Goal: Information Seeking & Learning: Learn about a topic

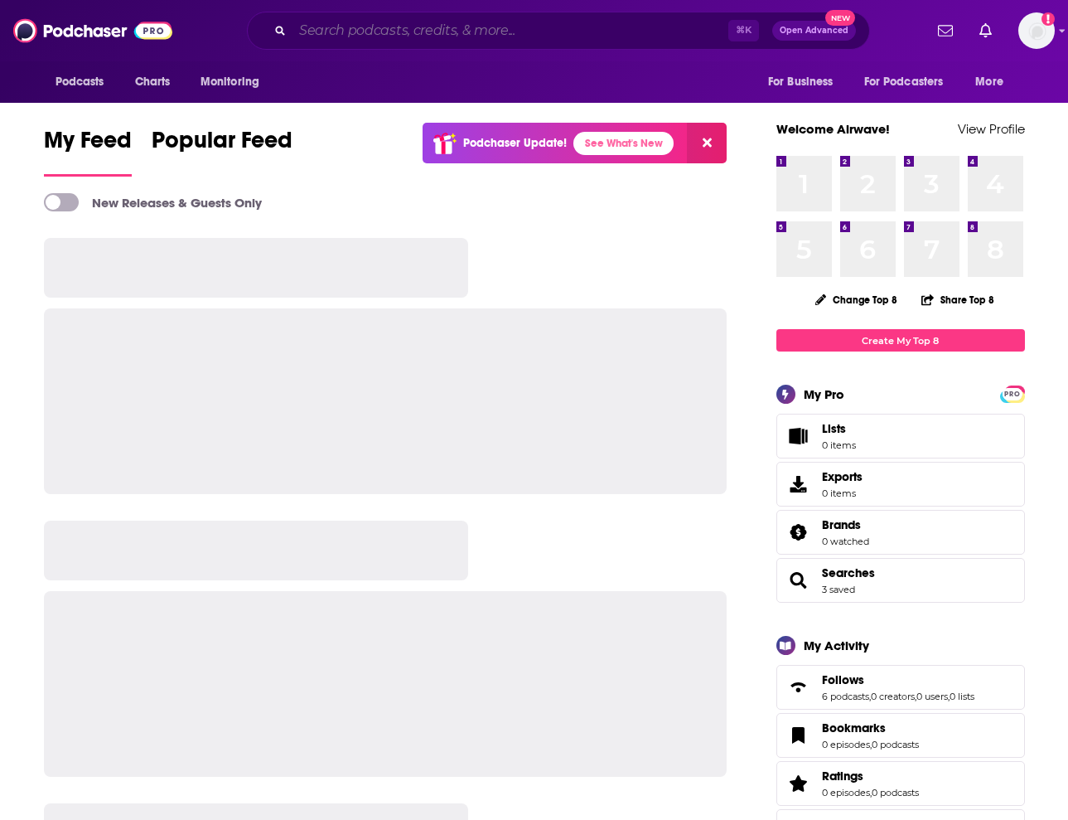
click at [441, 25] on input "Search podcasts, credits, & more..." at bounding box center [511, 30] width 436 height 27
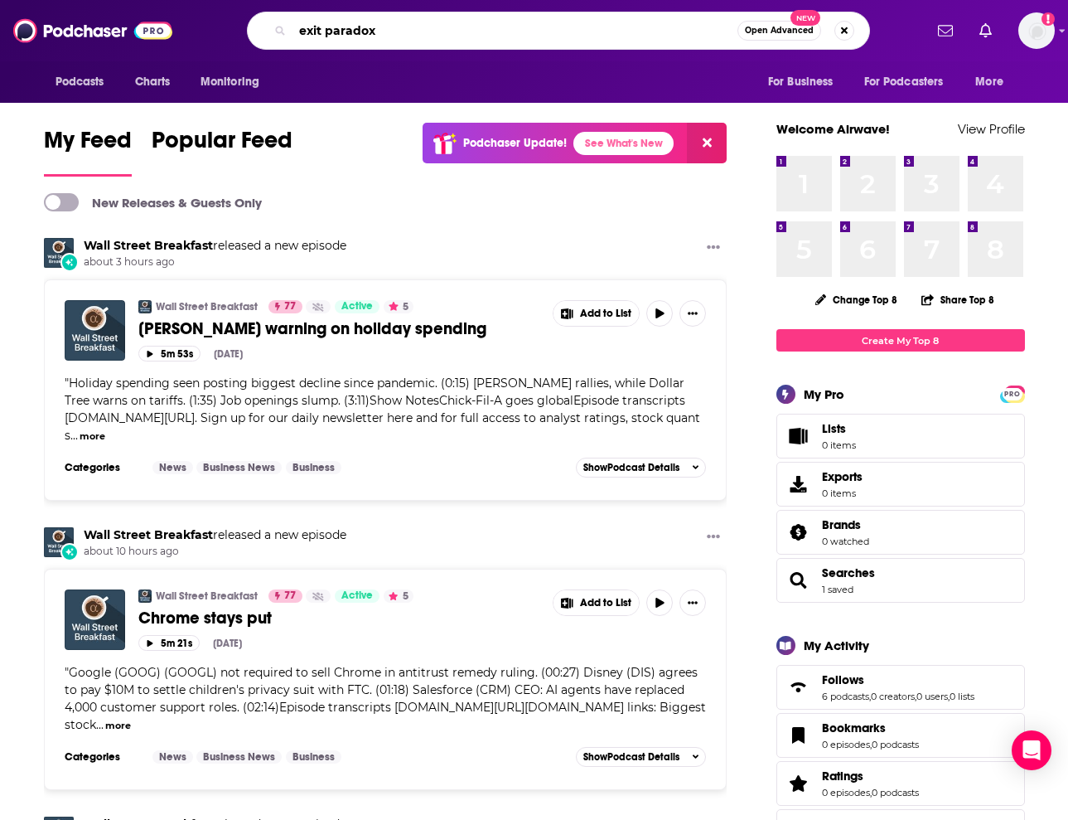
type input "exit paradox"
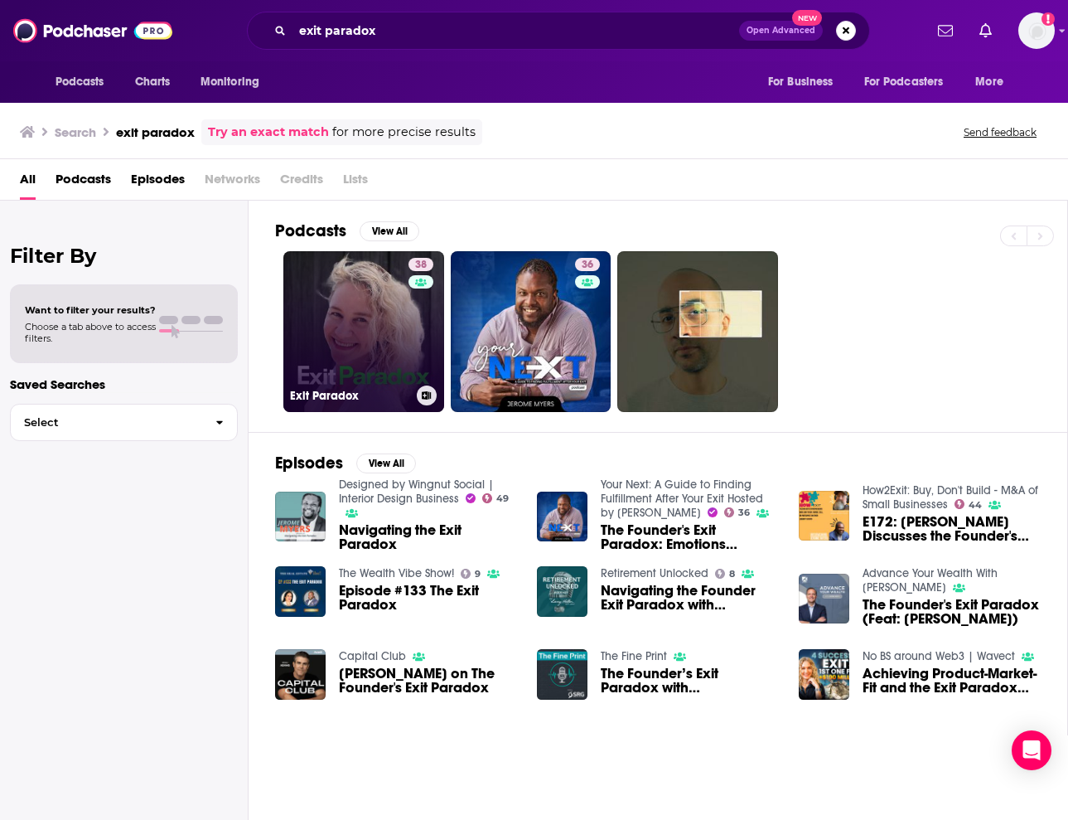
click at [363, 269] on link "38 Exit Paradox" at bounding box center [363, 331] width 161 height 161
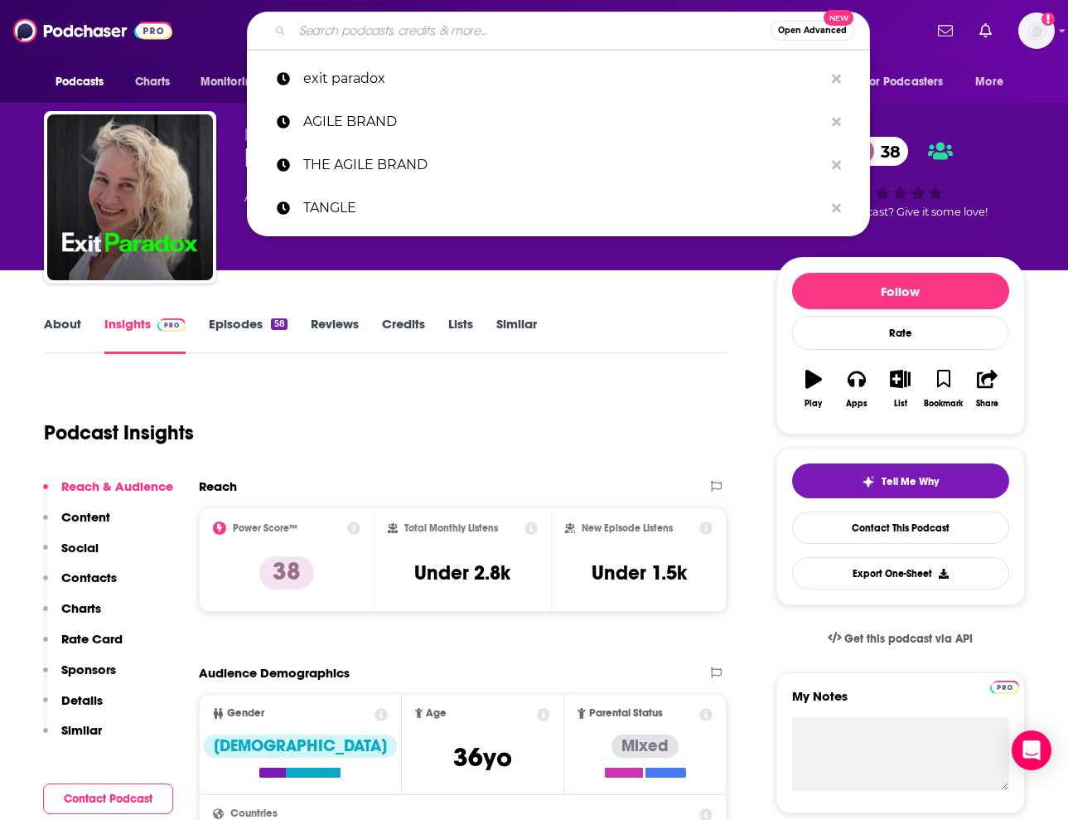
click at [393, 32] on input "Search podcasts, credits, & more..." at bounding box center [532, 30] width 478 height 27
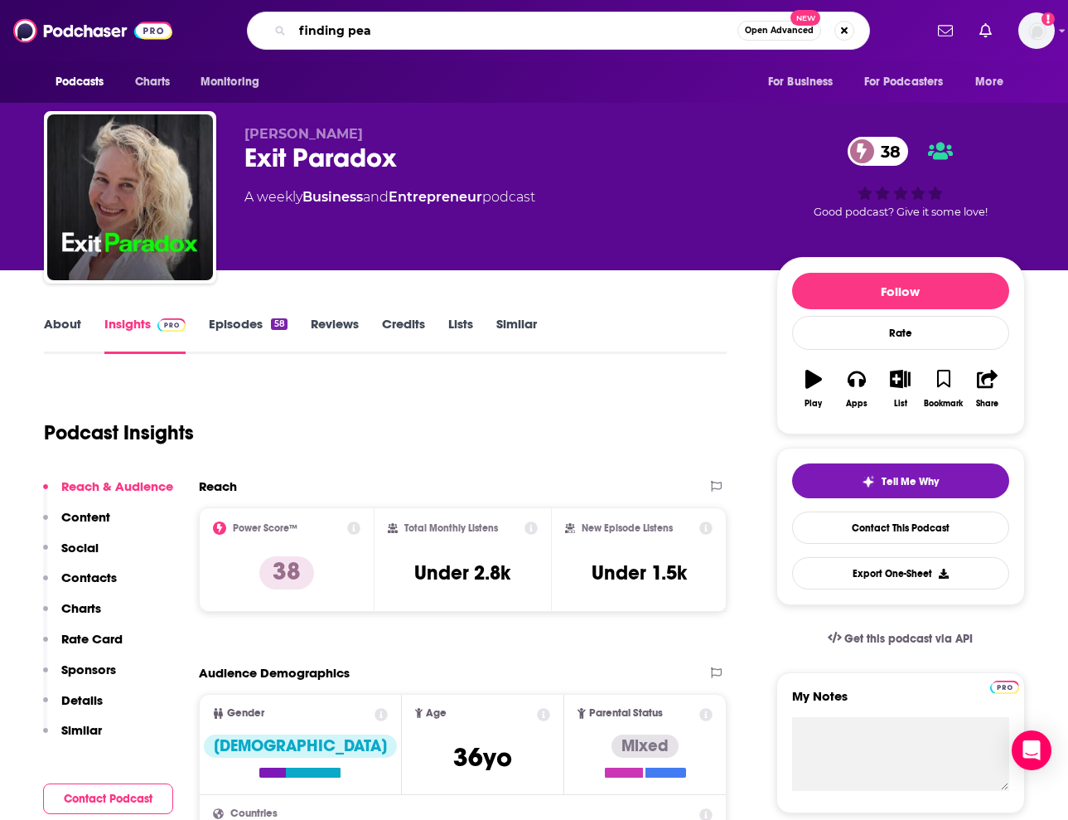
type input "finding peak"
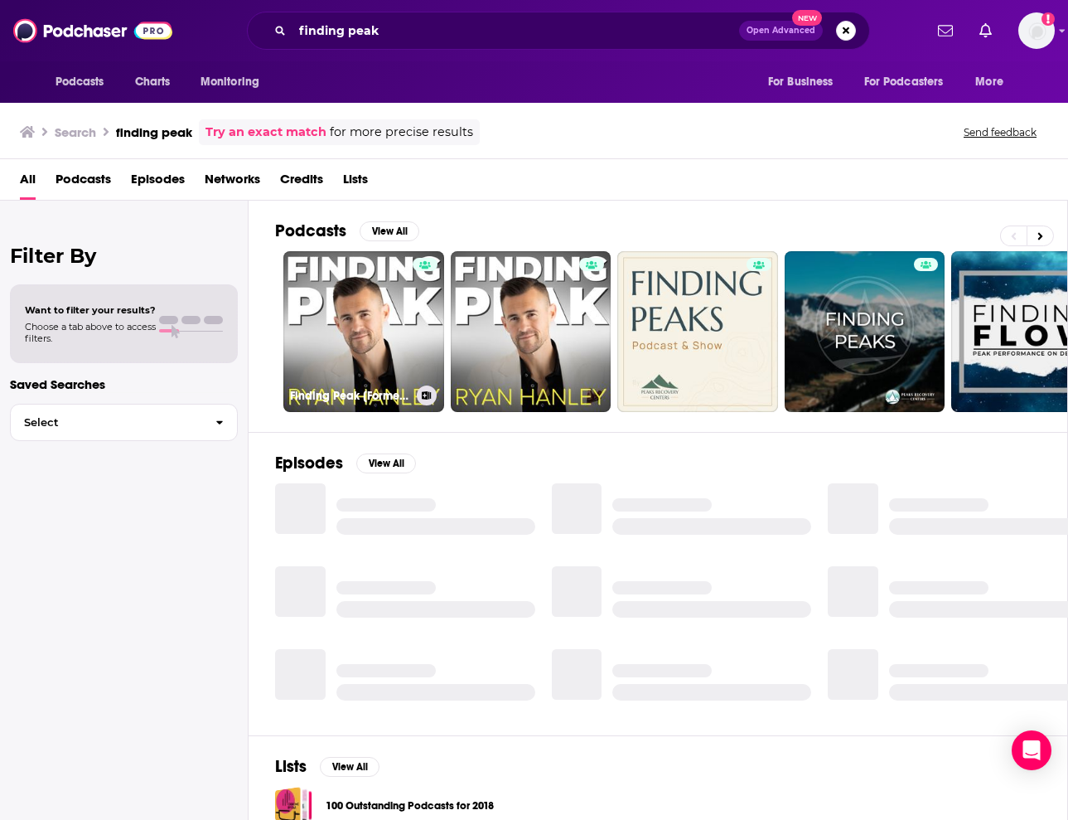
click at [356, 307] on link "Finding Peak [Formerly The Ryan Hanley Show]" at bounding box center [363, 331] width 161 height 161
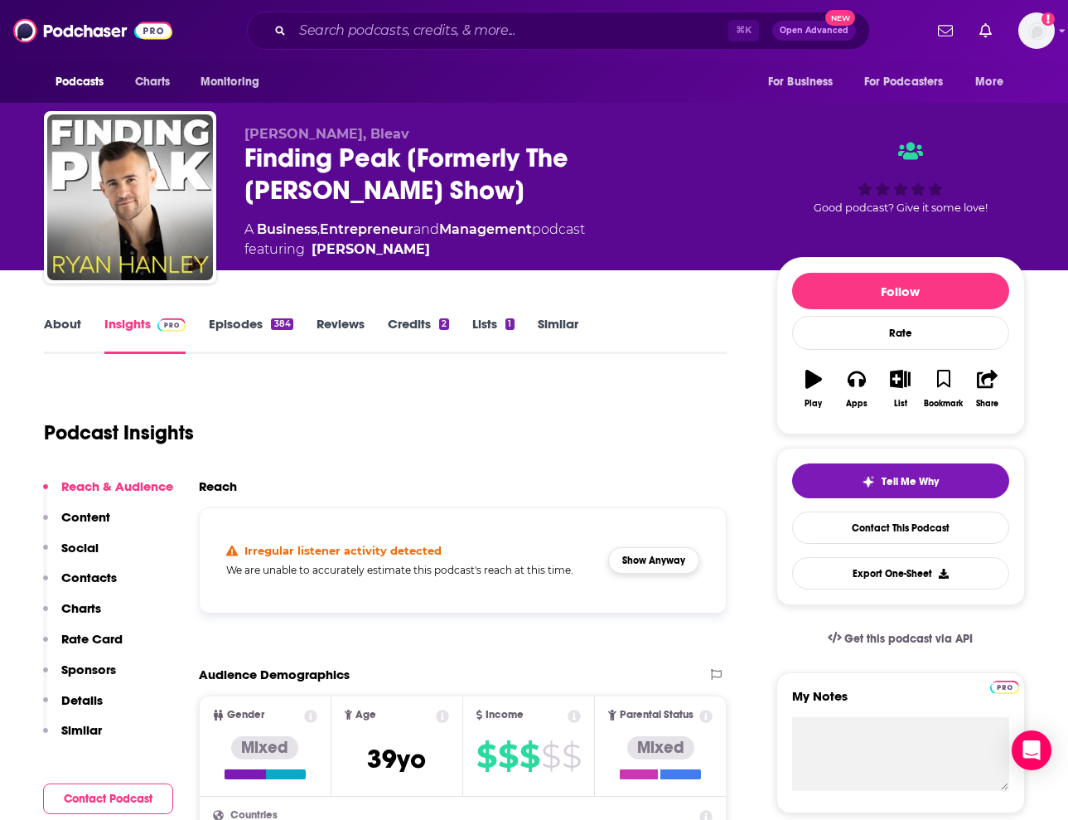
click at [653, 559] on button "Show Anyway" at bounding box center [653, 560] width 91 height 27
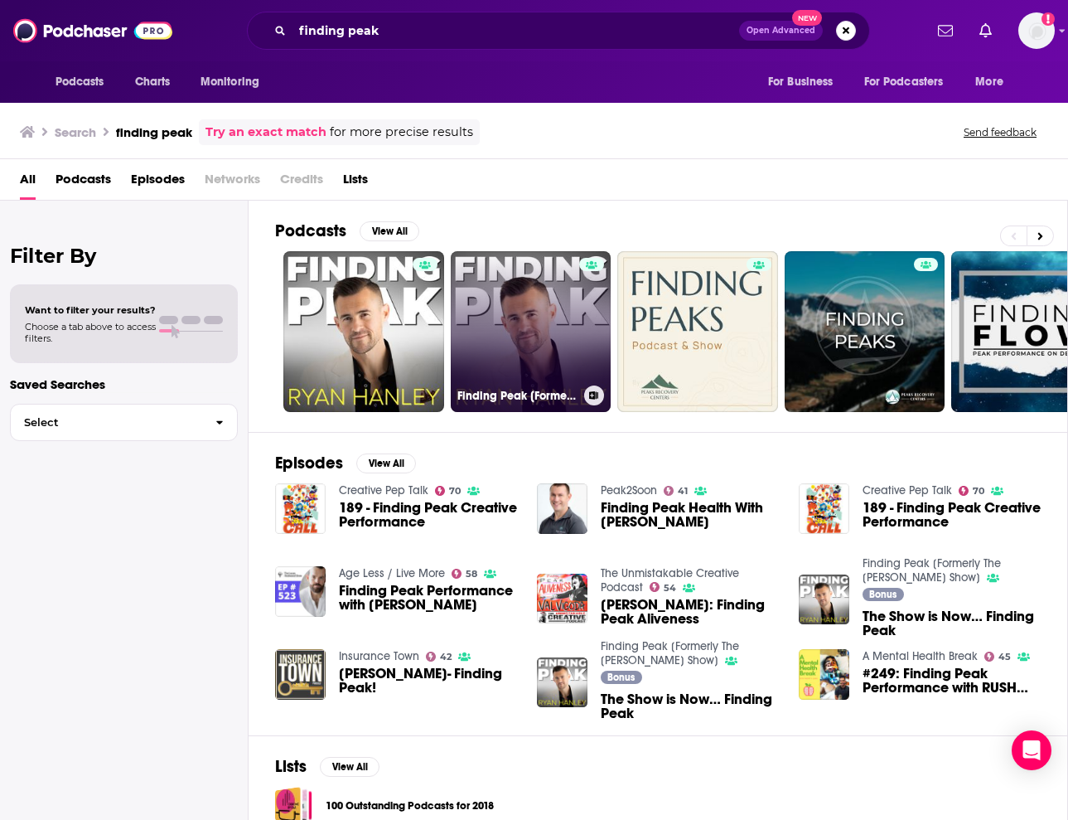
click at [502, 304] on link "Finding Peak [Formerly The Ryan Hanley Show]" at bounding box center [531, 331] width 161 height 161
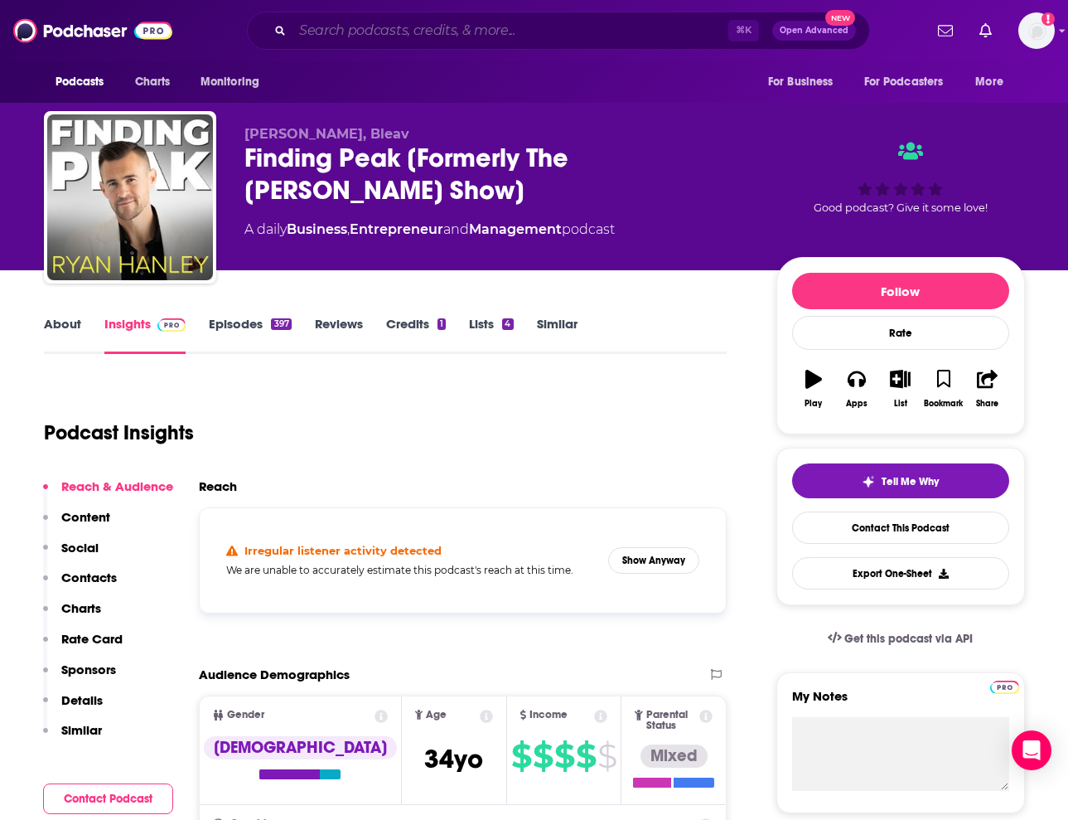
click at [409, 36] on input "Search podcasts, credits, & more..." at bounding box center [511, 30] width 436 height 27
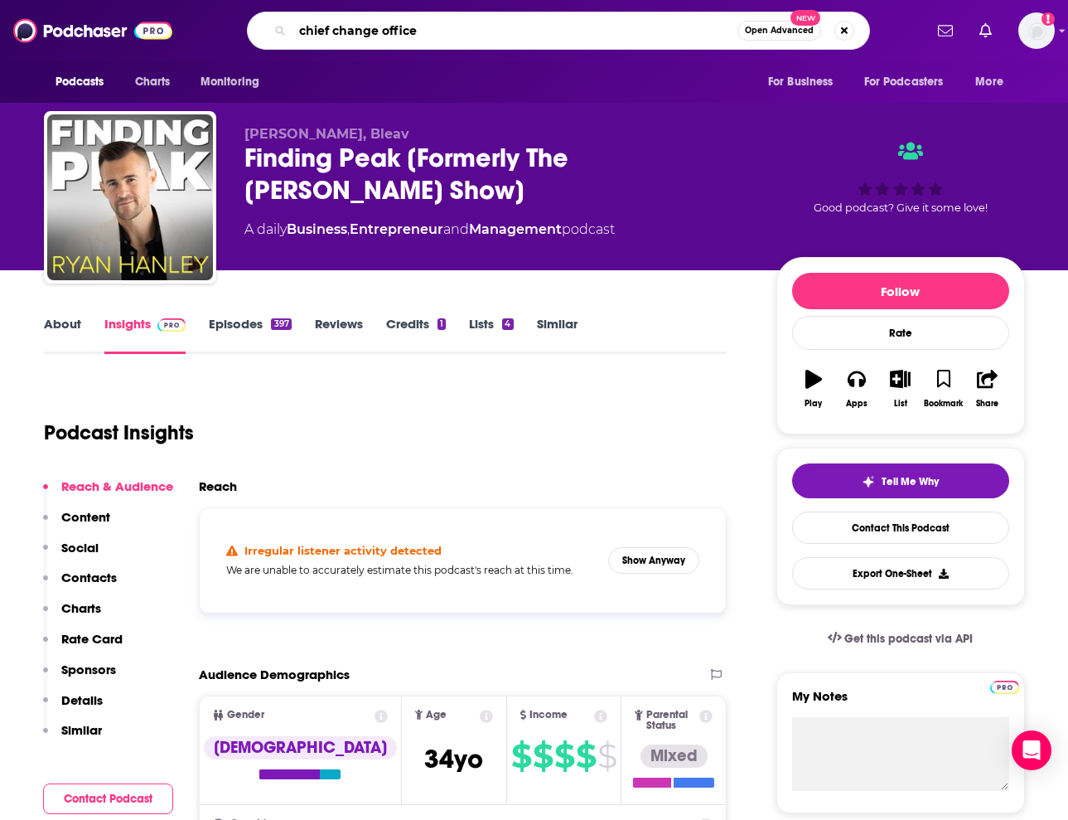
type input "chief change officer"
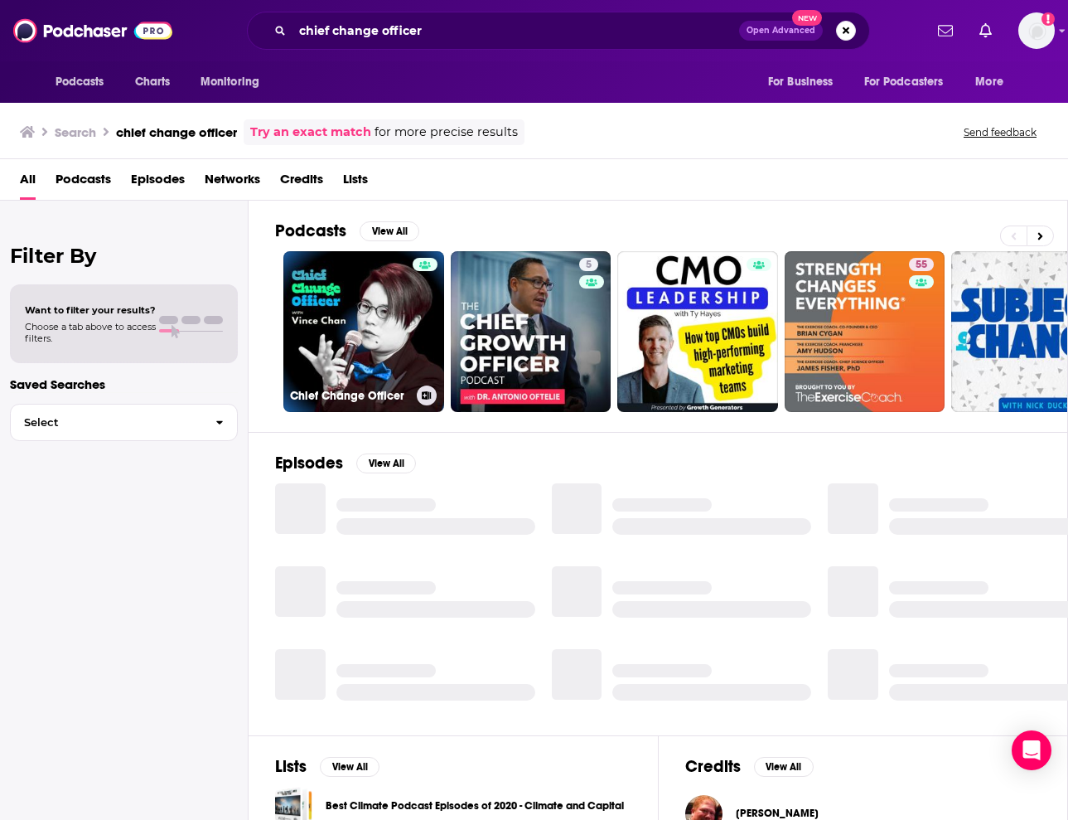
click at [385, 315] on link "Chief Change Officer" at bounding box center [363, 331] width 161 height 161
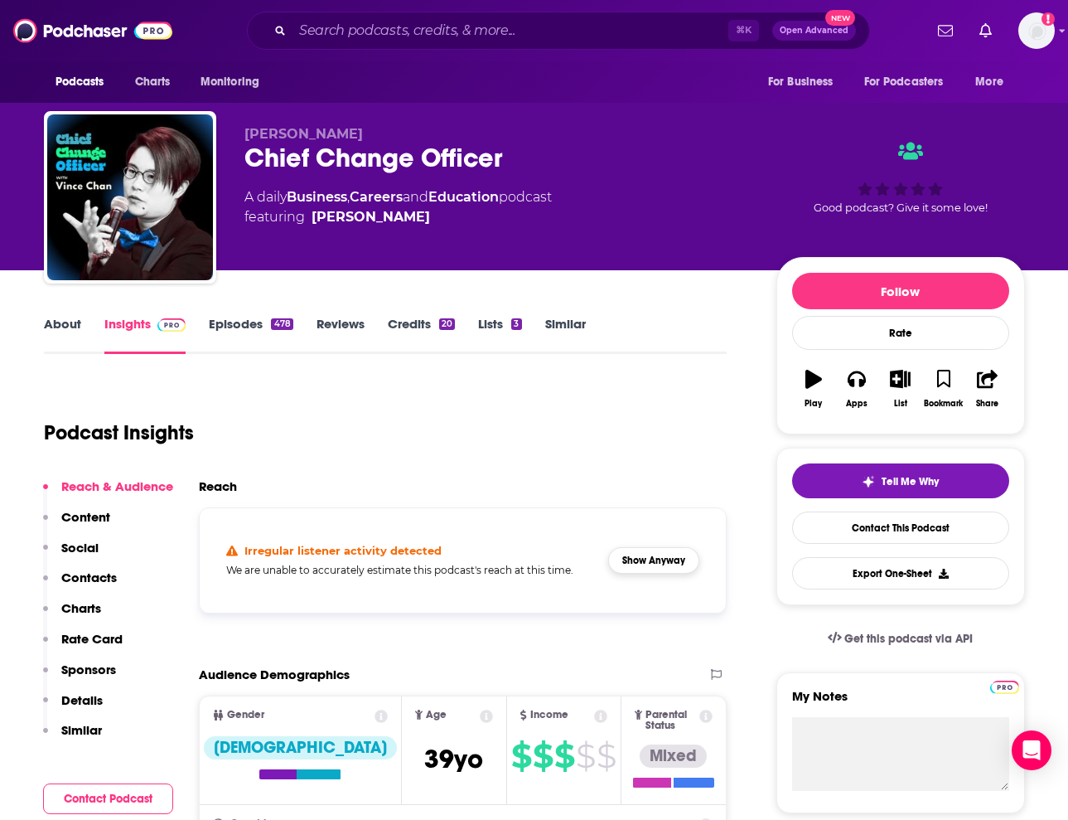
click at [624, 565] on button "Show Anyway" at bounding box center [653, 560] width 91 height 27
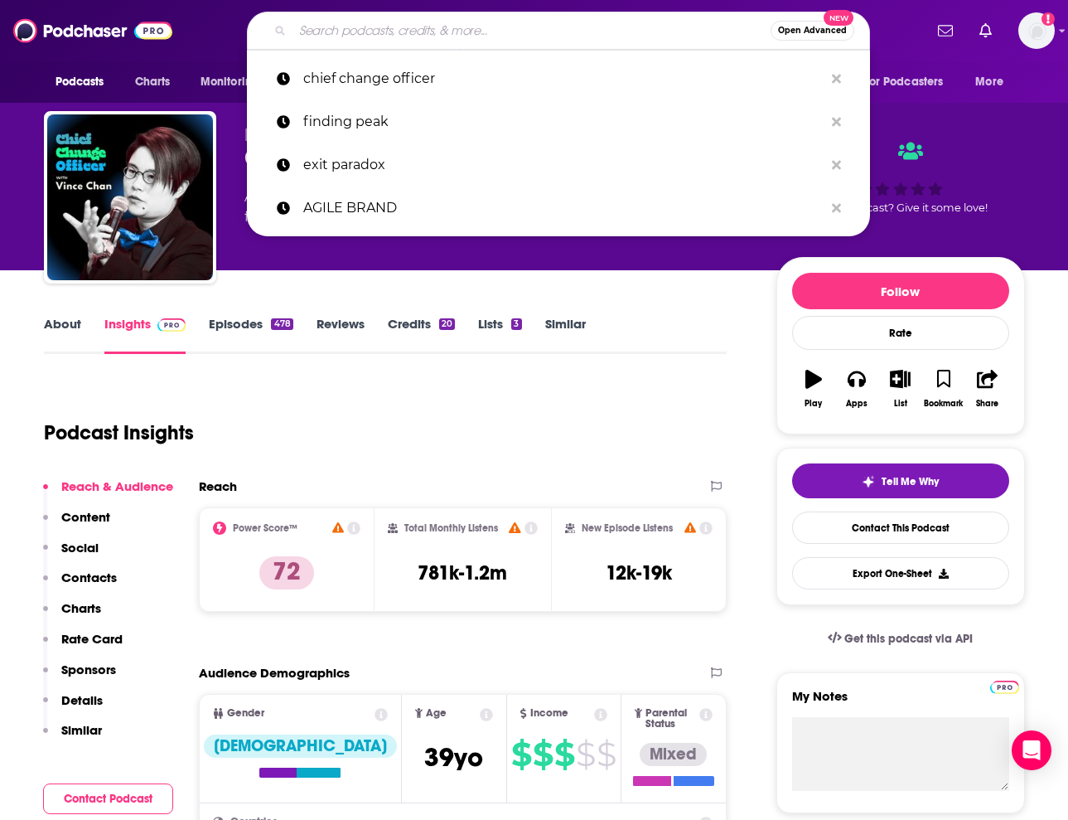
click at [392, 33] on input "Search podcasts, credits, & more..." at bounding box center [532, 30] width 478 height 27
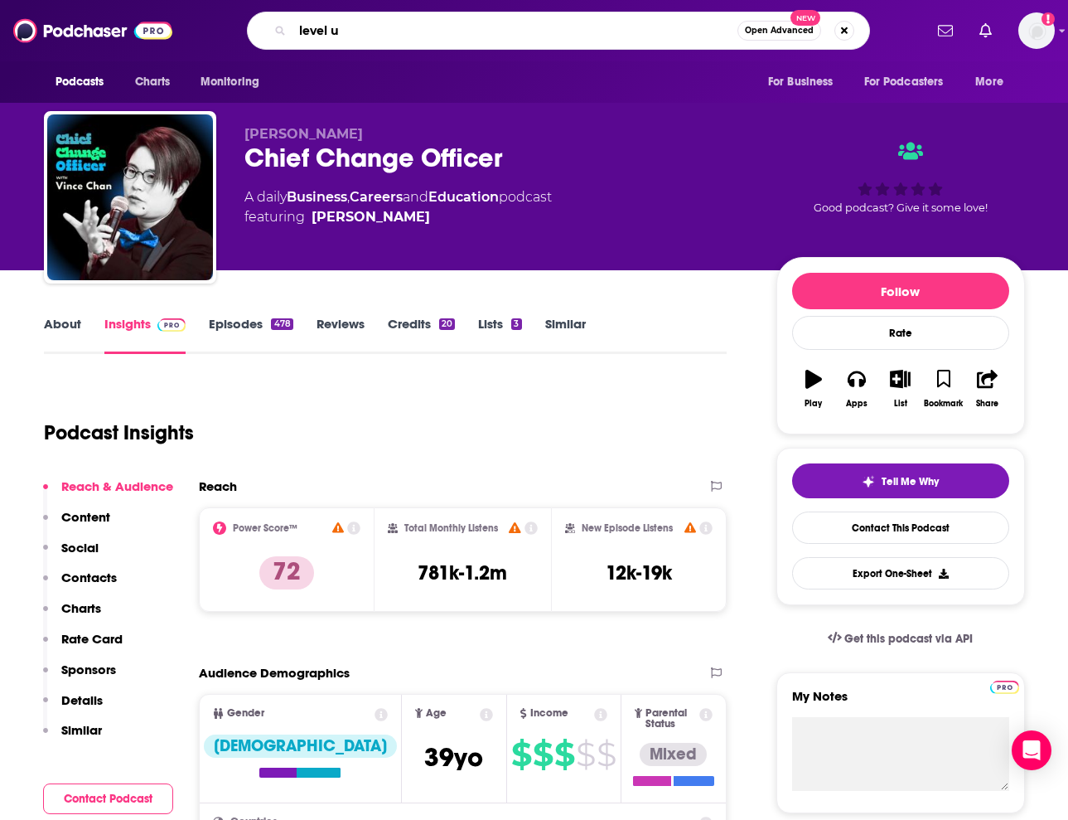
type input "level up"
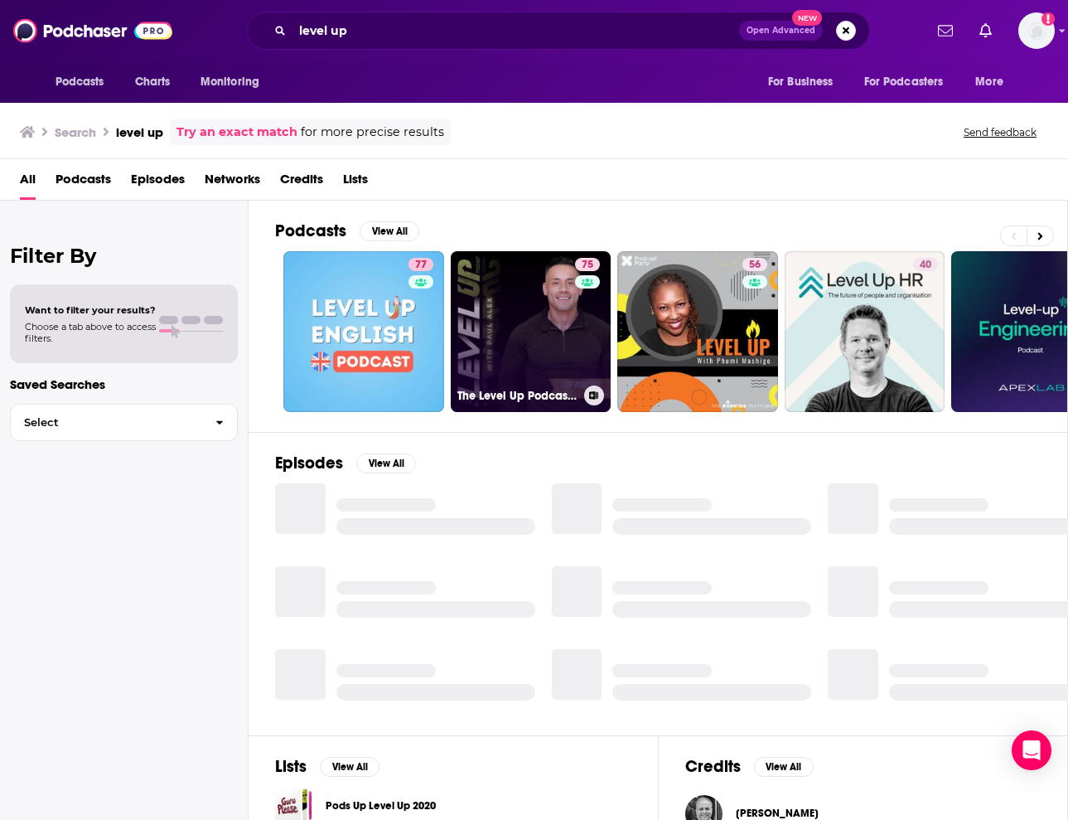
click at [523, 340] on link "75 The Level Up Podcast w/ Paul Alex" at bounding box center [531, 331] width 161 height 161
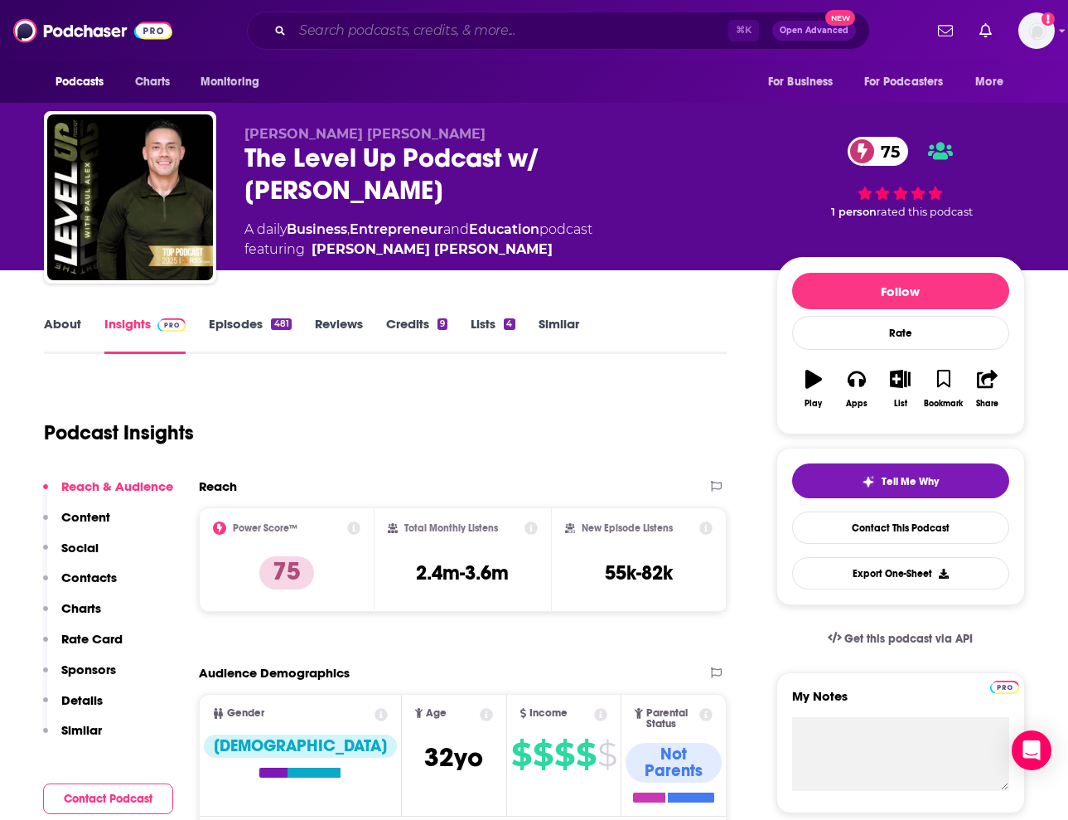
click at [321, 34] on input "Search podcasts, credits, & more..." at bounding box center [511, 30] width 436 height 27
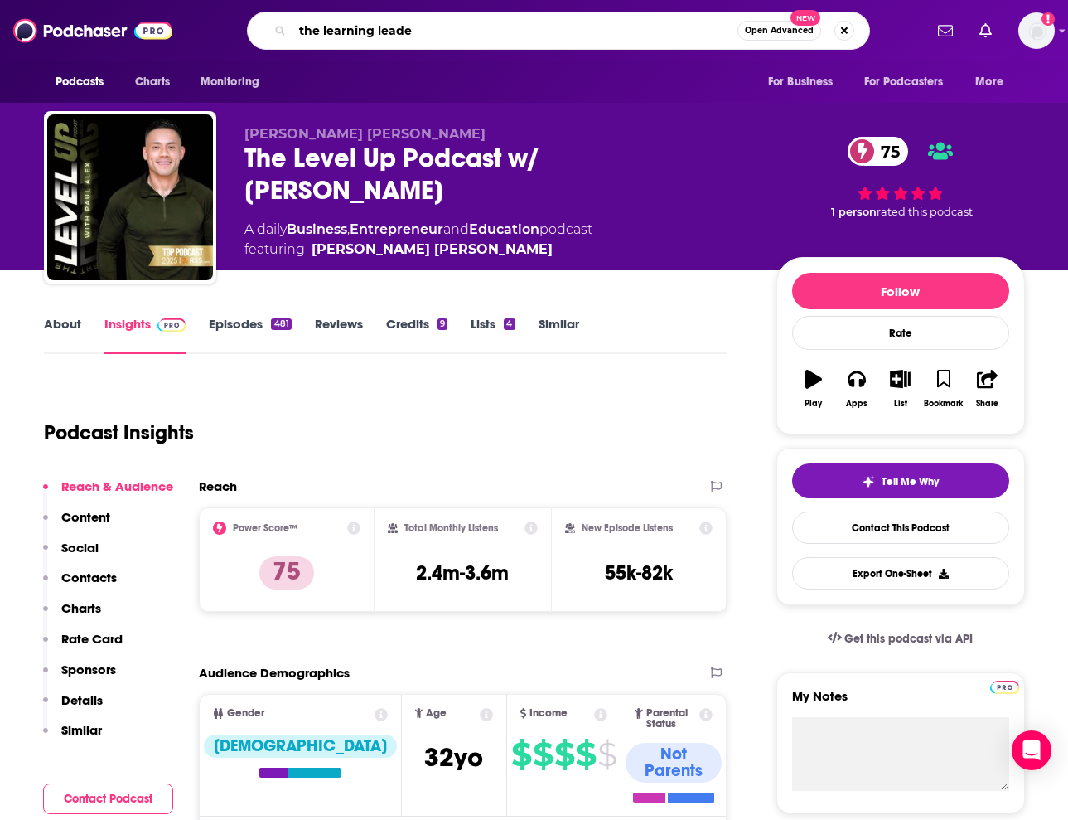
type input "the learning leader"
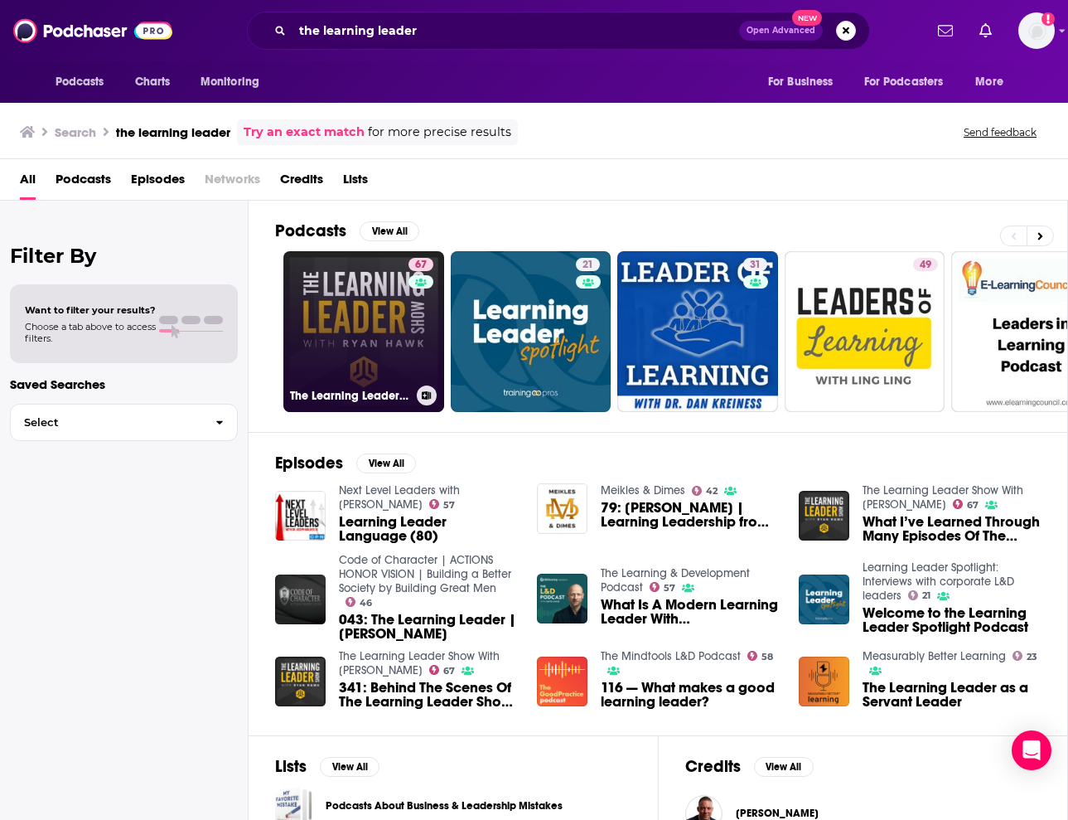
click at [377, 317] on link "67 The Learning Leader Show With Ryan Hawk" at bounding box center [363, 331] width 161 height 161
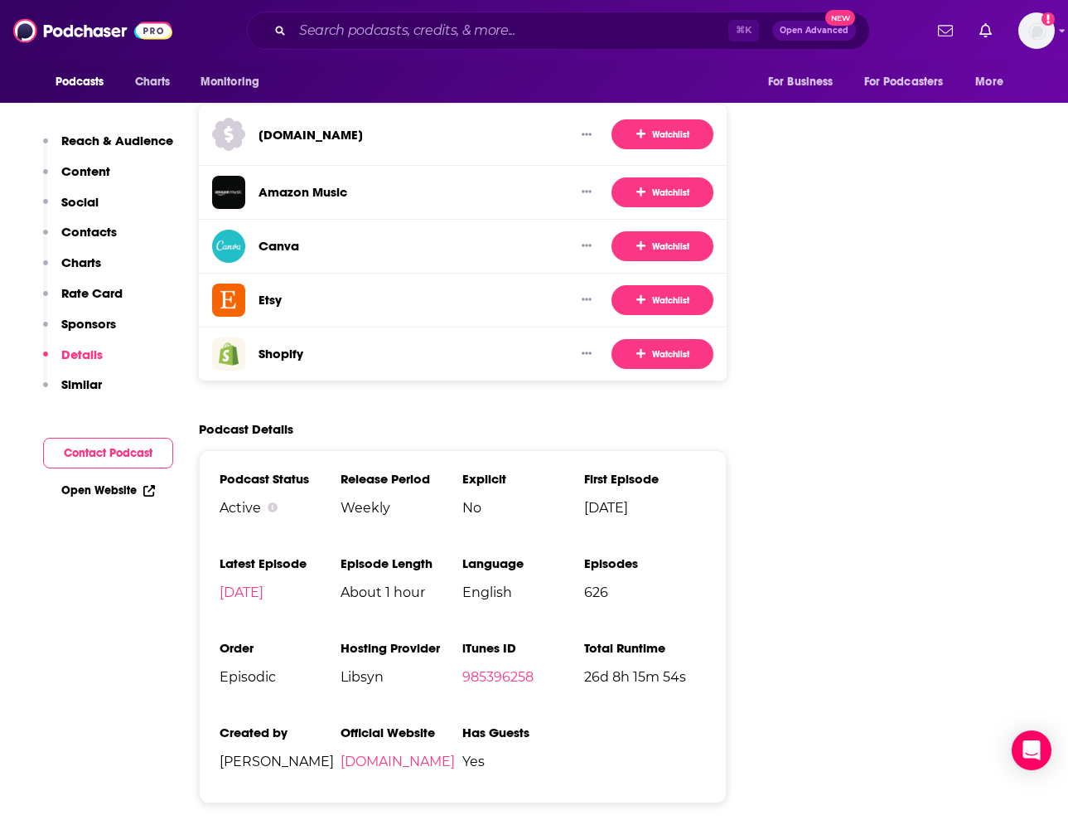
scroll to position [2511, 0]
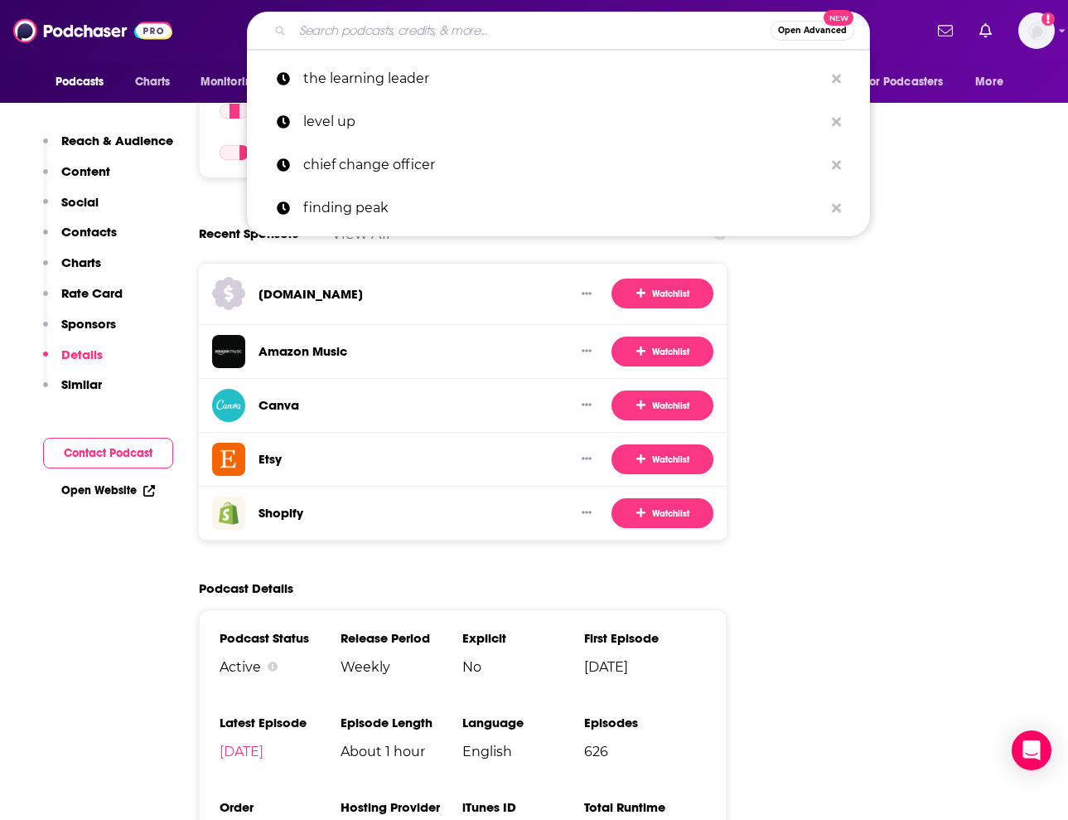
click at [445, 36] on input "Search podcasts, credits, & more..." at bounding box center [532, 30] width 478 height 27
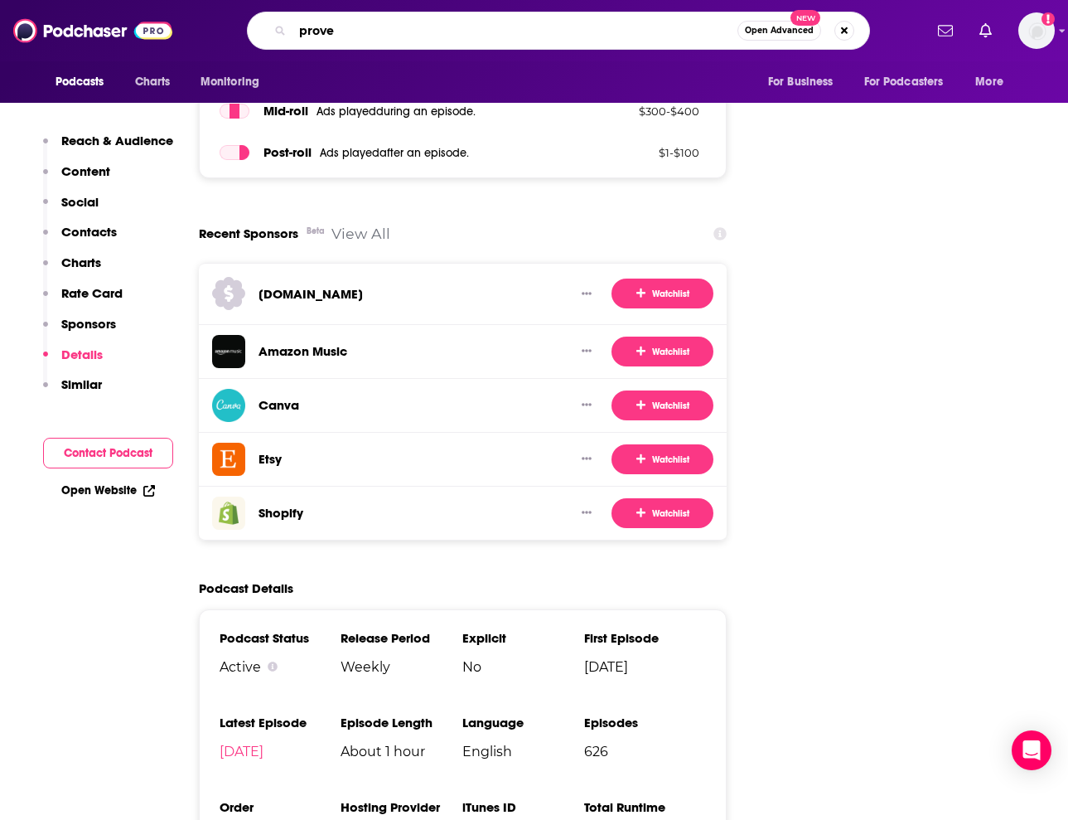
type input "proven"
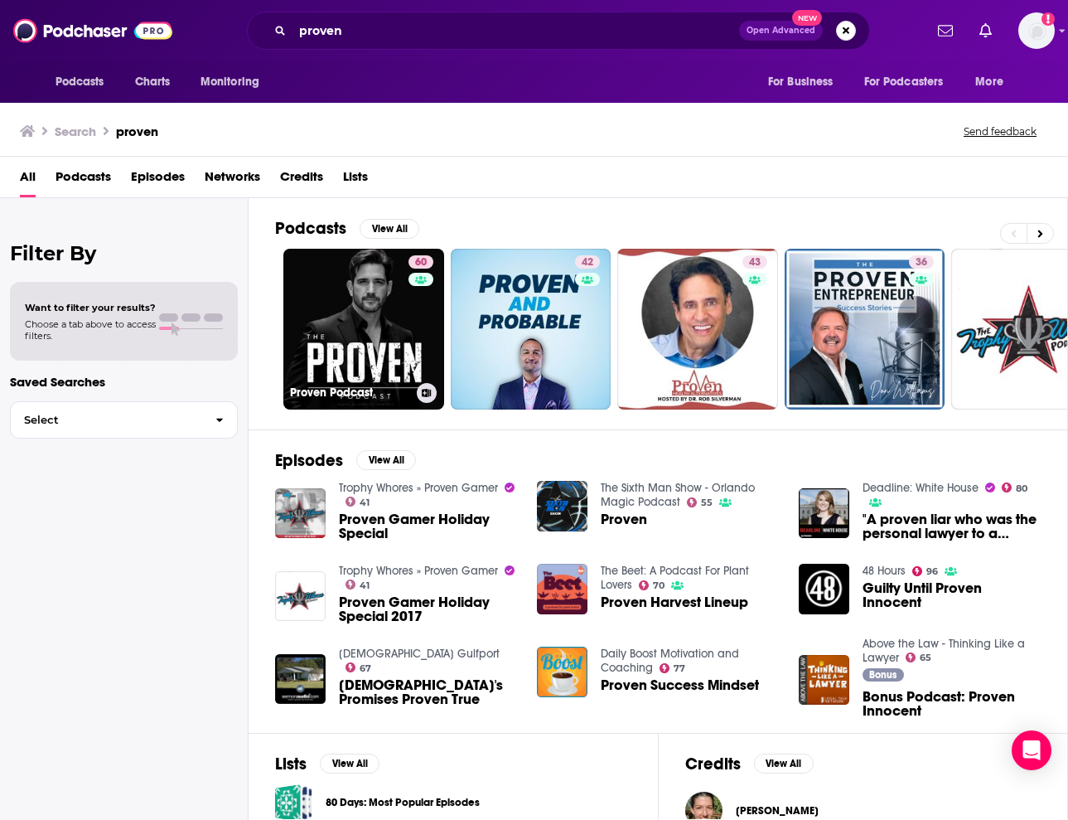
click at [364, 303] on link "60 Proven Podcast" at bounding box center [363, 329] width 161 height 161
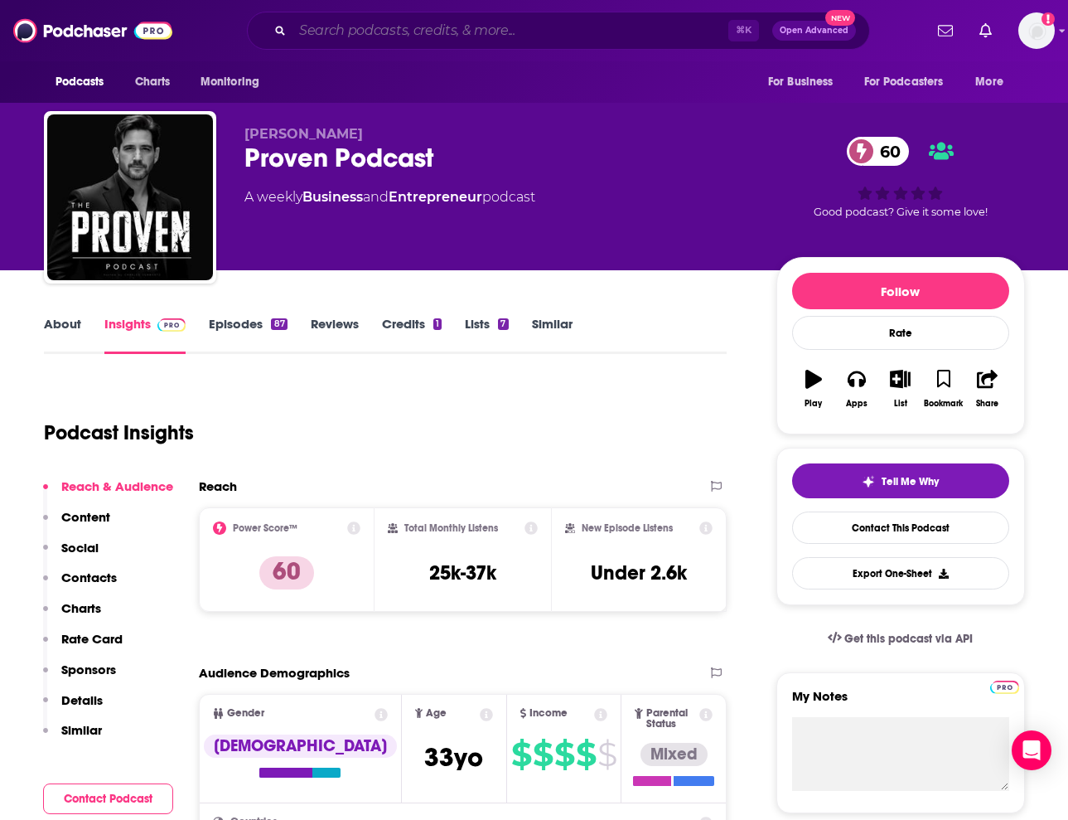
click at [466, 26] on input "Search podcasts, credits, & more..." at bounding box center [511, 30] width 436 height 27
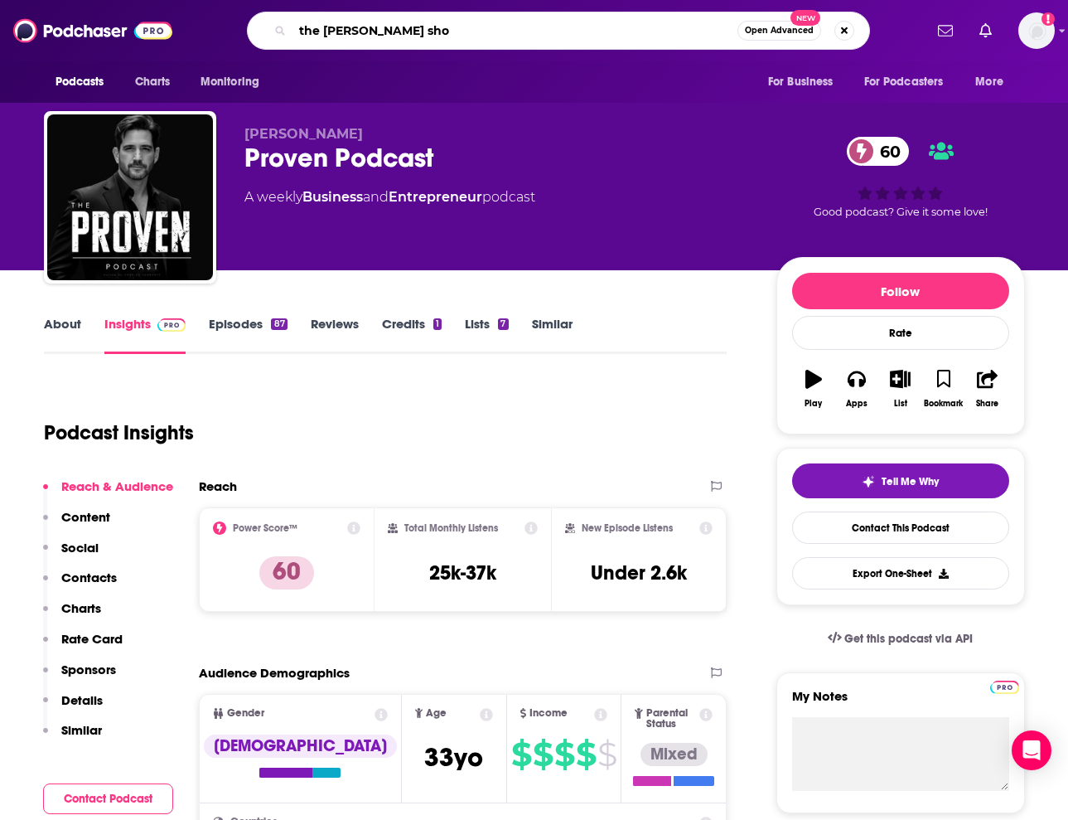
type input "the Russell Brunson show"
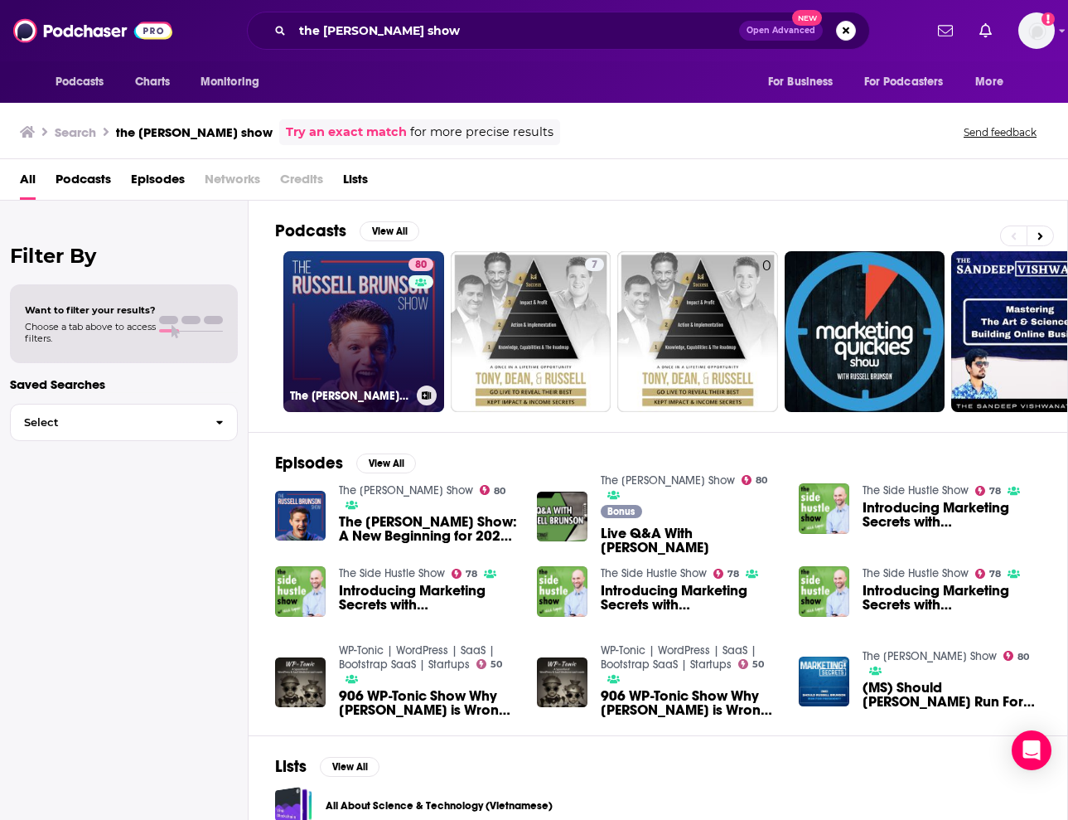
click at [378, 341] on link "80 The Russell Brunson Show" at bounding box center [363, 331] width 161 height 161
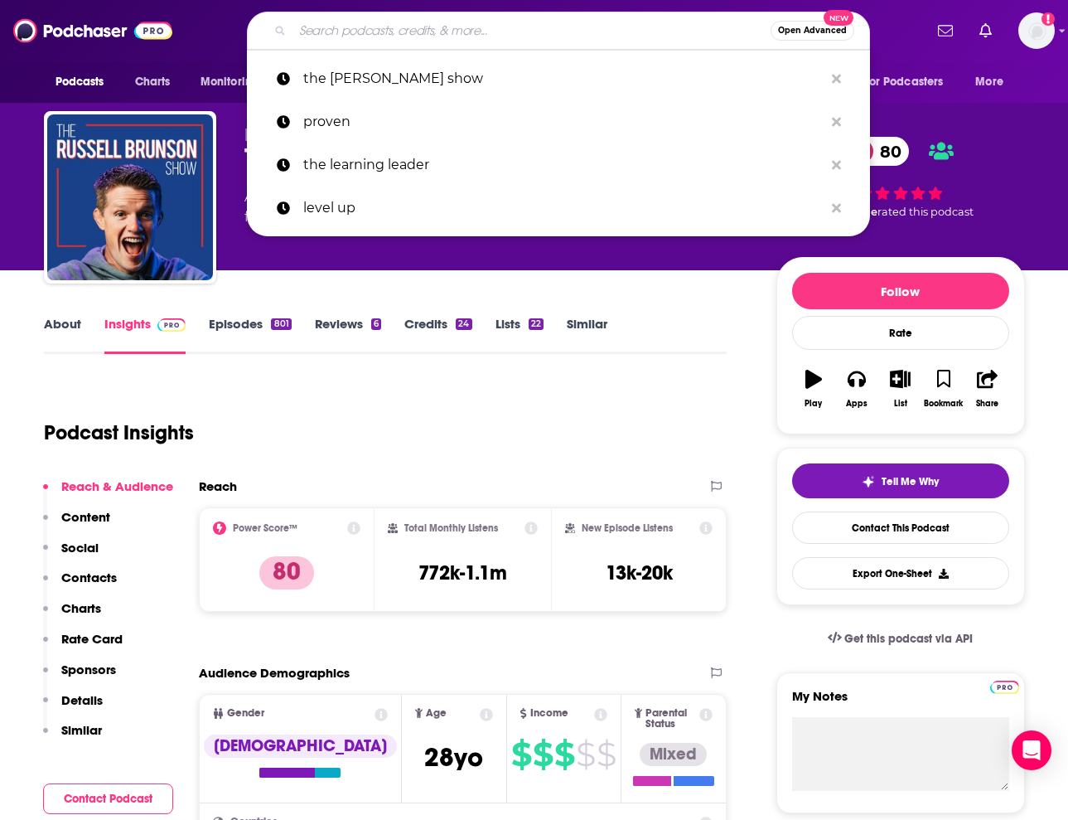
click at [453, 35] on input "Search podcasts, credits, & more..." at bounding box center [532, 30] width 478 height 27
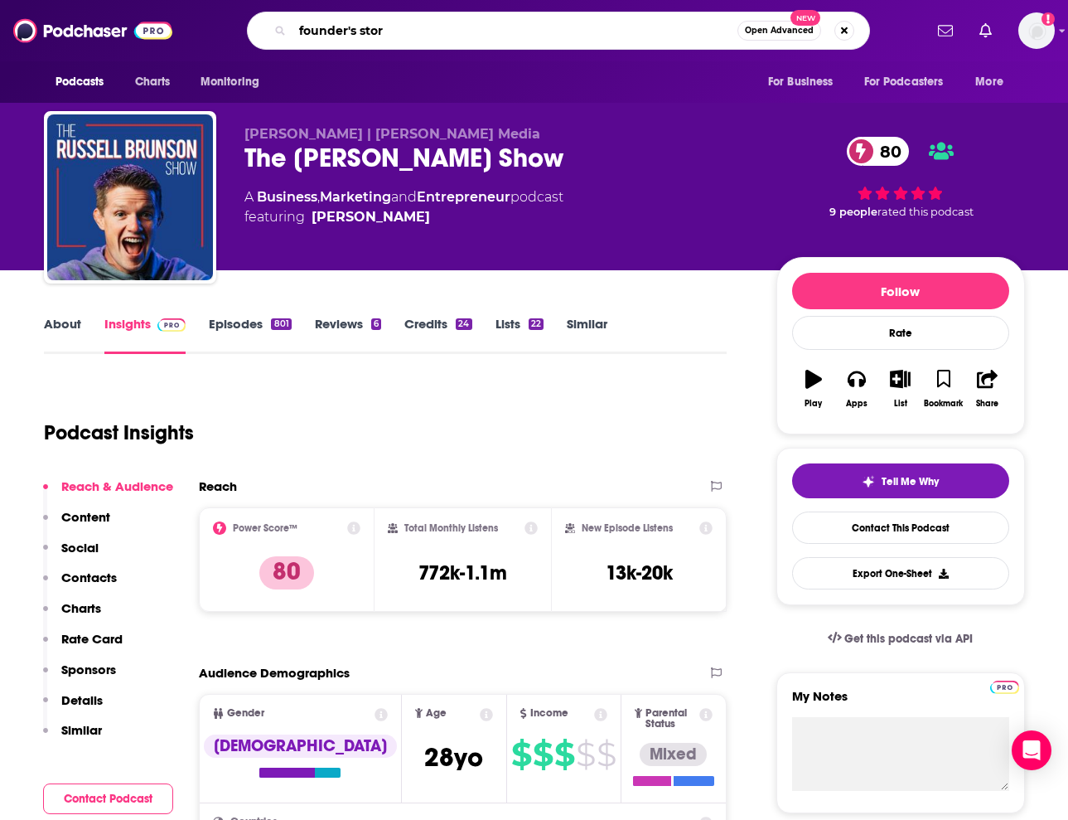
type input "founder's story"
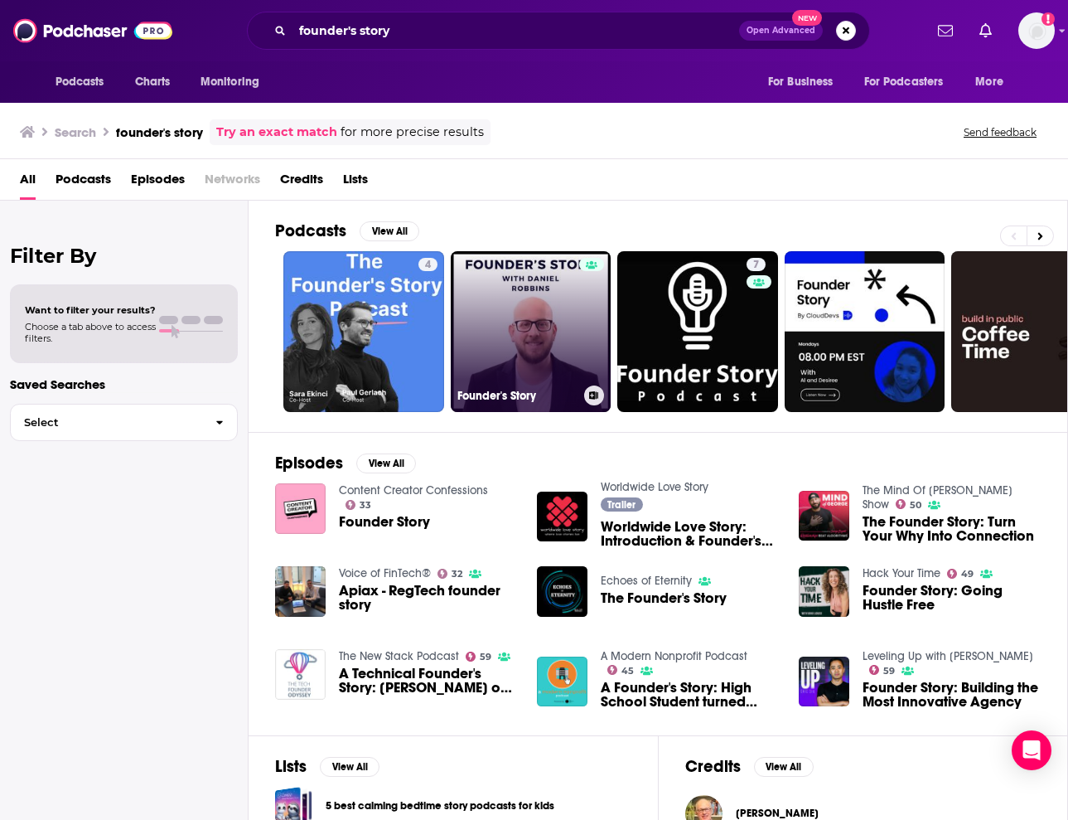
click at [526, 321] on link "Founder's Story" at bounding box center [531, 331] width 161 height 161
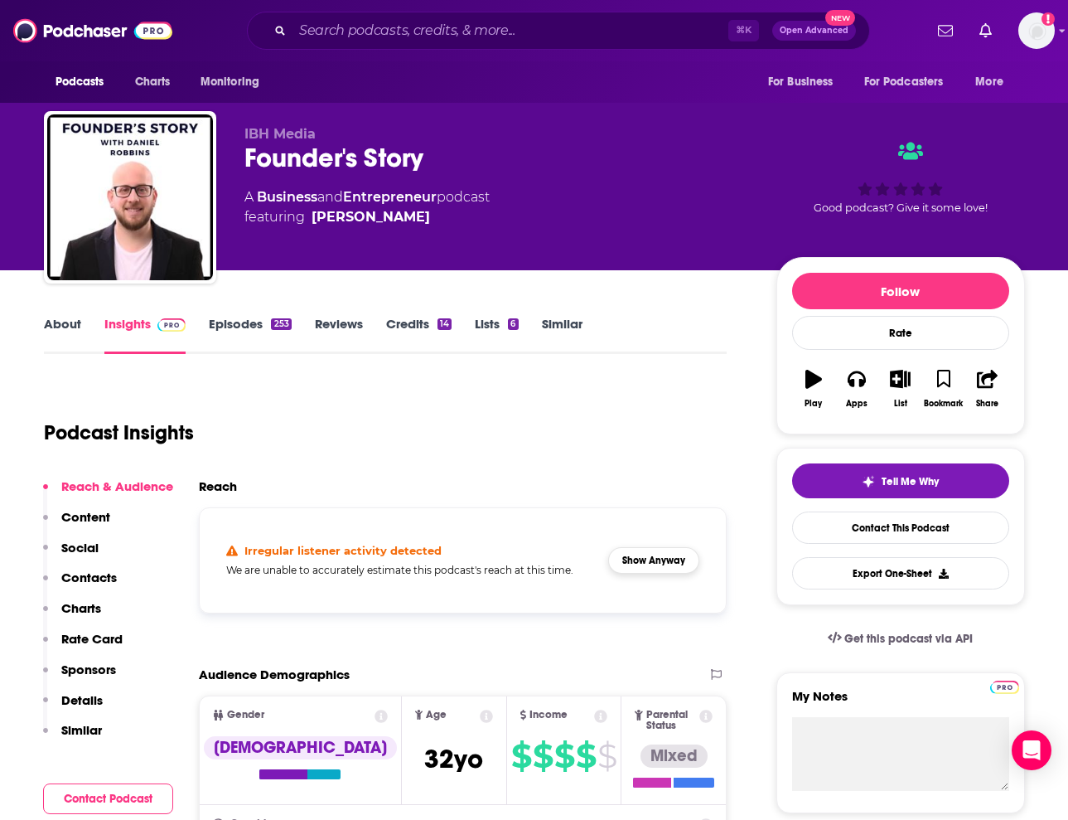
click at [679, 561] on button "Show Anyway" at bounding box center [653, 560] width 91 height 27
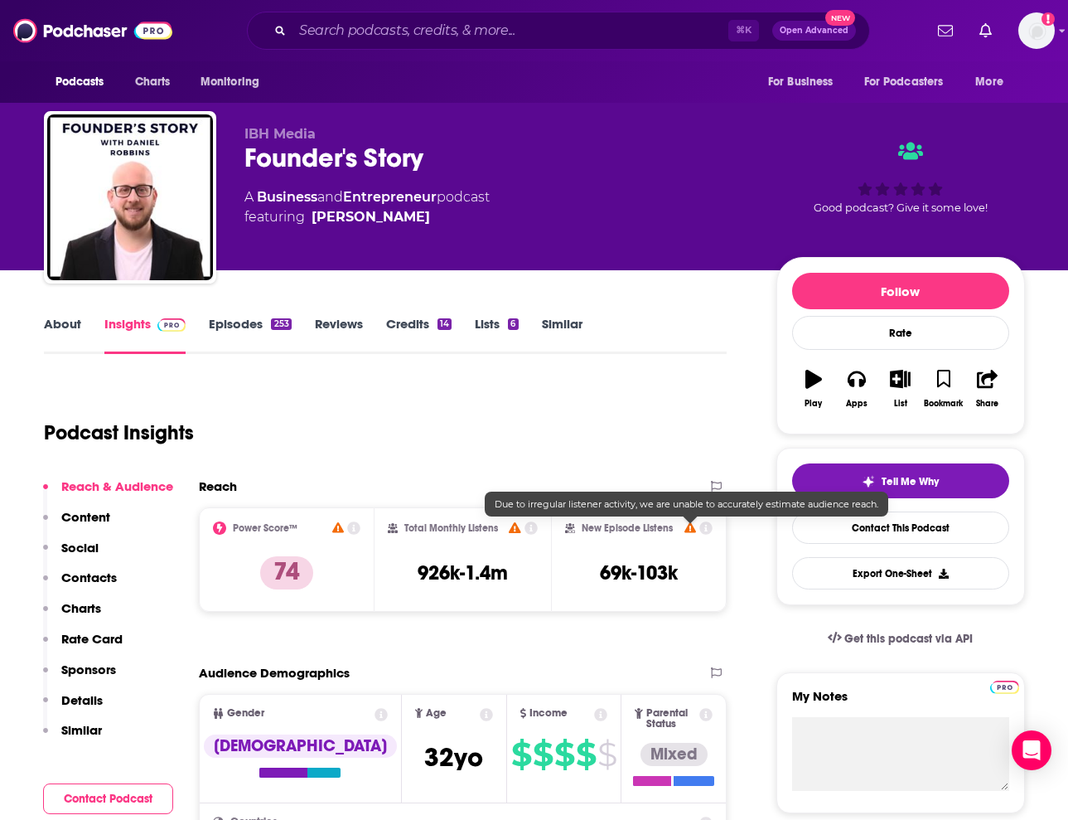
click at [694, 528] on icon at bounding box center [691, 527] width 12 height 11
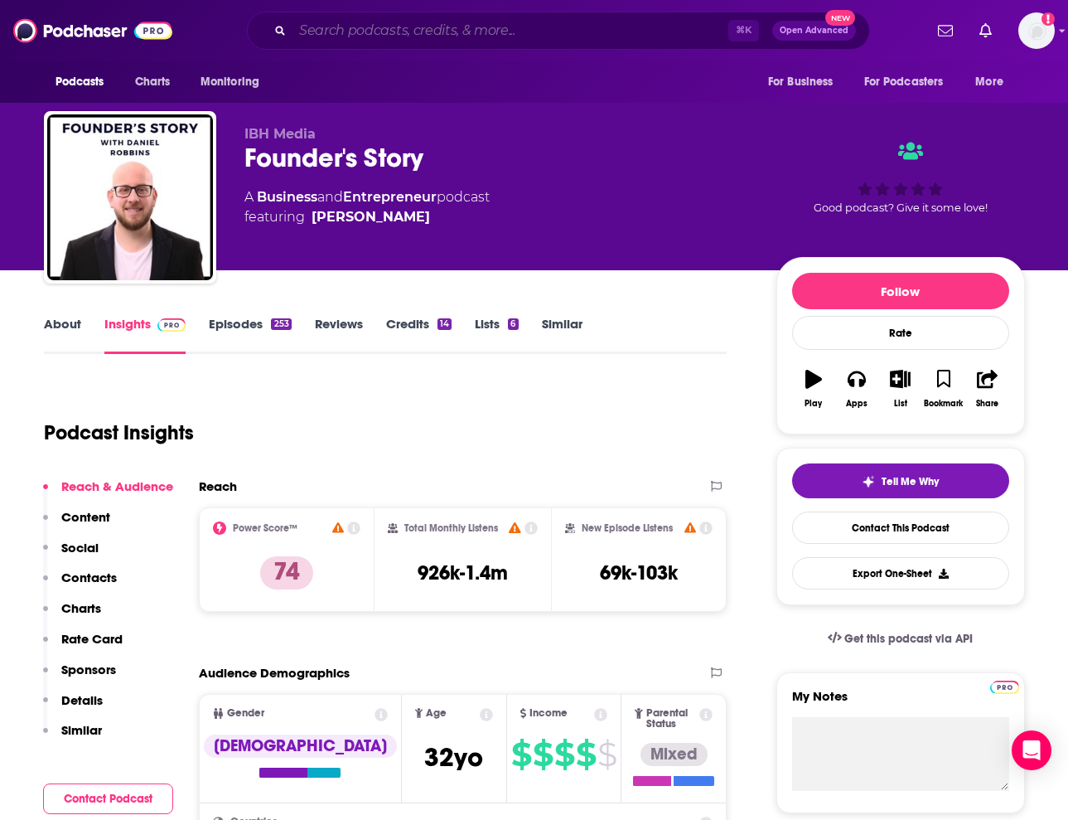
click at [574, 37] on input "Search podcasts, credits, & more..." at bounding box center [511, 30] width 436 height 27
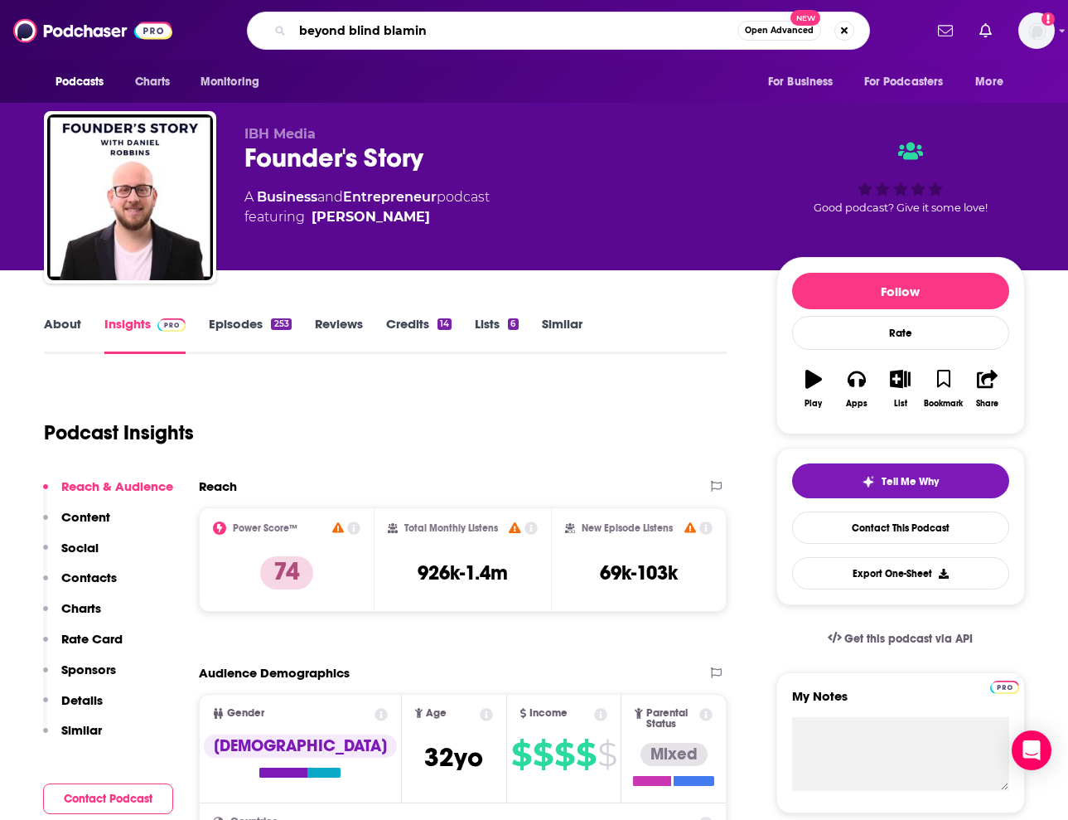
type input "beyond blind blaming"
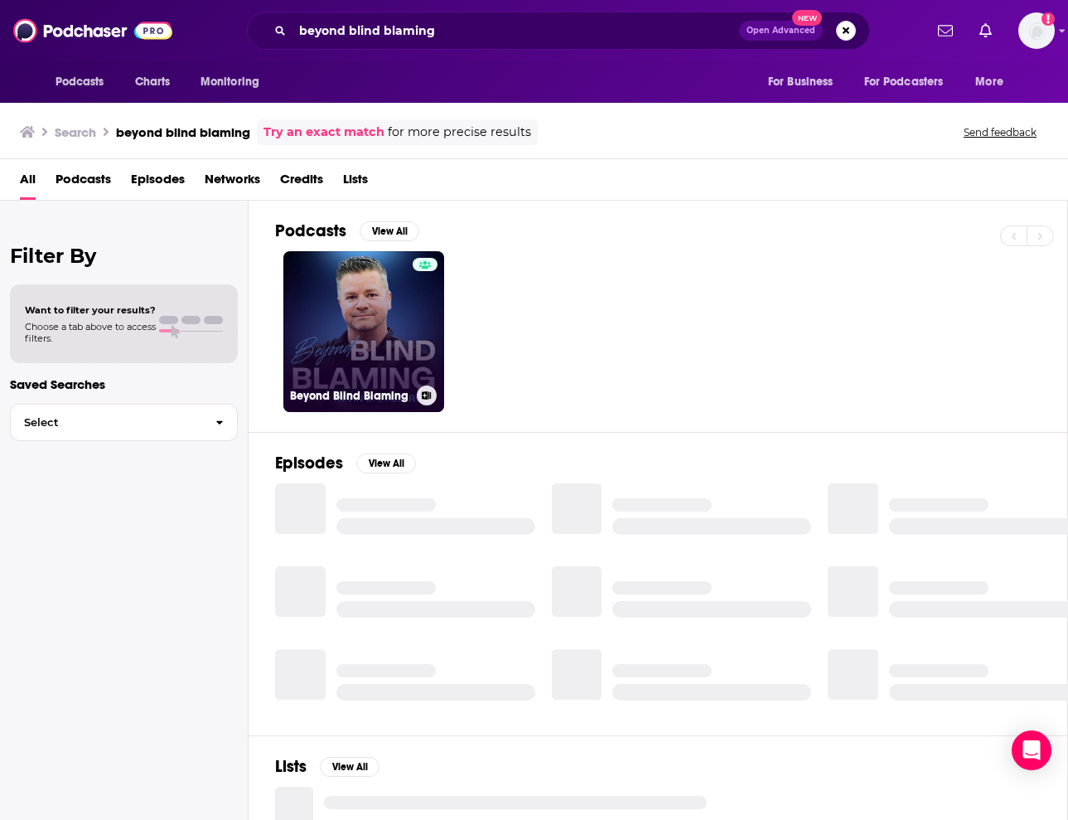
click at [411, 316] on link "Beyond Blind Blaming" at bounding box center [363, 331] width 161 height 161
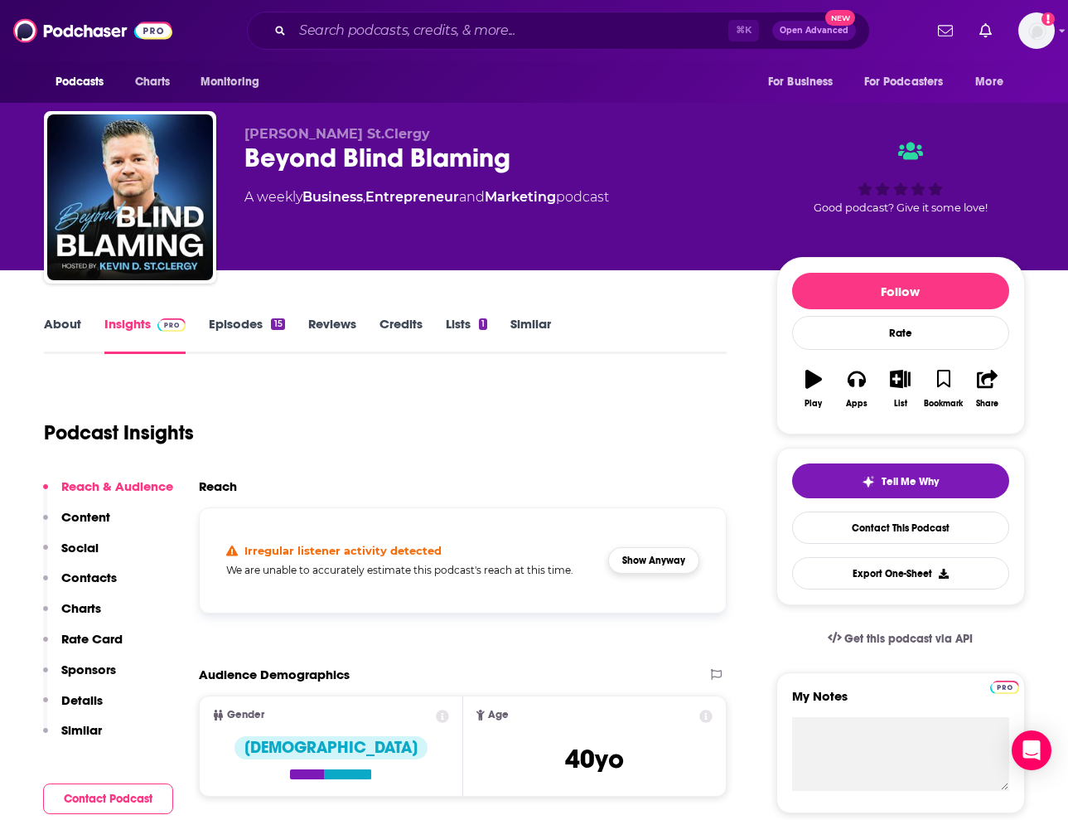
click at [653, 562] on button "Show Anyway" at bounding box center [653, 560] width 91 height 27
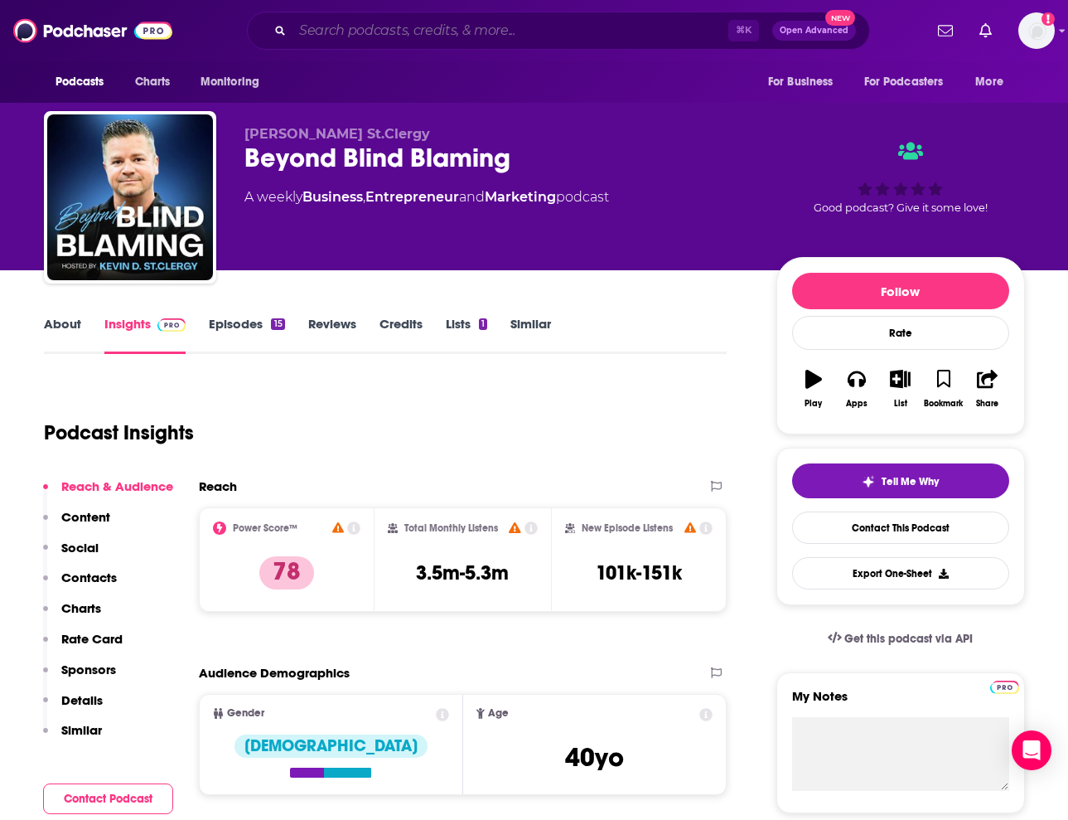
click at [400, 28] on input "Search podcasts, credits, & more..." at bounding box center [511, 30] width 436 height 27
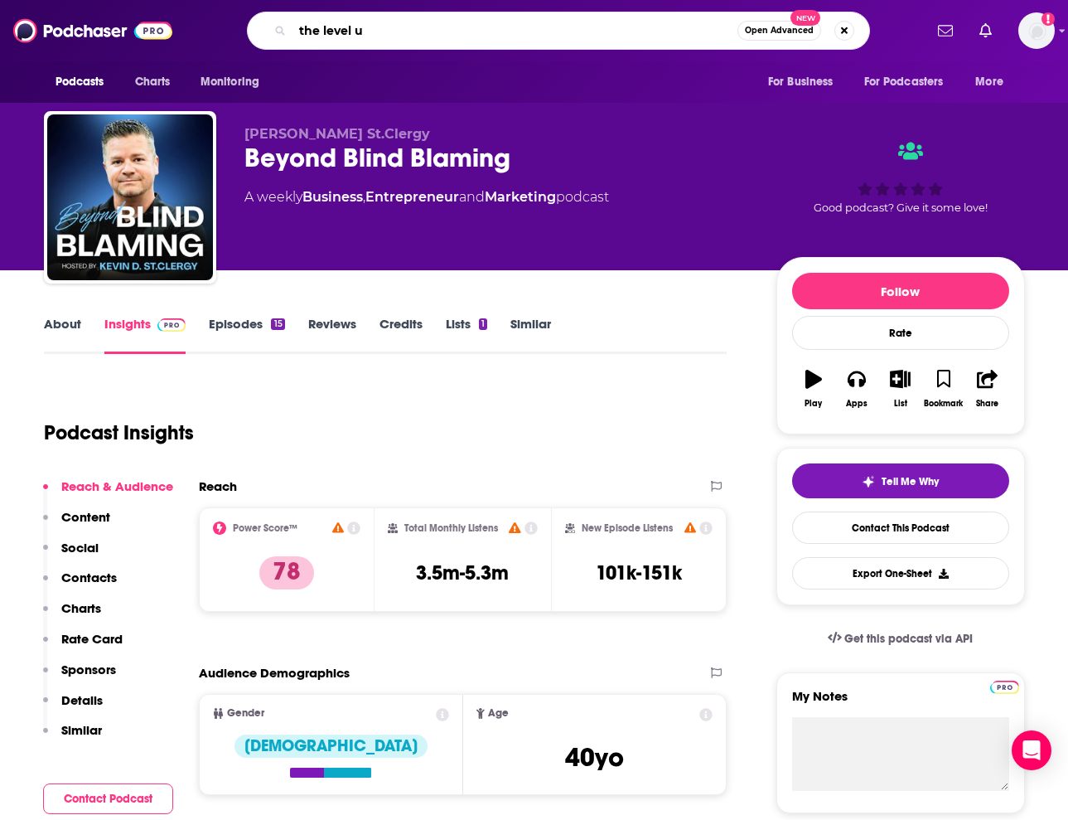
type input "the level up"
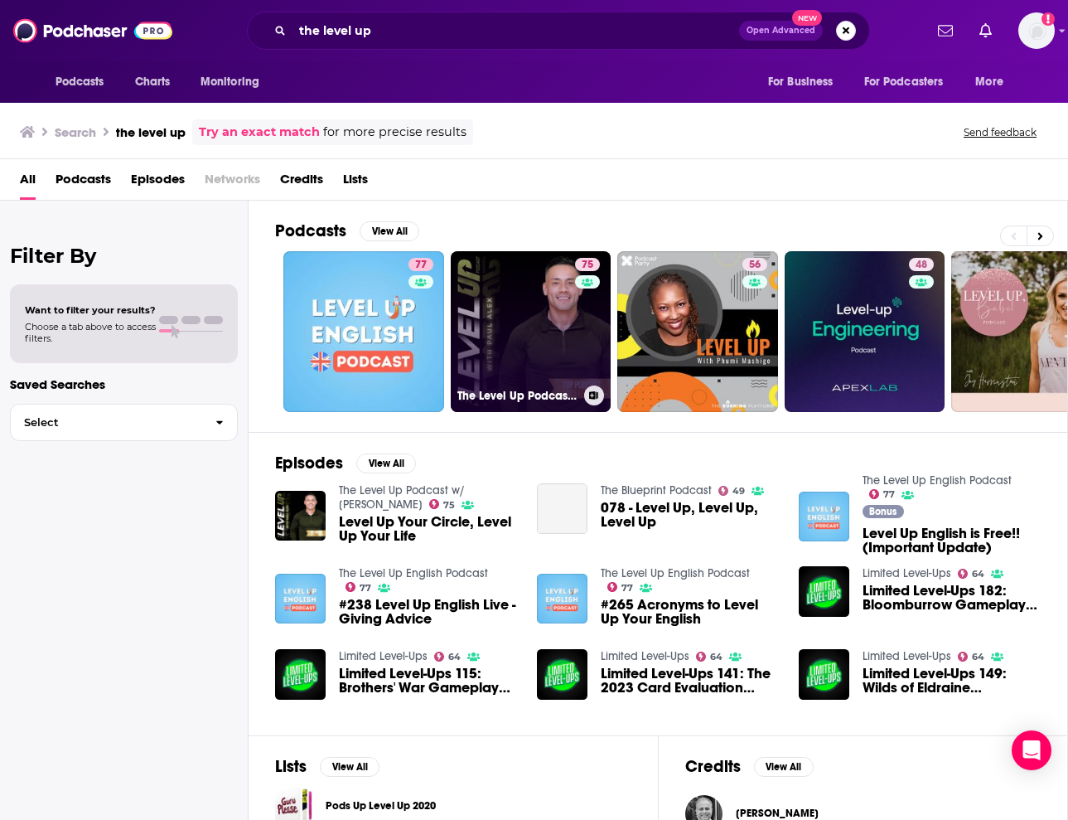
click at [508, 324] on link "75 The Level Up Podcast w/ Paul Alex" at bounding box center [531, 331] width 161 height 161
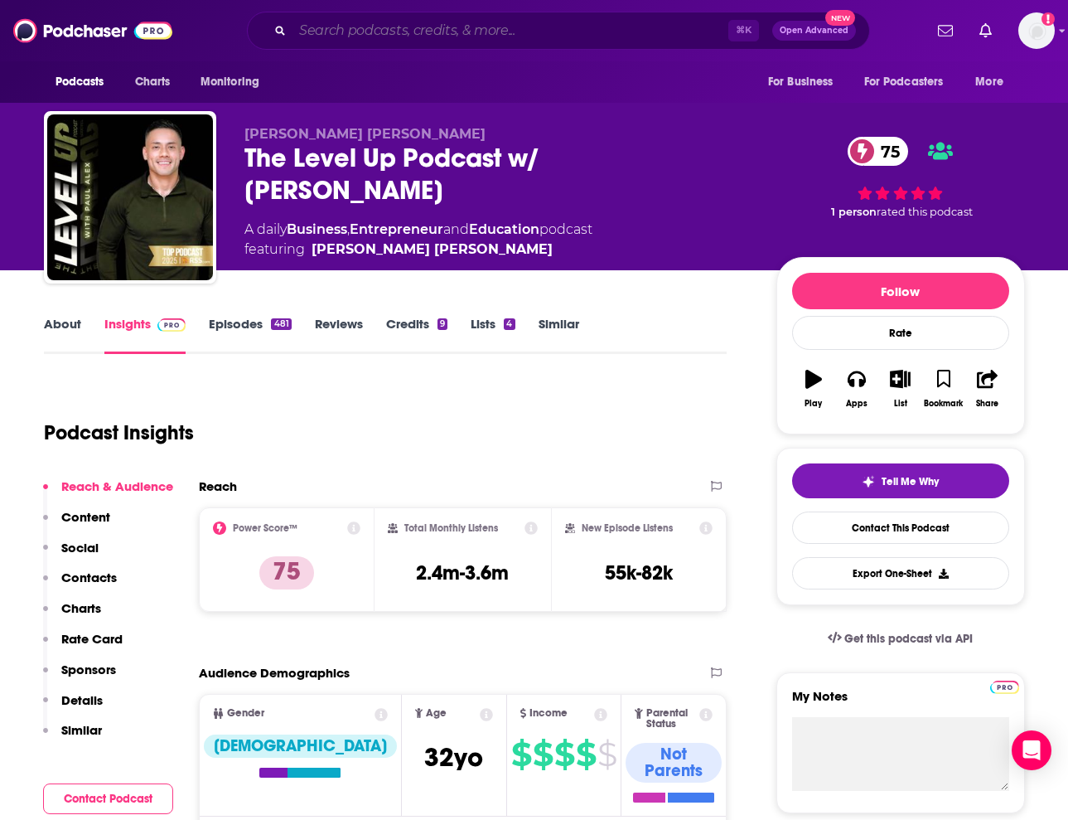
click at [424, 33] on input "Search podcasts, credits, & more..." at bounding box center [511, 30] width 436 height 27
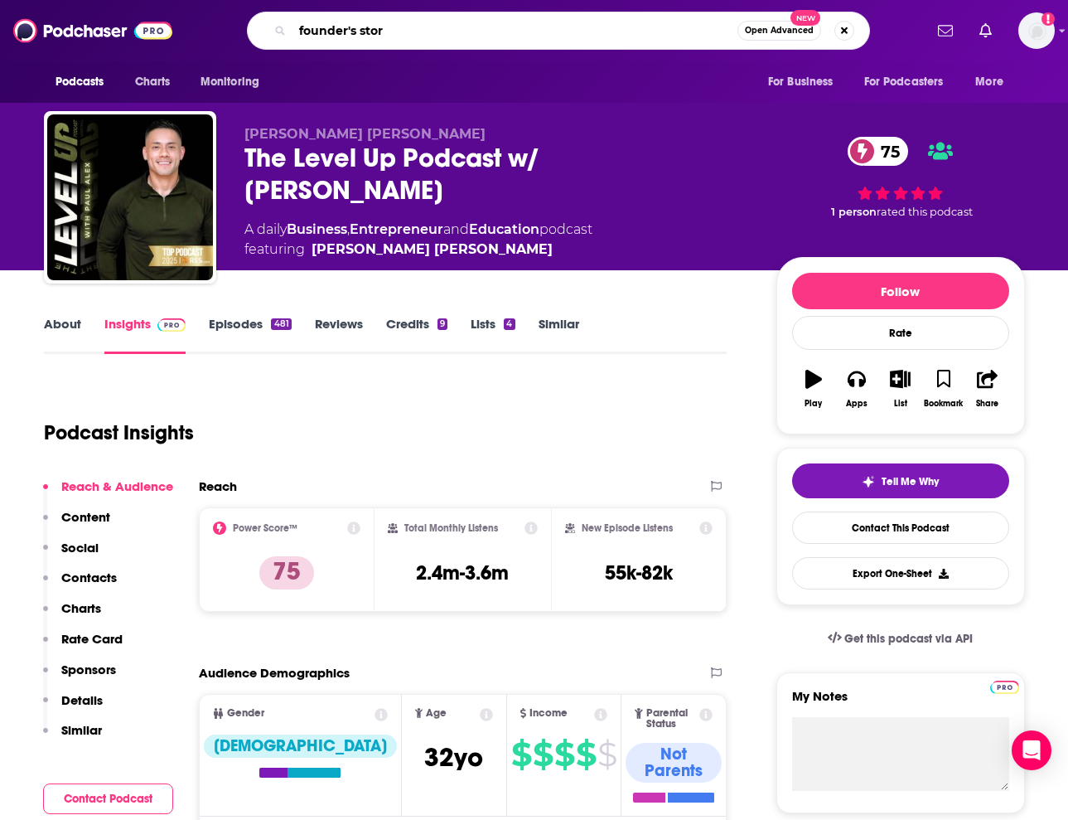
type input "founder's story"
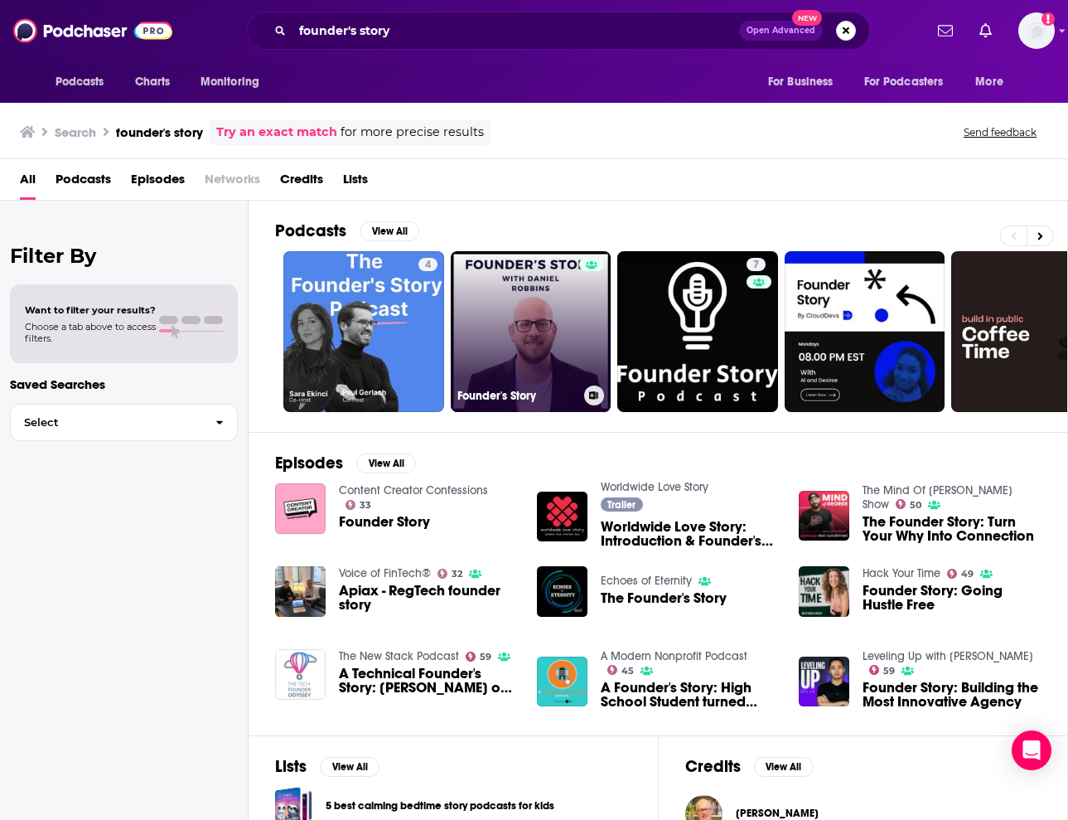
click at [530, 319] on link "Founder's Story" at bounding box center [531, 331] width 161 height 161
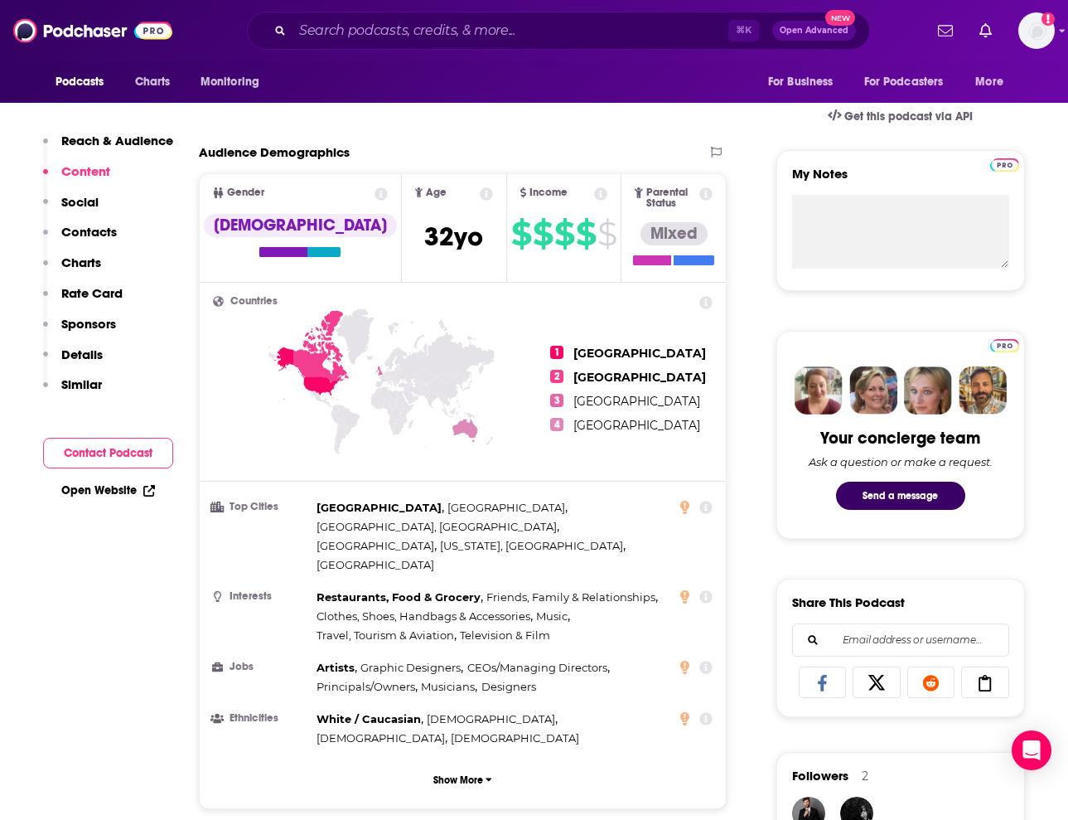
scroll to position [521, 0]
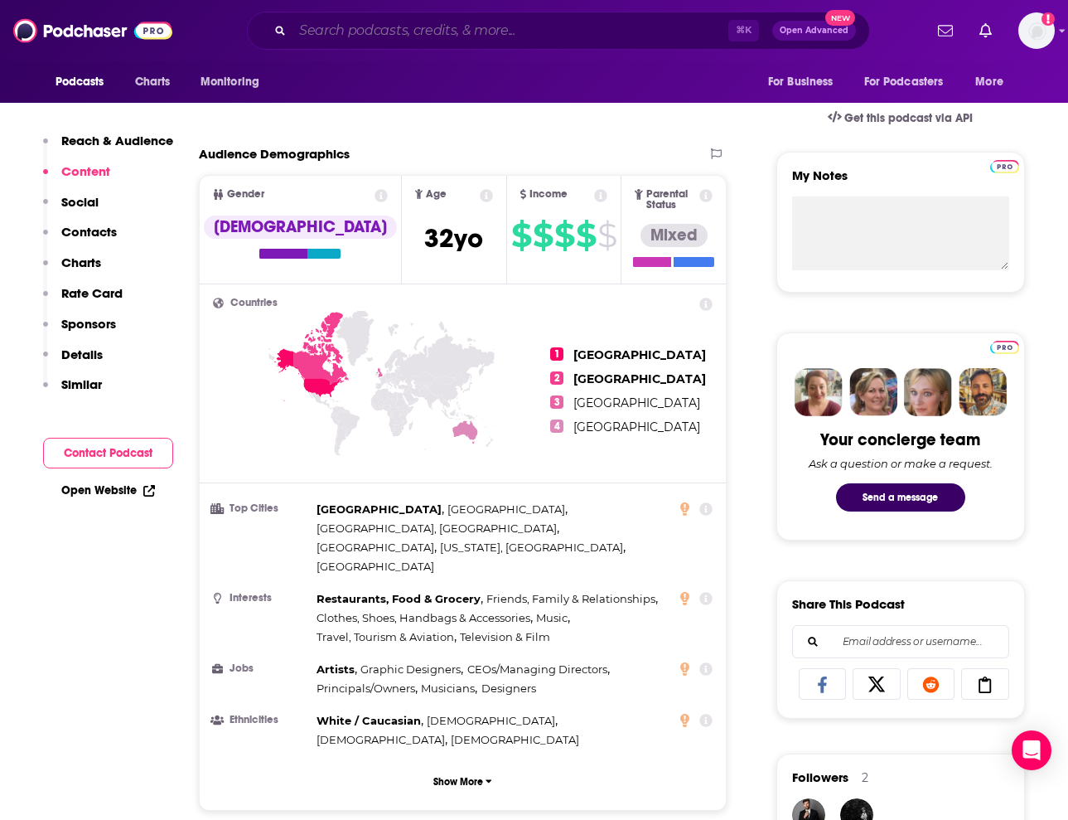
click at [419, 36] on input "Search podcasts, credits, & more..." at bounding box center [511, 30] width 436 height 27
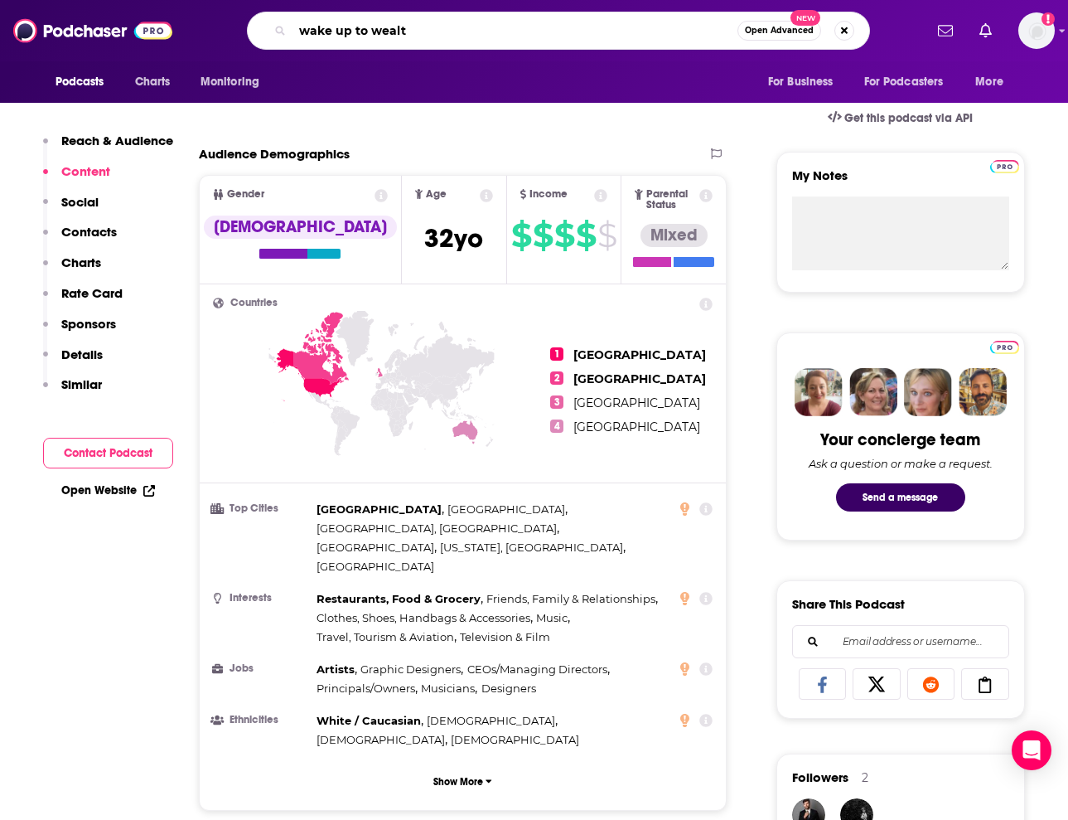
type input "wake up to wealth"
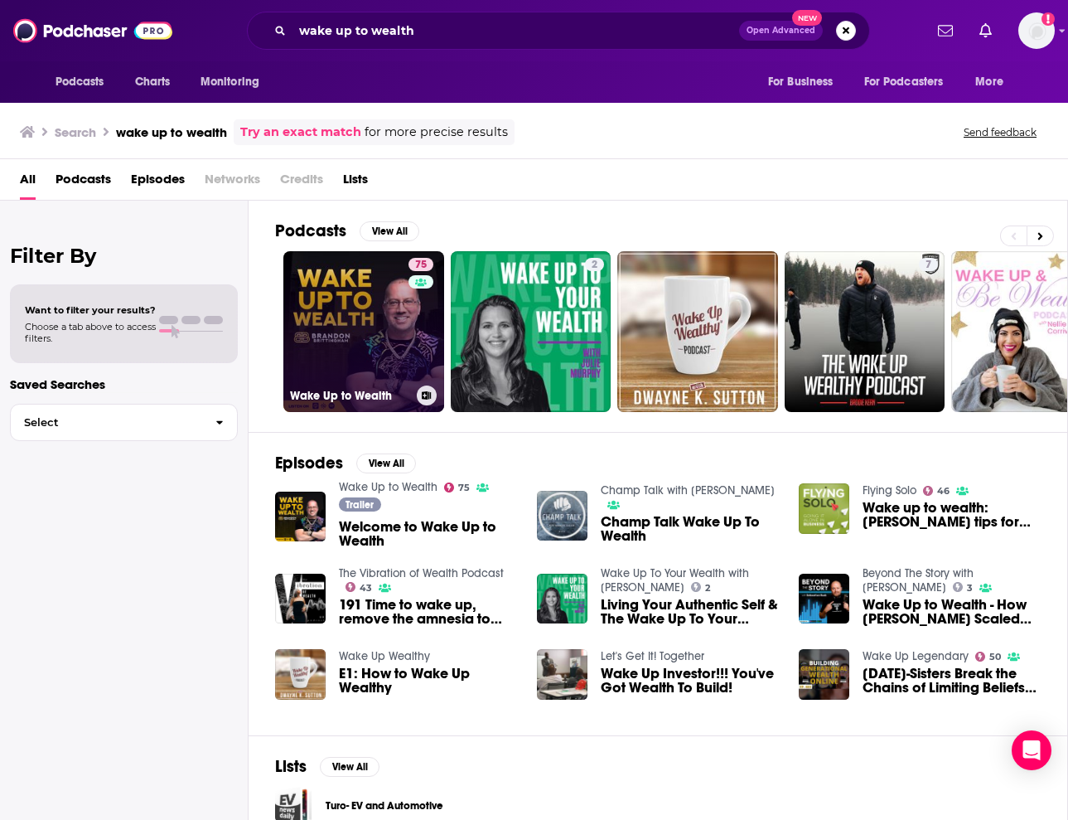
click at [369, 292] on link "75 Wake Up to Wealth" at bounding box center [363, 331] width 161 height 161
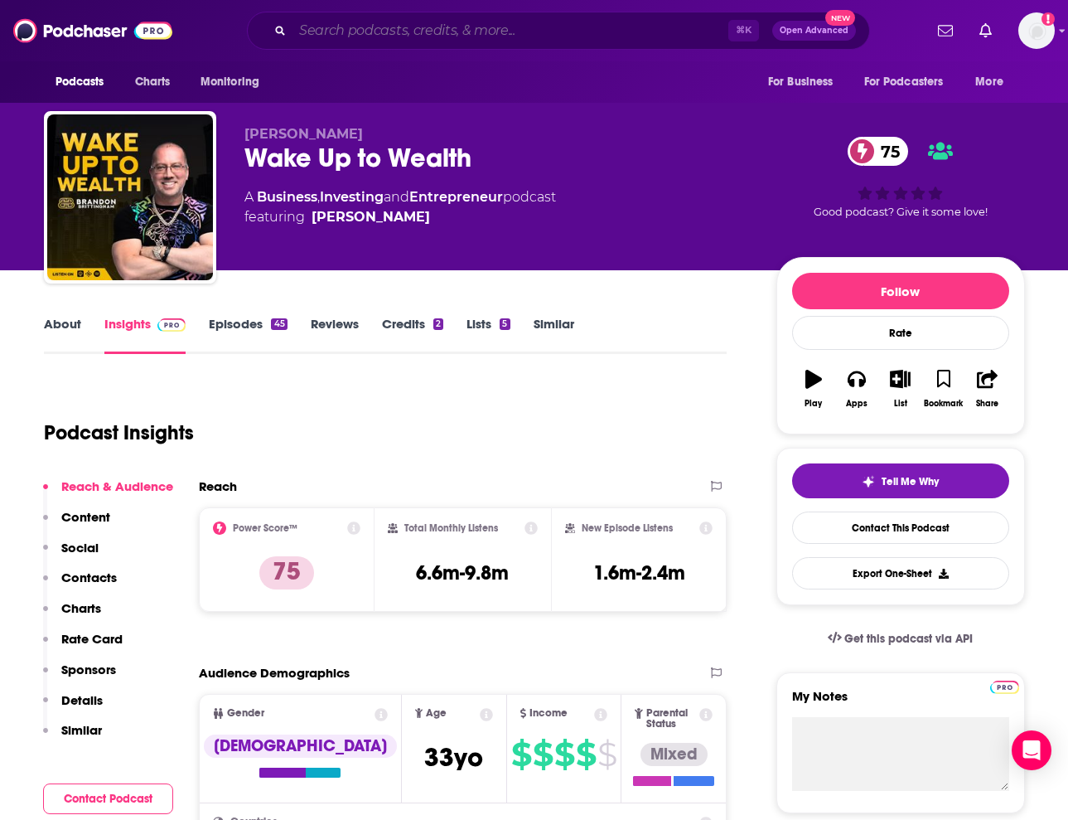
click at [425, 27] on input "Search podcasts, credits, & more..." at bounding box center [511, 30] width 436 height 27
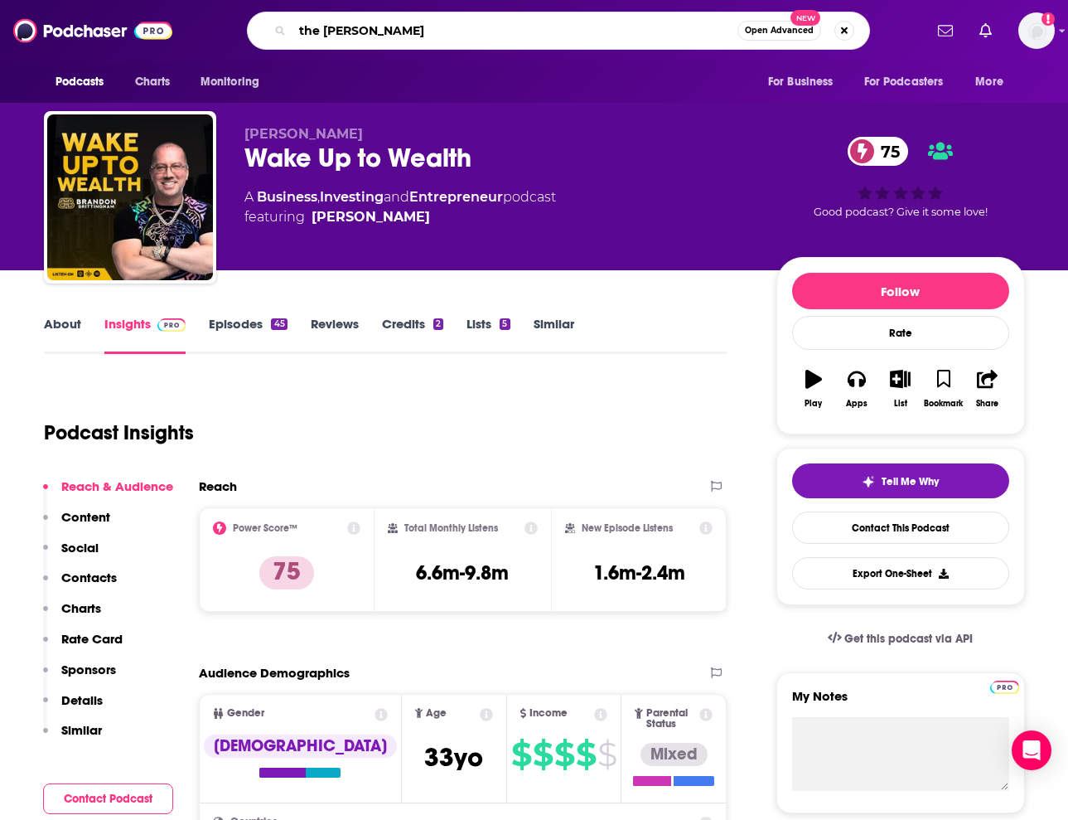
type input "the Ryan leak"
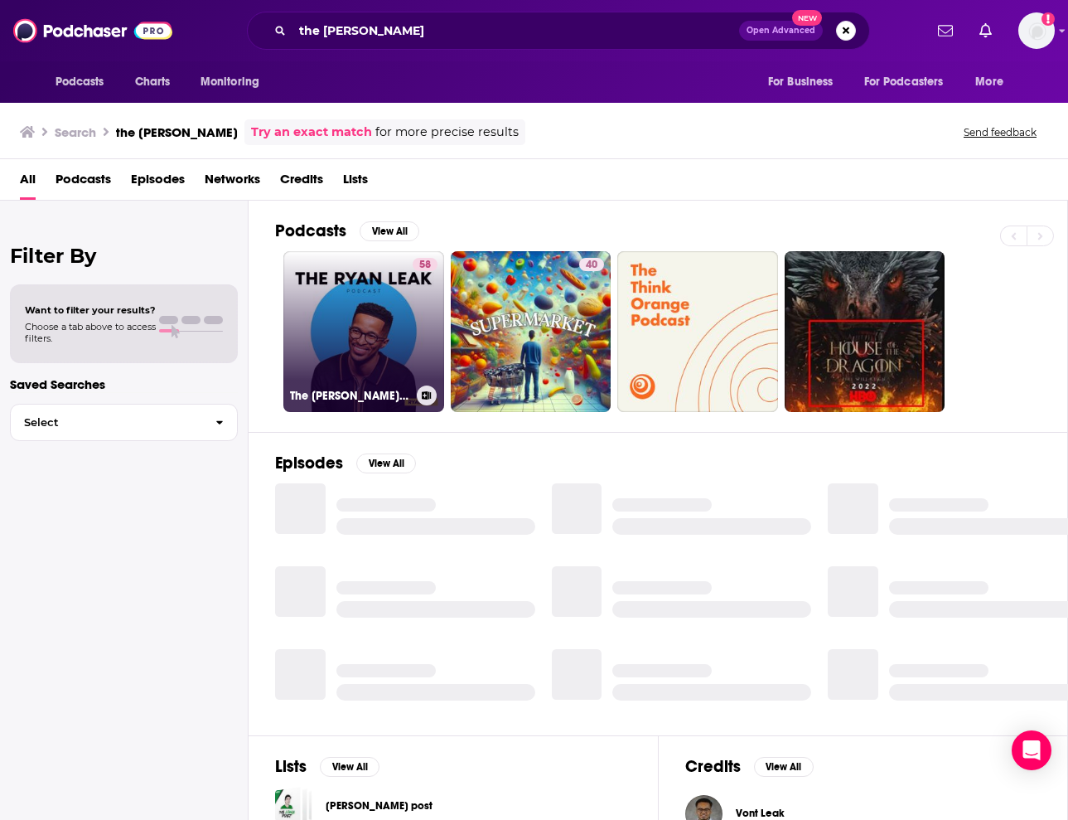
click at [353, 325] on link "58 The Ryan Leak Podcast" at bounding box center [363, 331] width 161 height 161
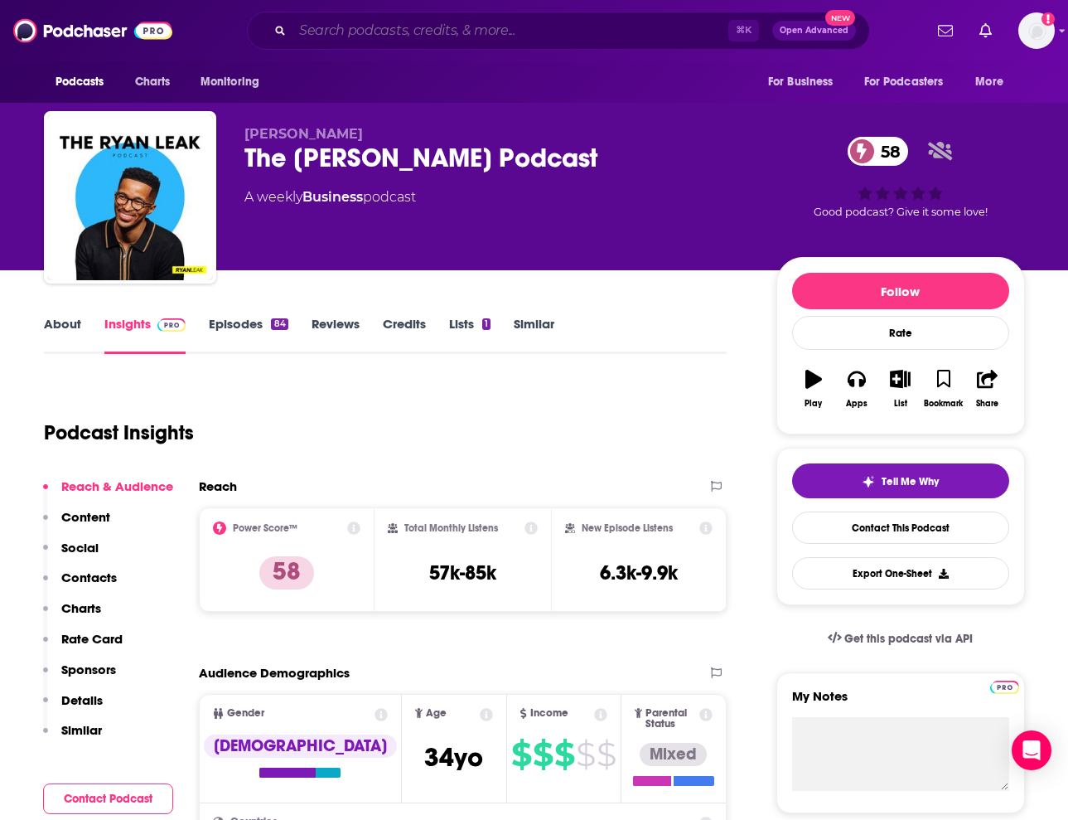
click at [395, 30] on input "Search podcasts, credits, & more..." at bounding box center [511, 30] width 436 height 27
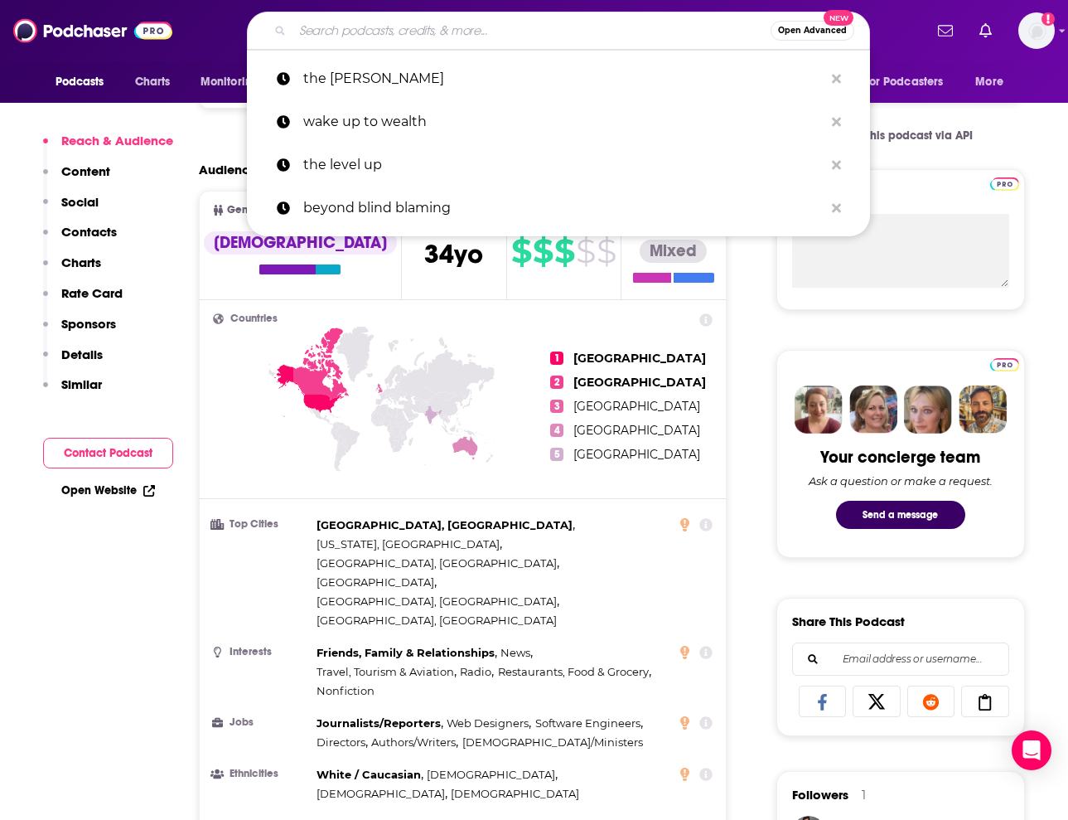
scroll to position [423, 0]
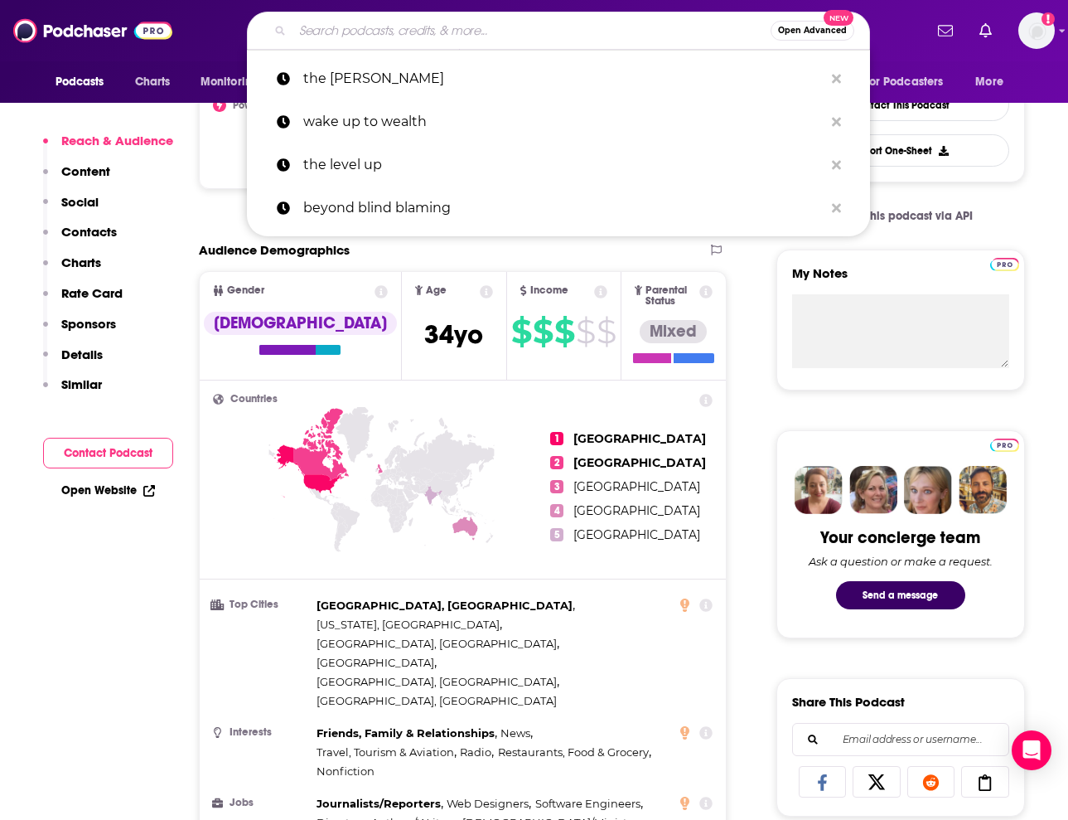
click at [468, 32] on input "Search podcasts, credits, & more..." at bounding box center [532, 30] width 478 height 27
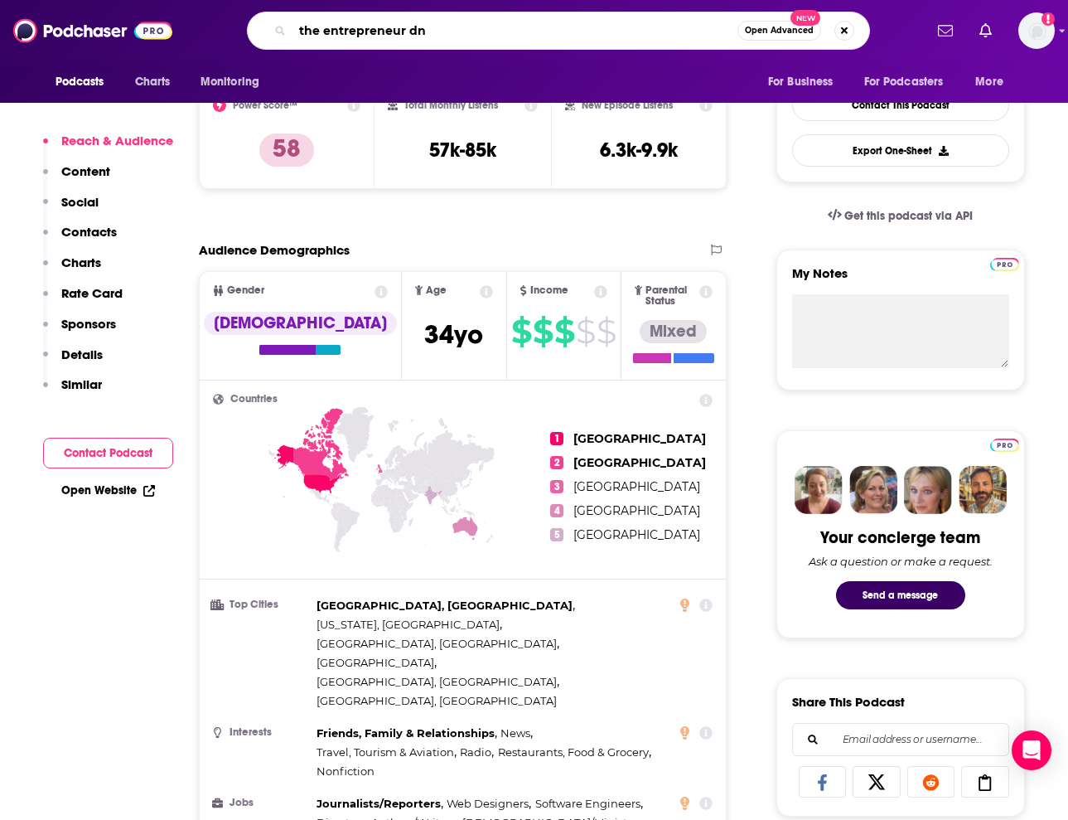
type input "the entrepreneur dna"
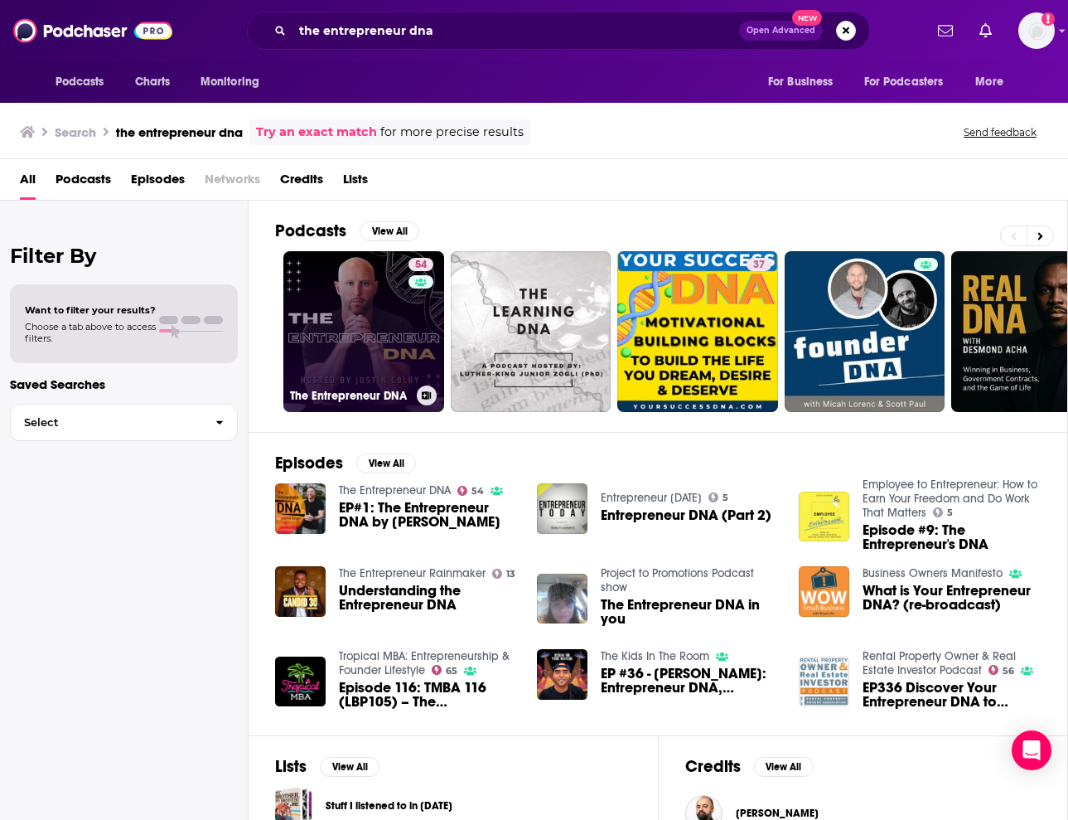
click at [375, 339] on link "54 The Entrepreneur DNA" at bounding box center [363, 331] width 161 height 161
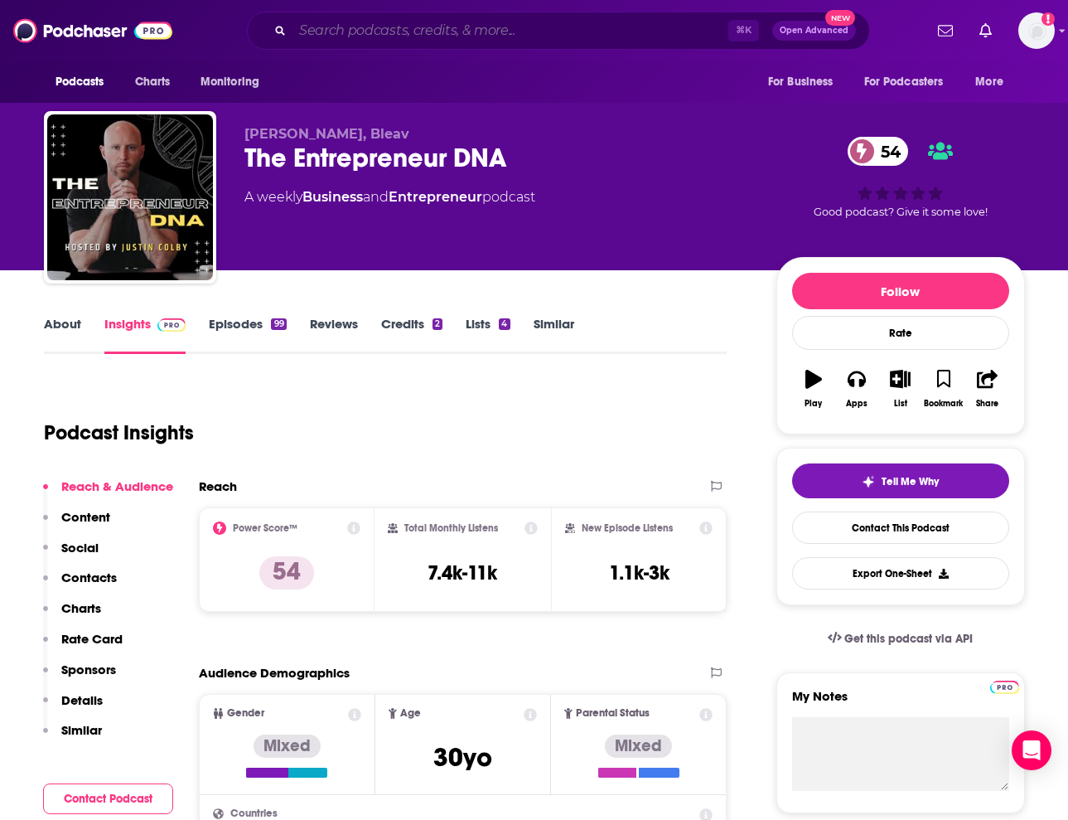
click at [364, 36] on input "Search podcasts, credits, & more..." at bounding box center [511, 30] width 436 height 27
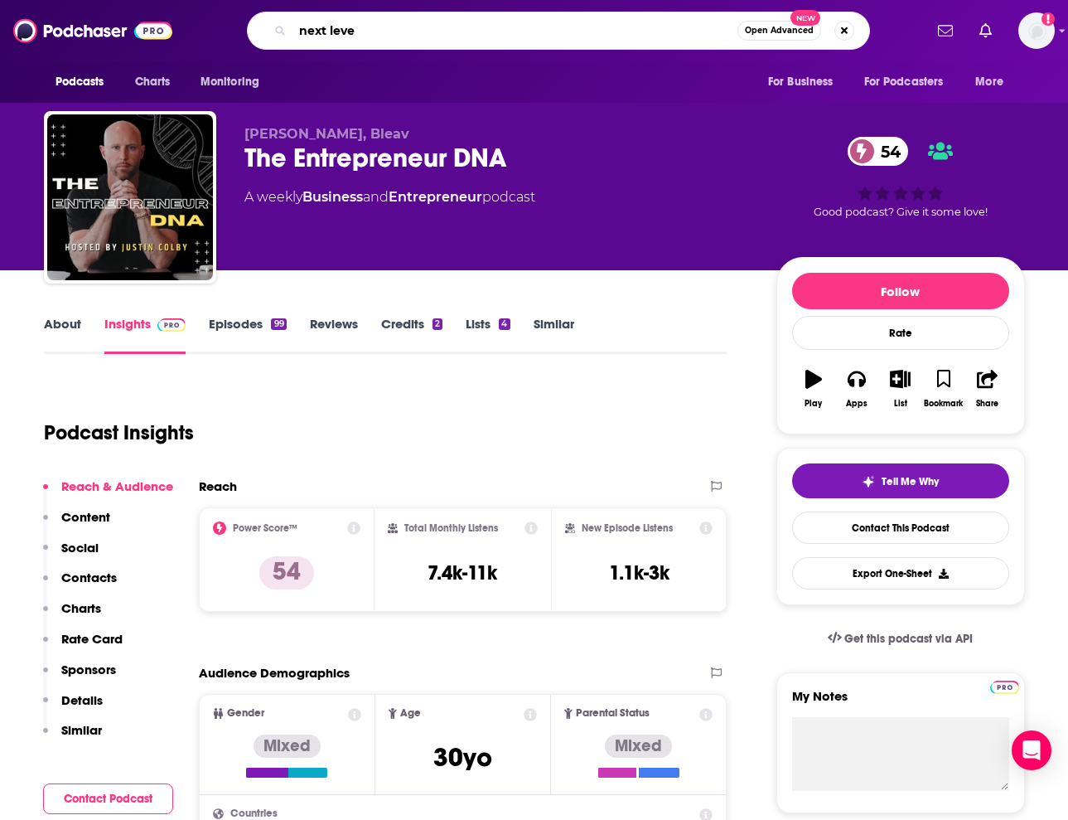
type input "next level"
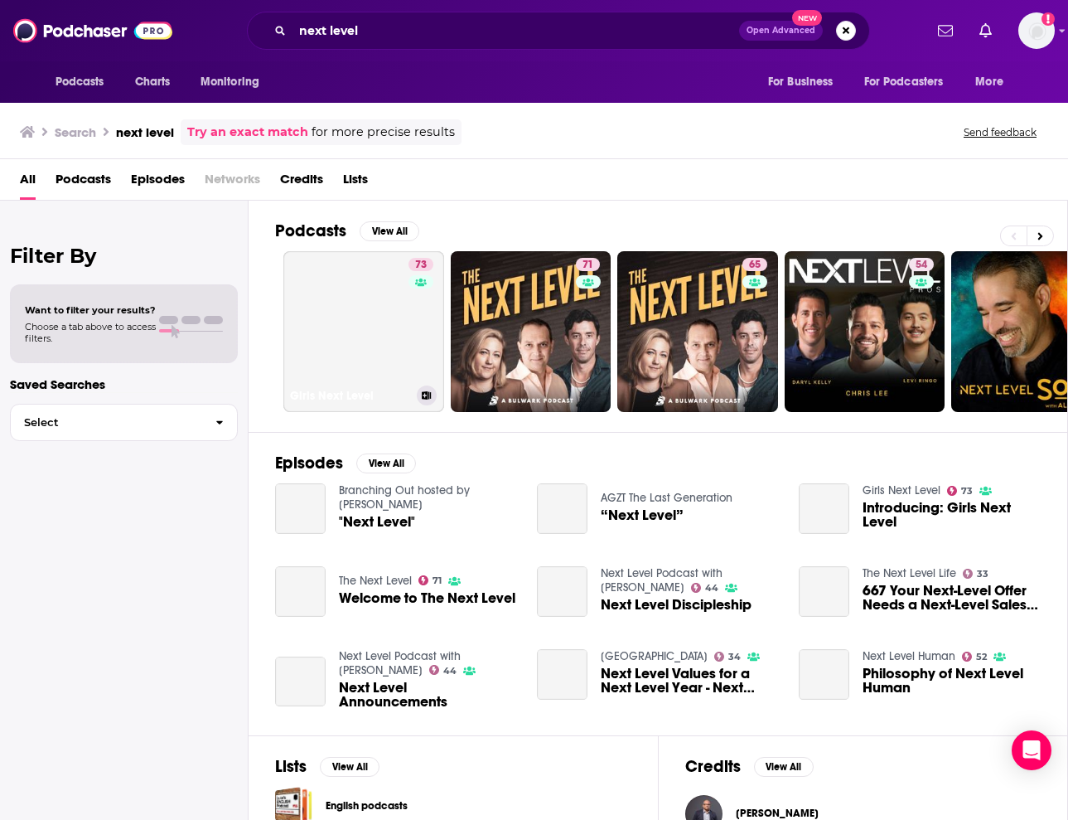
click at [402, 323] on link "73 Girls Next Level" at bounding box center [363, 331] width 161 height 161
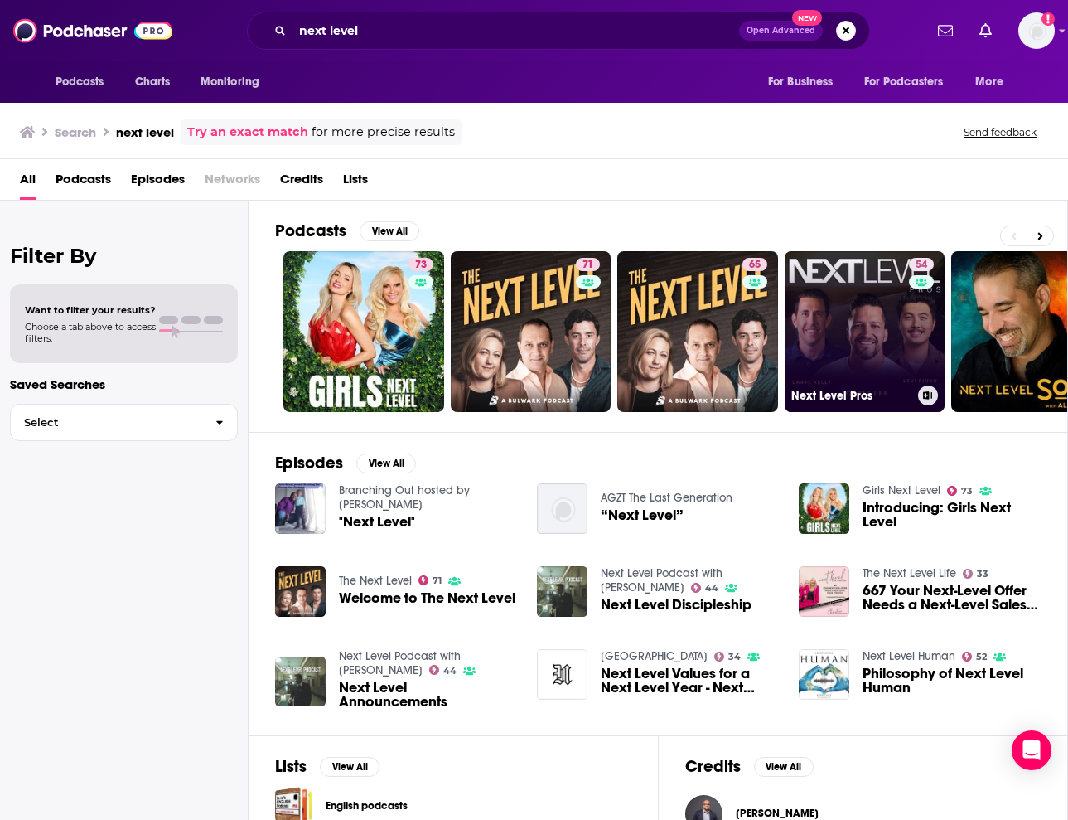
click at [853, 309] on link "54 Next Level Pros" at bounding box center [865, 331] width 161 height 161
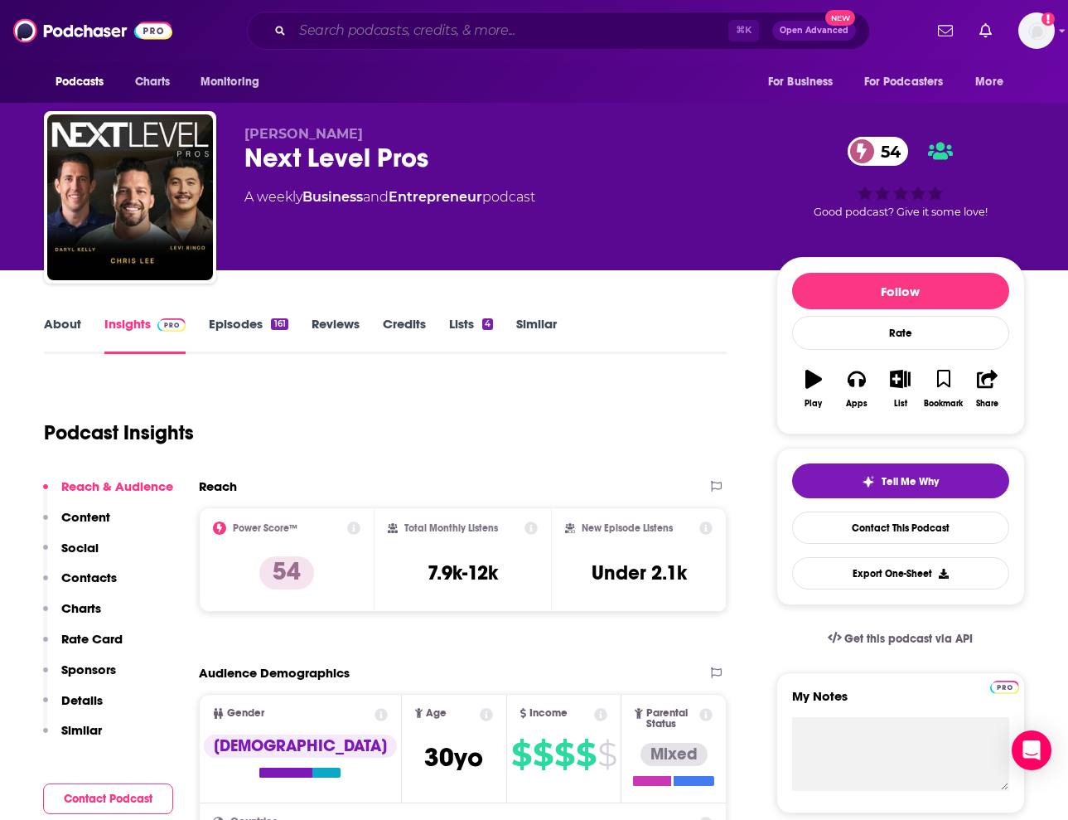
click at [463, 25] on input "Search podcasts, credits, & more..." at bounding box center [511, 30] width 436 height 27
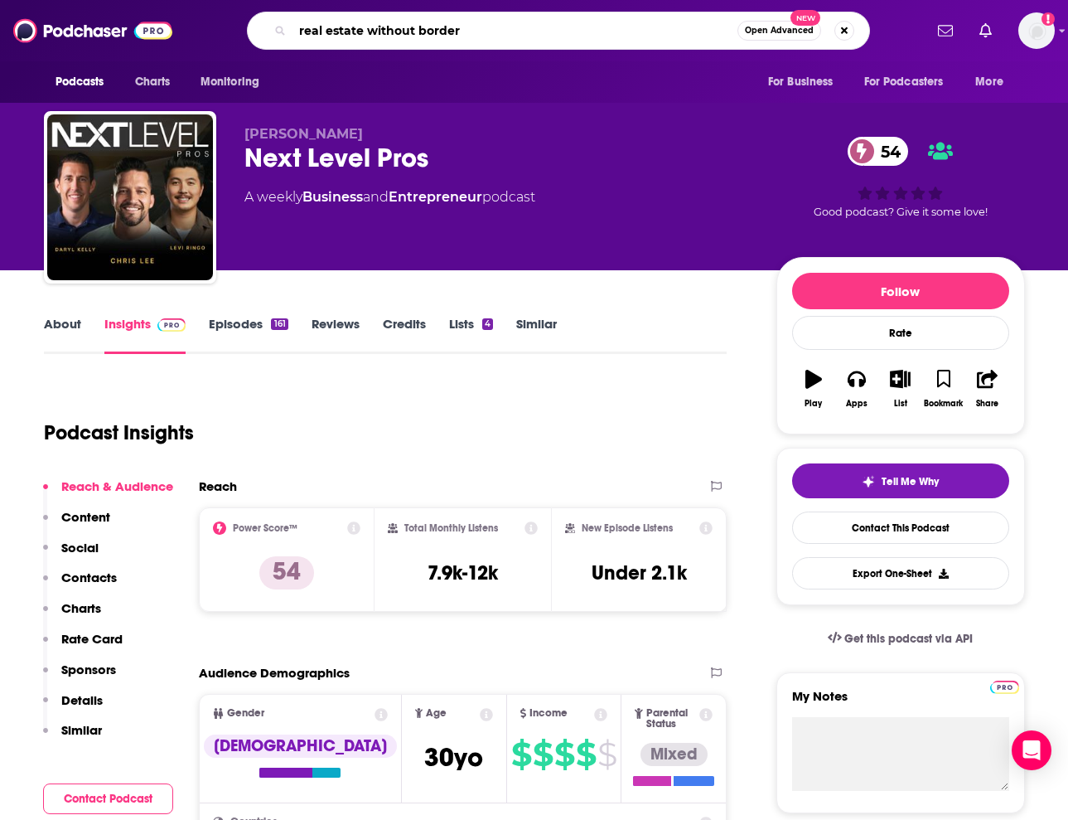
type input "real estate without borders"
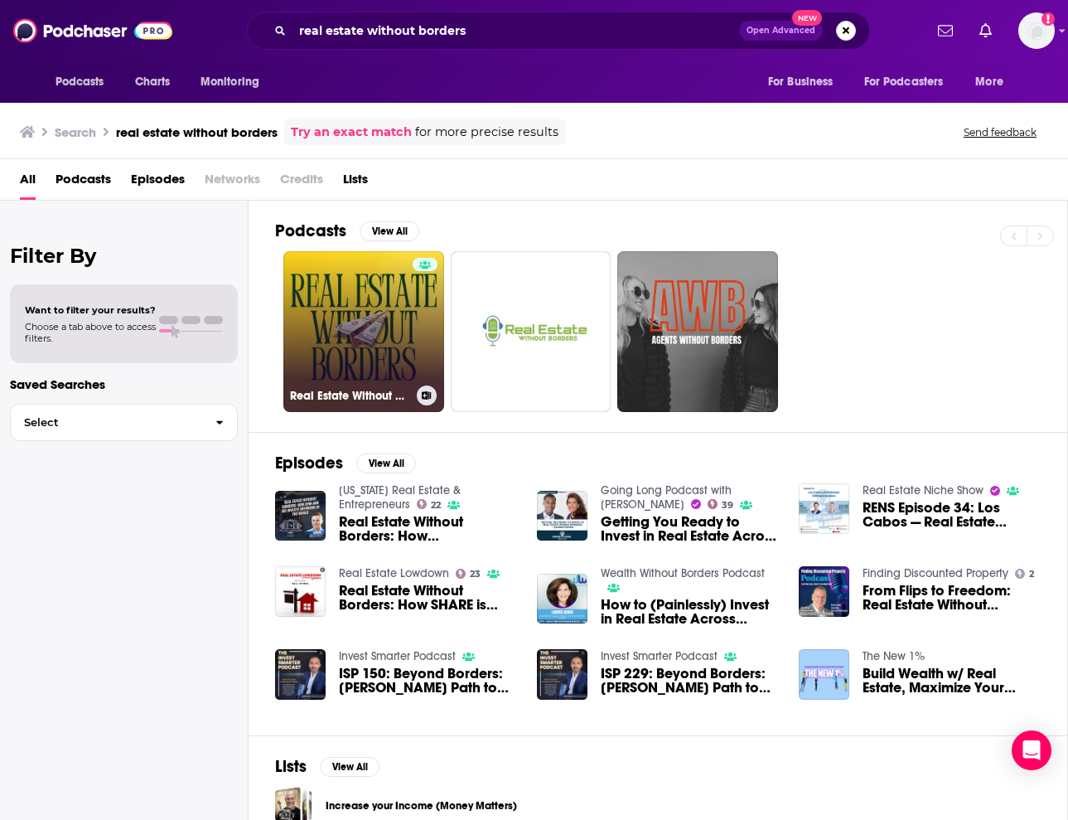
click at [409, 323] on link "Real Estate Without Borders" at bounding box center [363, 331] width 161 height 161
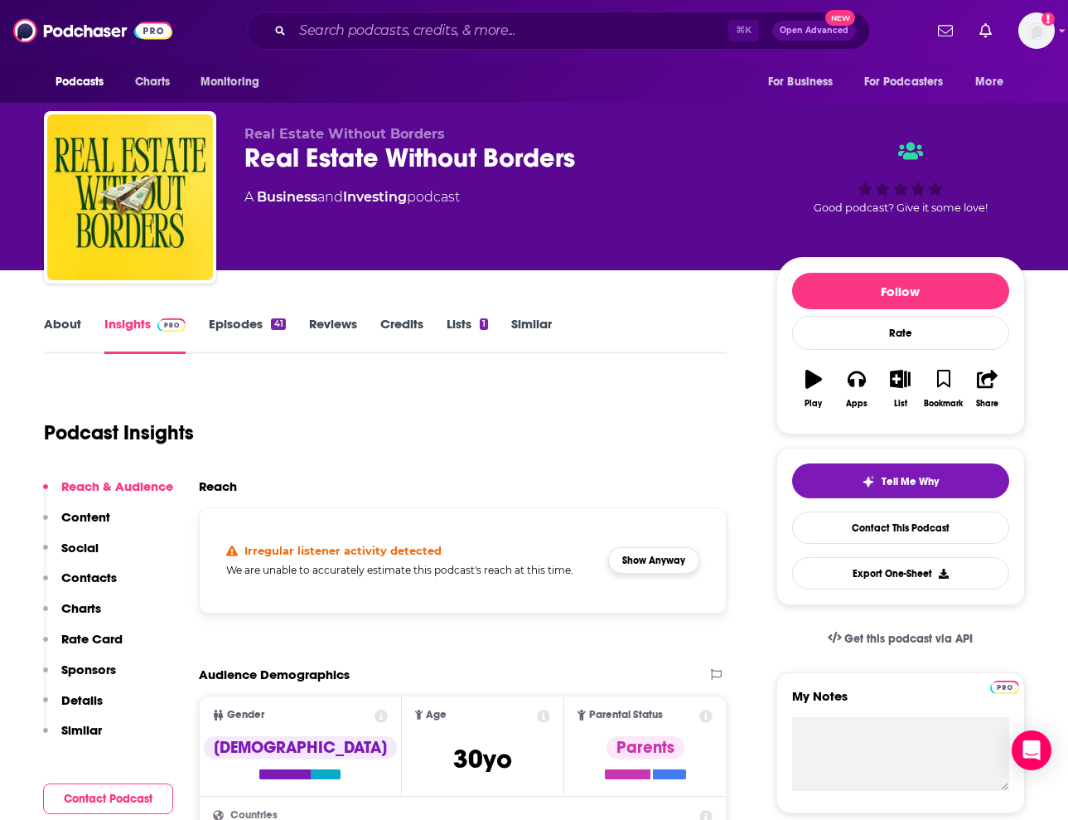
click at [671, 555] on button "Show Anyway" at bounding box center [653, 560] width 91 height 27
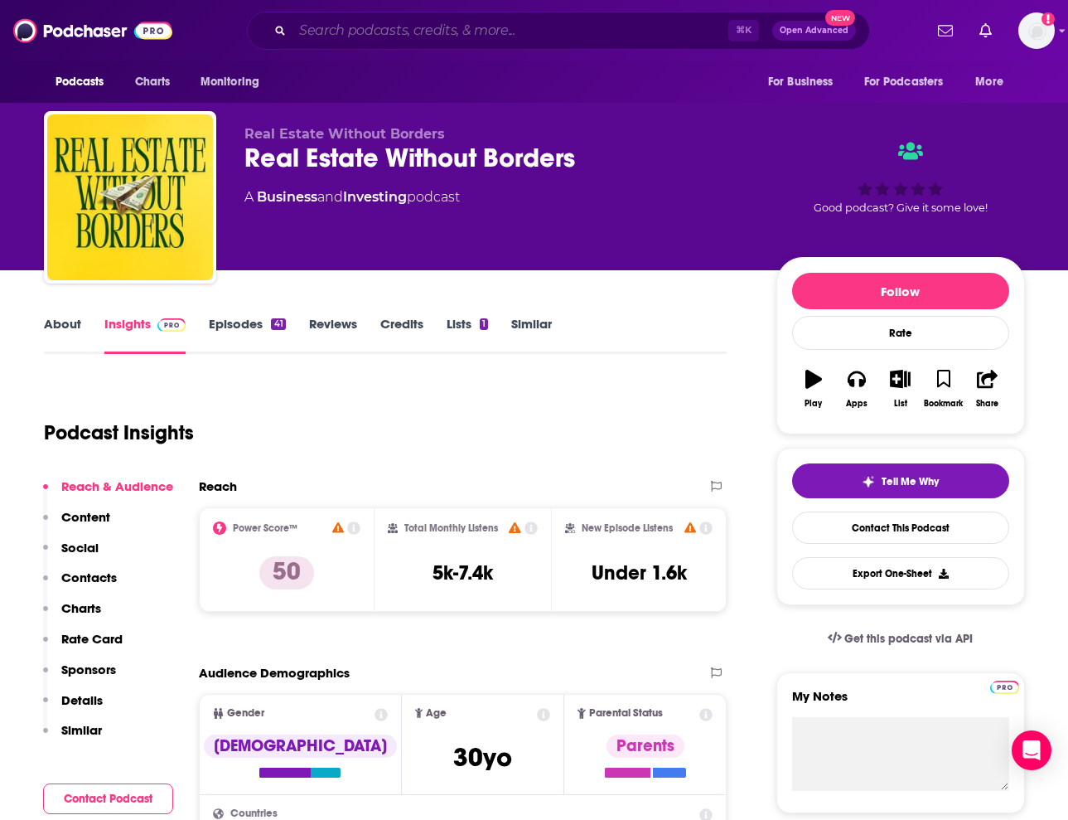
click at [491, 29] on input "Search podcasts, credits, & more..." at bounding box center [511, 30] width 436 height 27
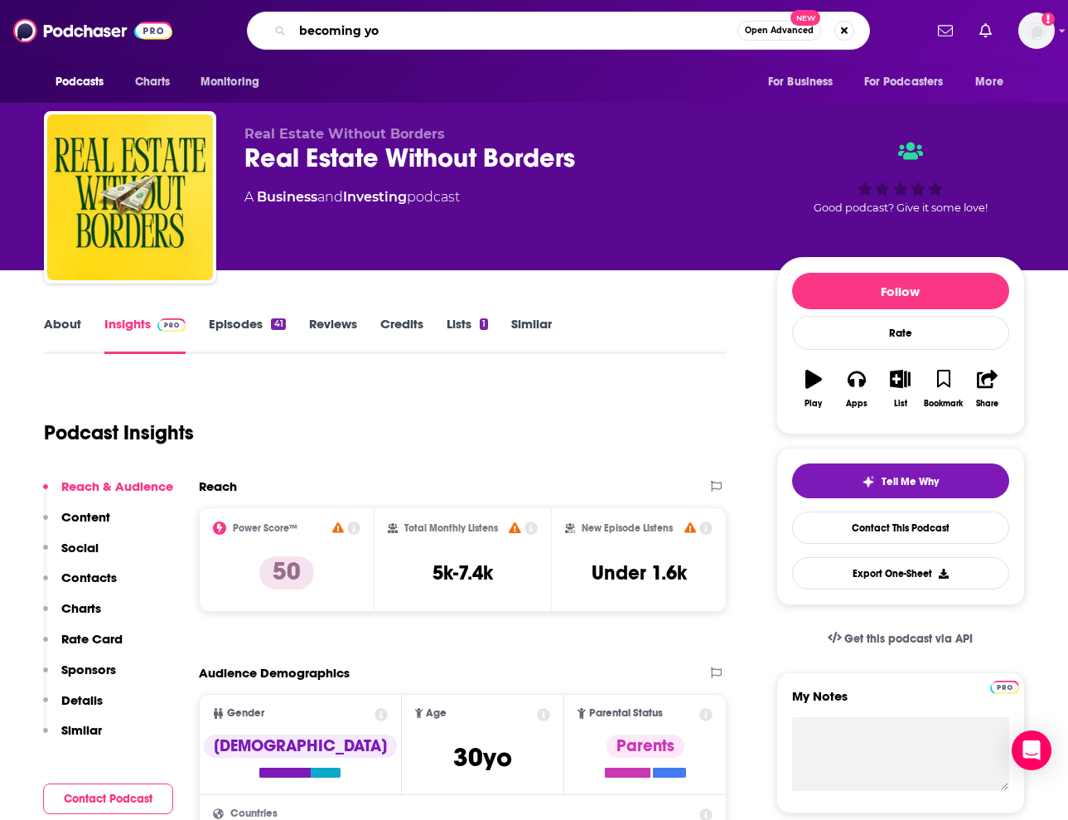
type input "becoming you"
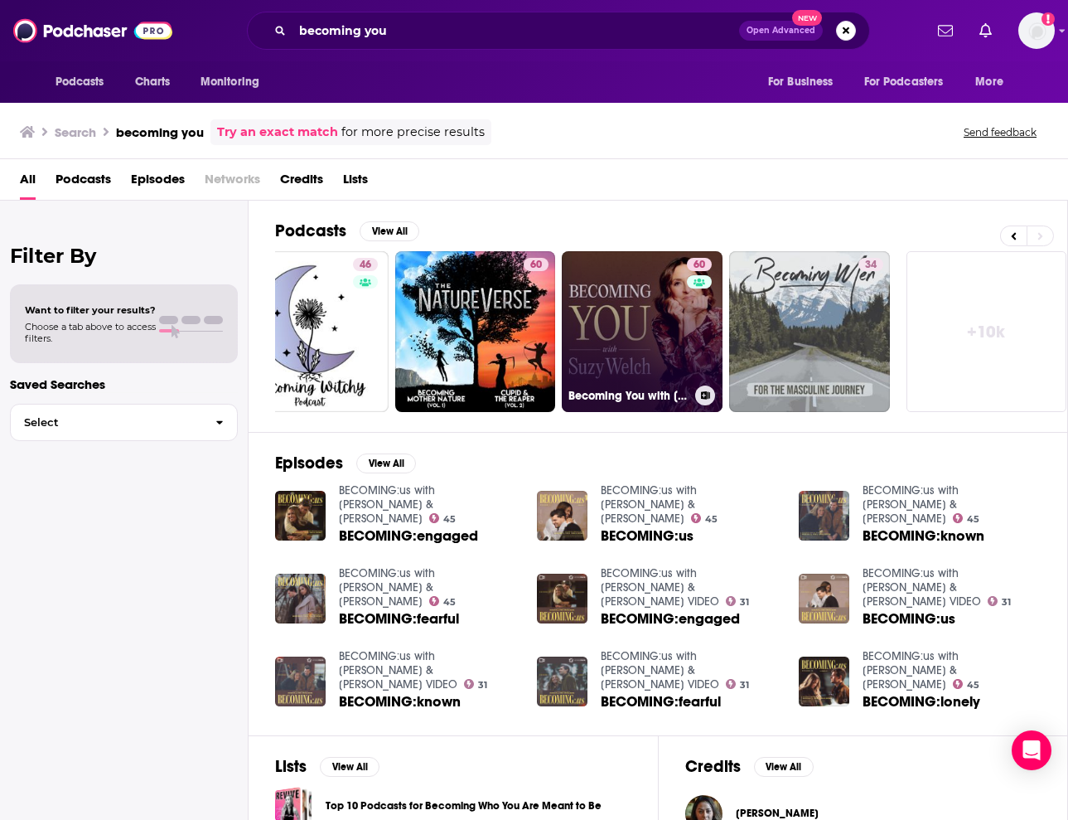
scroll to position [0, 723]
click at [650, 322] on link "60 Becoming You with Suzy Welch" at bounding box center [643, 331] width 161 height 161
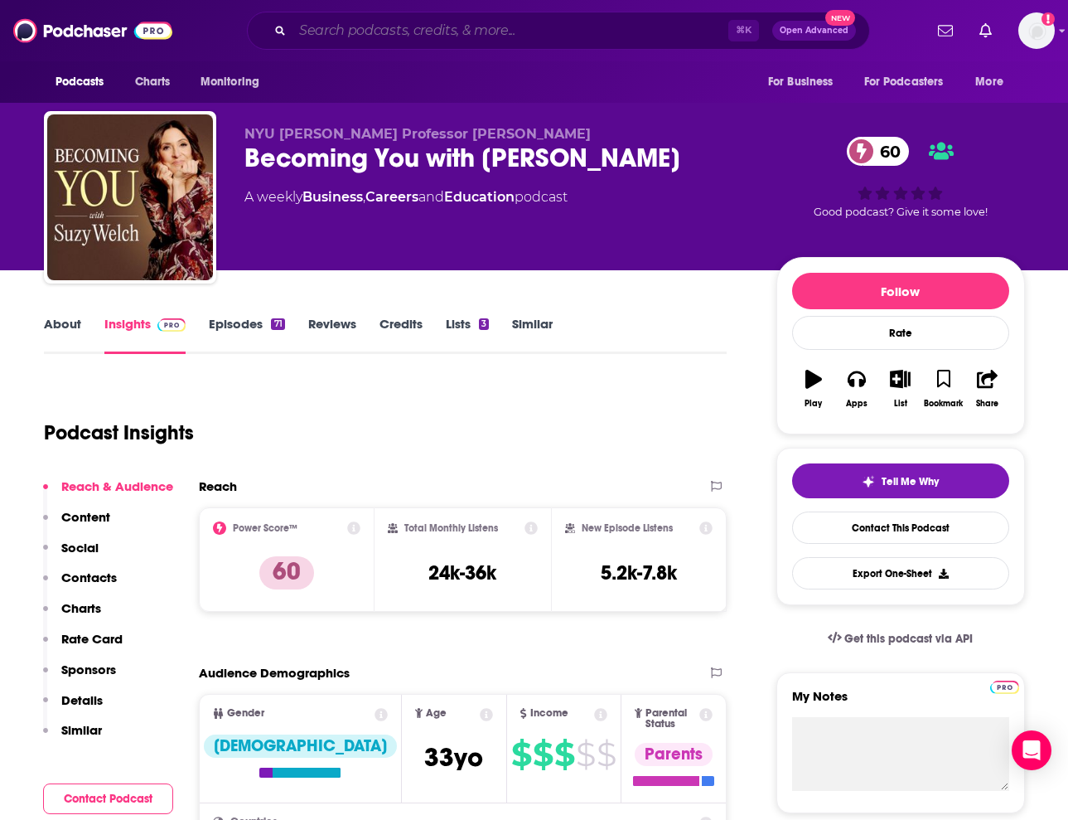
click at [424, 27] on input "Search podcasts, credits, & more..." at bounding box center [511, 30] width 436 height 27
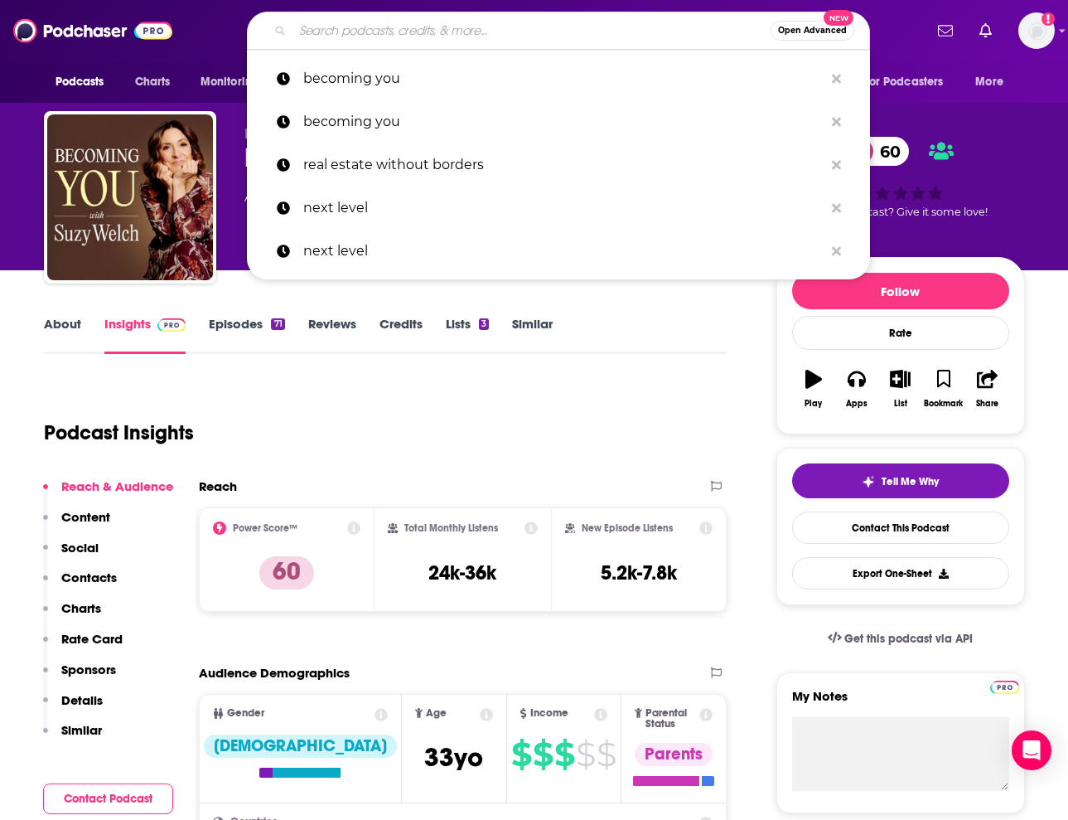
click at [424, 27] on input "Search podcasts, credits, & more..." at bounding box center [532, 30] width 478 height 27
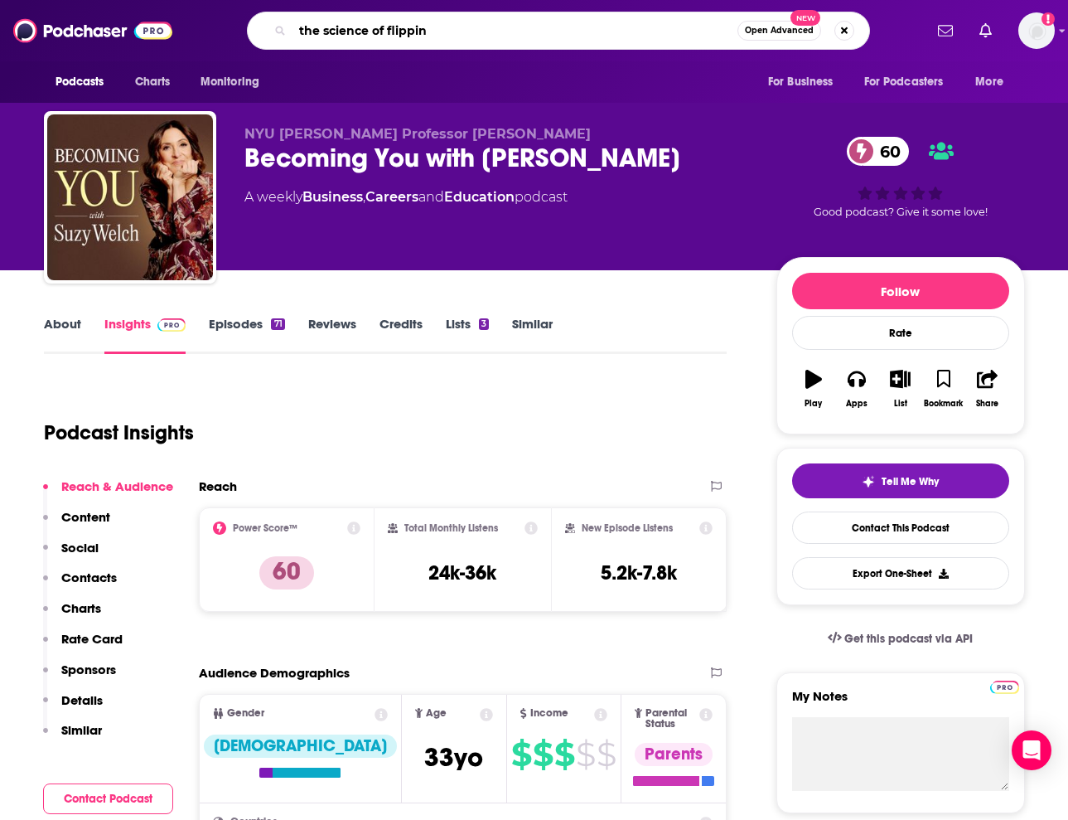
type input "the science of flipping"
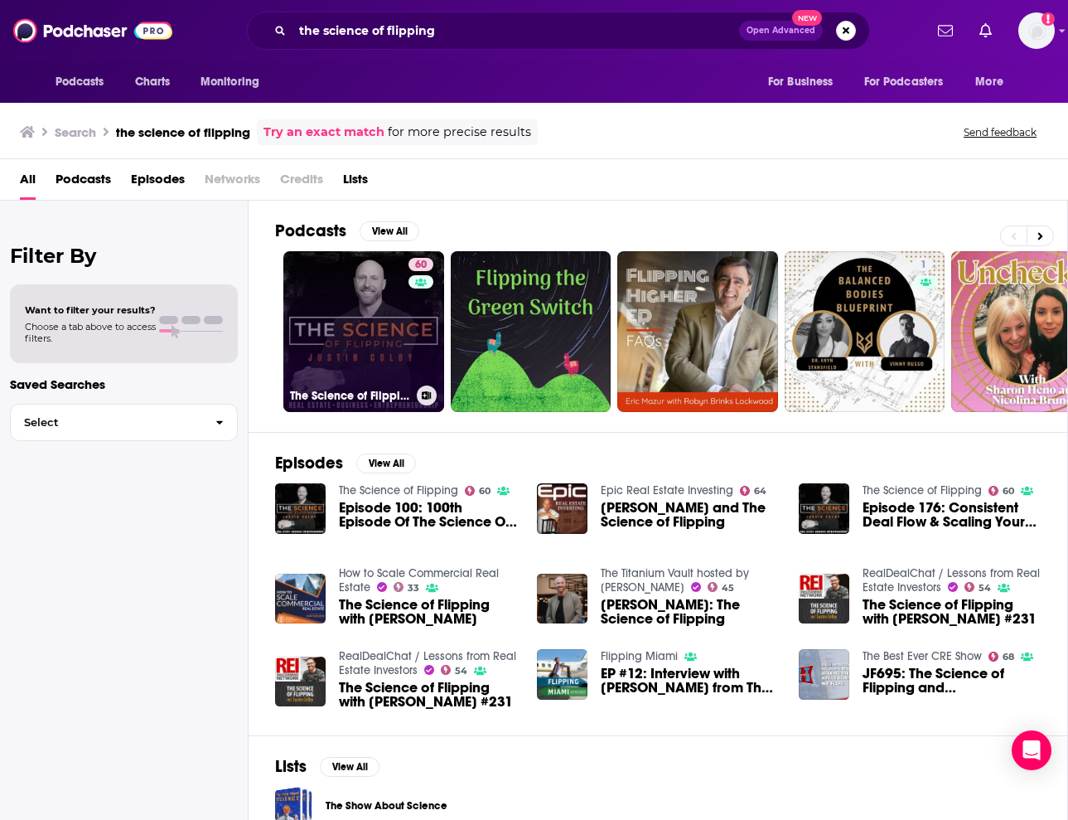
click at [405, 319] on link "60 The Science of Flipping" at bounding box center [363, 331] width 161 height 161
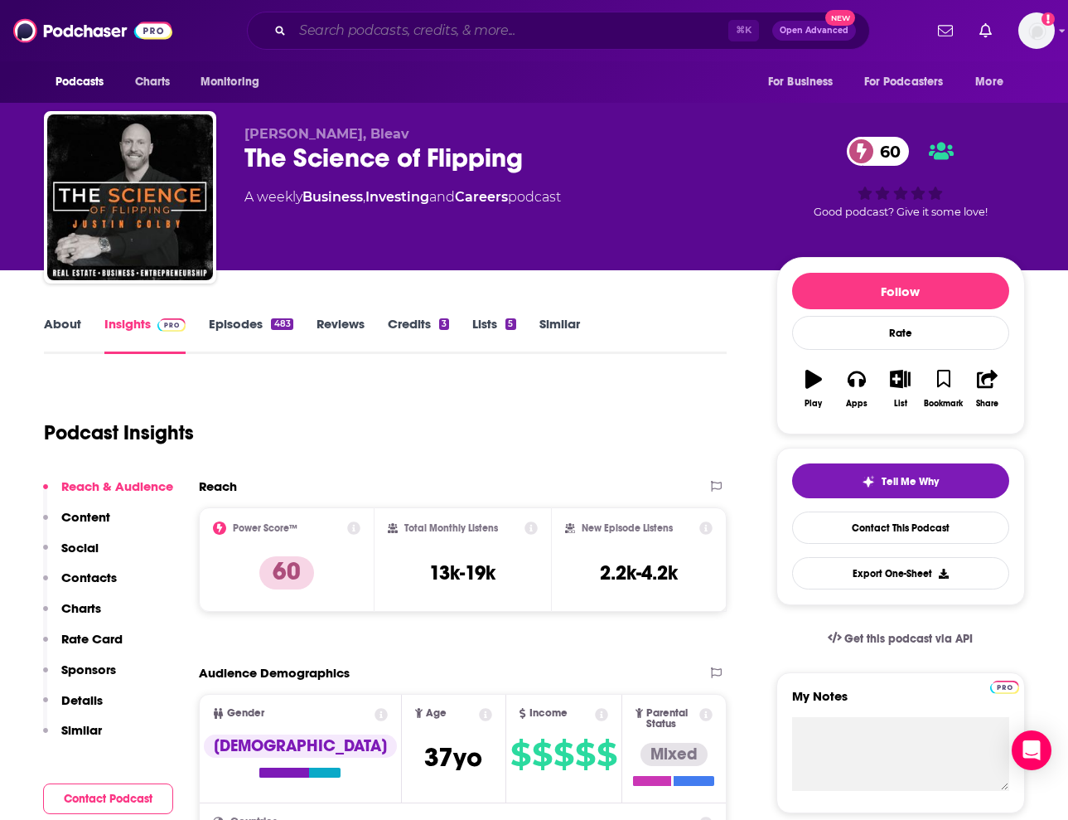
click at [468, 36] on input "Search podcasts, credits, & more..." at bounding box center [511, 30] width 436 height 27
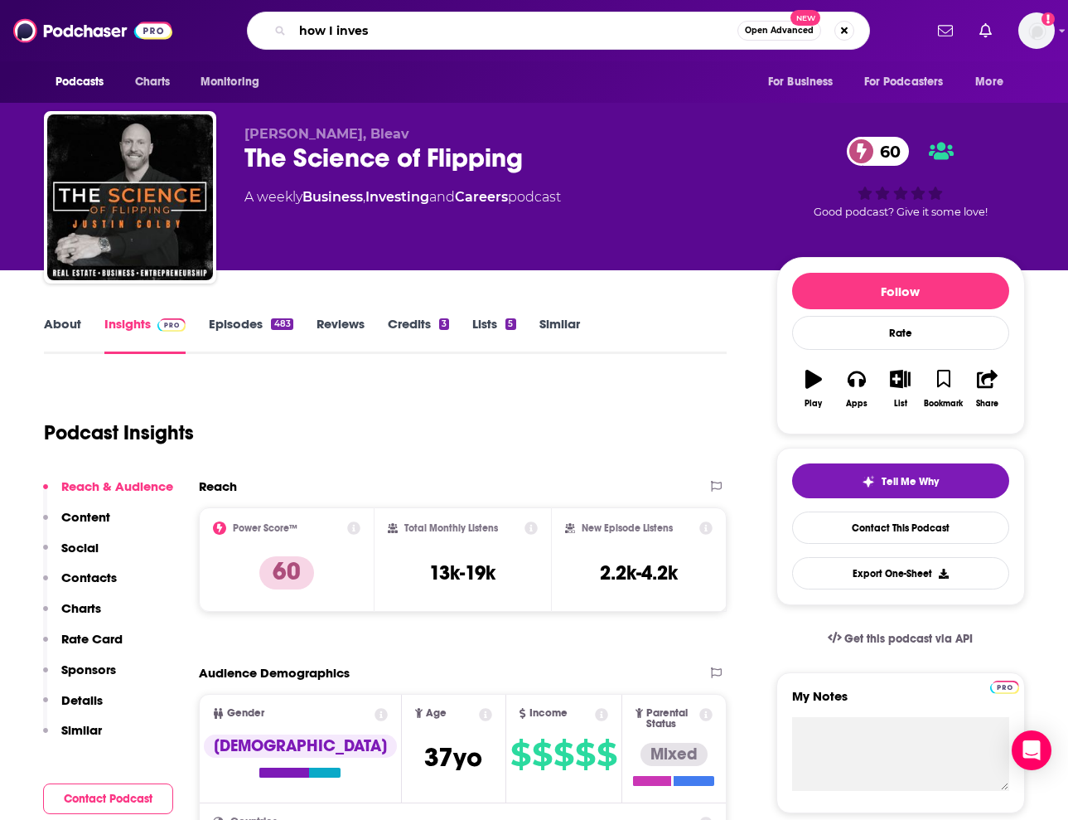
type input "how I invest"
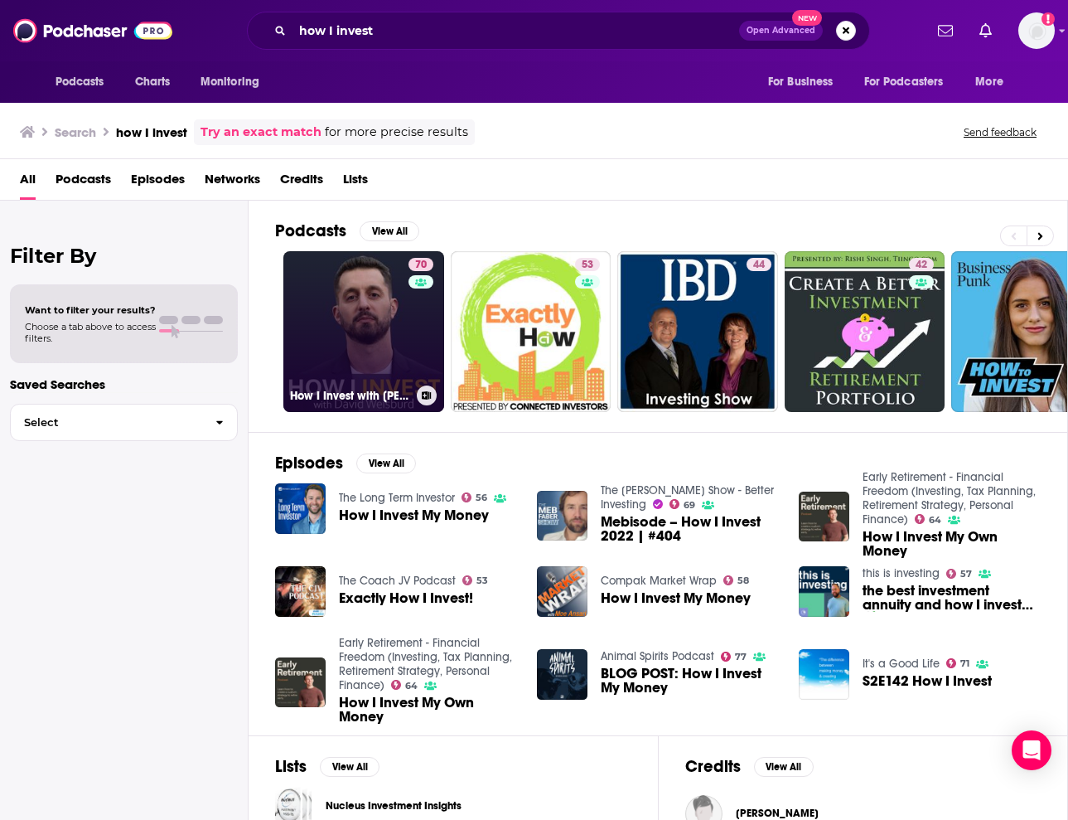
click at [332, 342] on link "70 How I Invest with David Weisburd" at bounding box center [363, 331] width 161 height 161
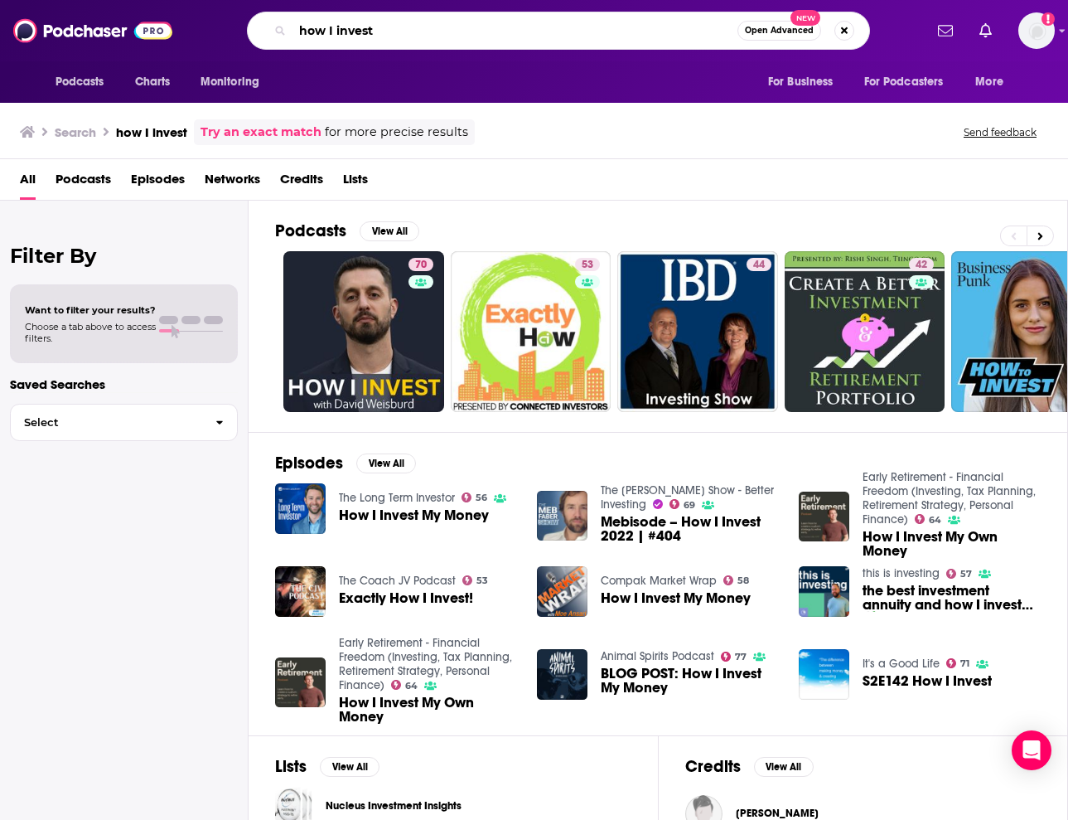
click at [395, 30] on input "how I invest" at bounding box center [515, 30] width 445 height 27
drag, startPoint x: 395, startPoint y: 30, endPoint x: 330, endPoint y: 30, distance: 64.7
click at [330, 30] on input "how I invest" at bounding box center [515, 30] width 445 height 27
type input "how much can I make"
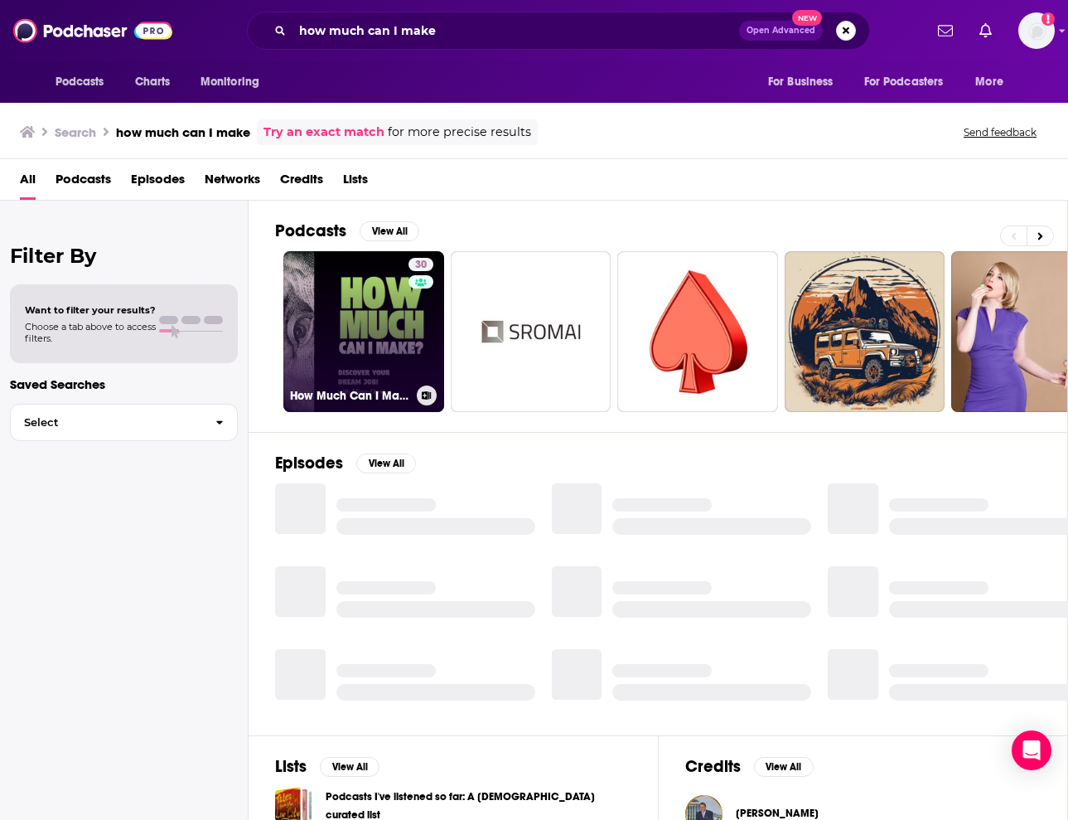
click at [390, 342] on link "30 How Much Can I Make? - Career Insights and Jobs Tips for Your Career Change" at bounding box center [363, 331] width 161 height 161
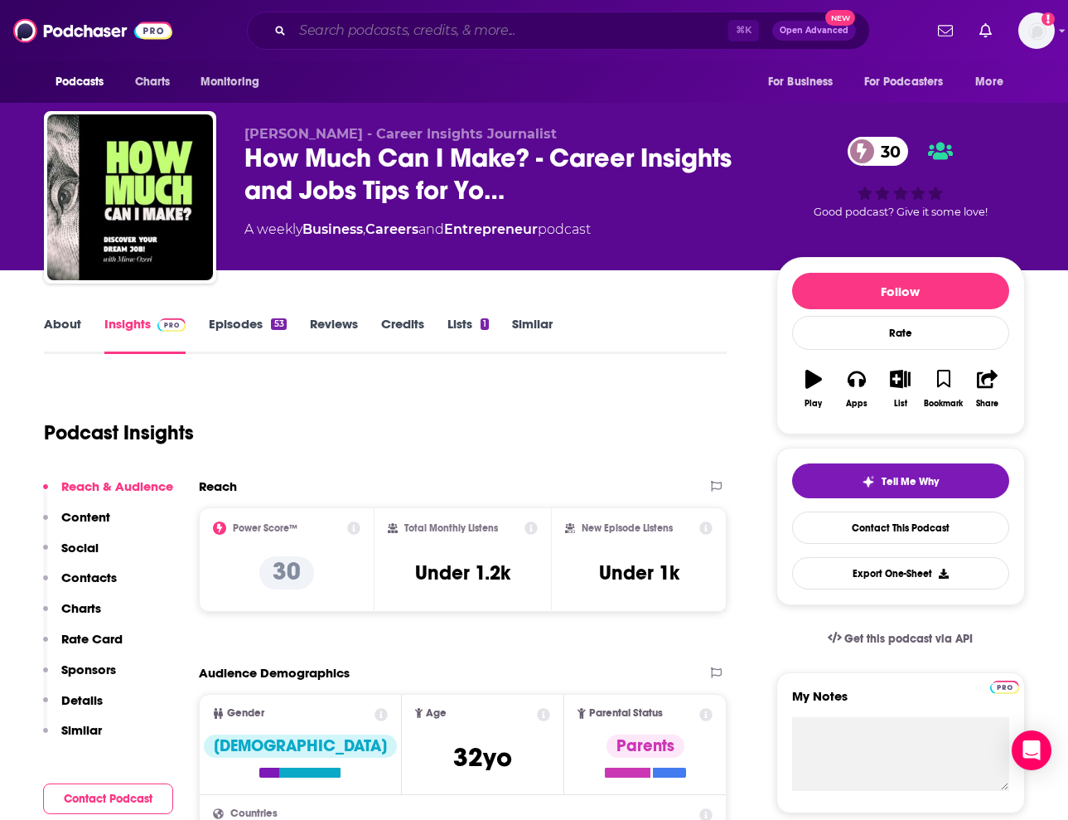
click at [609, 29] on input "Search podcasts, credits, & more..." at bounding box center [511, 30] width 436 height 27
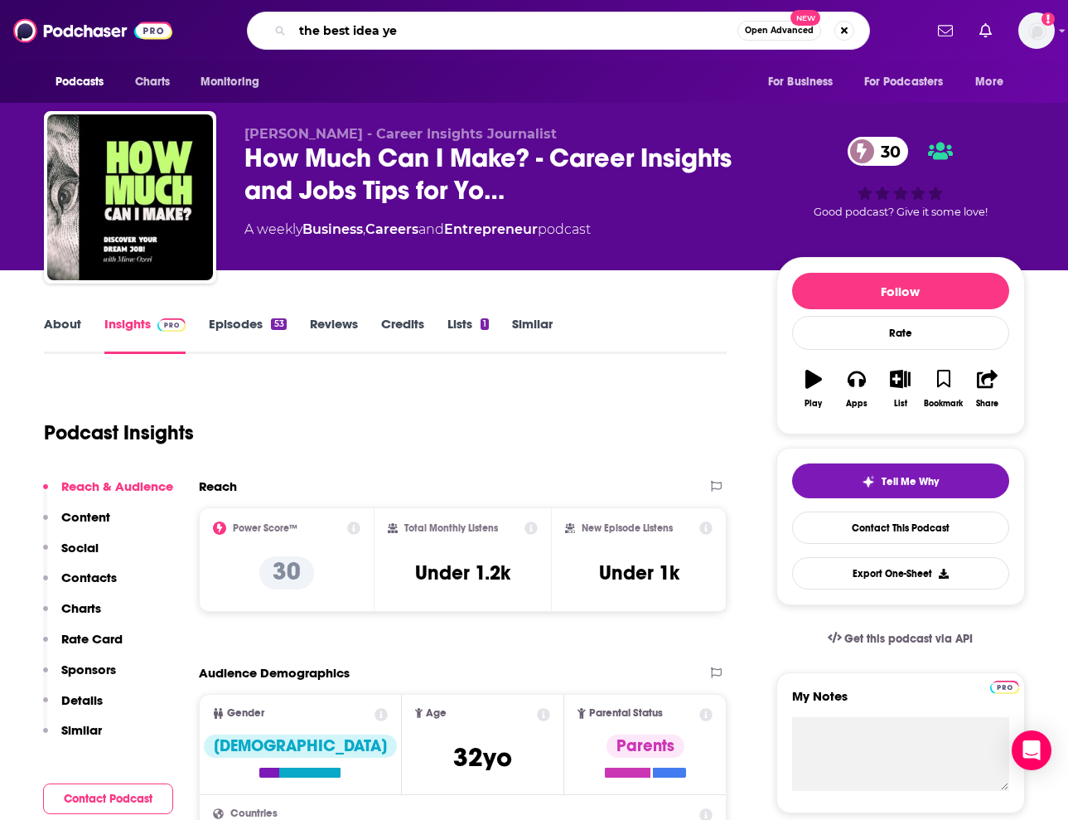
type input "the best idea yet"
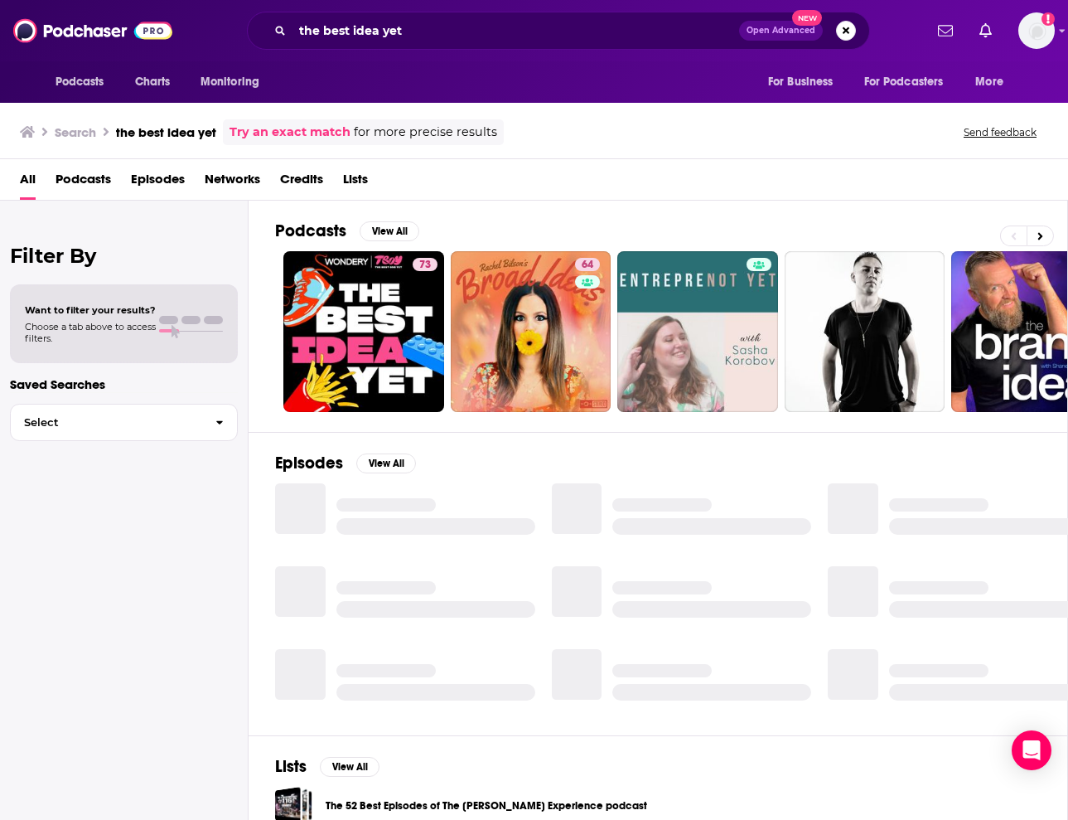
click at [406, 316] on link "73" at bounding box center [363, 331] width 161 height 161
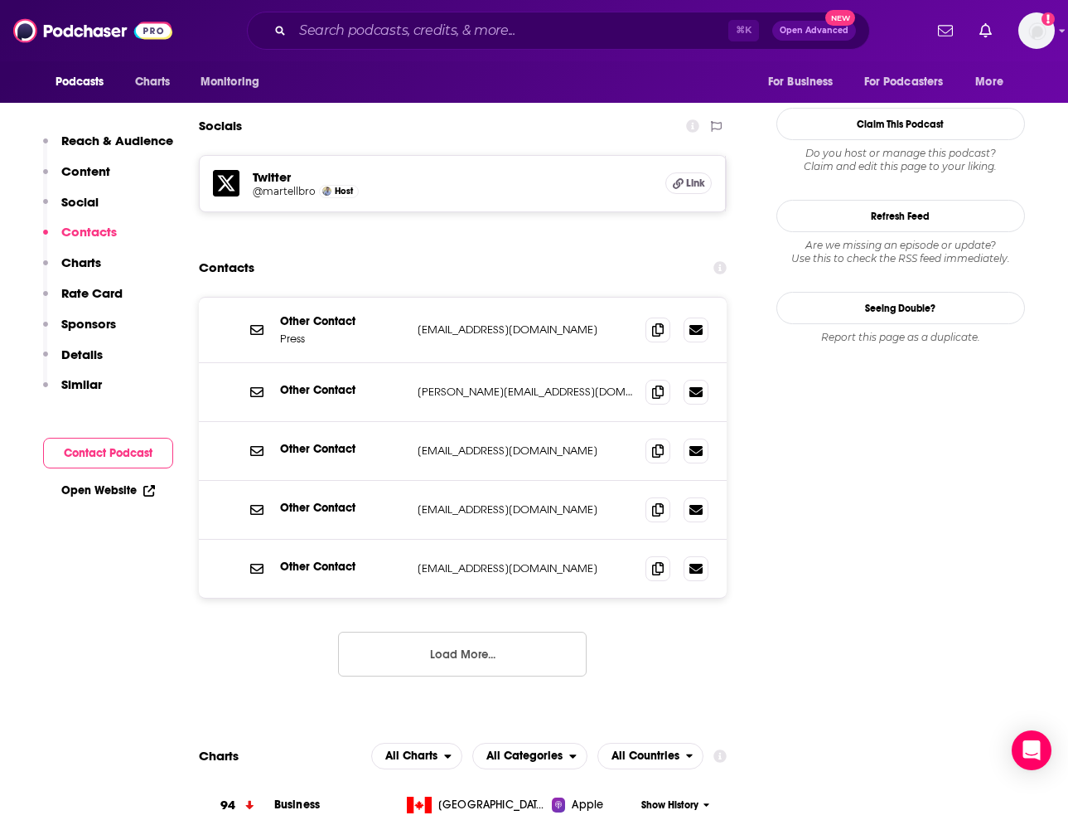
scroll to position [1436, 0]
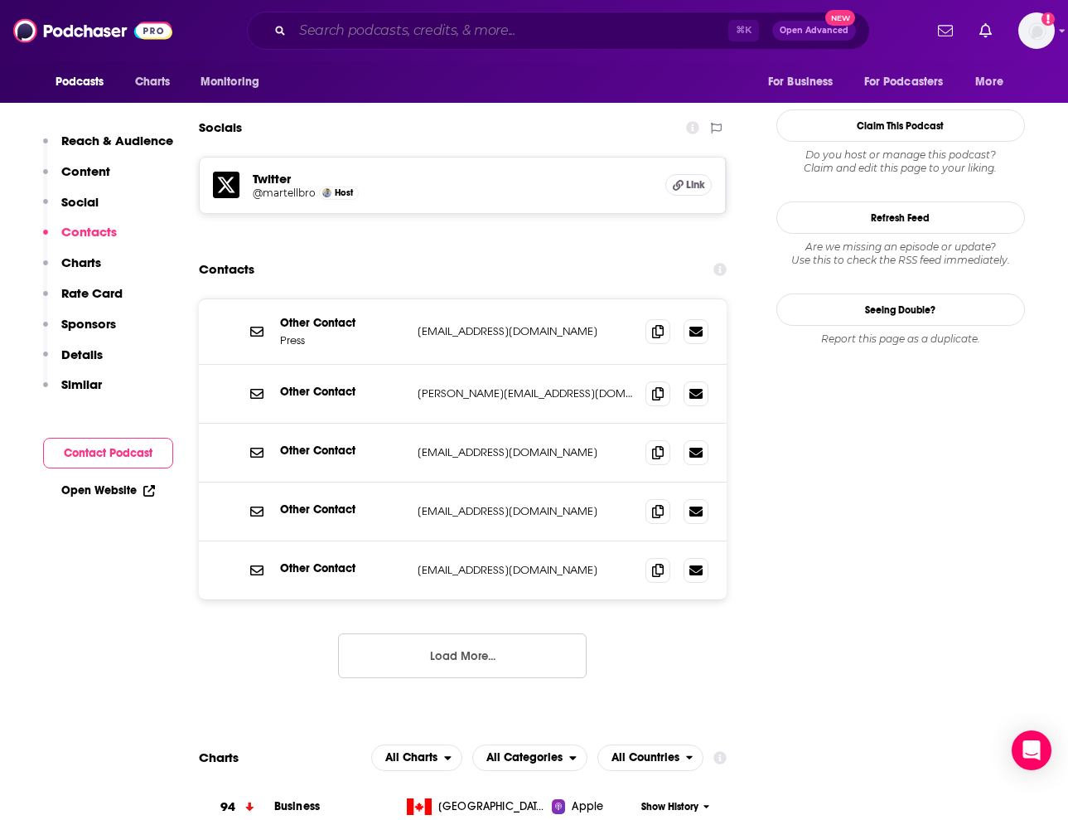
click at [598, 36] on input "Search podcasts, credits, & more..." at bounding box center [511, 30] width 436 height 27
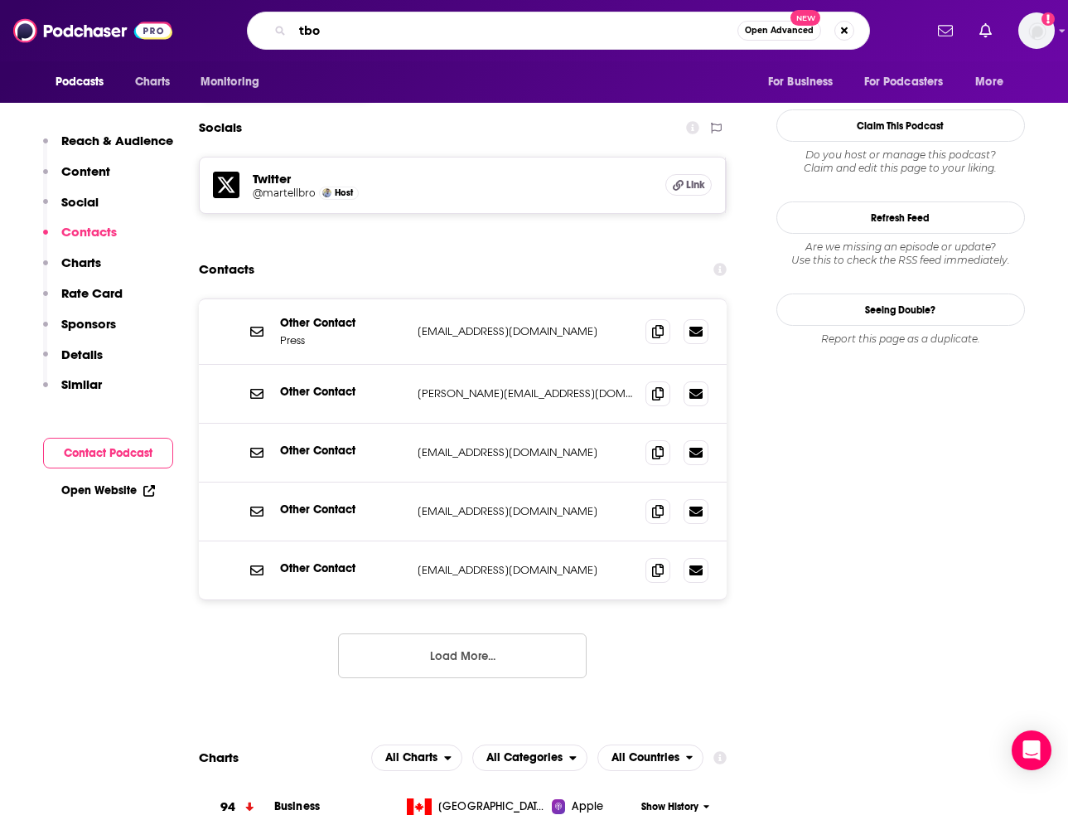
type input "tboy"
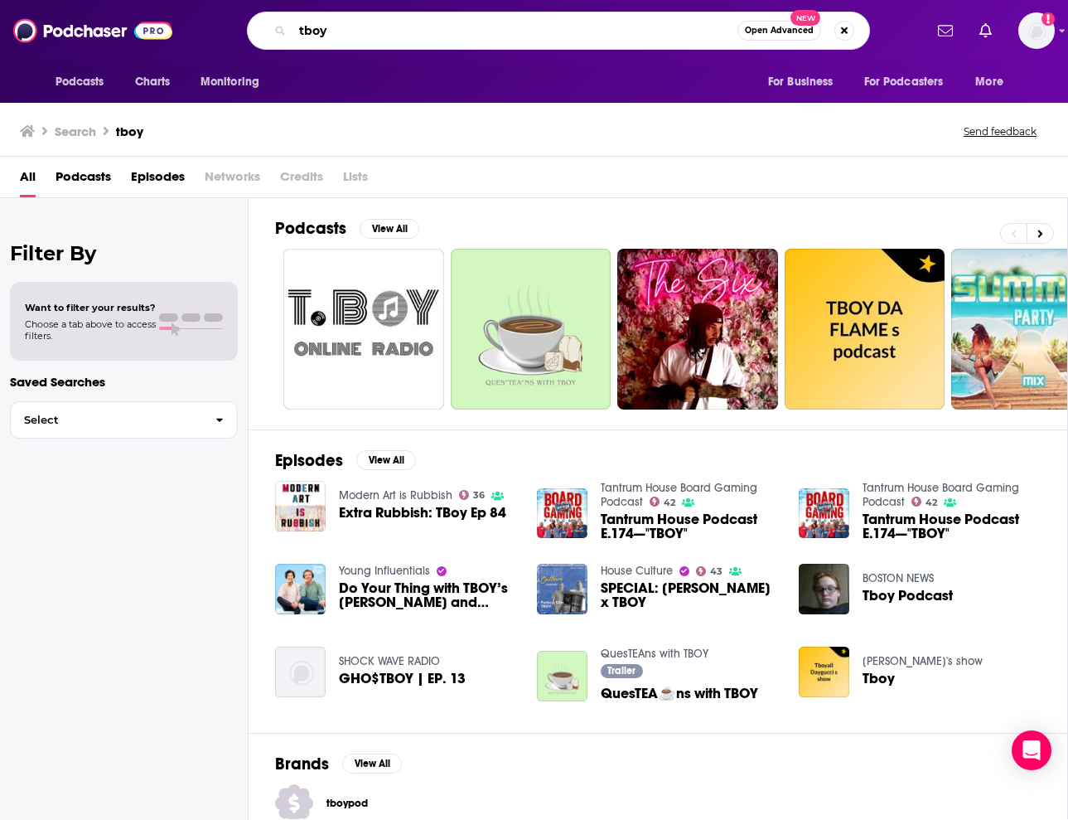
click at [375, 32] on input "tboy" at bounding box center [515, 30] width 445 height 27
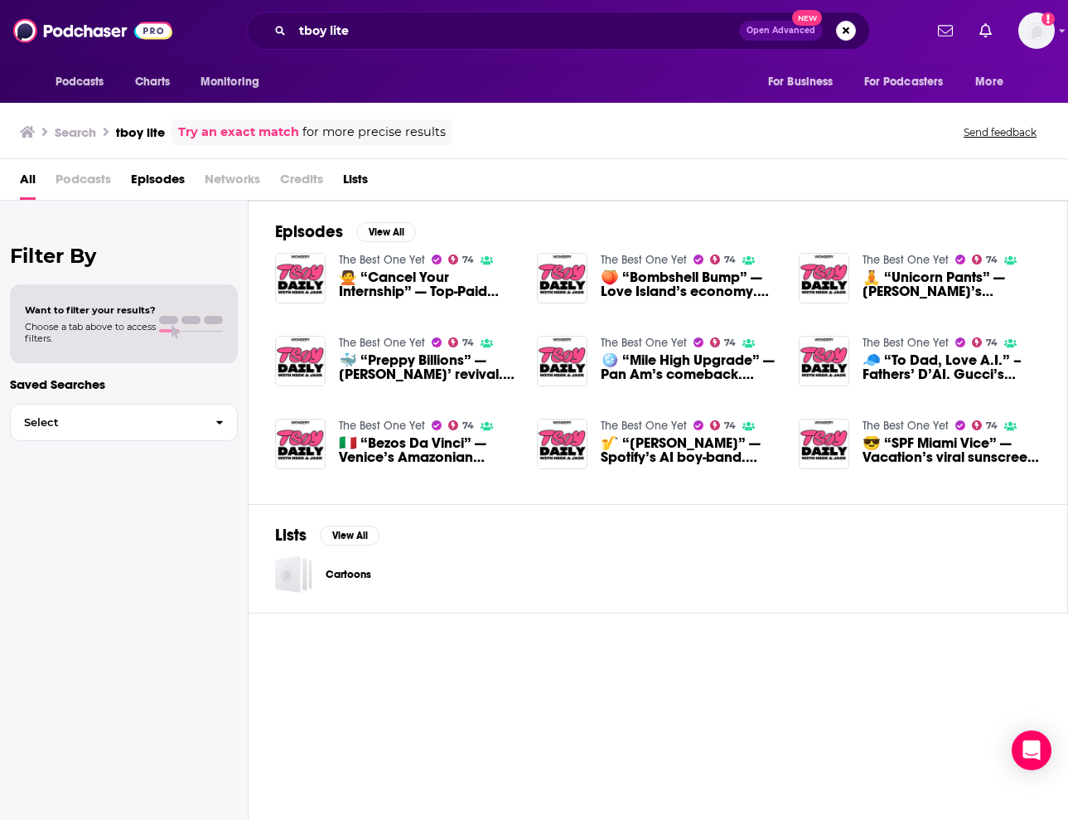
click at [106, 174] on span "Podcasts" at bounding box center [84, 183] width 56 height 34
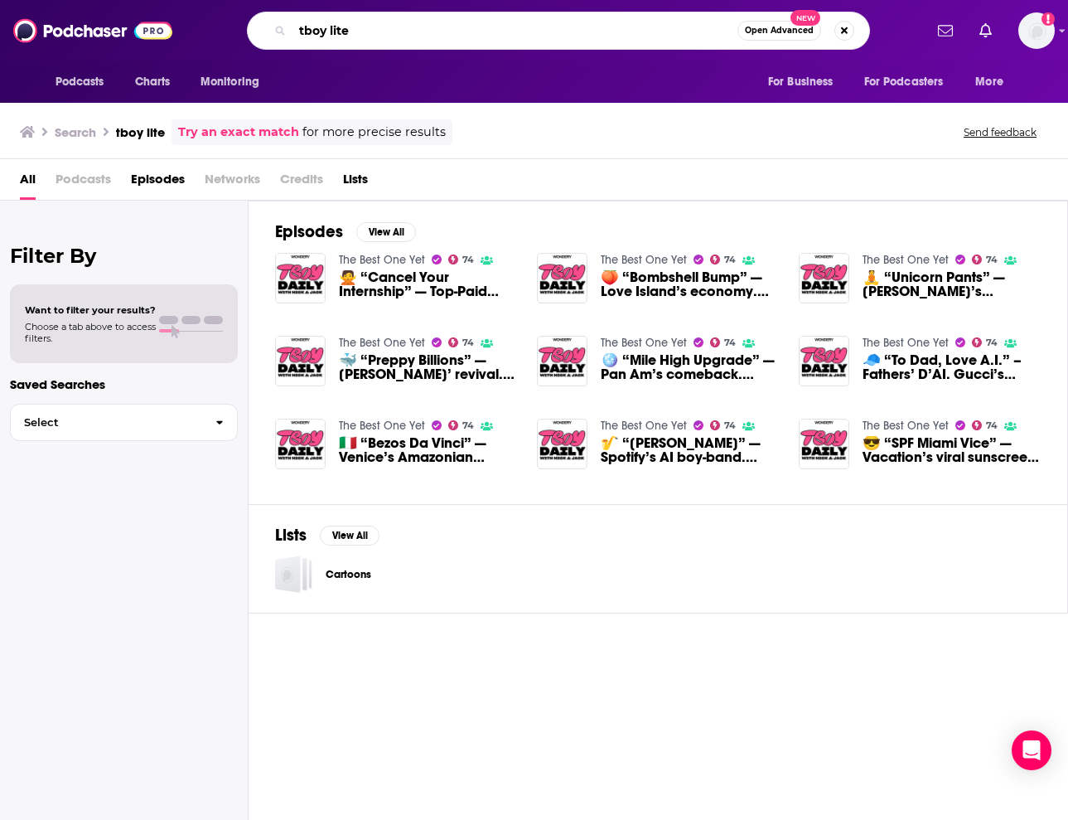
drag, startPoint x: 374, startPoint y: 26, endPoint x: 293, endPoint y: 17, distance: 81.7
click at [293, 17] on div "tboy lite Open Advanced New" at bounding box center [558, 31] width 623 height 38
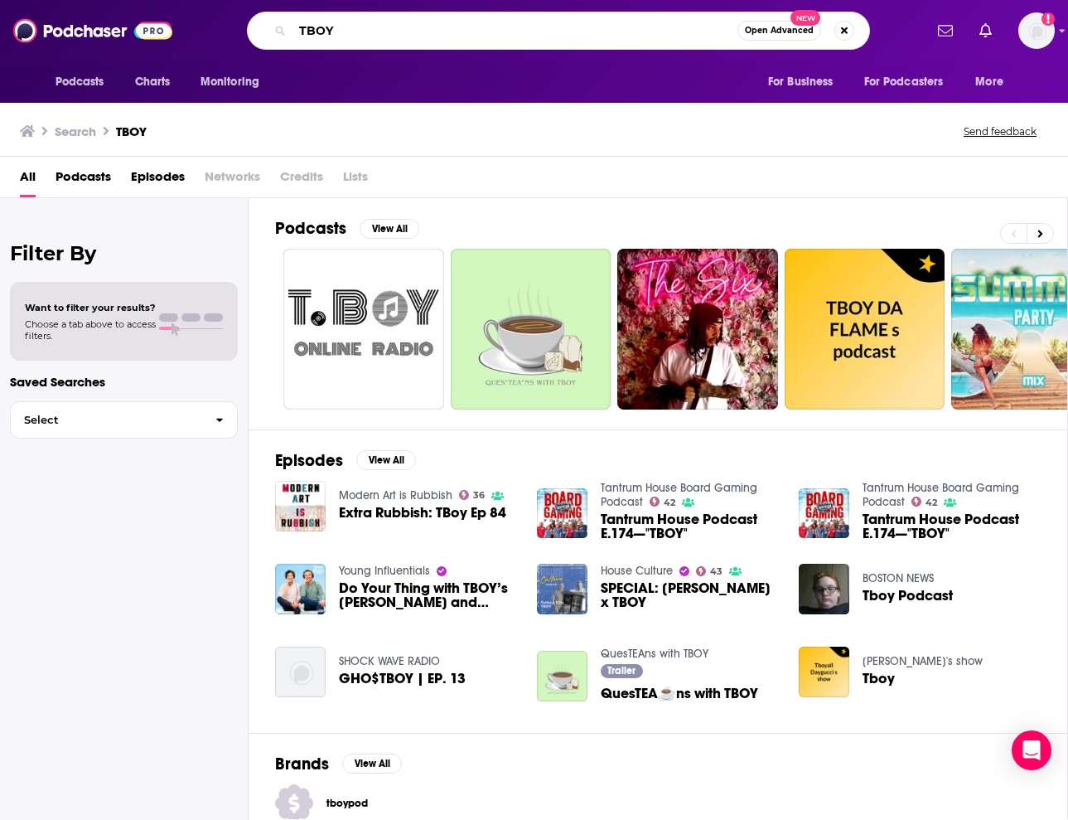
drag, startPoint x: 351, startPoint y: 38, endPoint x: 272, endPoint y: 14, distance: 82.3
click at [272, 14] on div "TBOY Open Advanced New" at bounding box center [558, 31] width 623 height 38
type input "THE BEST ONE YET"
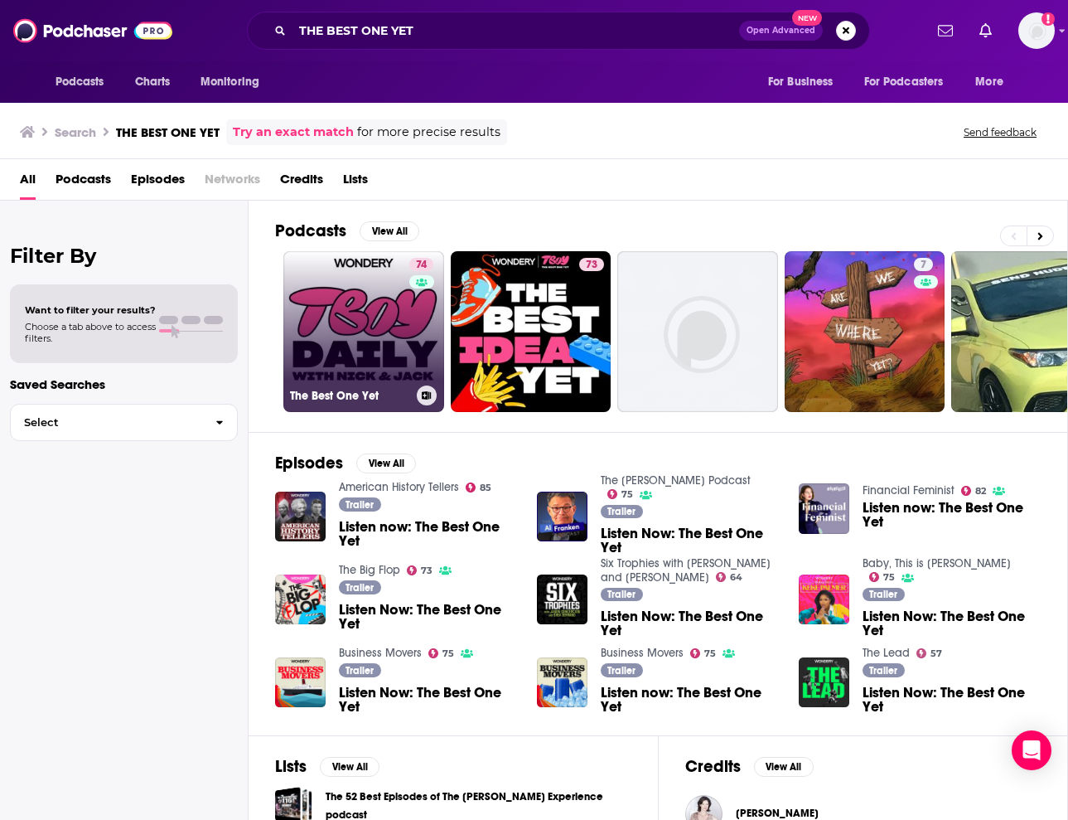
click at [390, 307] on link "74 The Best One Yet" at bounding box center [363, 331] width 161 height 161
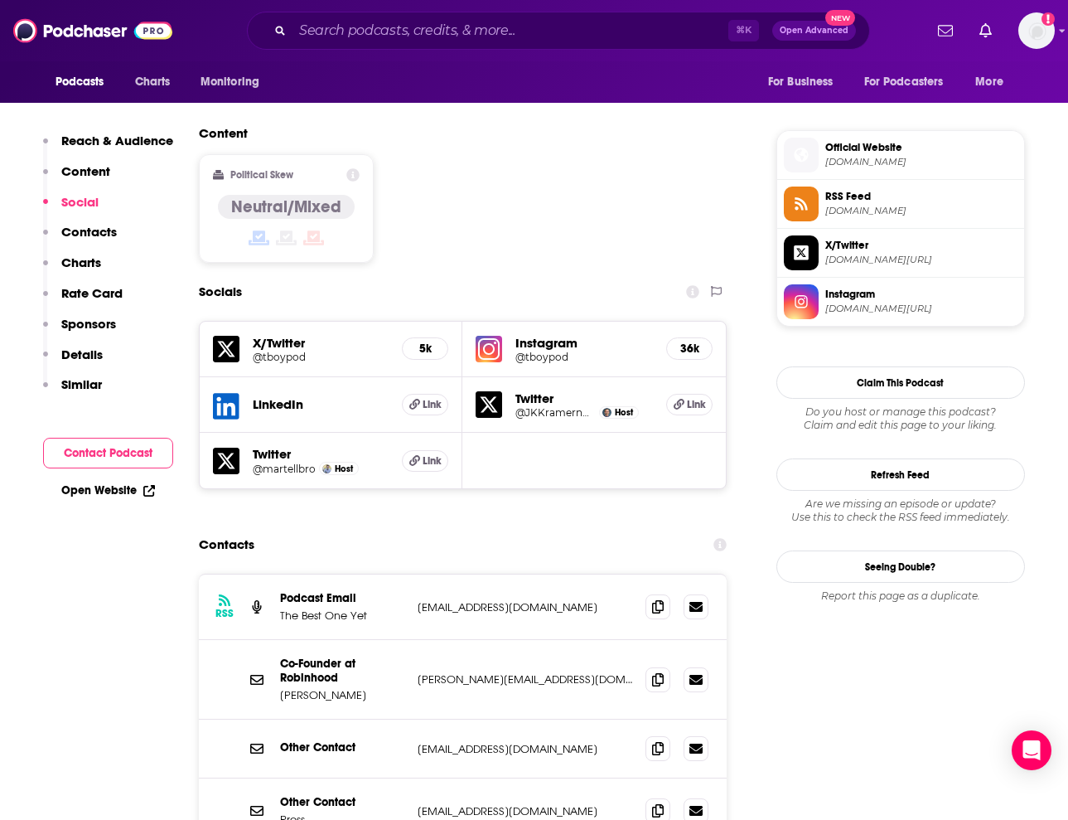
scroll to position [1356, 0]
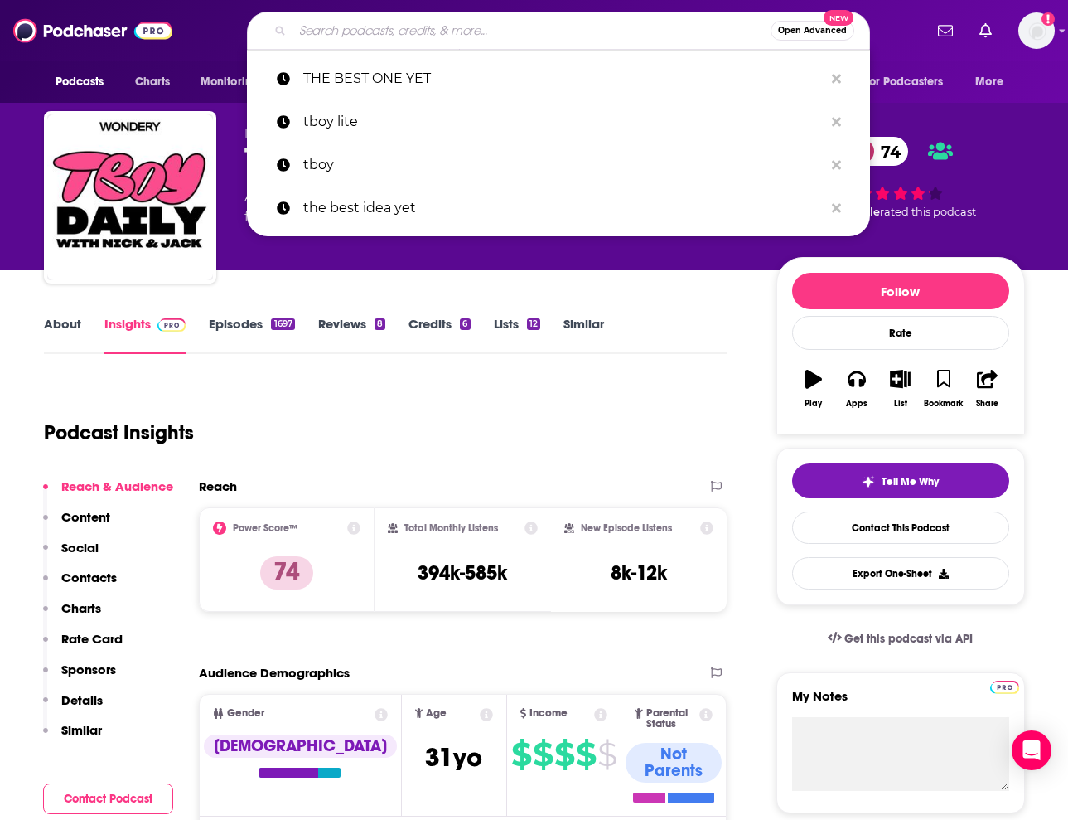
click at [445, 36] on input "Search podcasts, credits, & more..." at bounding box center [532, 30] width 478 height 27
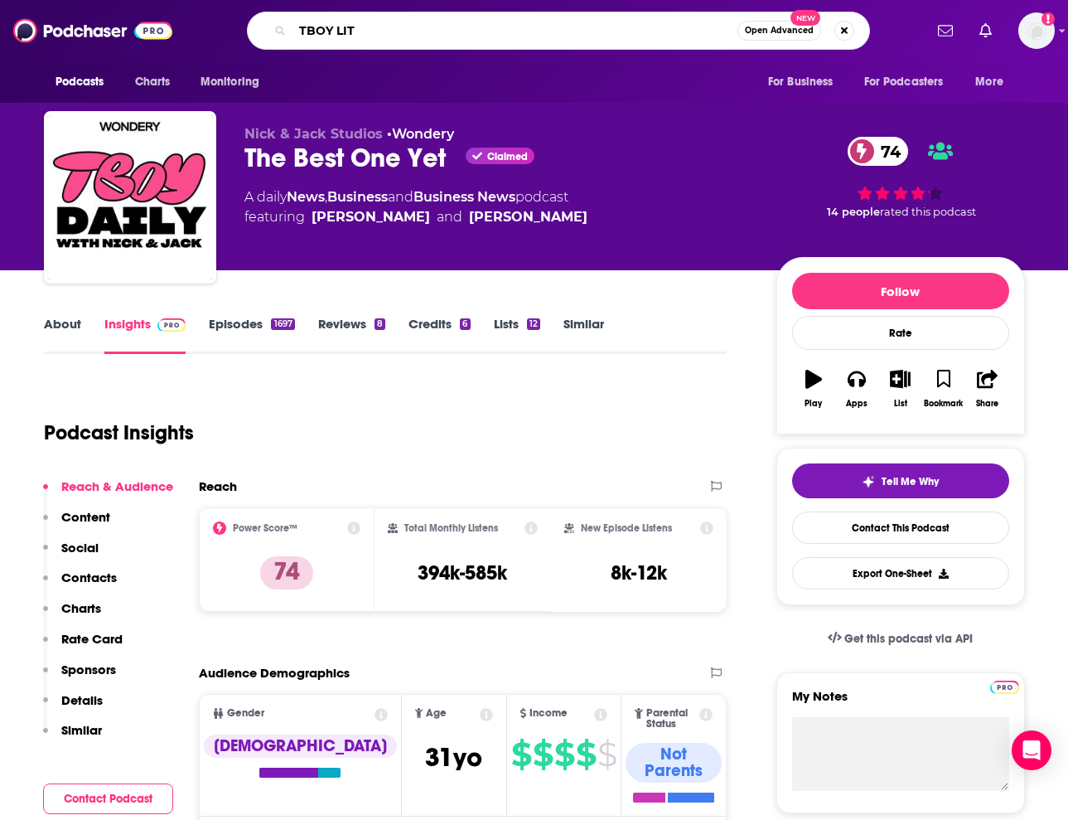
type input "TBOY LITE"
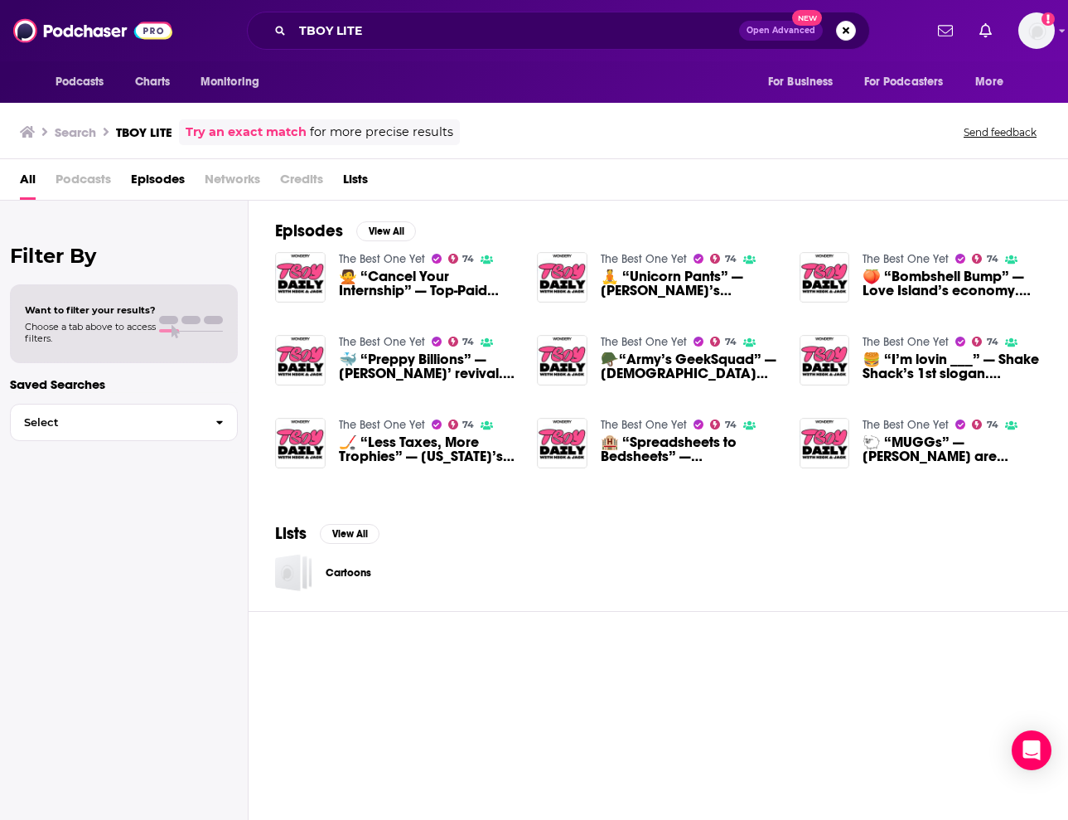
click at [84, 177] on span "Podcasts" at bounding box center [84, 183] width 56 height 34
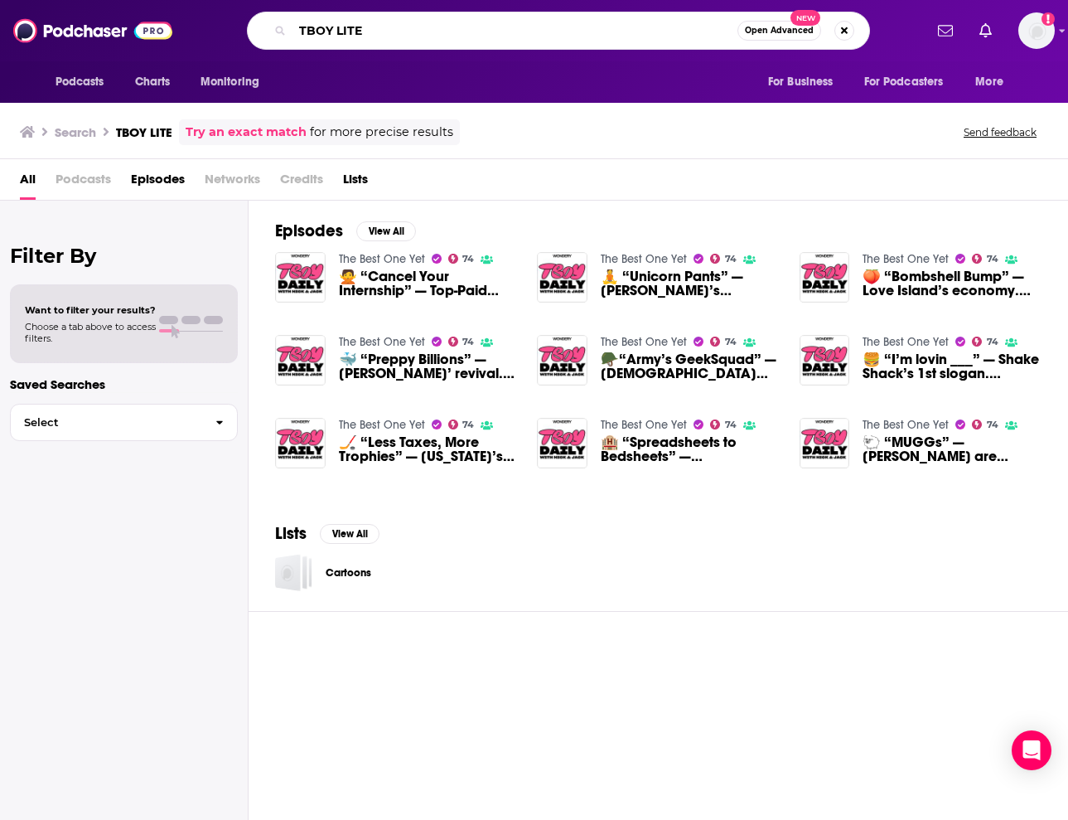
drag, startPoint x: 428, startPoint y: 30, endPoint x: 351, endPoint y: 0, distance: 81.9
click at [351, 1] on div "Podcasts Charts Monitoring TBOY LITE Open Advanced New For Business For Podcast…" at bounding box center [534, 30] width 1068 height 61
type input "HOW I BUILT THIS"
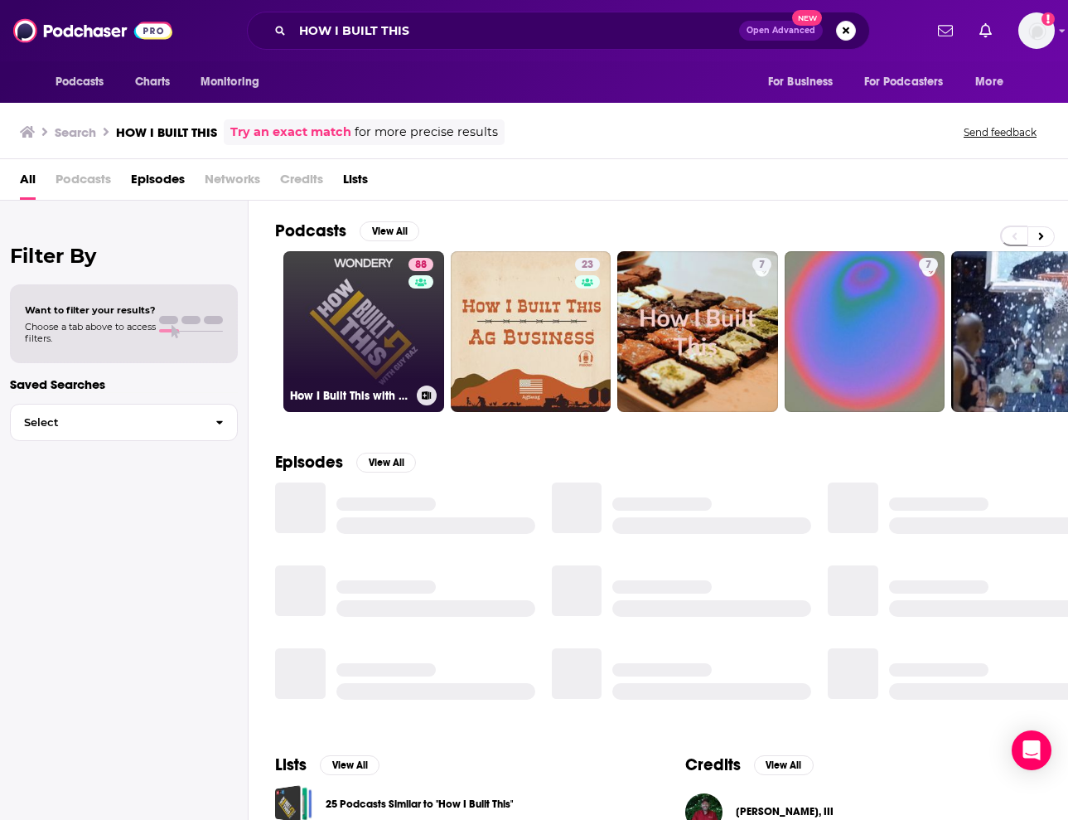
click at [379, 346] on link "88 How I Built This with [PERSON_NAME]" at bounding box center [363, 331] width 161 height 161
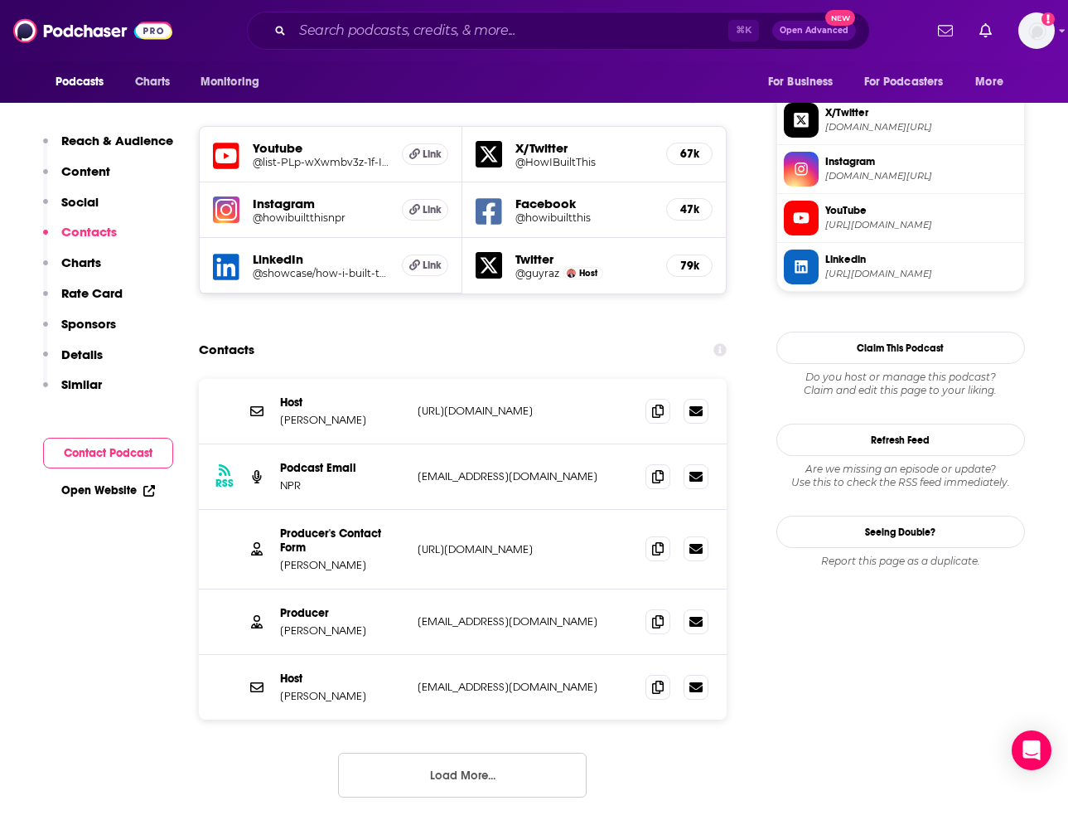
scroll to position [1461, 0]
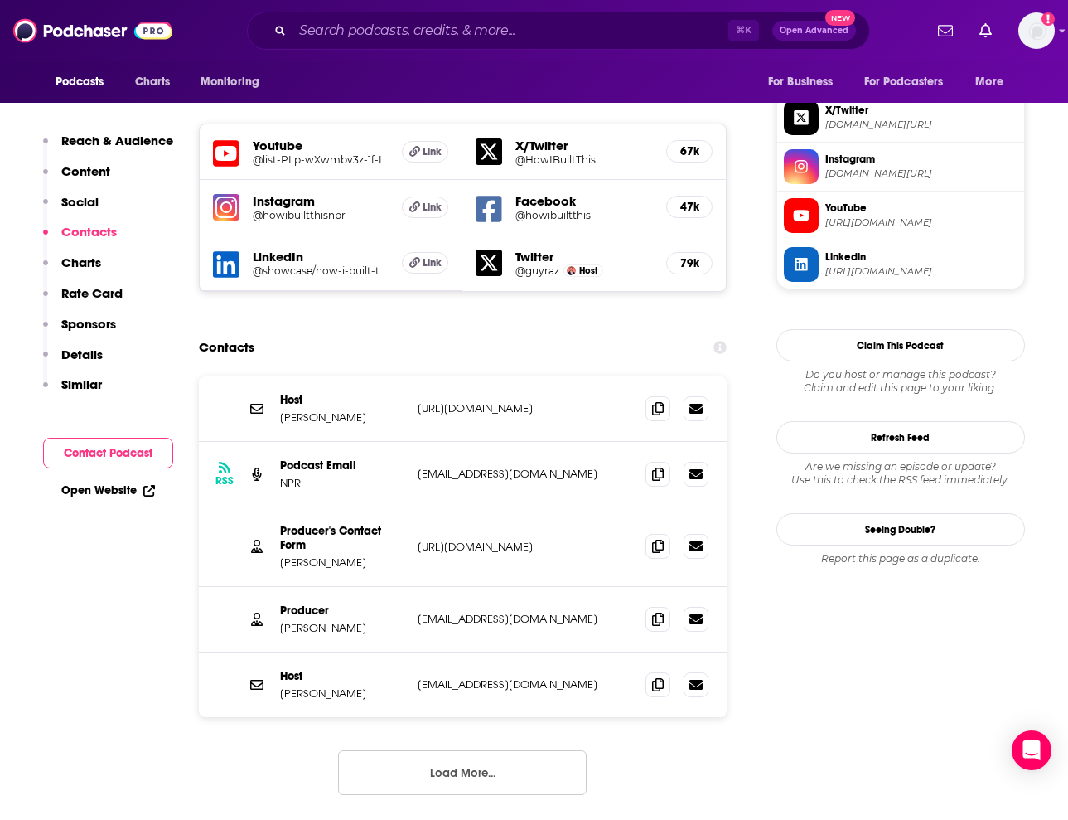
click at [461, 750] on button "Load More..." at bounding box center [462, 772] width 249 height 45
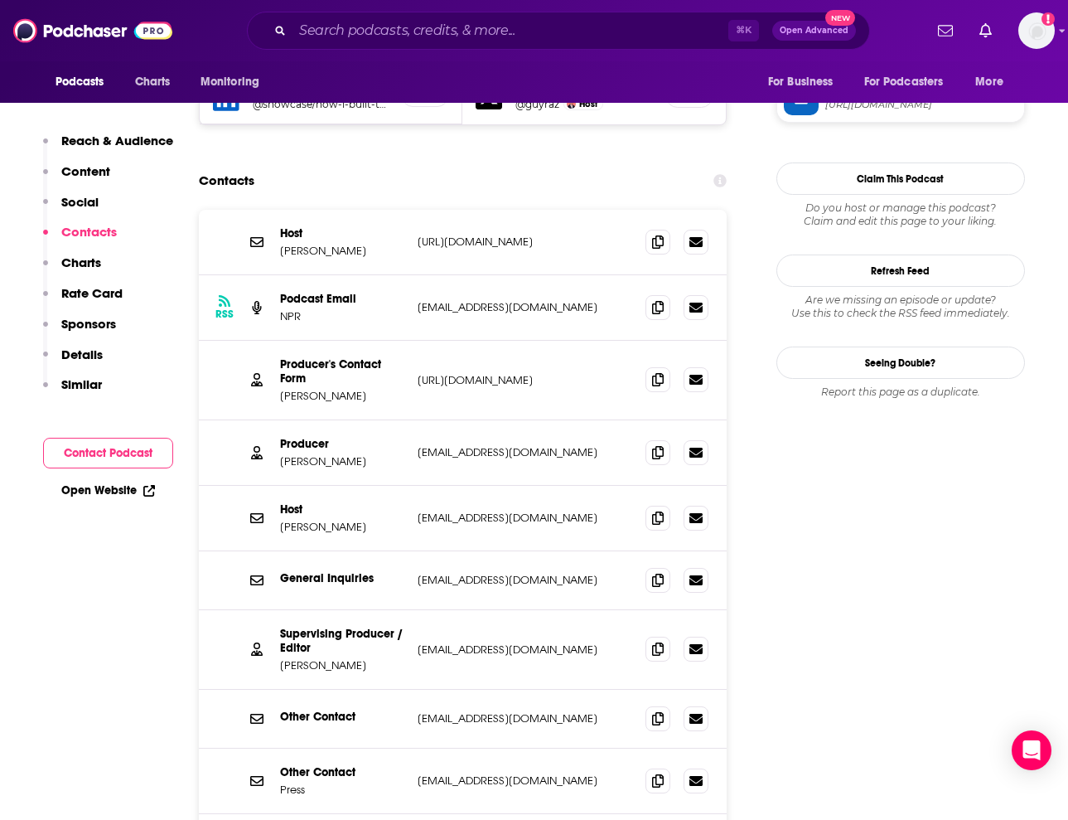
scroll to position [1628, 0]
click at [647, 29] on input "Search podcasts, credits, & more..." at bounding box center [511, 30] width 436 height 27
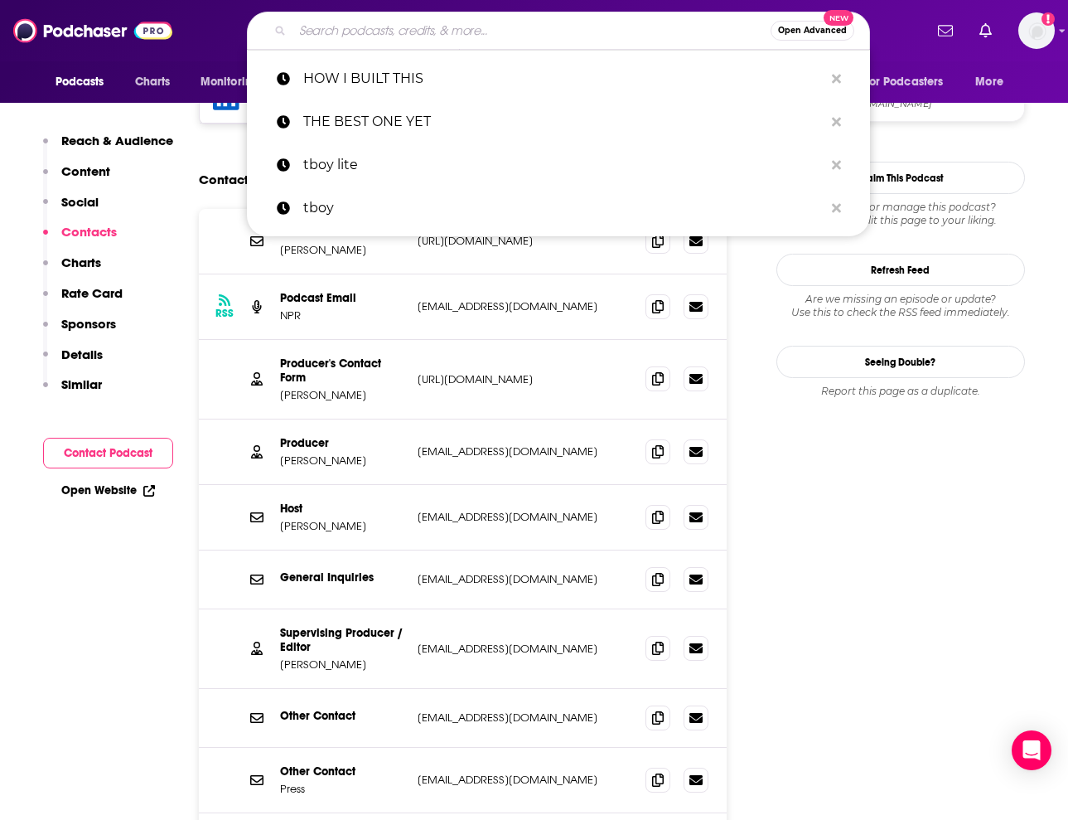
click at [647, 29] on input "Search podcasts, credits, & more..." at bounding box center [532, 30] width 478 height 27
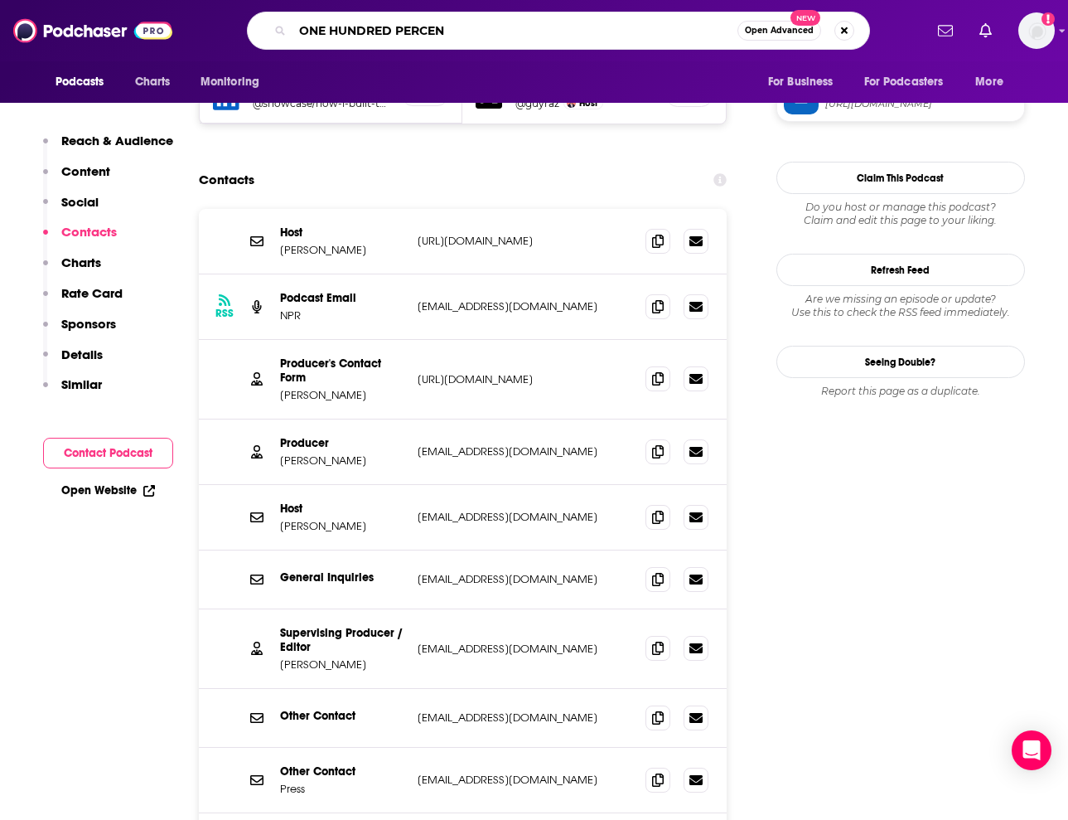
type input "ONE HUNDRED PERCENT"
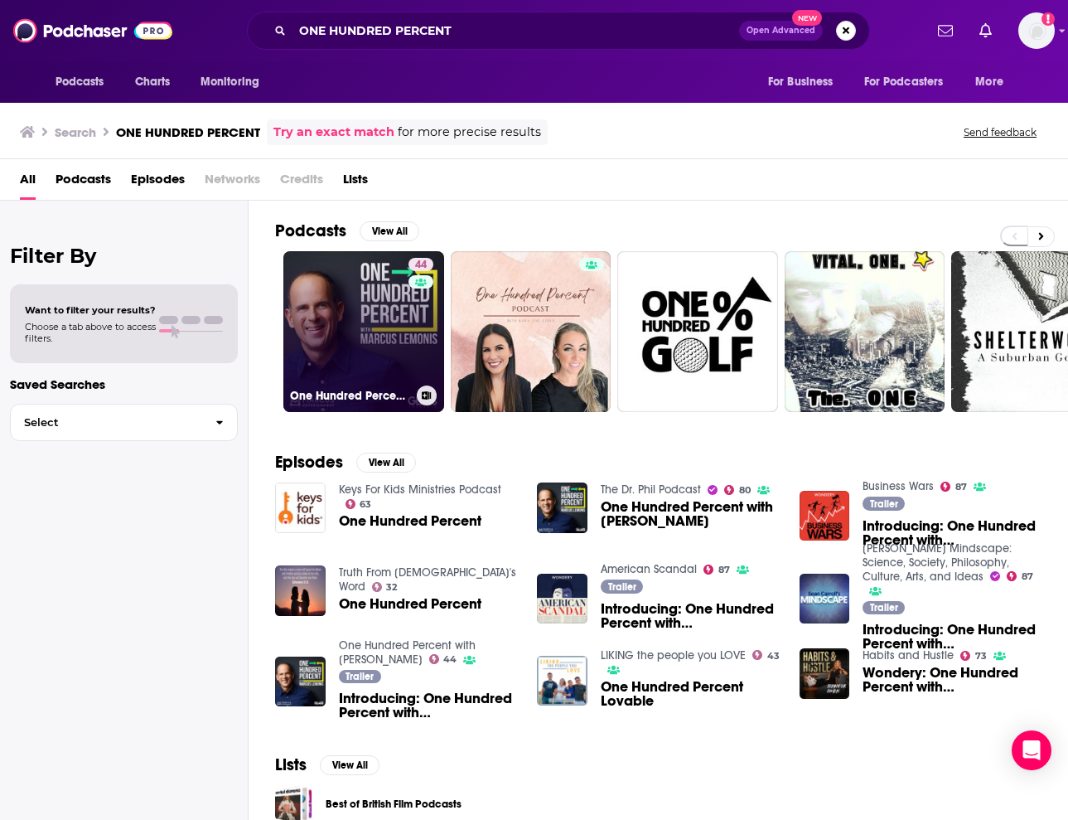
click at [315, 303] on link "44 One Hundred Percent with [PERSON_NAME]" at bounding box center [363, 331] width 161 height 161
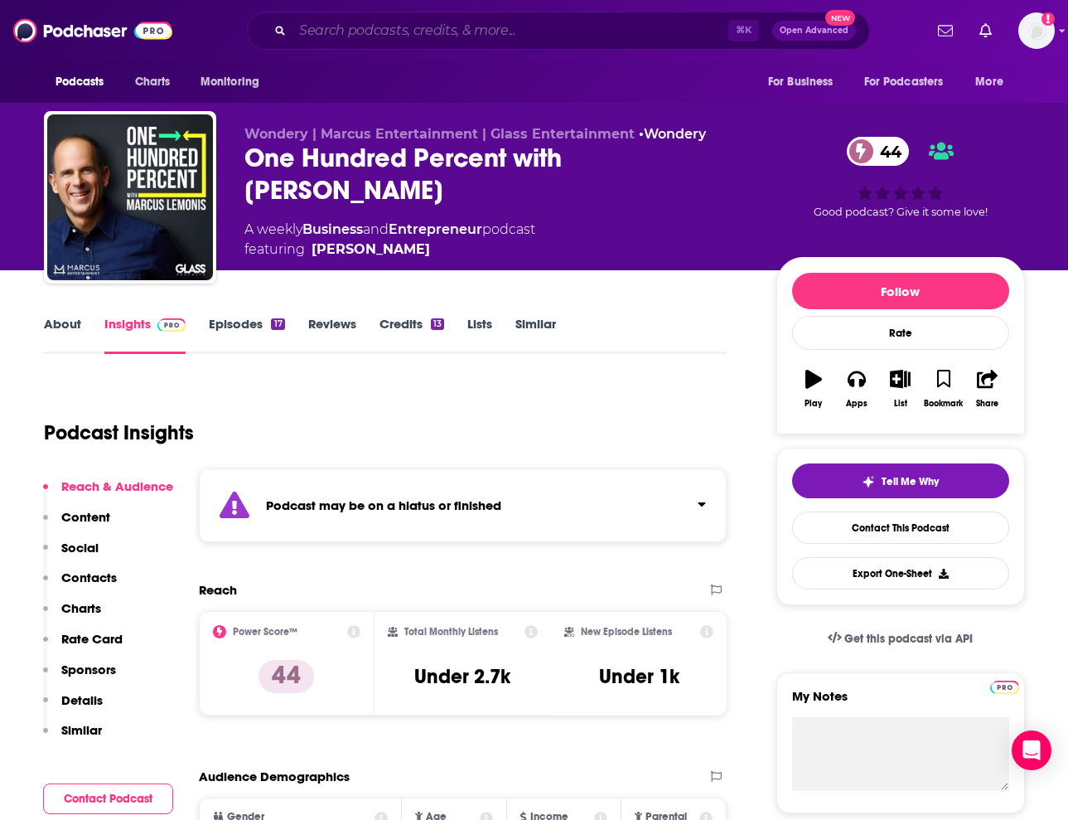
click at [424, 36] on input "Search podcasts, credits, & more..." at bounding box center [511, 30] width 436 height 27
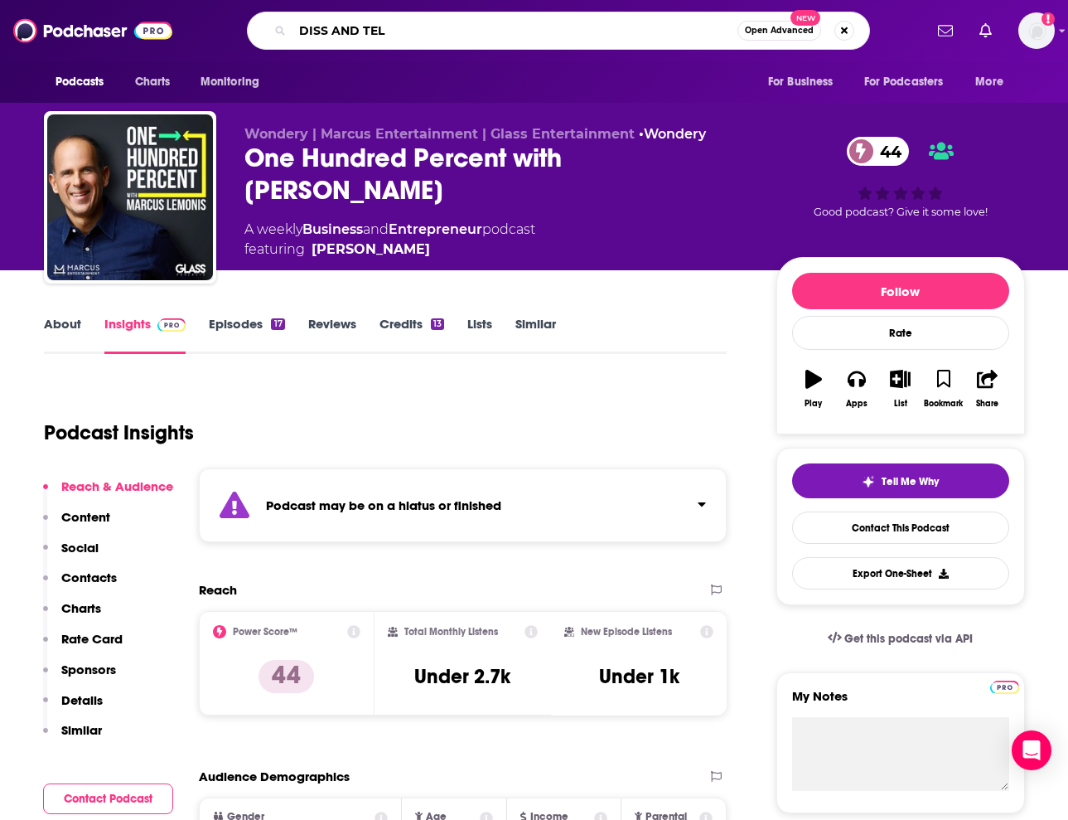
type input "DISS AND TELL"
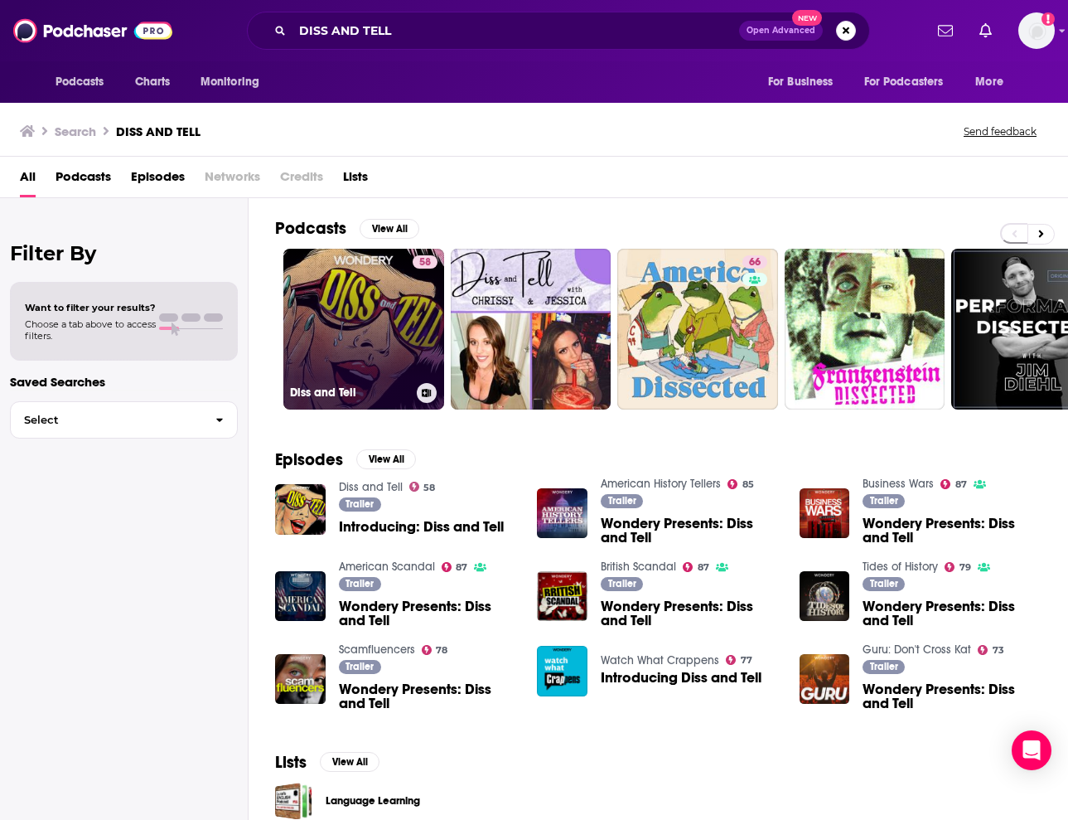
click at [387, 310] on link "58 Diss and Tell" at bounding box center [363, 329] width 161 height 161
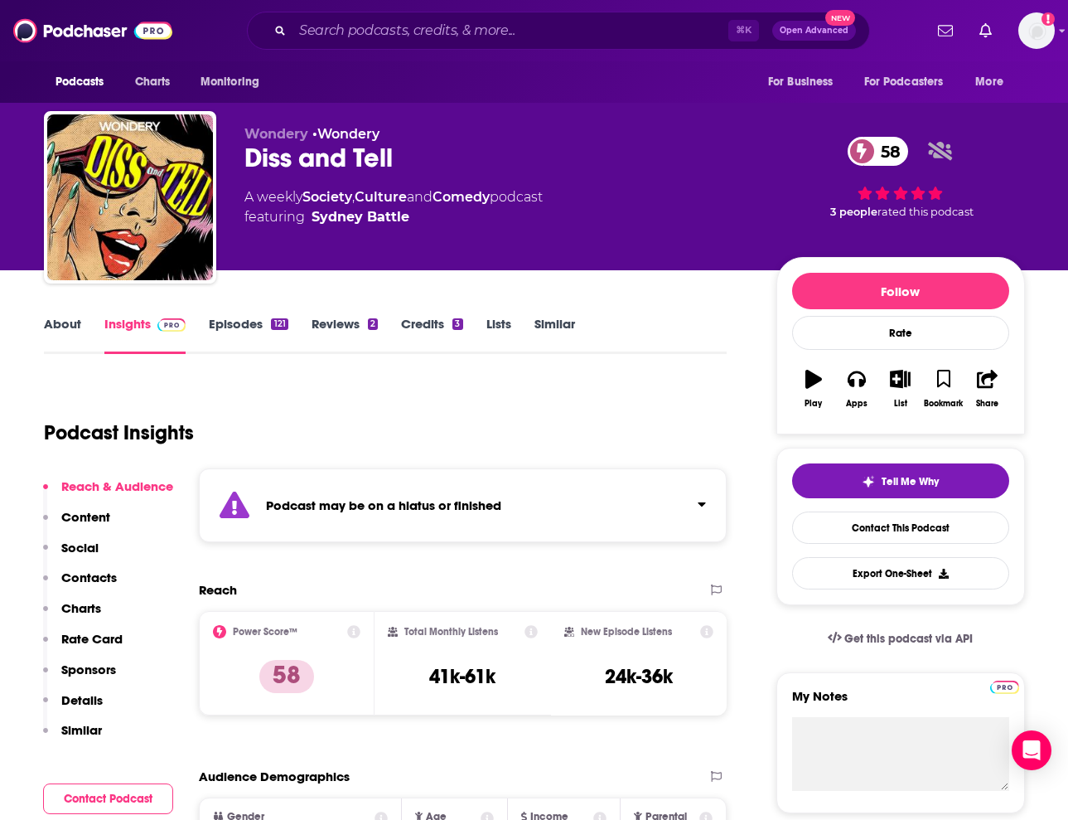
click at [541, 499] on div "Podcast may be on a hiatus or finished" at bounding box center [463, 505] width 529 height 74
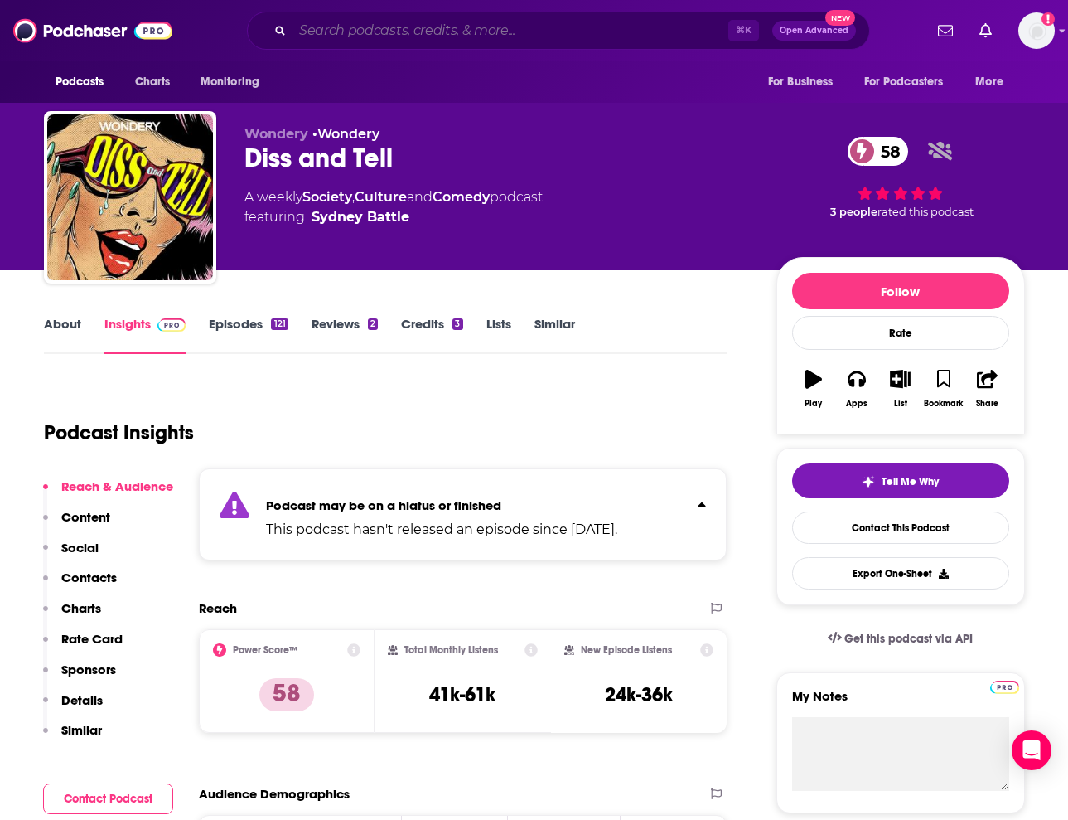
click at [612, 33] on input "Search podcasts, credits, & more..." at bounding box center [511, 30] width 436 height 27
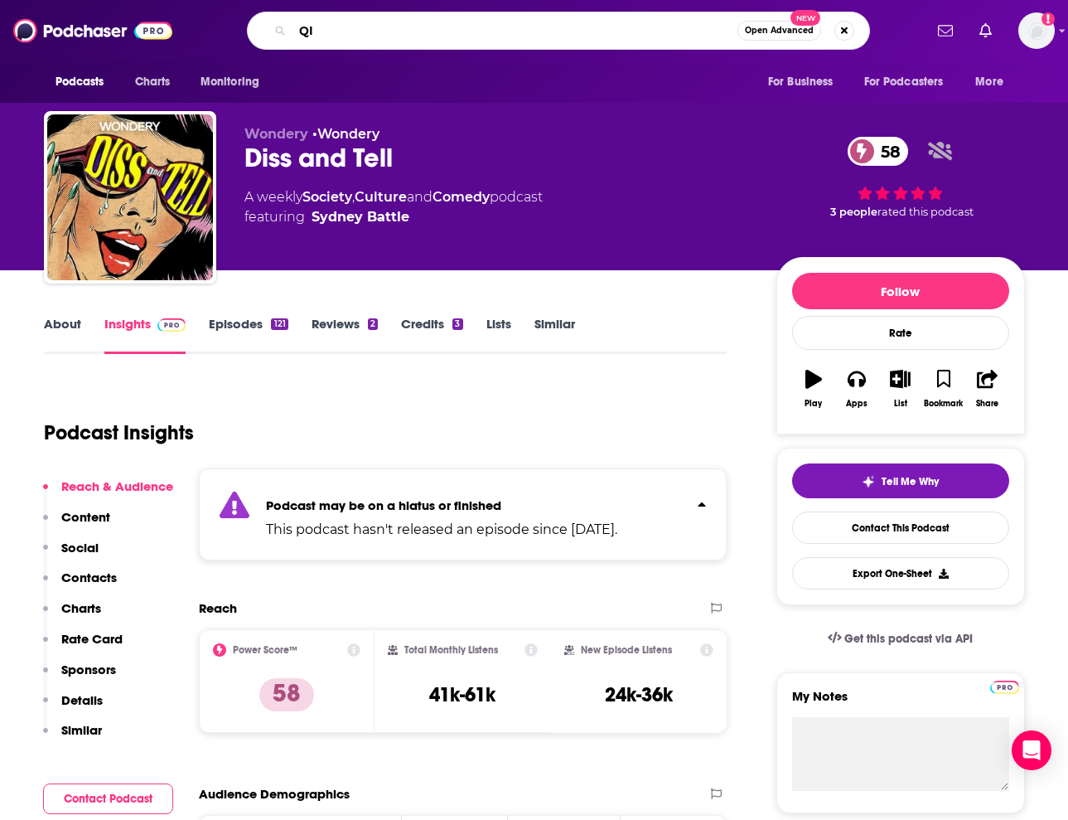
type input "Q"
type input "WIKIHOLE"
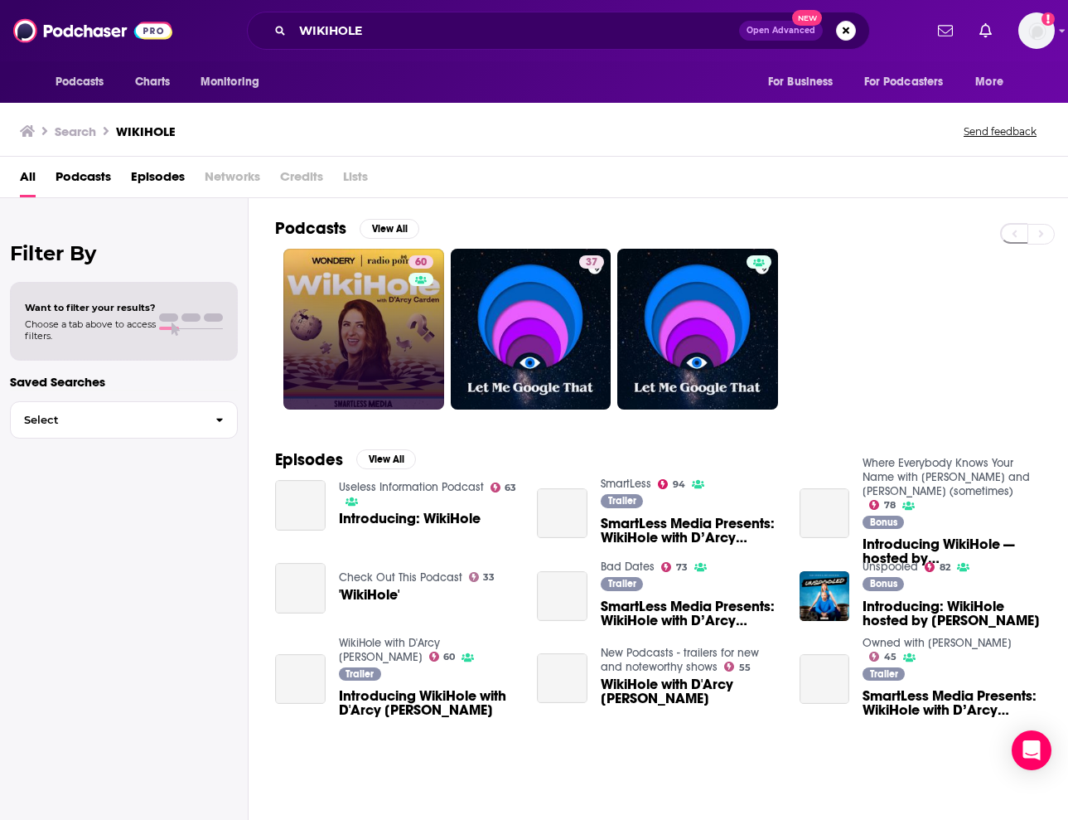
click at [401, 303] on link "60" at bounding box center [363, 329] width 161 height 161
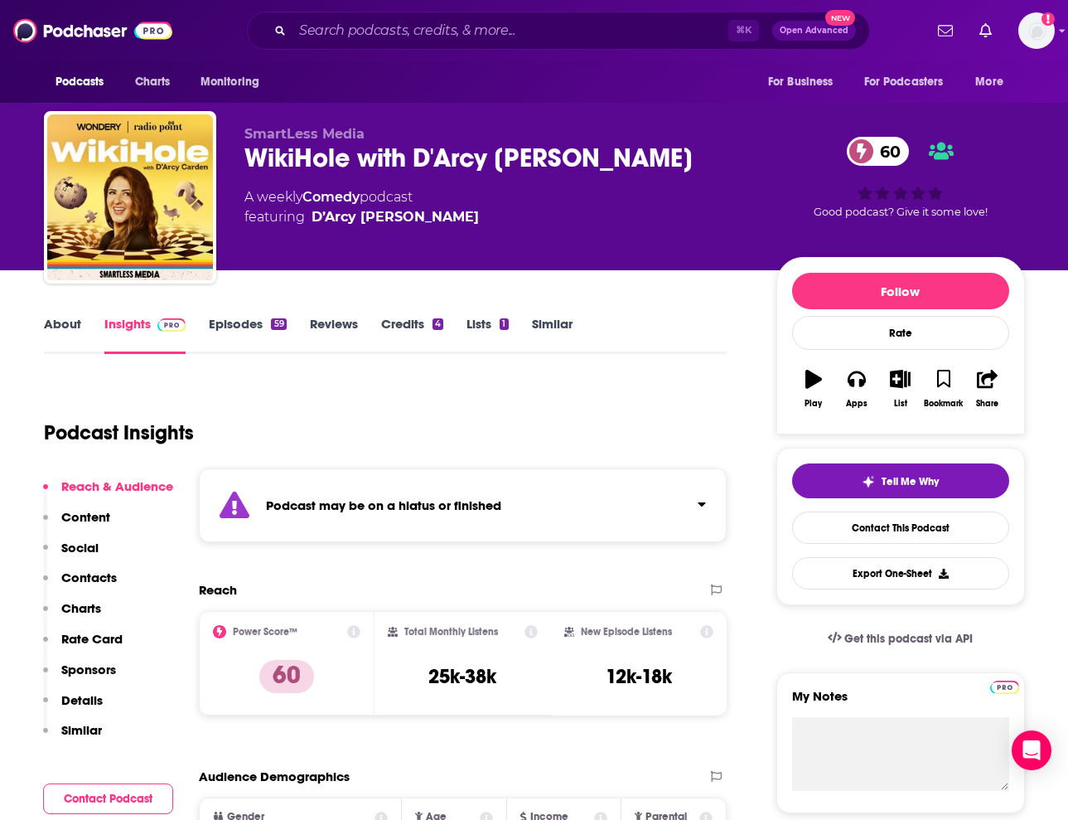
scroll to position [9, 0]
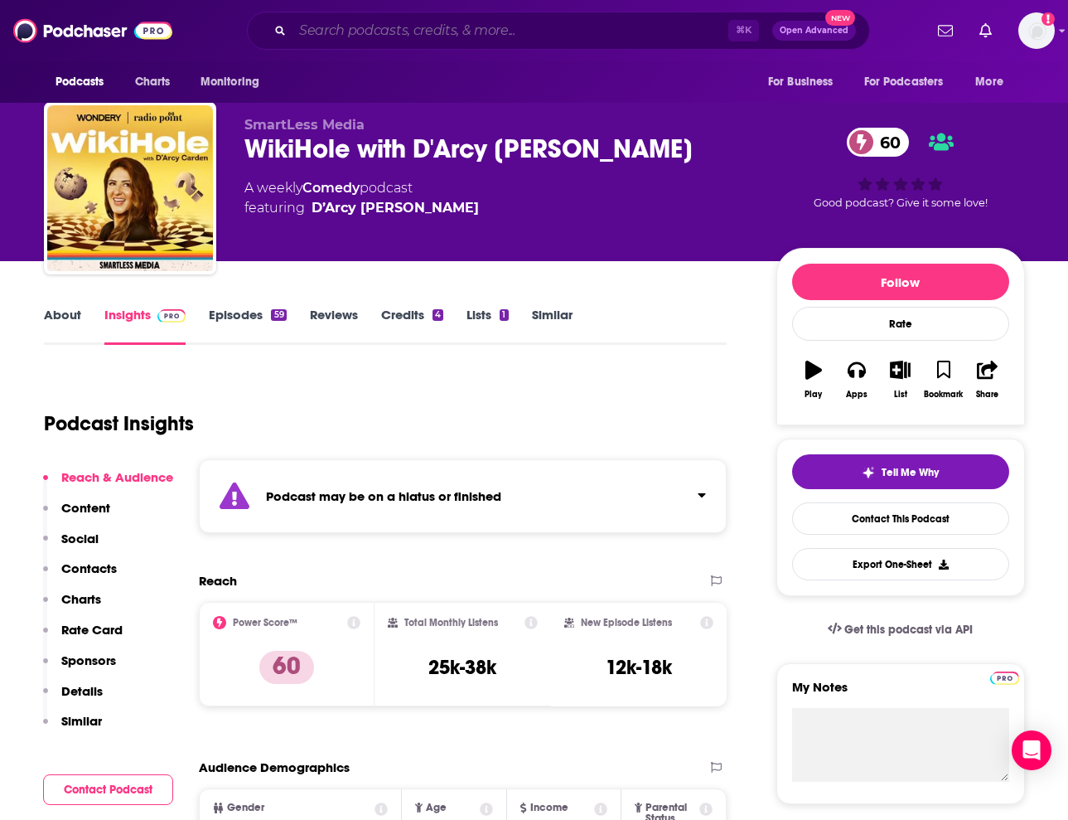
click at [418, 25] on input "Search podcasts, credits, & more..." at bounding box center [511, 30] width 436 height 27
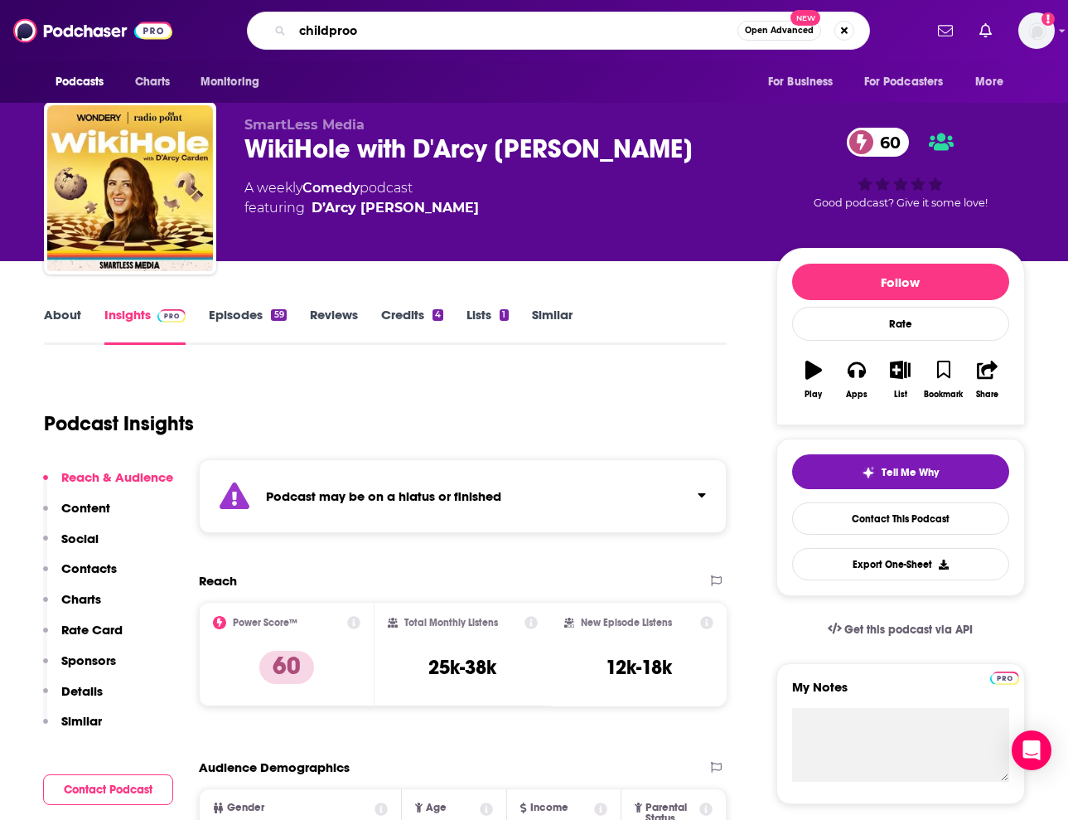
type input "childproof"
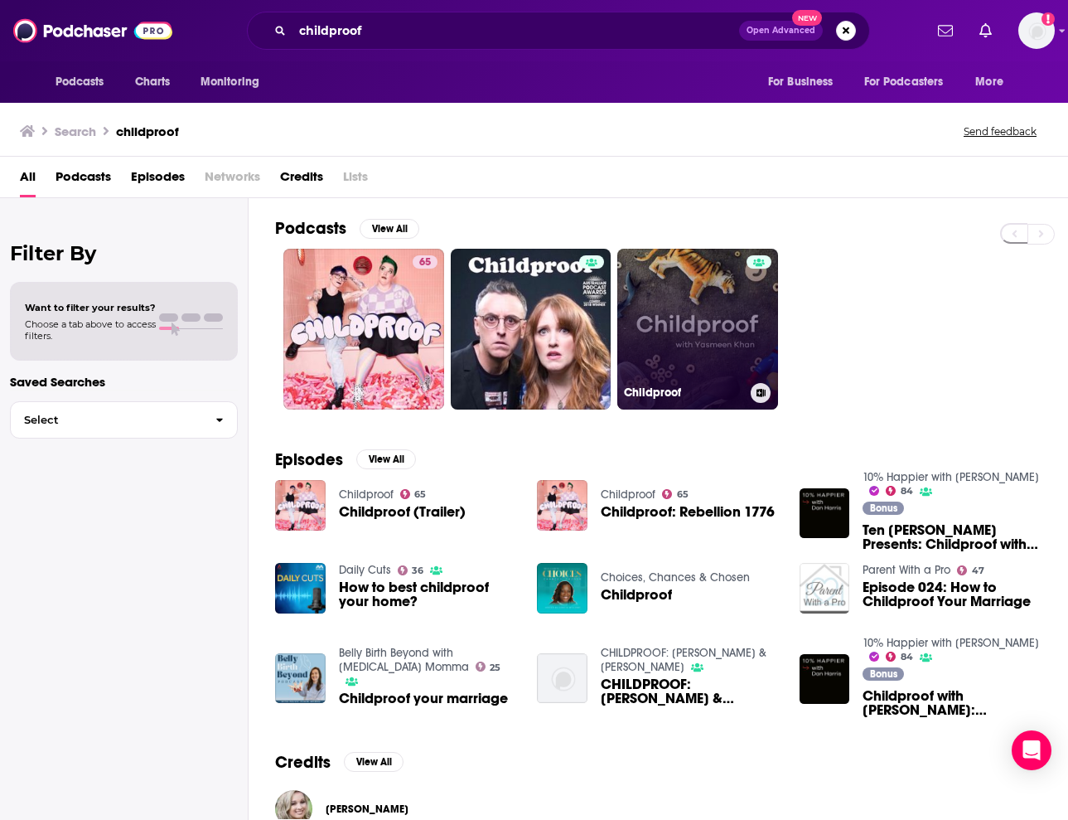
click at [701, 402] on div "Childproof" at bounding box center [698, 393] width 148 height 20
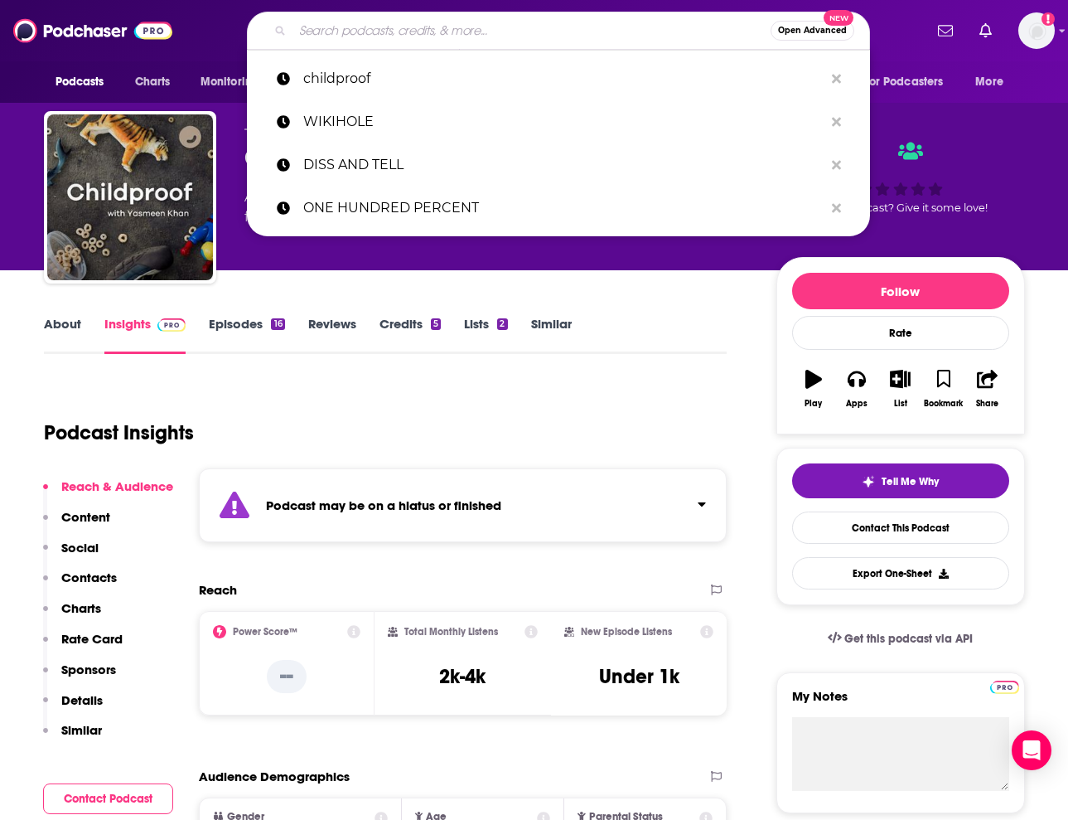
click at [438, 42] on input "Search podcasts, credits, & more..." at bounding box center [532, 30] width 478 height 27
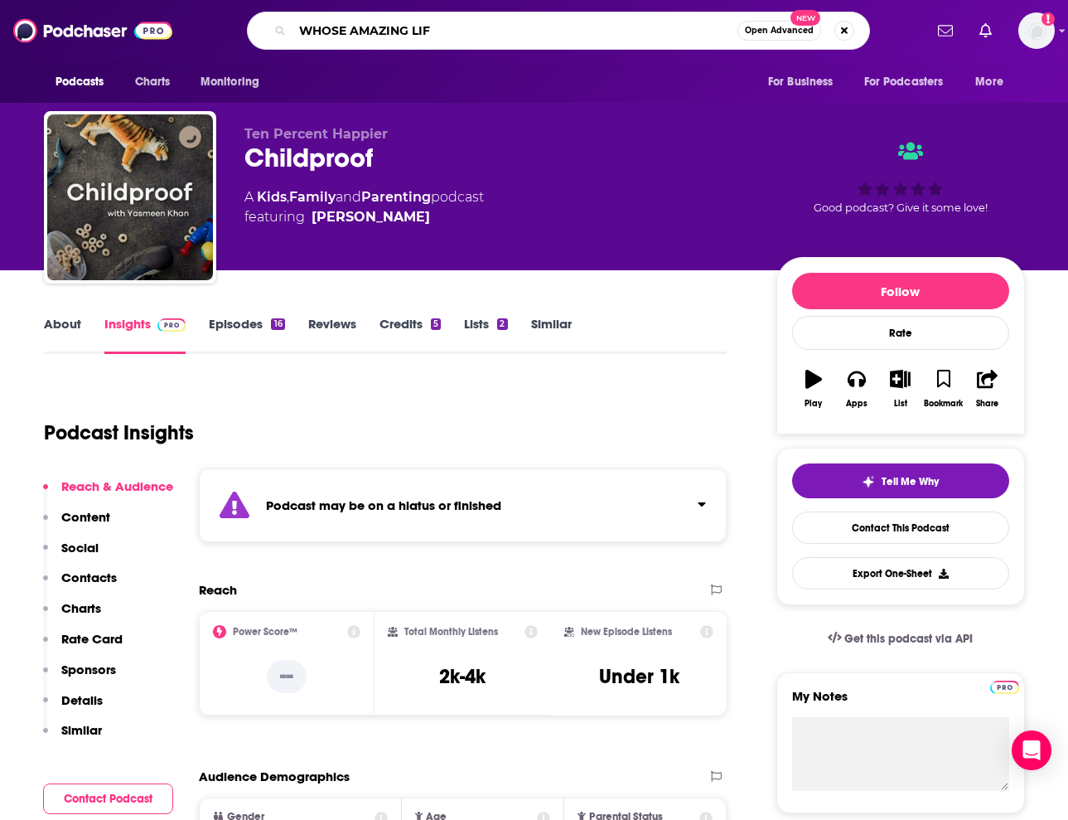
type input "WHOSE AMAZING LIFE"
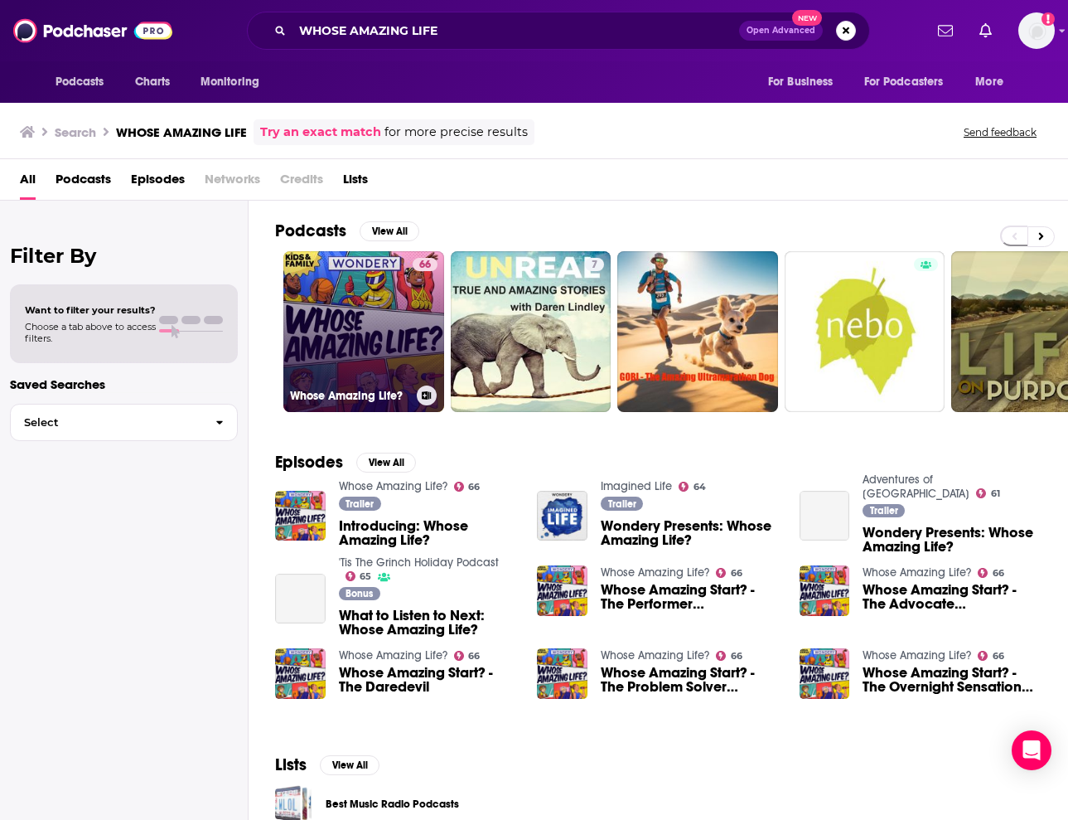
click at [409, 300] on link "66 Whose Amazing Life?" at bounding box center [363, 331] width 161 height 161
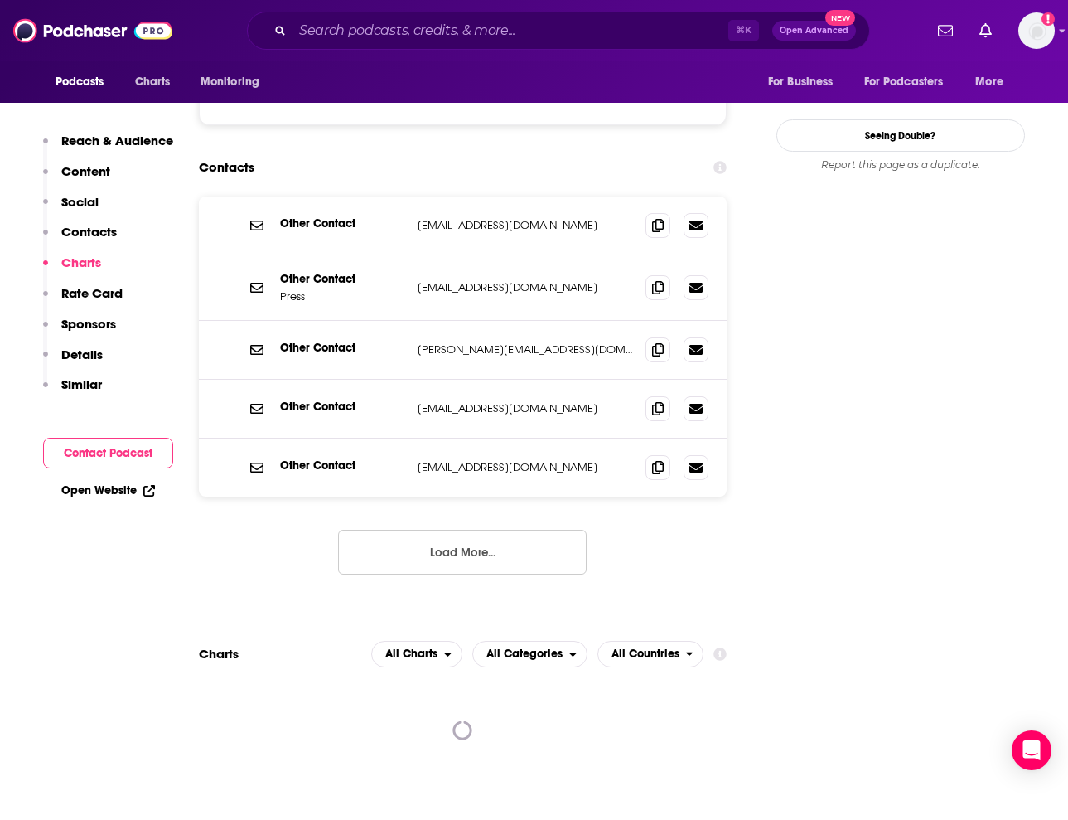
scroll to position [1463, 0]
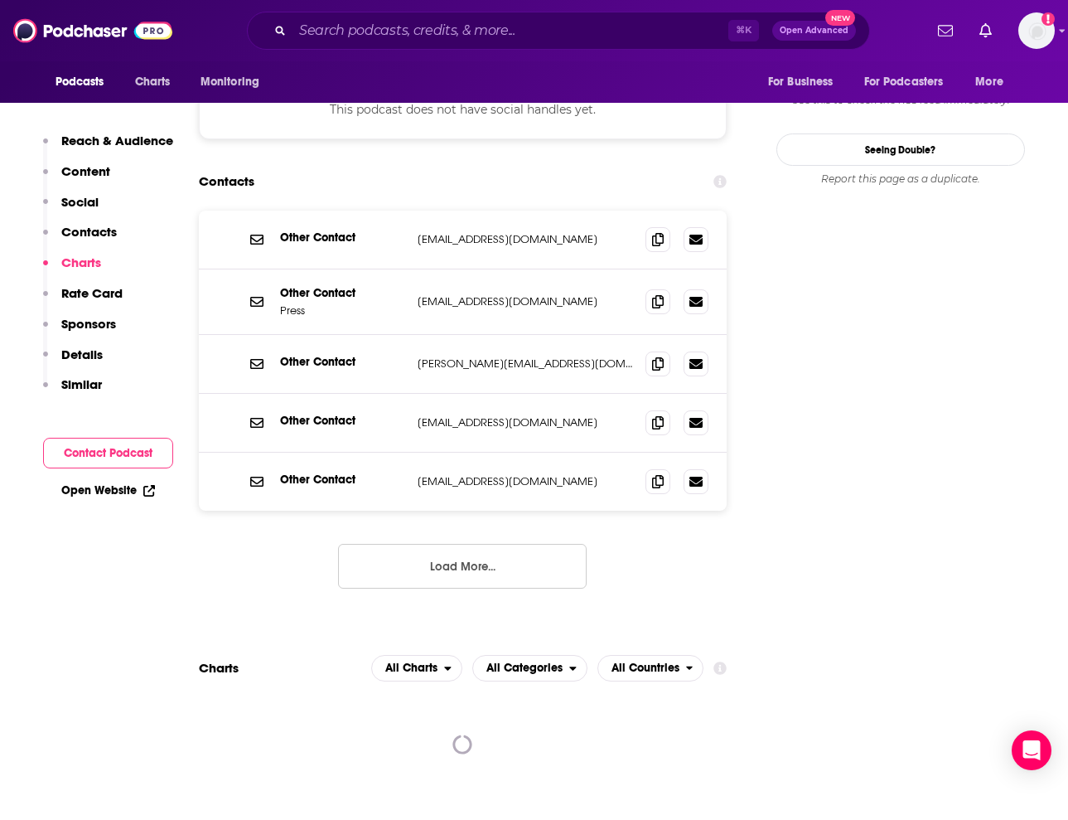
click at [416, 544] on button "Load More..." at bounding box center [462, 566] width 249 height 45
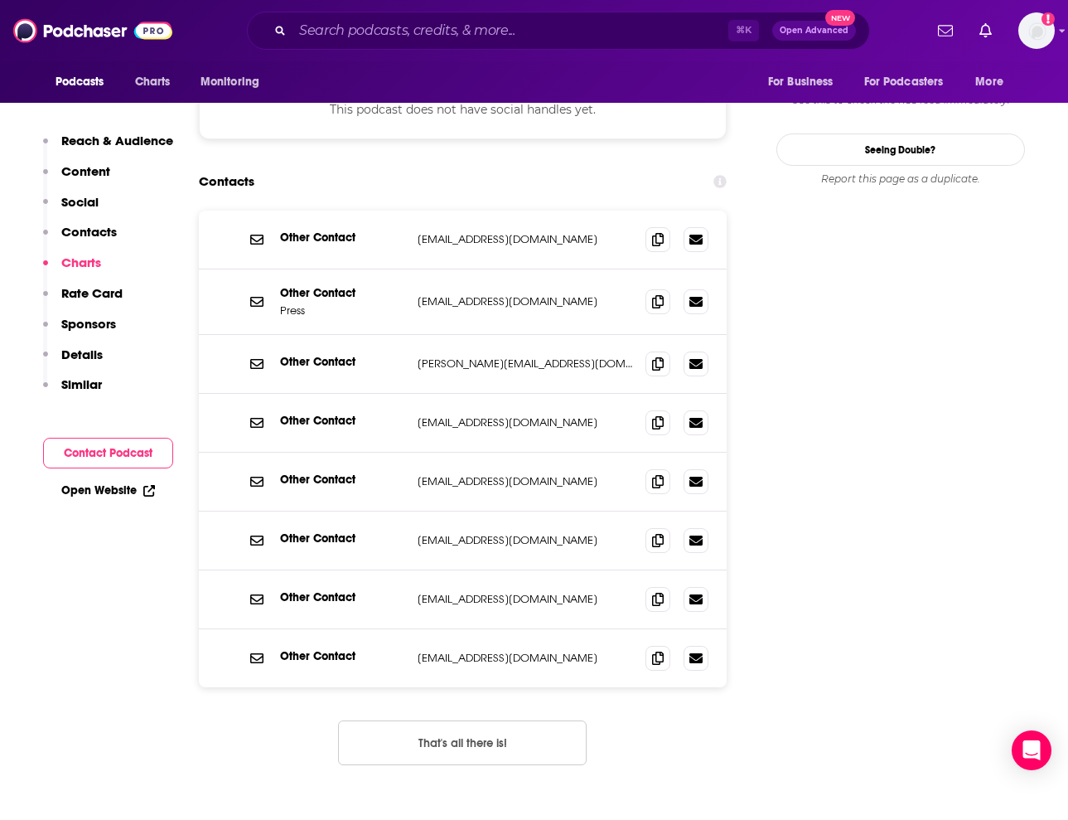
scroll to position [1461, 0]
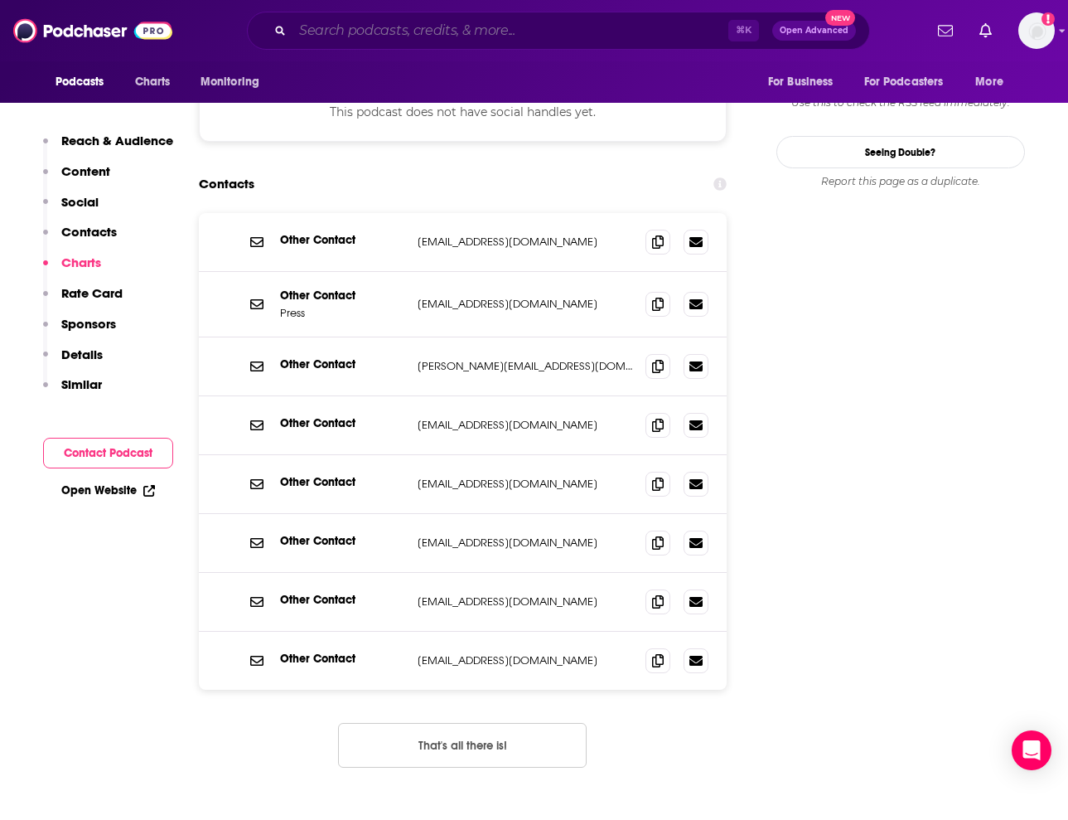
click at [538, 36] on input "Search podcasts, credits, & more..." at bounding box center [511, 30] width 436 height 27
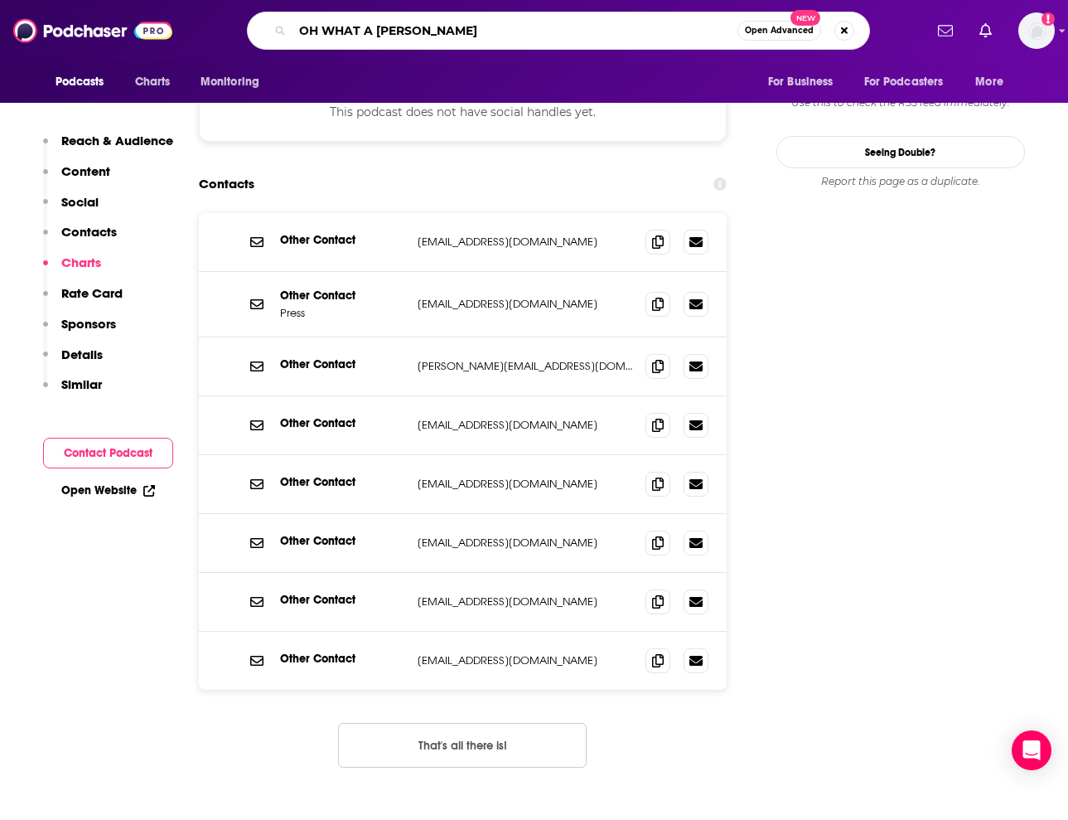
type input "OH WHAT A TIME"
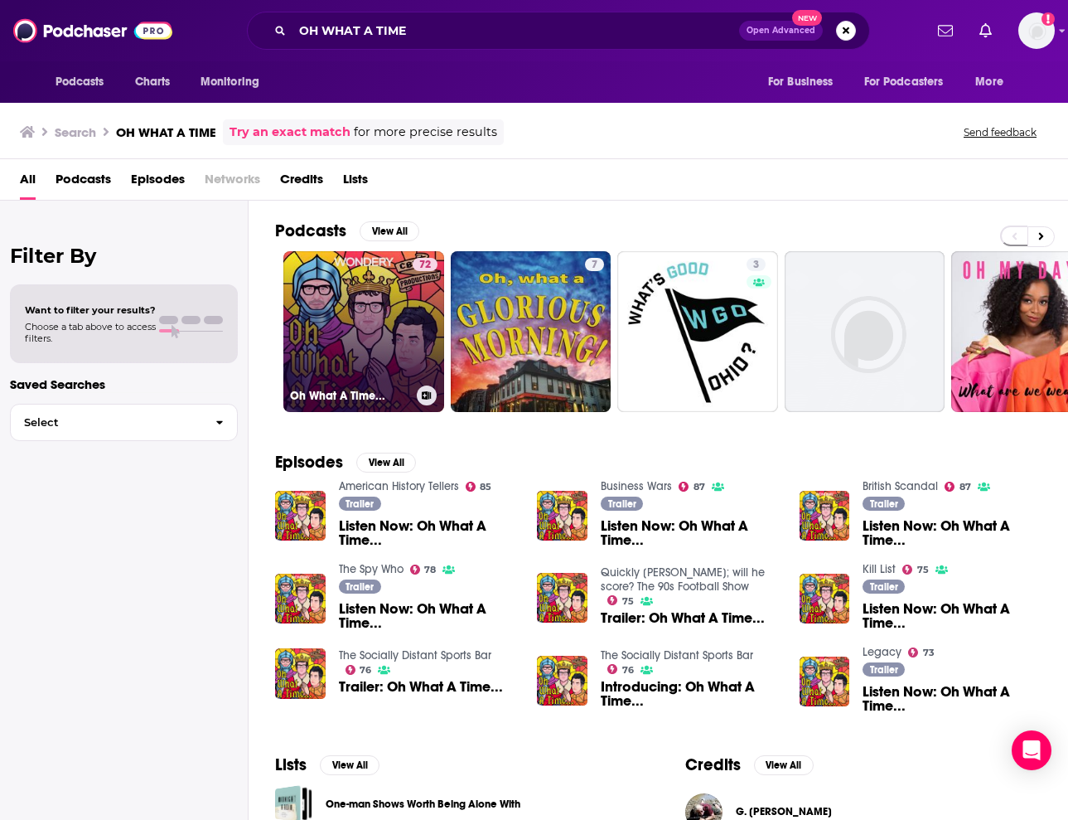
click at [384, 320] on link "72 Oh What A Time..." at bounding box center [363, 331] width 161 height 161
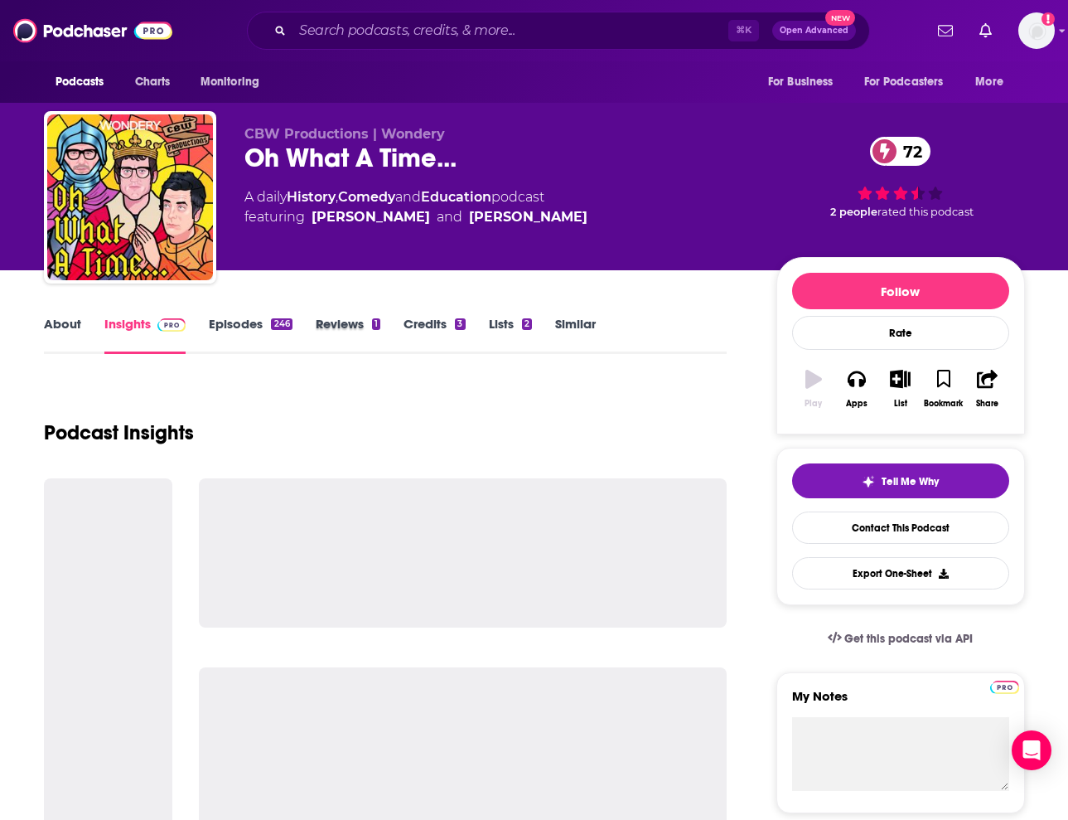
click at [384, 320] on div "Reviews 1" at bounding box center [360, 335] width 88 height 38
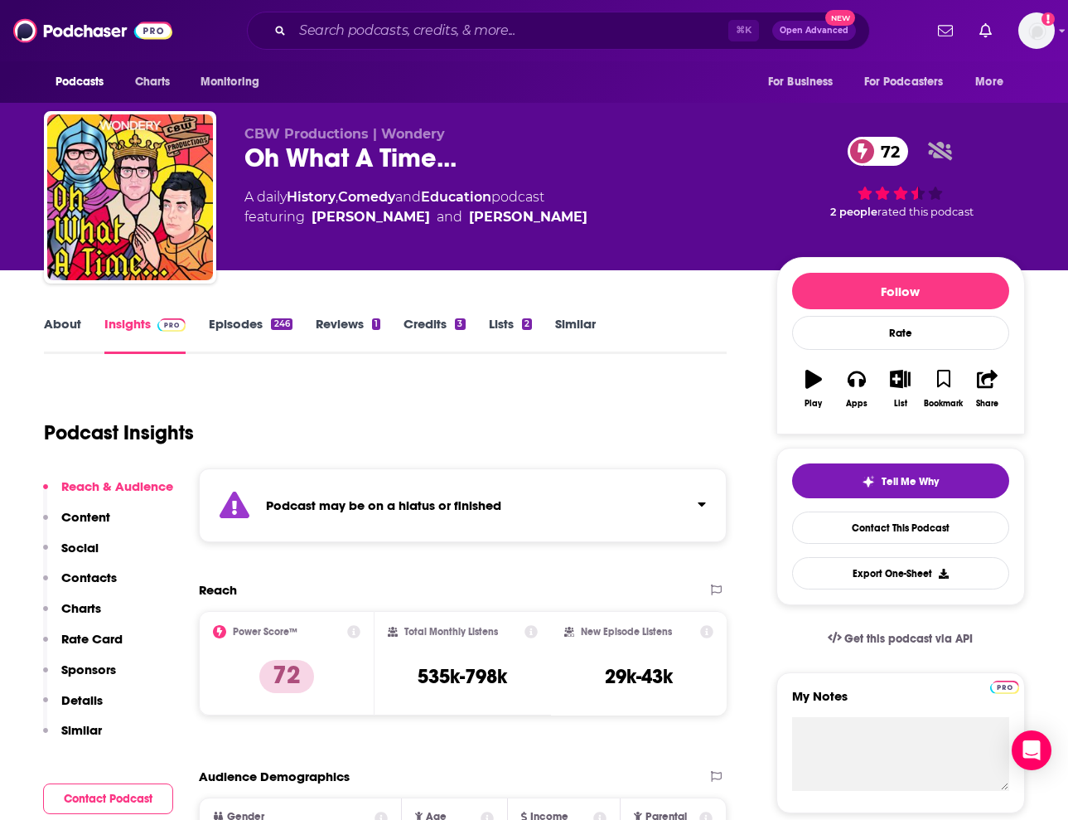
click at [377, 502] on strong "Podcast may be on a hiatus or finished" at bounding box center [383, 505] width 235 height 16
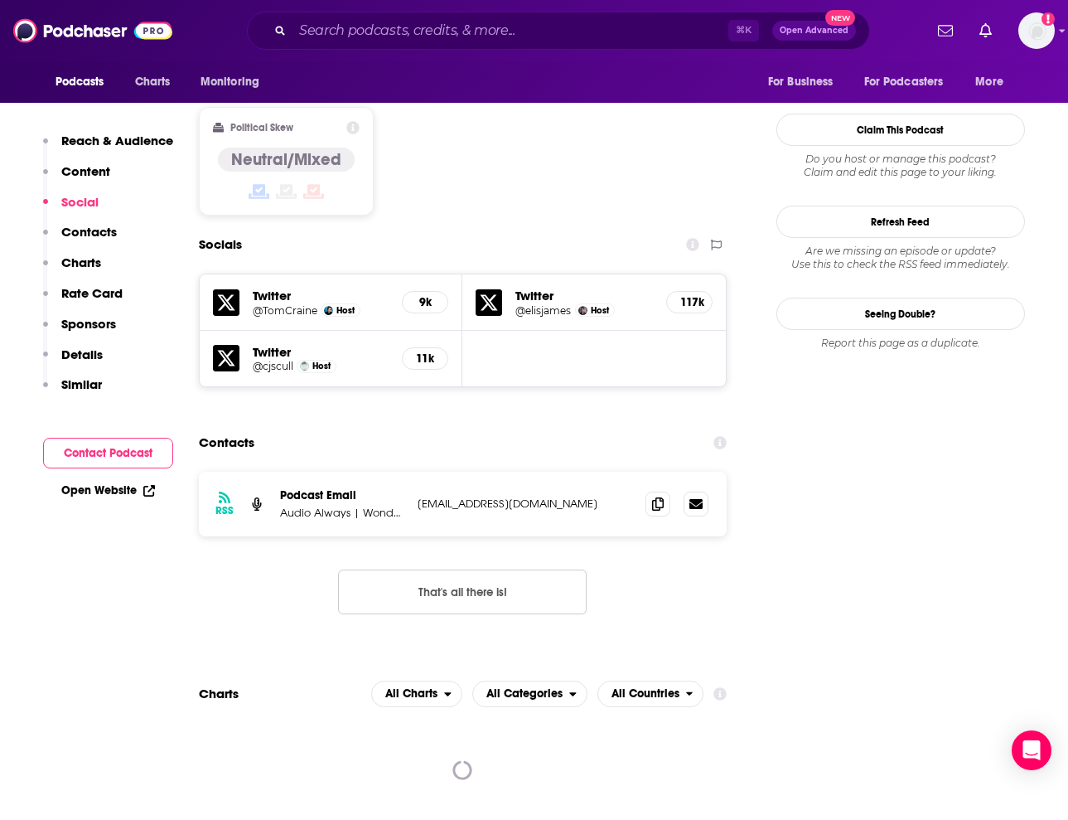
scroll to position [1452, 0]
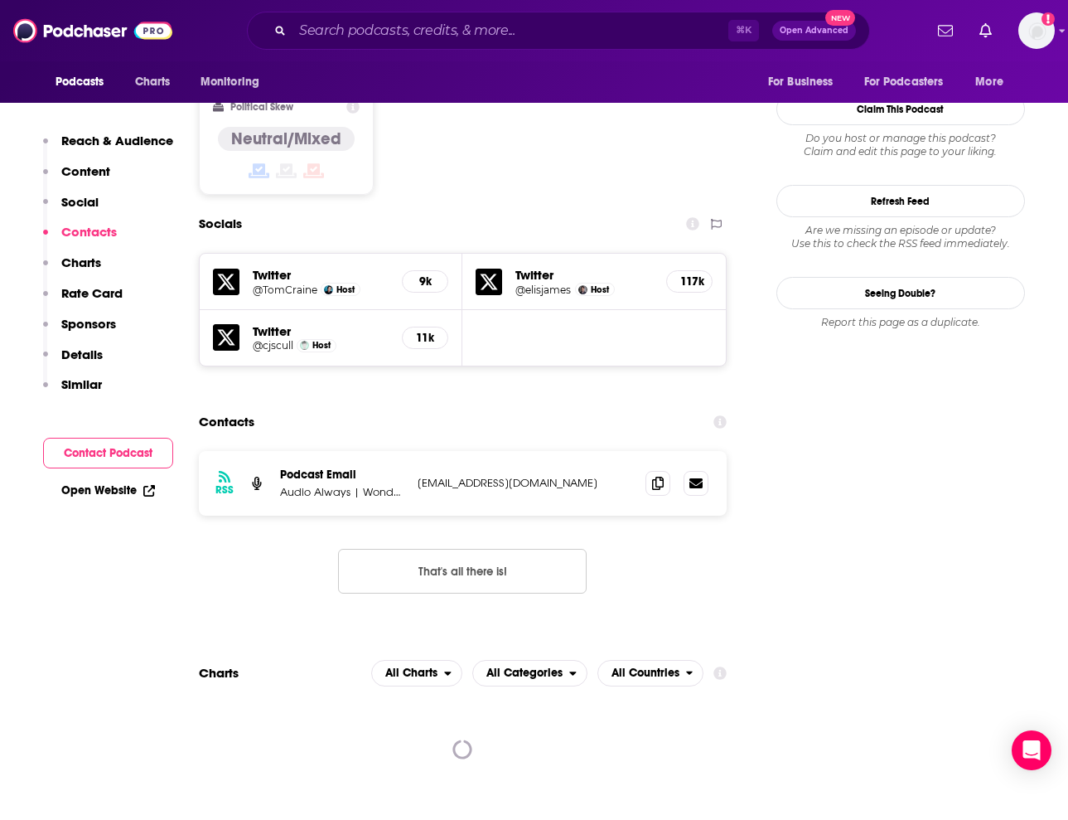
click at [414, 549] on button "That's all there is!" at bounding box center [462, 571] width 249 height 45
click at [317, 485] on p "Audio Always | Wondery" at bounding box center [342, 492] width 124 height 14
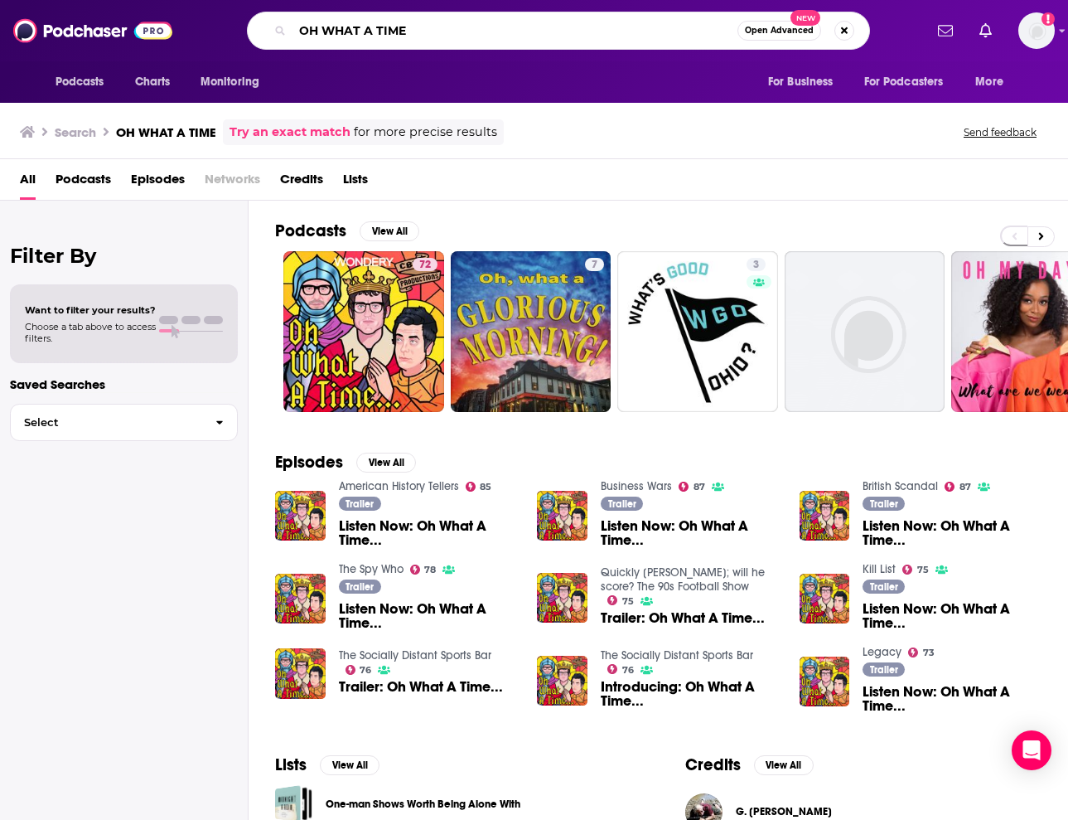
drag, startPoint x: 535, startPoint y: 36, endPoint x: 437, endPoint y: -1, distance: 104.7
click at [437, 0] on html "Podcasts Charts Monitoring OH WHAT A TIME Open Advanced New For Business For Po…" at bounding box center [534, 410] width 1068 height 820
type input "FAMOUS AND GRAVY"
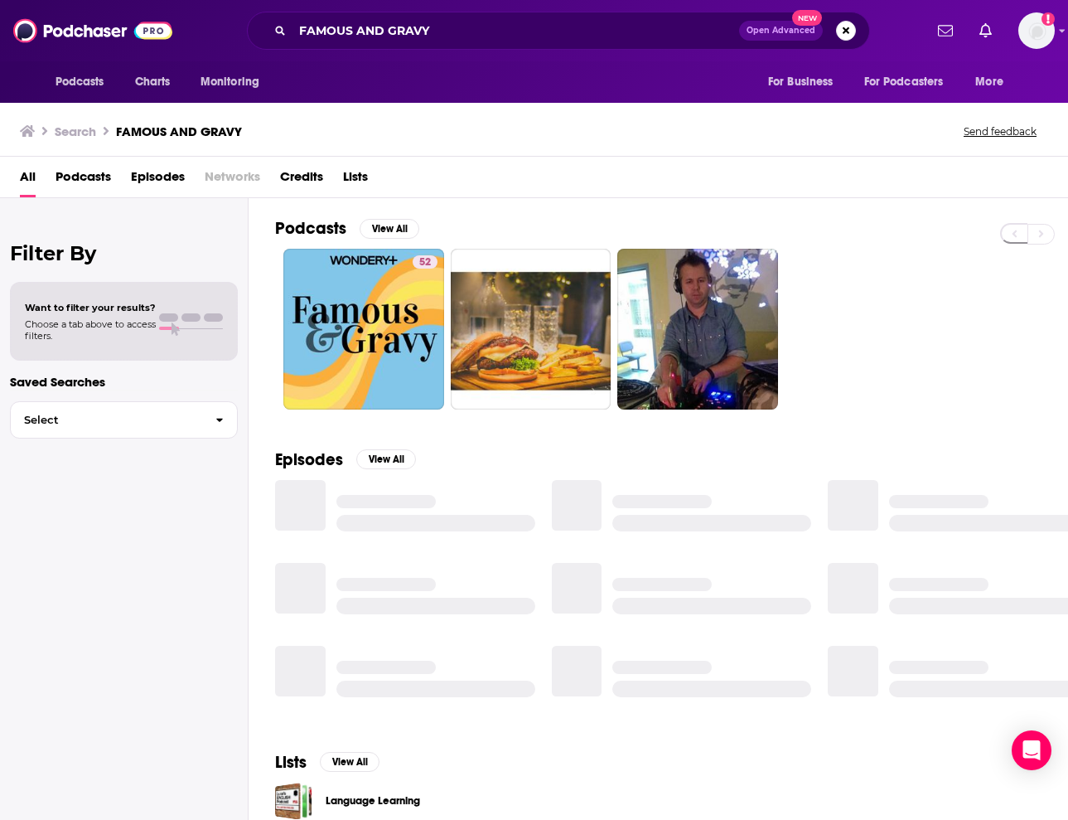
click at [395, 303] on link "52" at bounding box center [363, 329] width 161 height 161
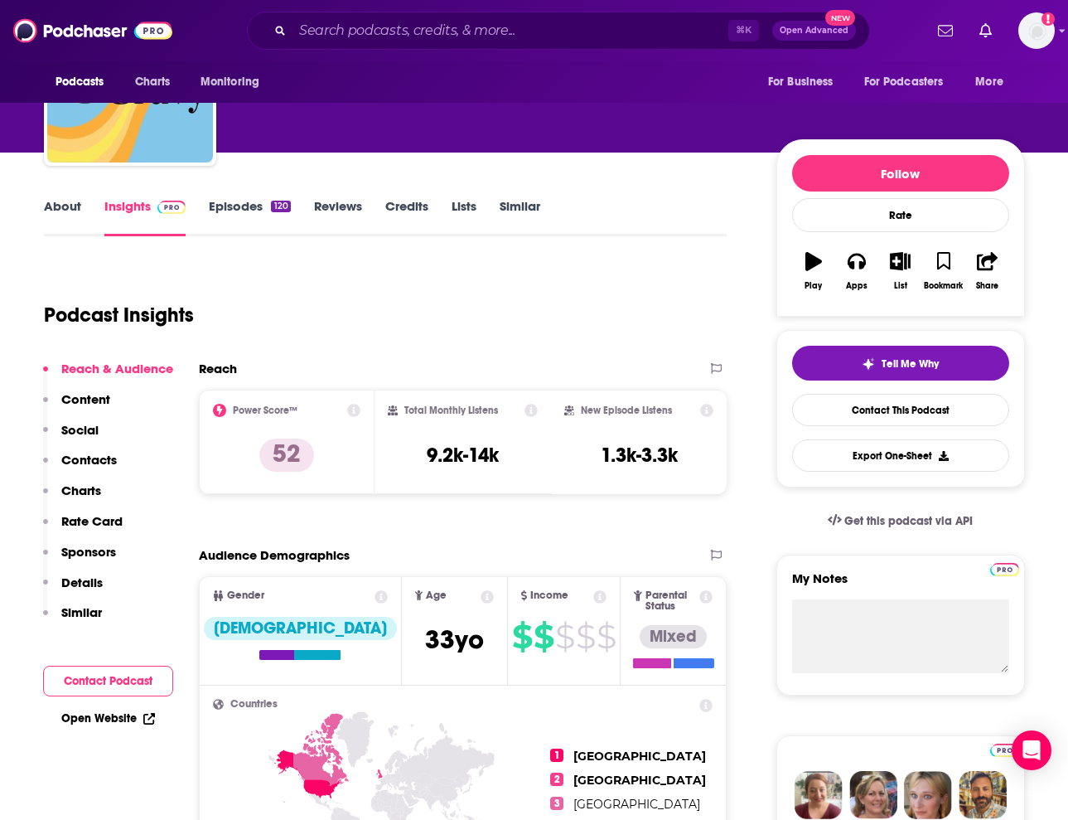
scroll to position [103, 0]
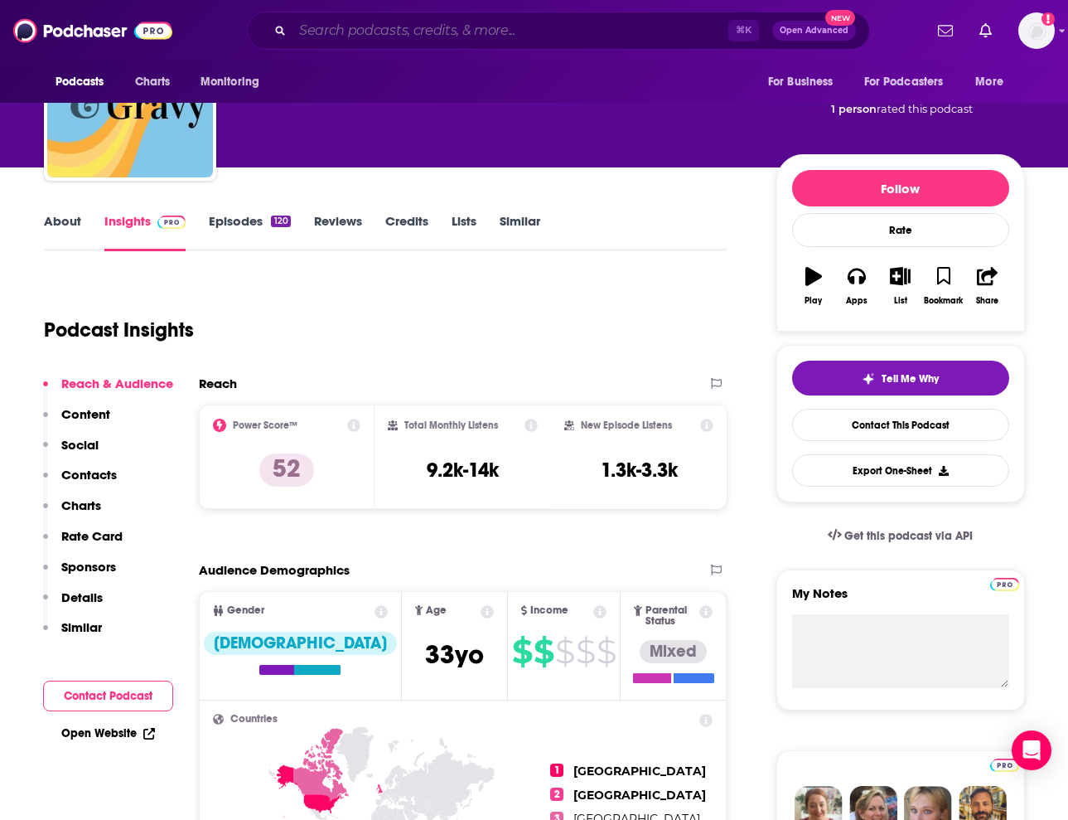
click at [496, 30] on input "Search podcasts, credits, & more..." at bounding box center [511, 30] width 436 height 27
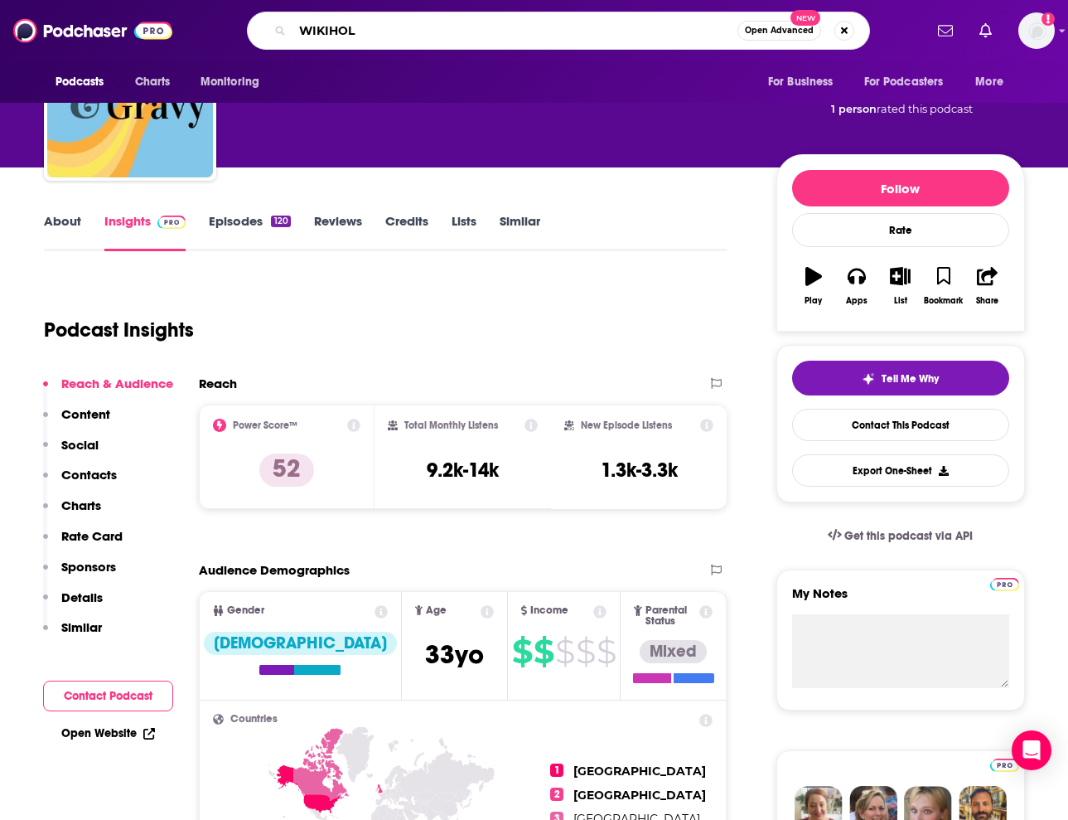
type input "WIKIHOLE"
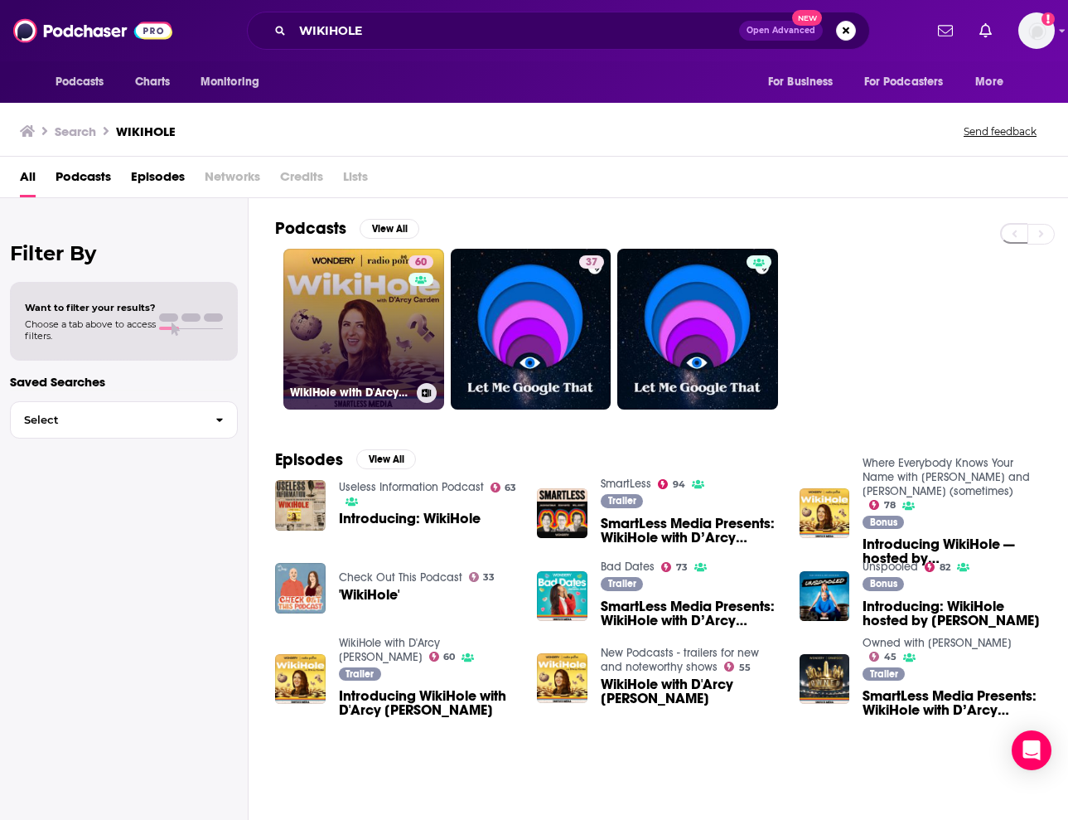
click at [423, 290] on div "60" at bounding box center [423, 319] width 29 height 128
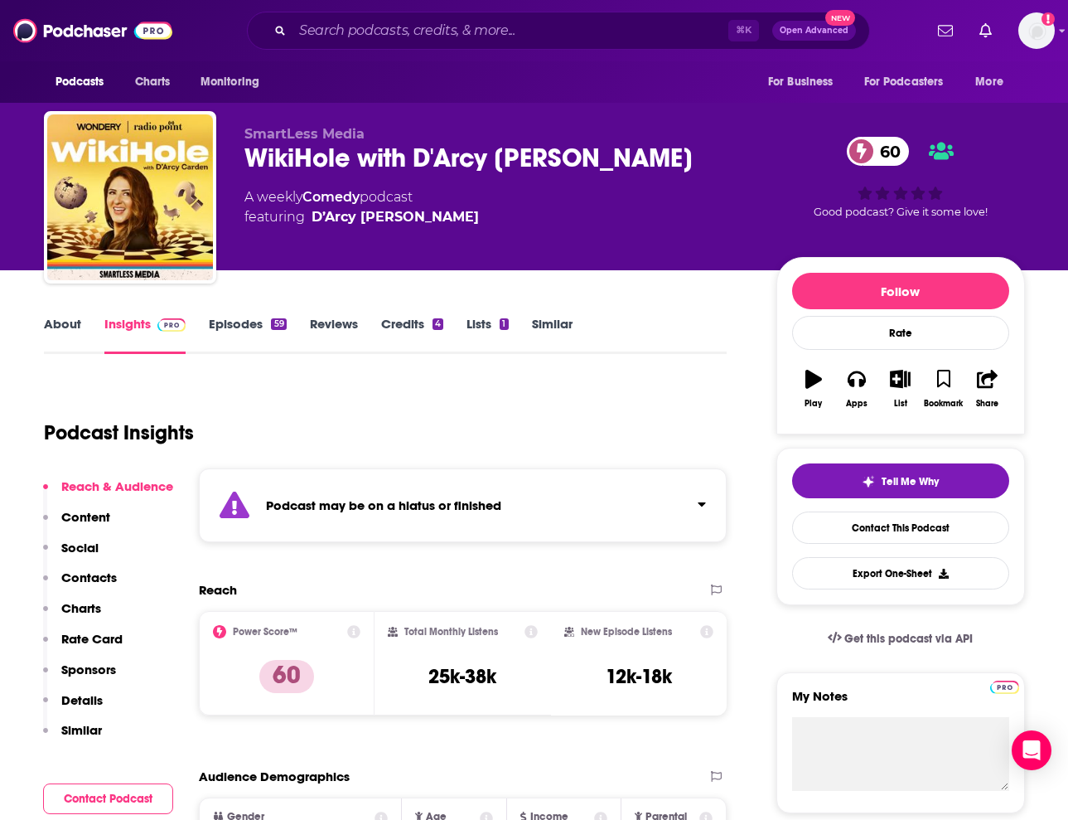
click at [462, 503] on strong "Podcast may be on a hiatus or finished" at bounding box center [383, 505] width 235 height 16
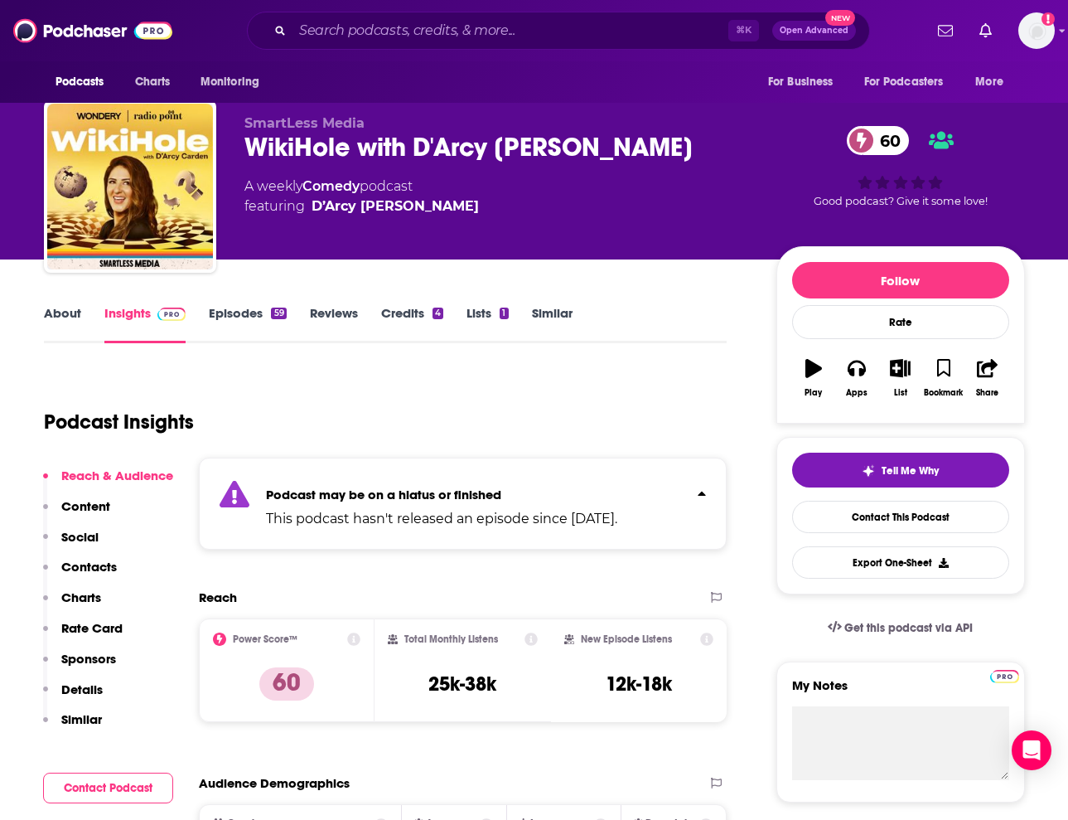
scroll to position [17, 0]
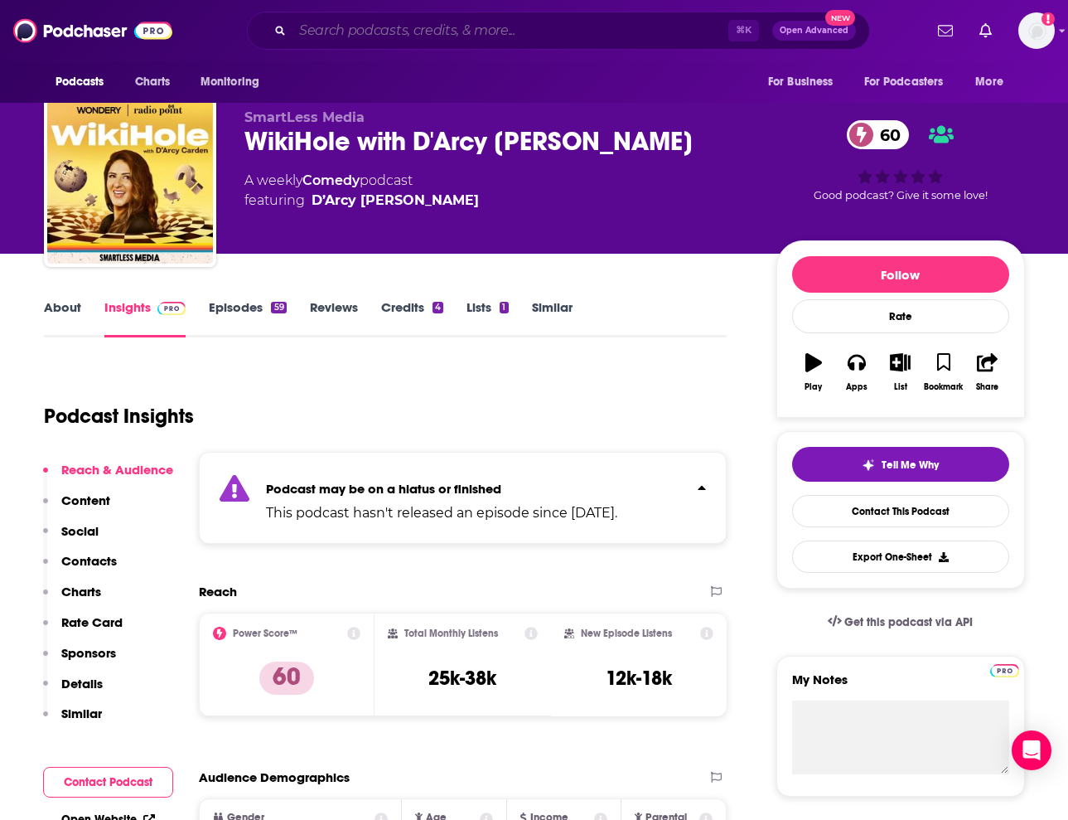
click at [414, 24] on input "Search podcasts, credits, & more..." at bounding box center [511, 30] width 436 height 27
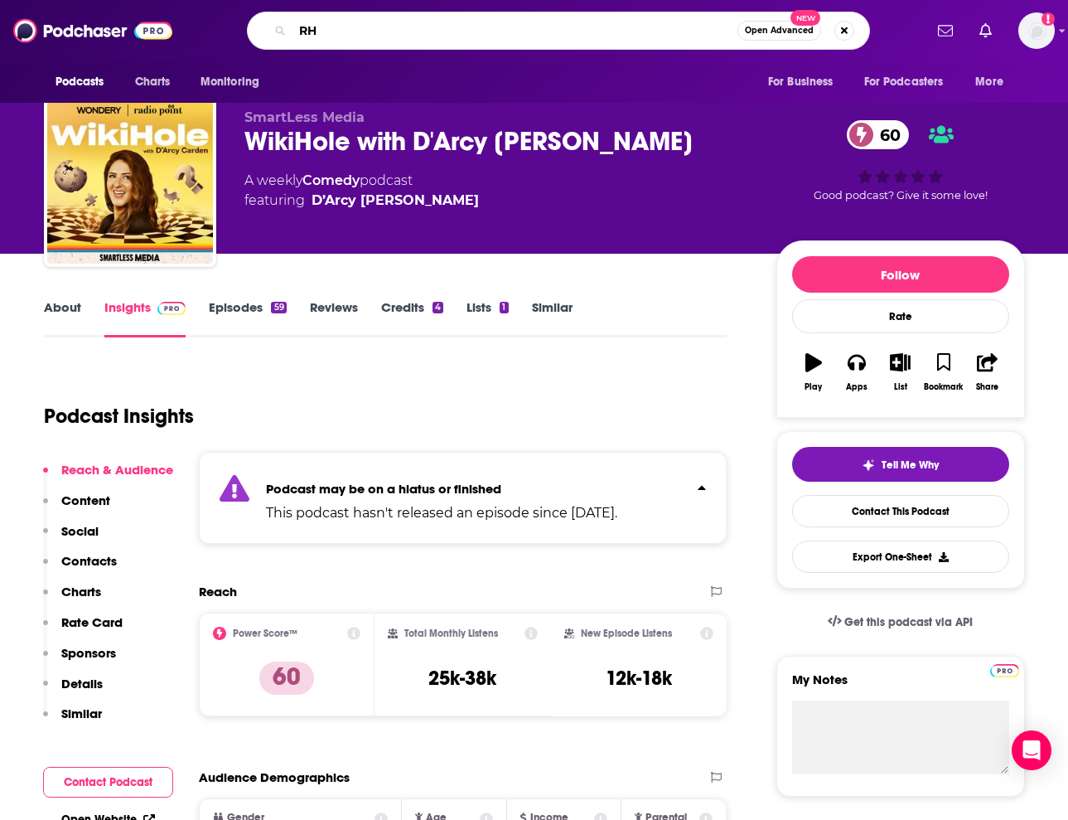
type input "R"
type input "THE NEWSWORTHY"
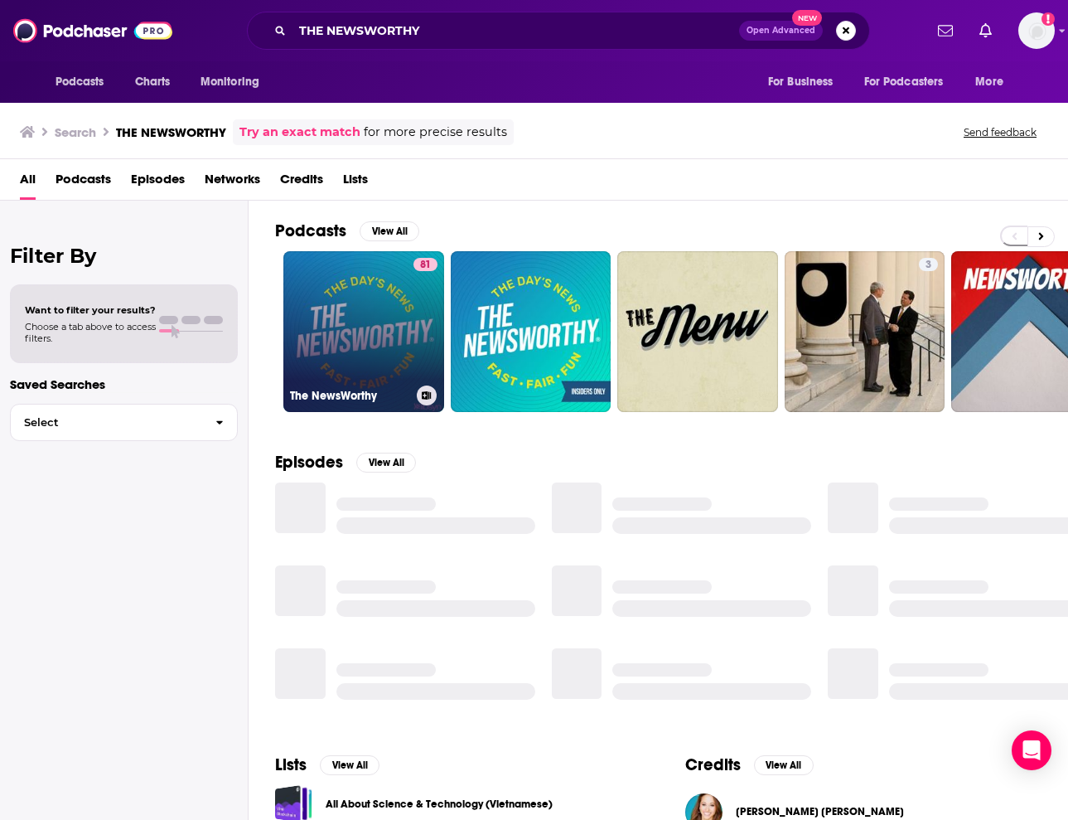
click at [338, 290] on link "81 The NewsWorthy" at bounding box center [363, 331] width 161 height 161
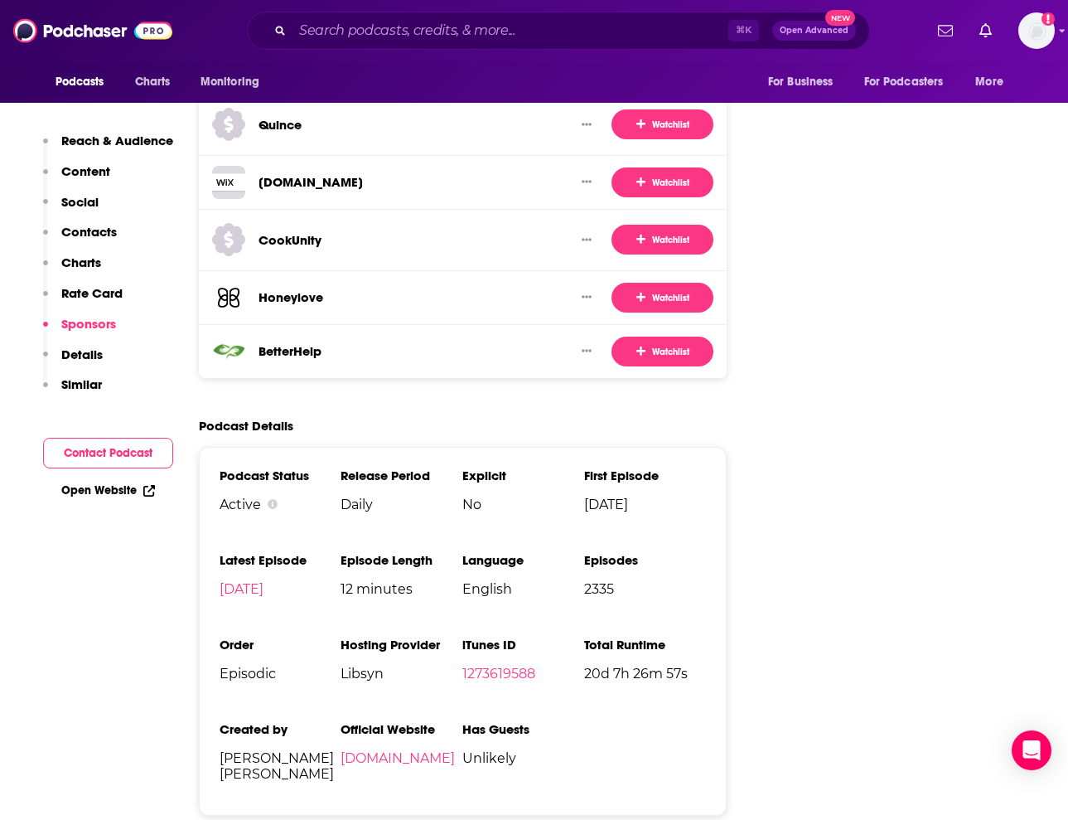
scroll to position [2890, 0]
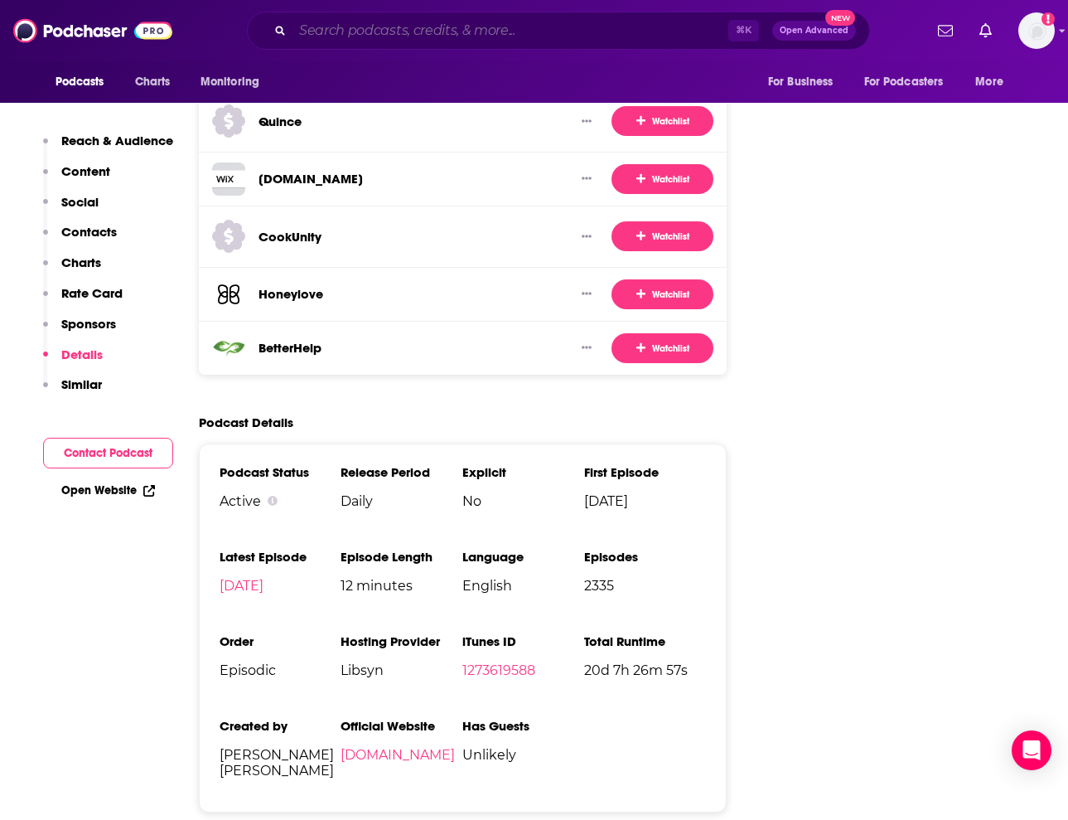
click at [495, 36] on input "Search podcasts, credits, & more..." at bounding box center [511, 30] width 436 height 27
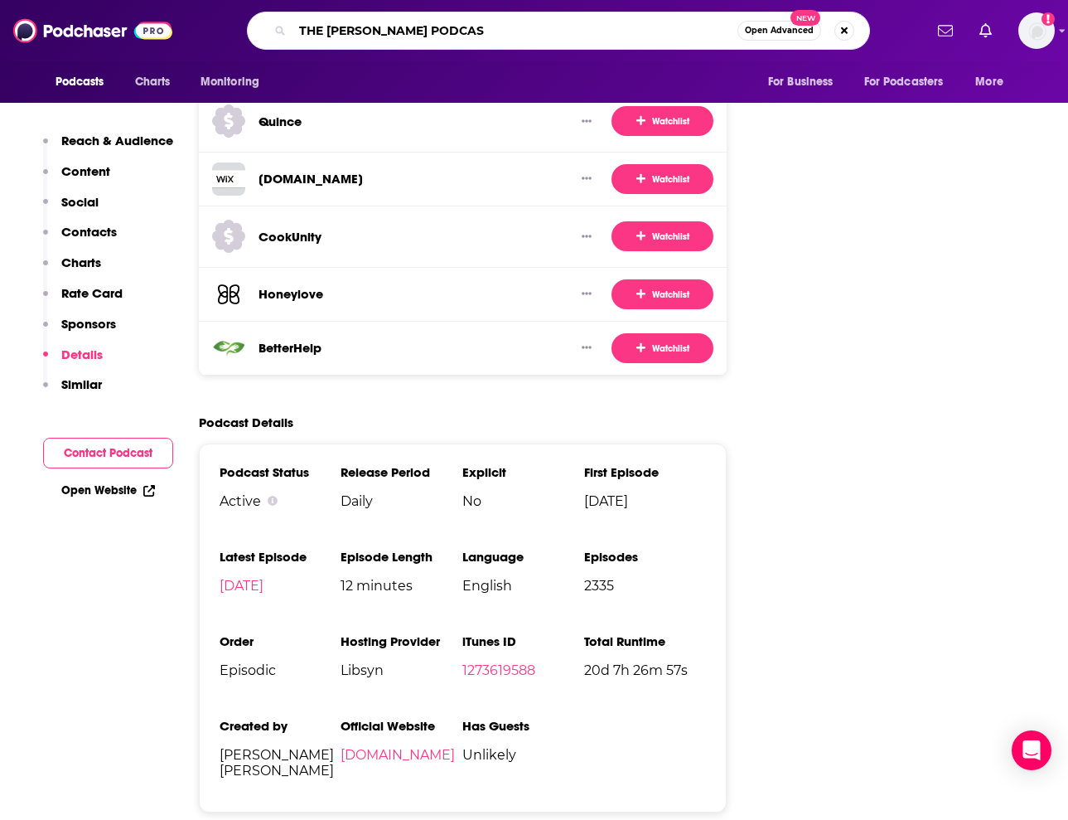
type input "THE [PERSON_NAME] PODCAST"
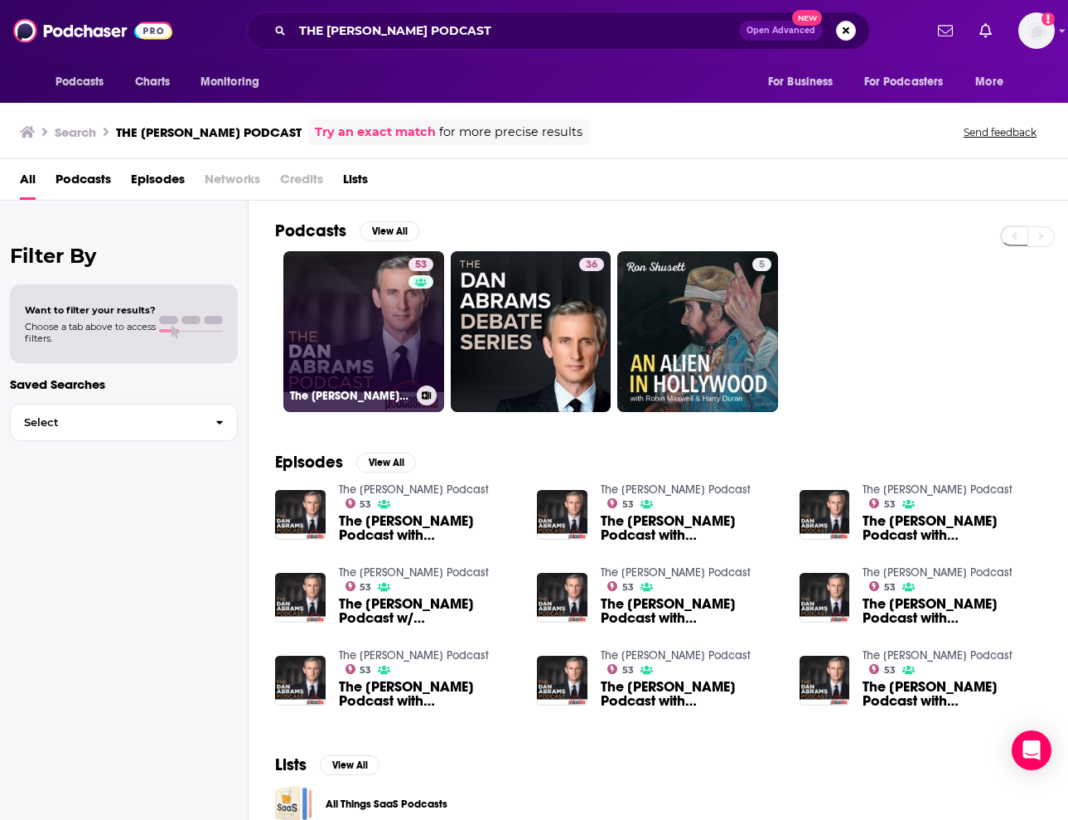
click at [343, 293] on link "53 The [PERSON_NAME] Podcast" at bounding box center [363, 331] width 161 height 161
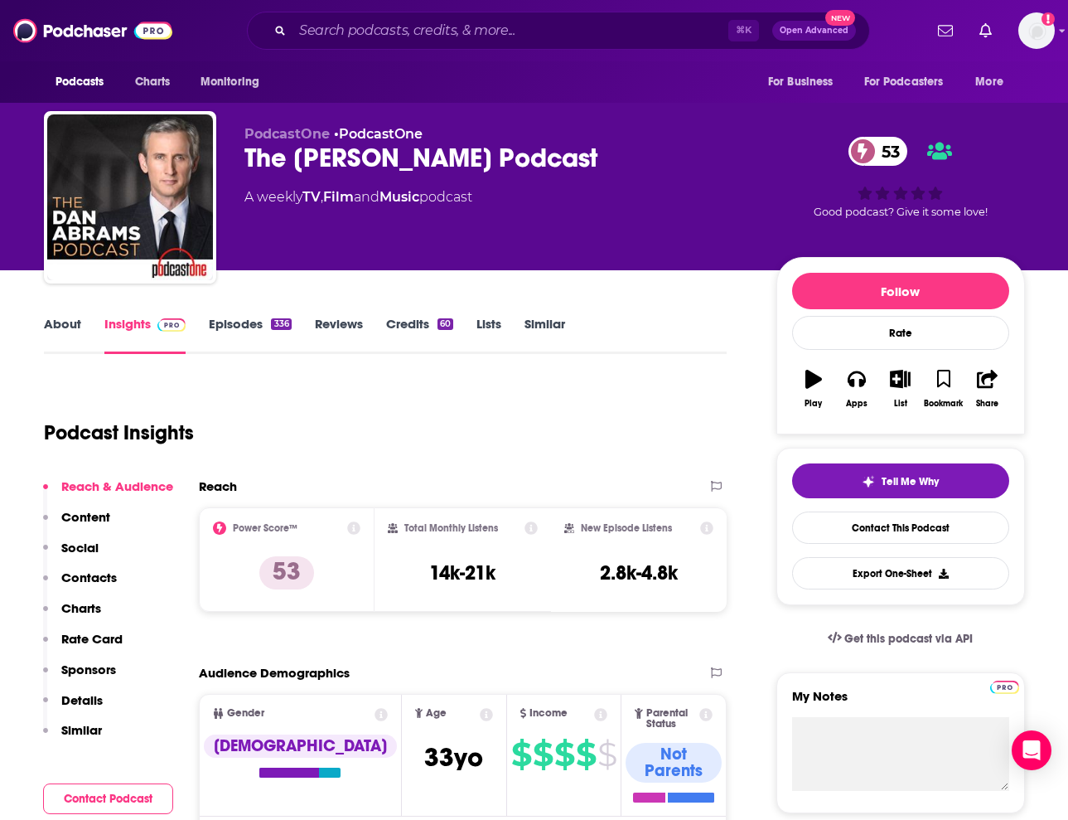
click at [385, 15] on div "⌘ K Open Advanced New" at bounding box center [558, 31] width 623 height 38
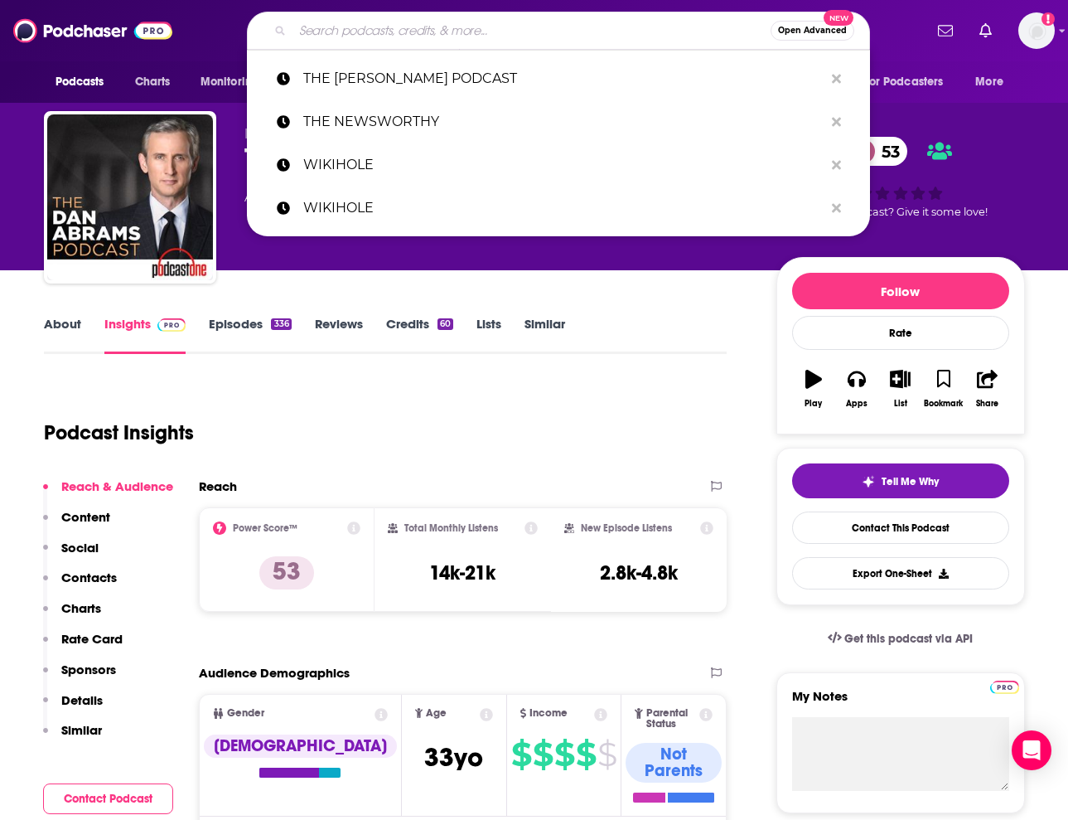
click at [386, 24] on input "Search podcasts, credits, & more..." at bounding box center [532, 30] width 478 height 27
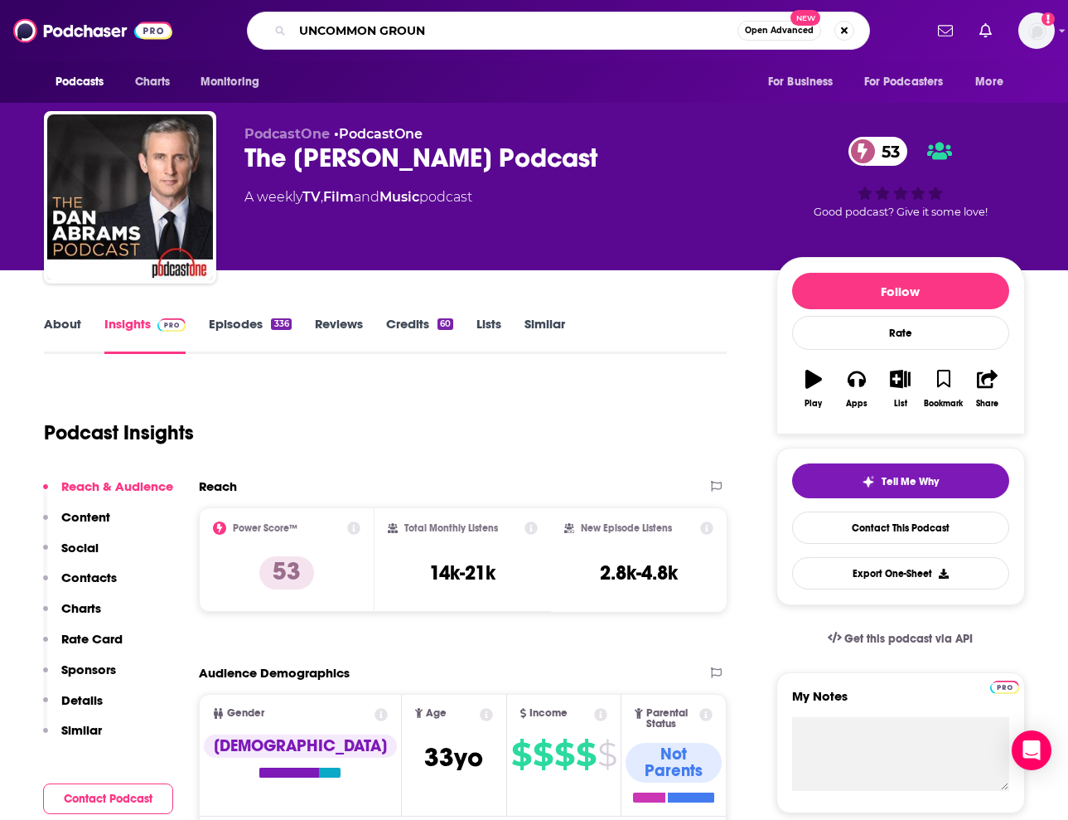
type input "UNCOMMON GROUND"
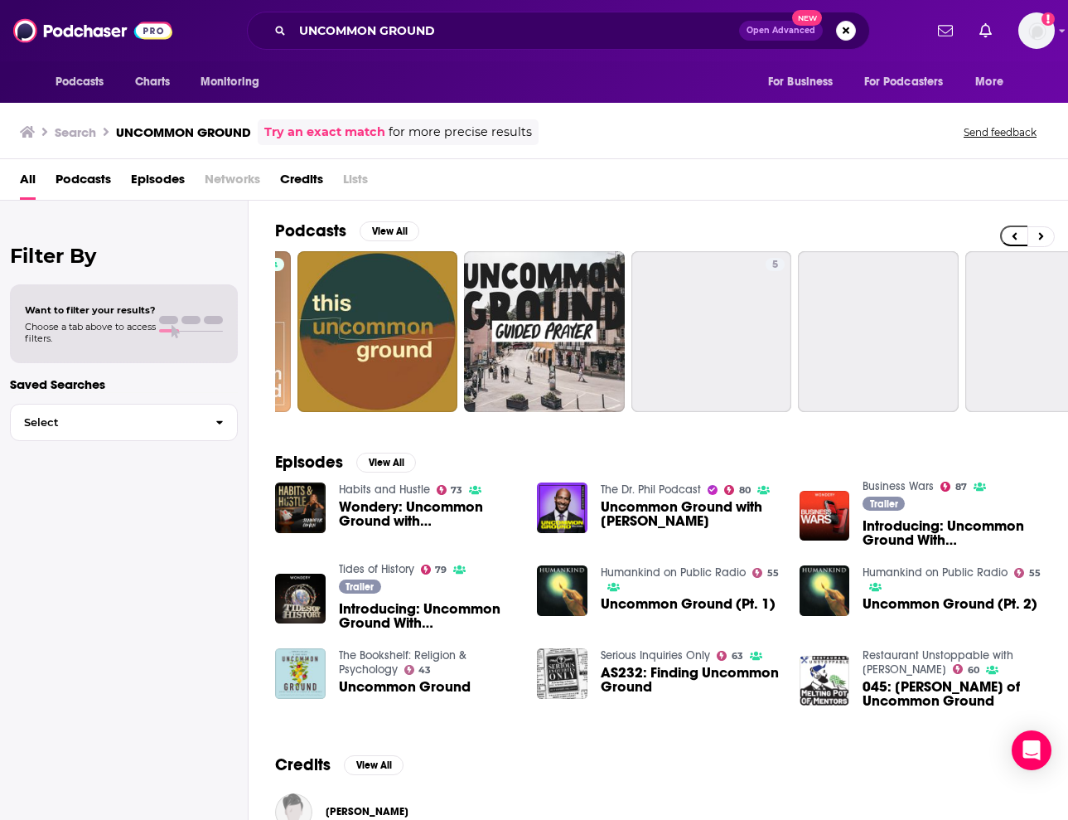
scroll to position [0, 536]
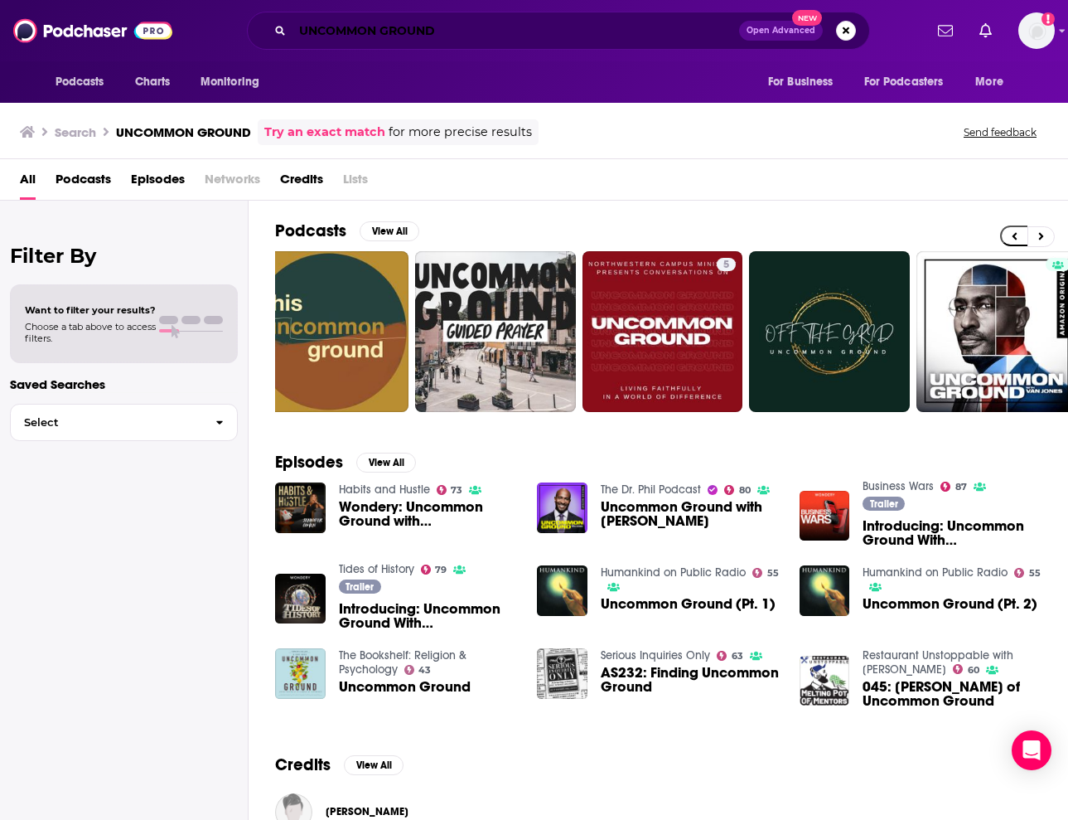
click at [458, 30] on input "UNCOMMON GROUND" at bounding box center [516, 30] width 447 height 27
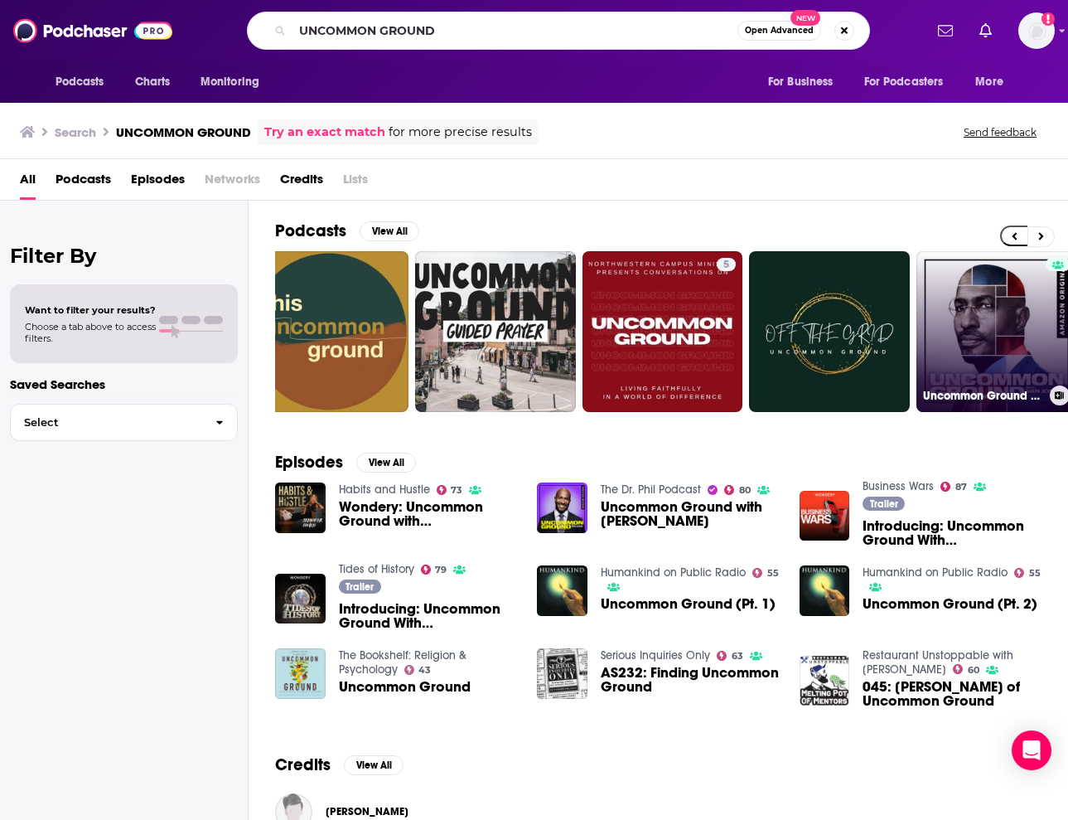
click at [1044, 345] on link "Uncommon Ground with [PERSON_NAME]" at bounding box center [997, 331] width 161 height 161
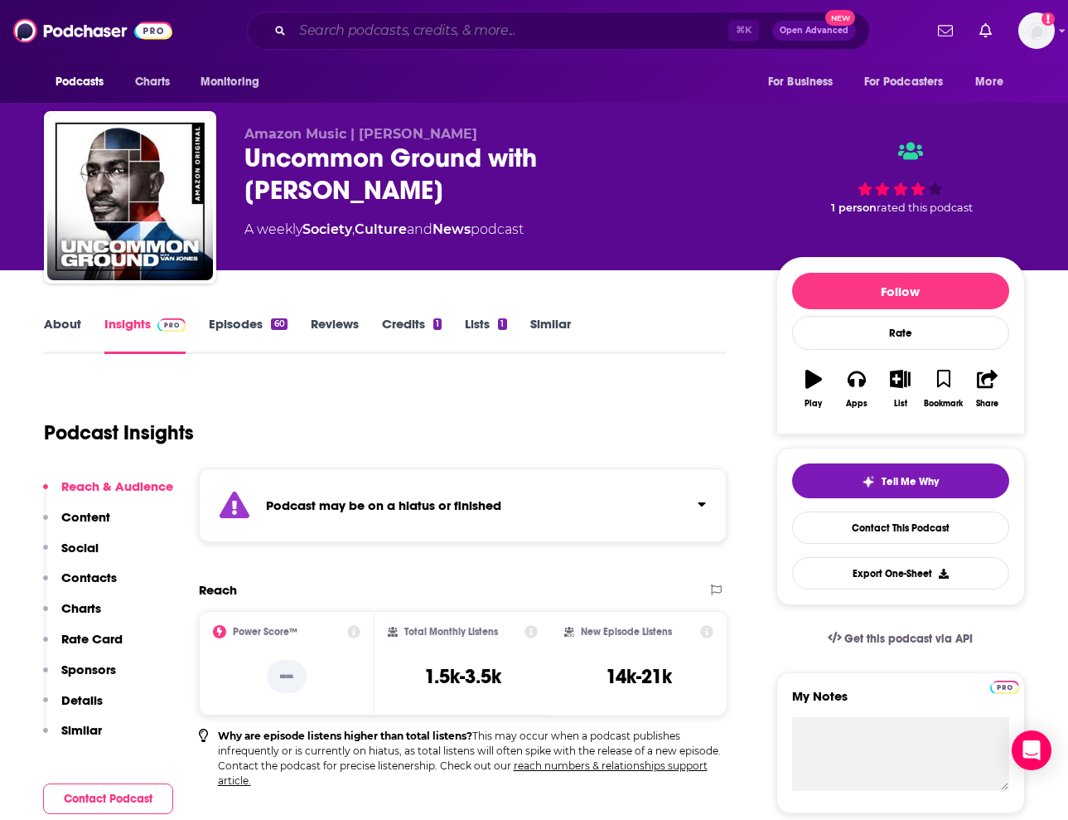
click at [522, 39] on input "Search podcasts, credits, & more..." at bounding box center [511, 30] width 436 height 27
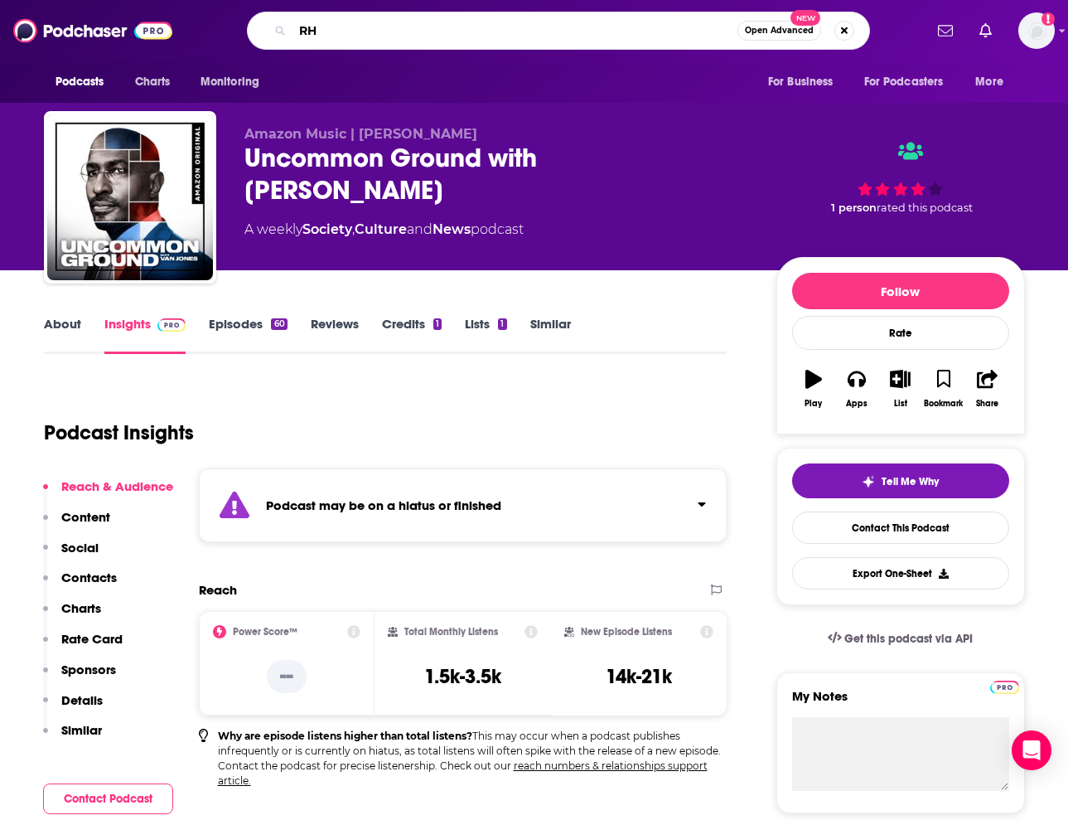
type input "R"
type input "THE LEAD"
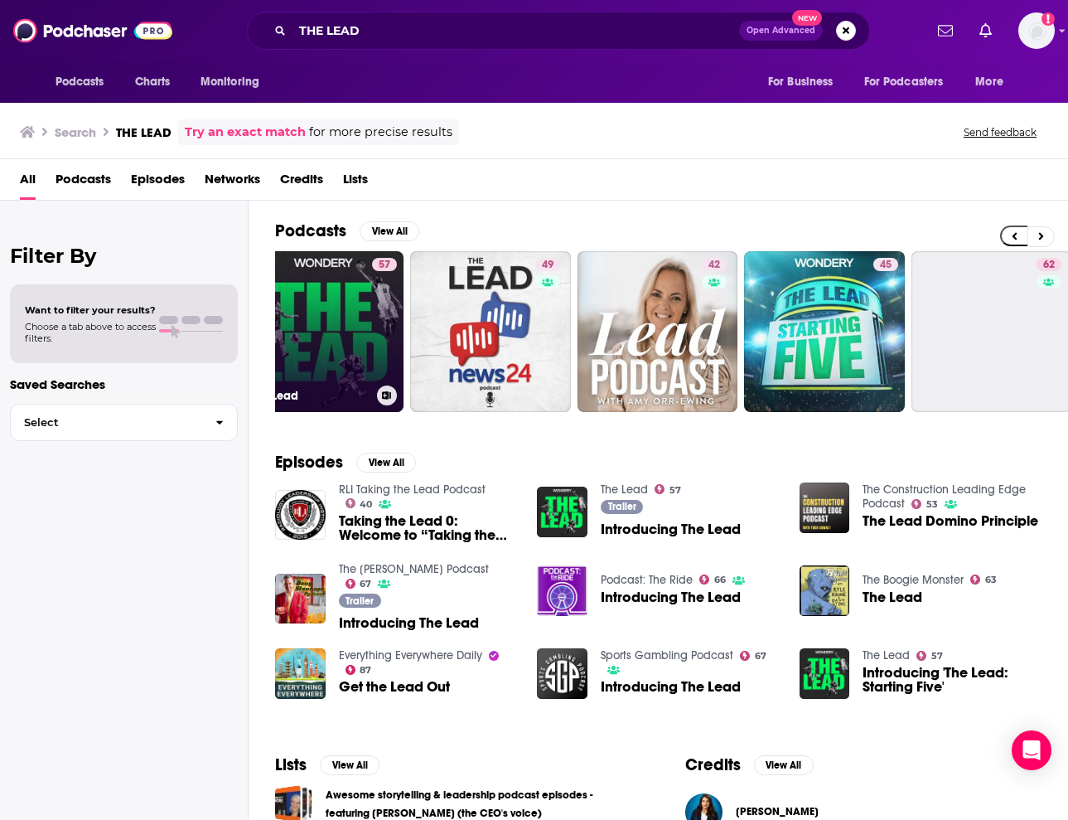
scroll to position [0, 336]
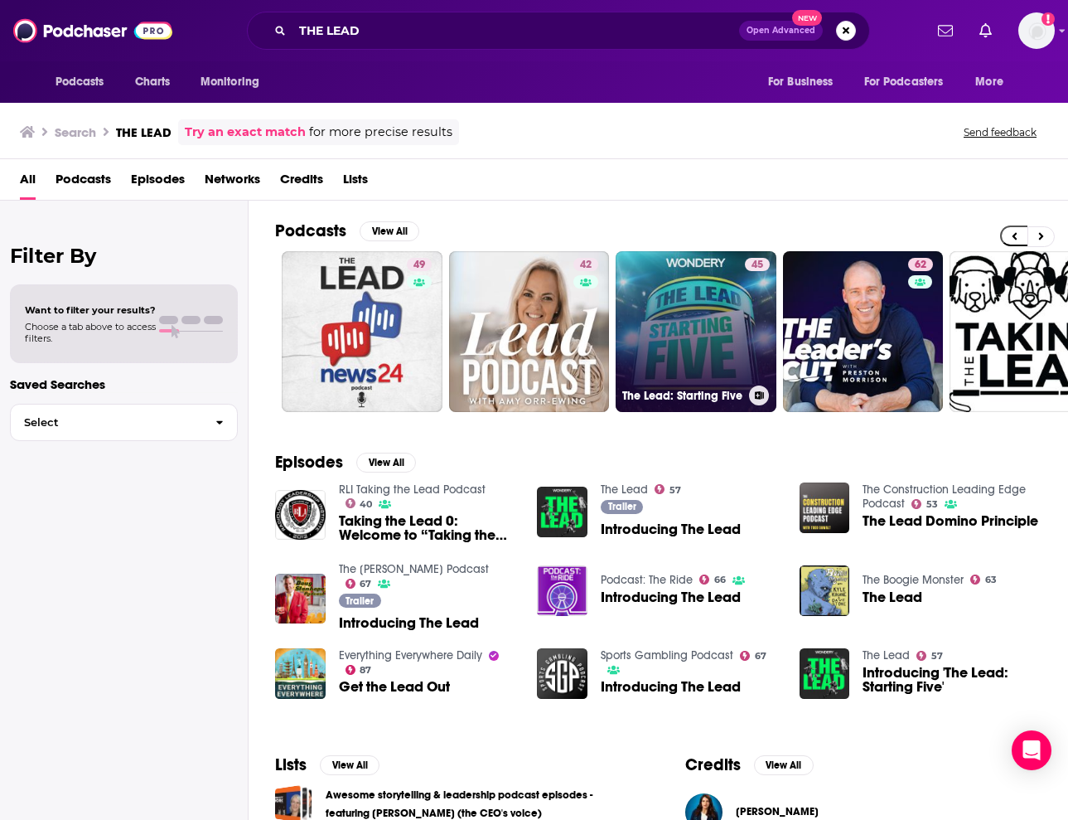
click at [658, 323] on link "45 The Lead: Starting Five" at bounding box center [696, 331] width 161 height 161
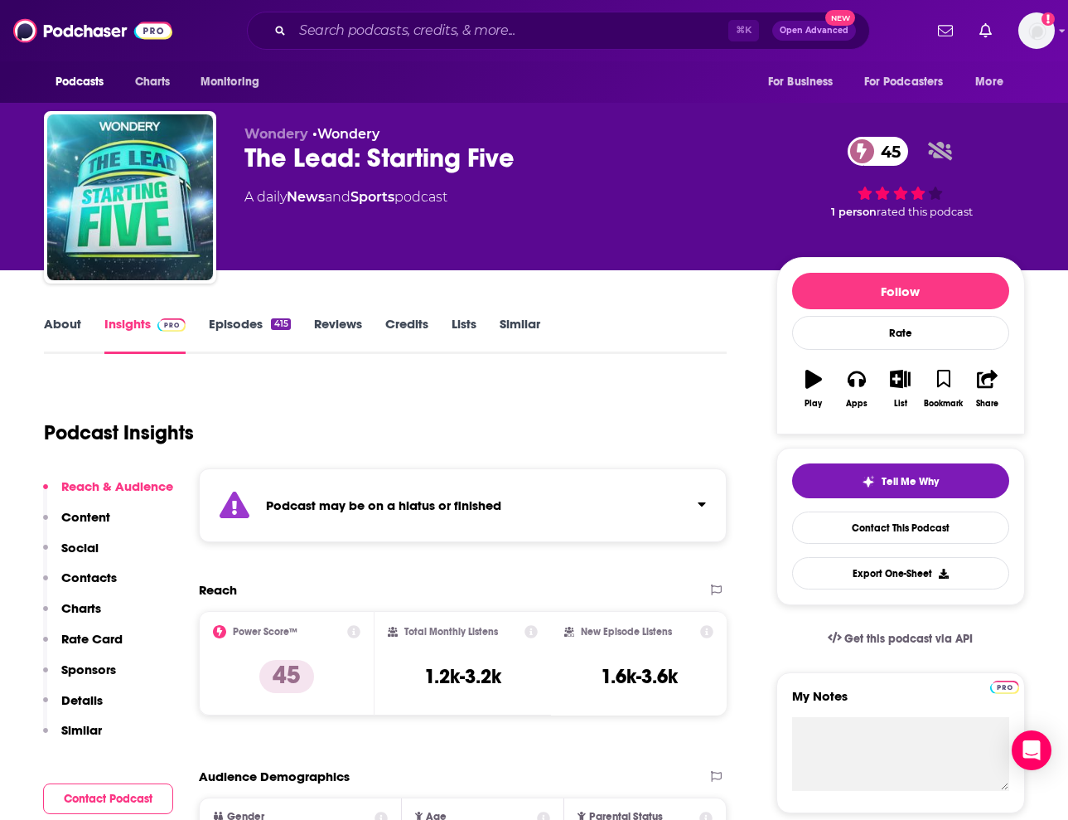
click at [403, 505] on strong "Podcast may be on a hiatus or finished" at bounding box center [383, 505] width 235 height 16
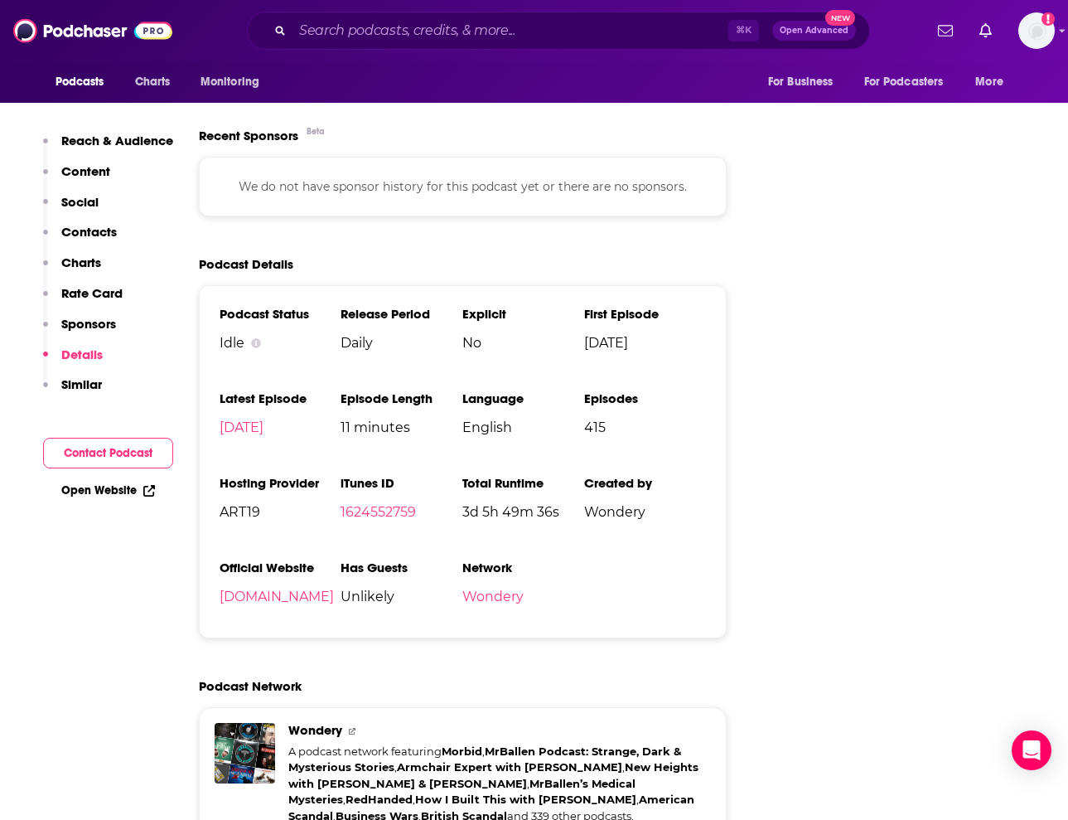
scroll to position [1975, 0]
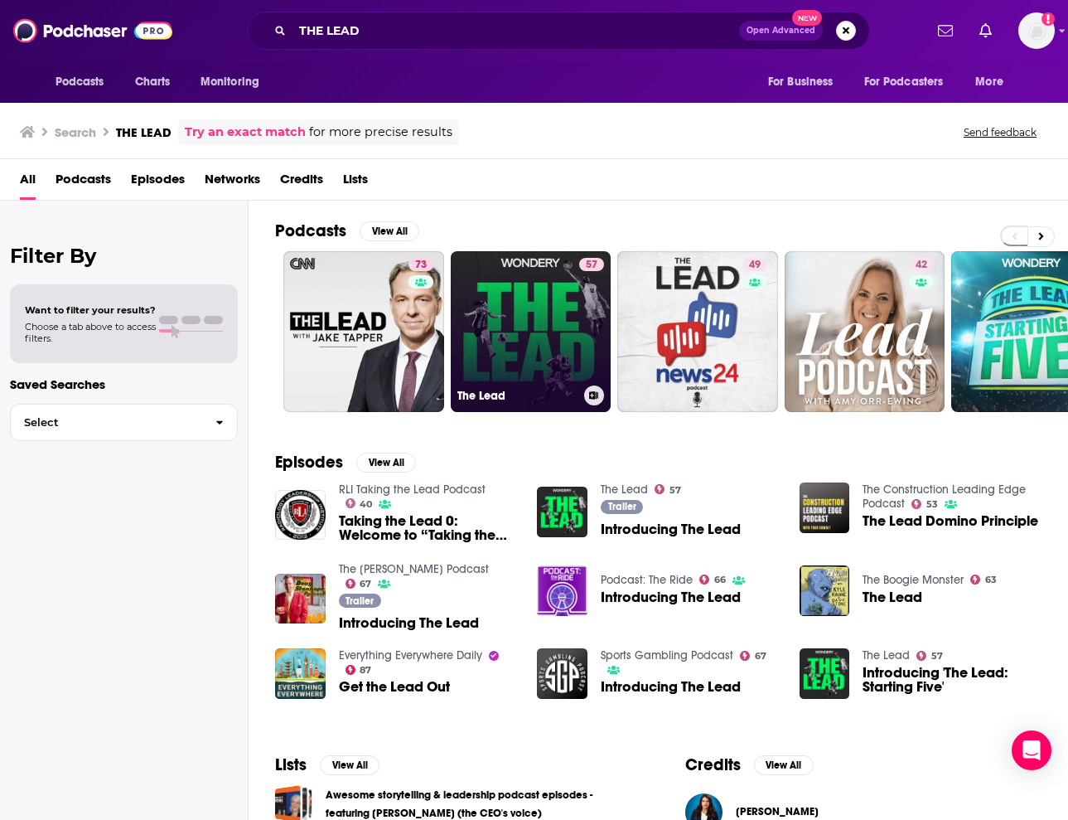
click at [582, 322] on div "57" at bounding box center [591, 322] width 25 height 128
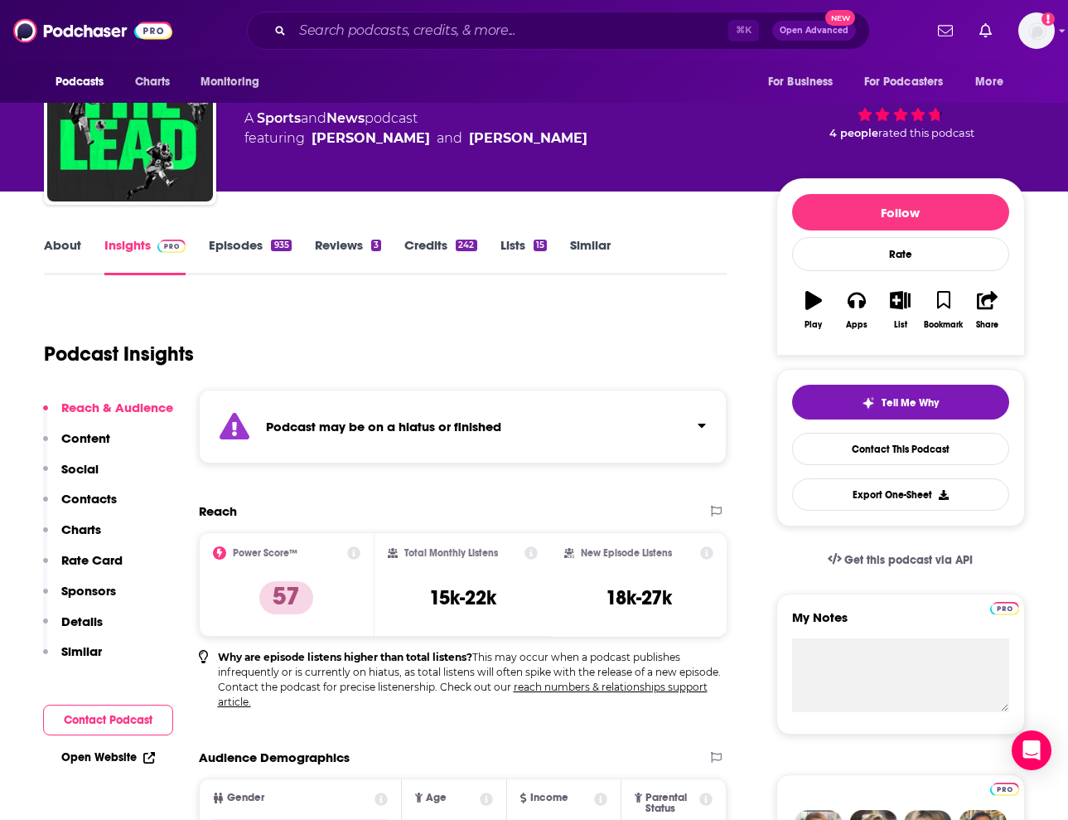
scroll to position [83, 0]
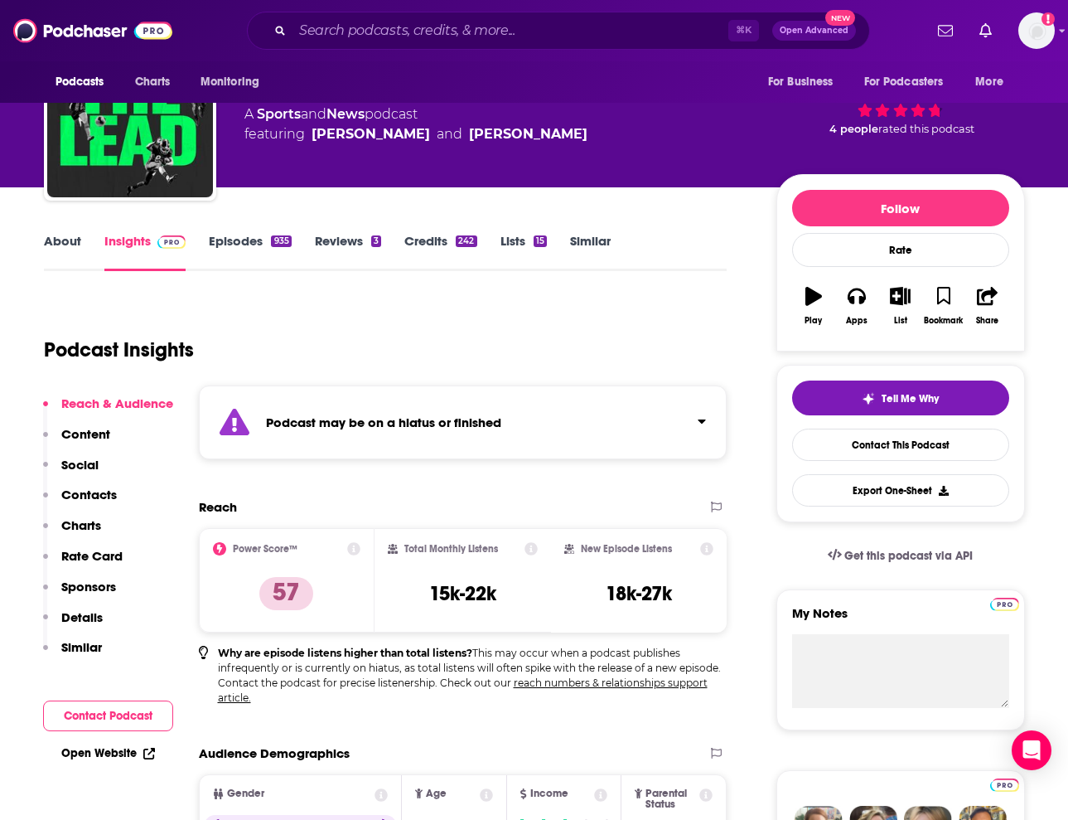
click at [453, 432] on div "Podcast may be on a hiatus or finished" at bounding box center [463, 422] width 529 height 74
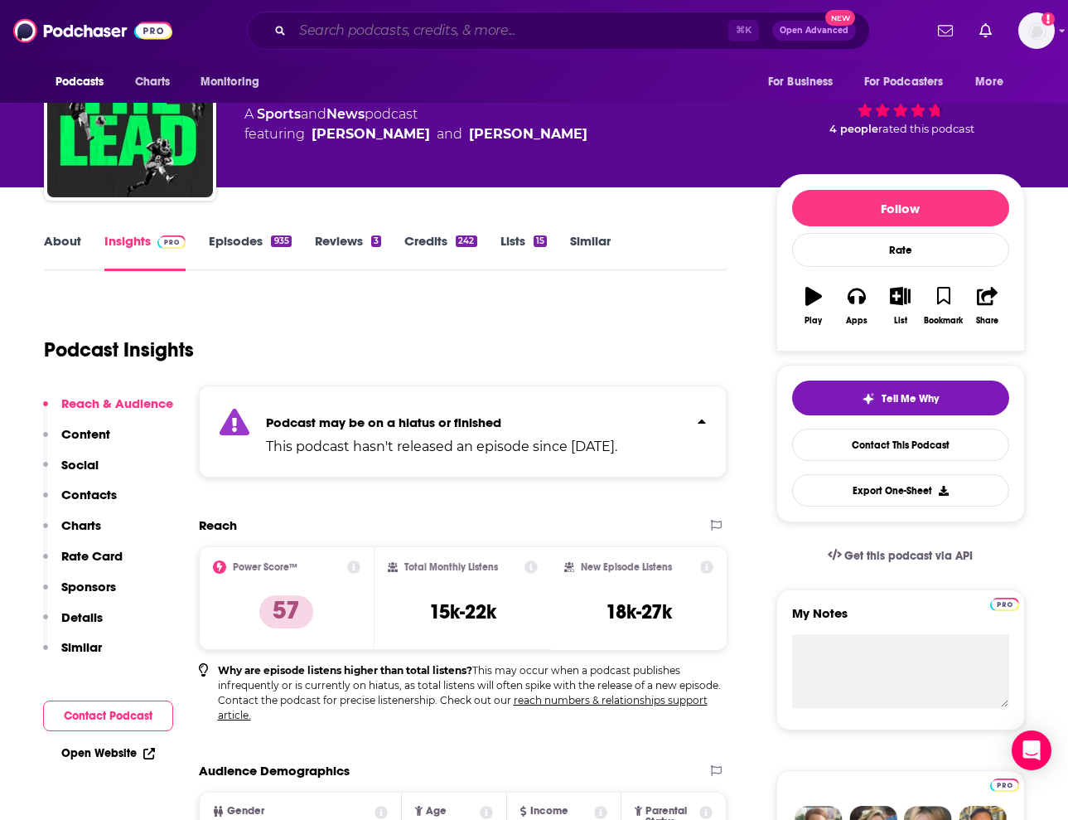
click at [463, 41] on input "Search podcasts, credits, & more..." at bounding box center [511, 30] width 436 height 27
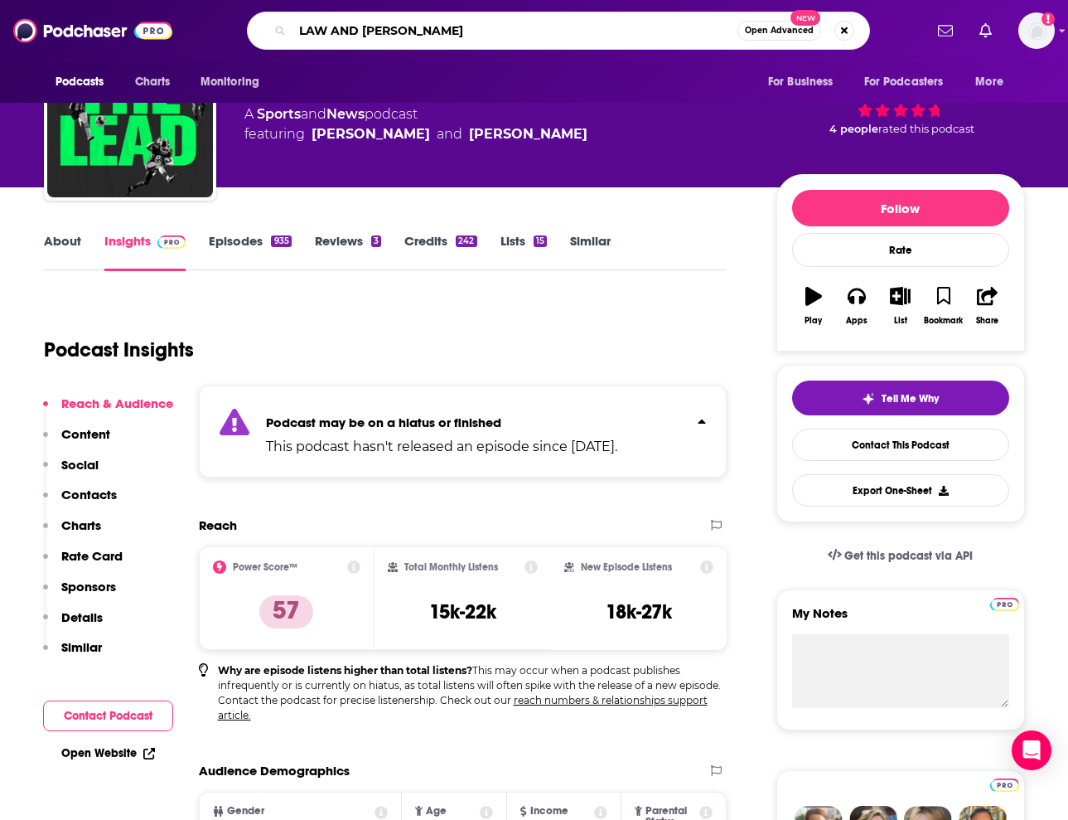
type input "LAW AND CRIME"
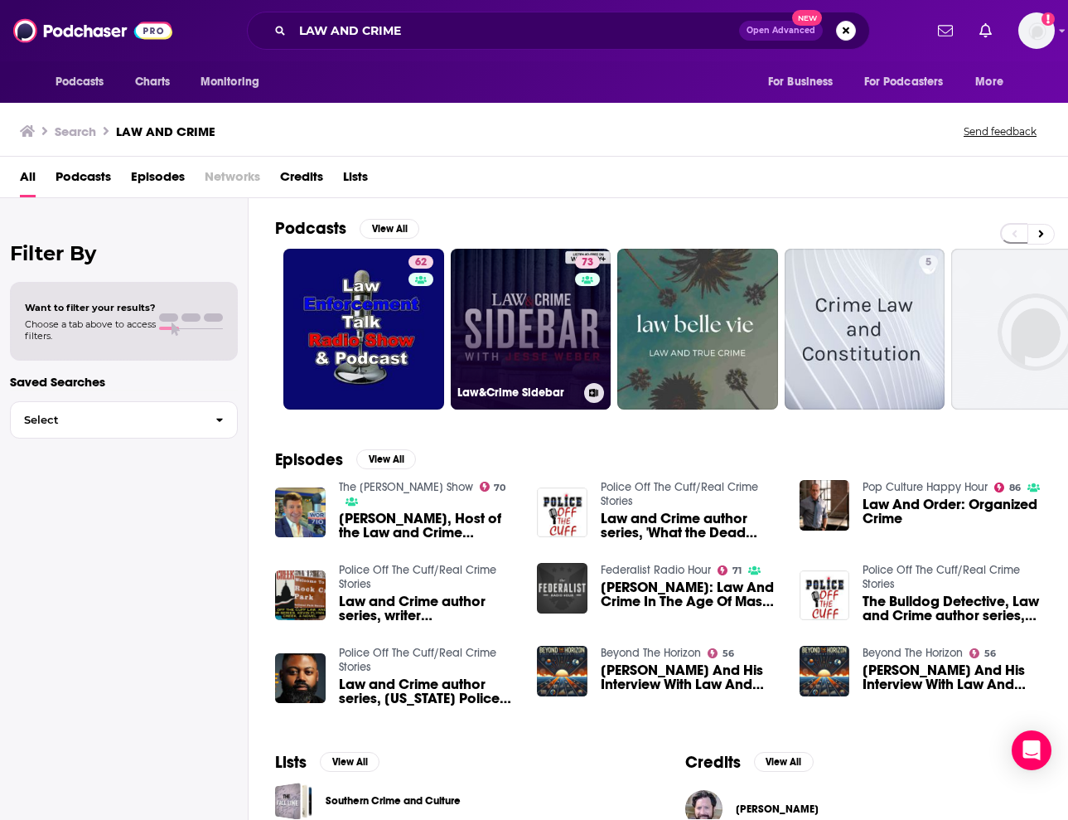
click at [557, 321] on link "73 Law&Crime Sidebar" at bounding box center [531, 329] width 161 height 161
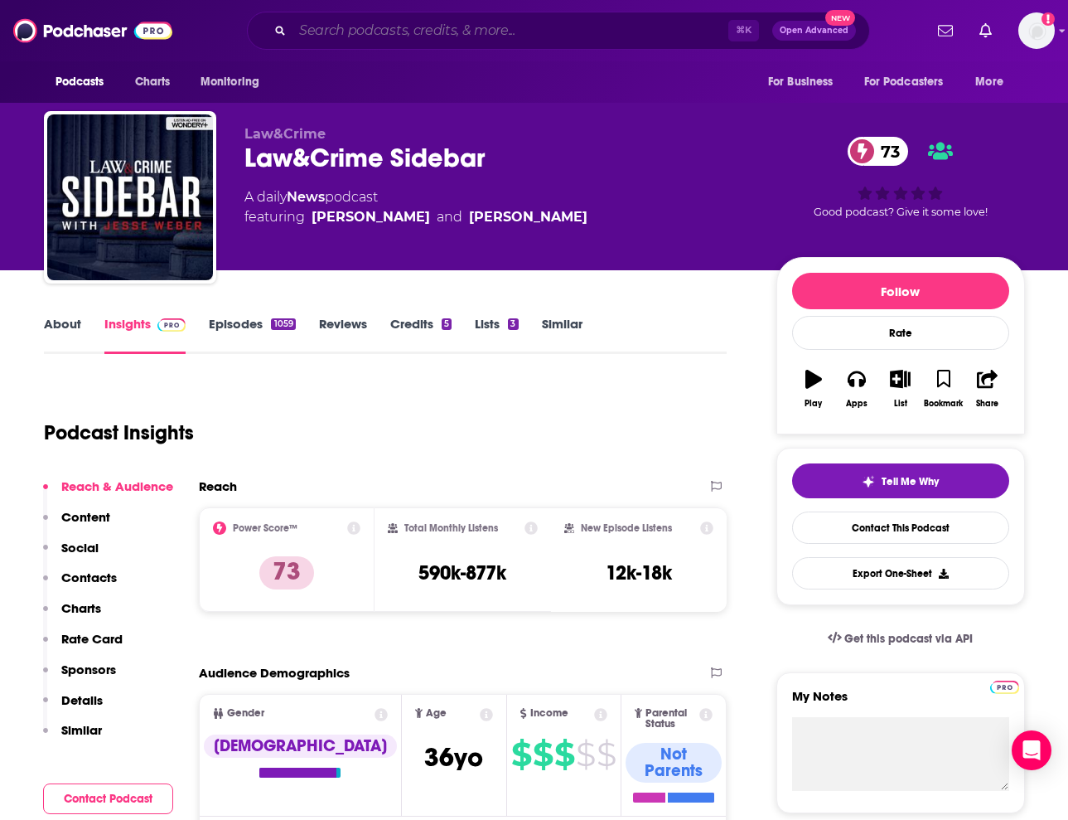
click at [558, 31] on input "Search podcasts, credits, & more..." at bounding box center [511, 30] width 436 height 27
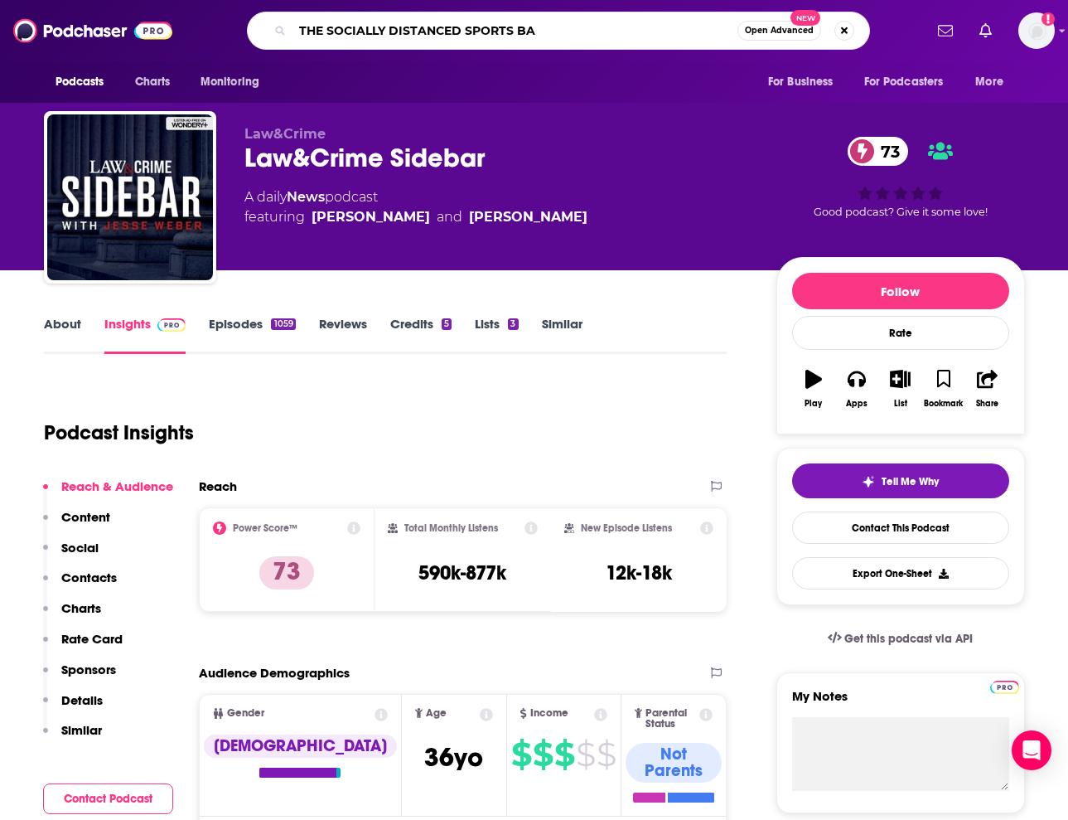
type input "THE SOCIALLY DISTANCED SPORTS BAR"
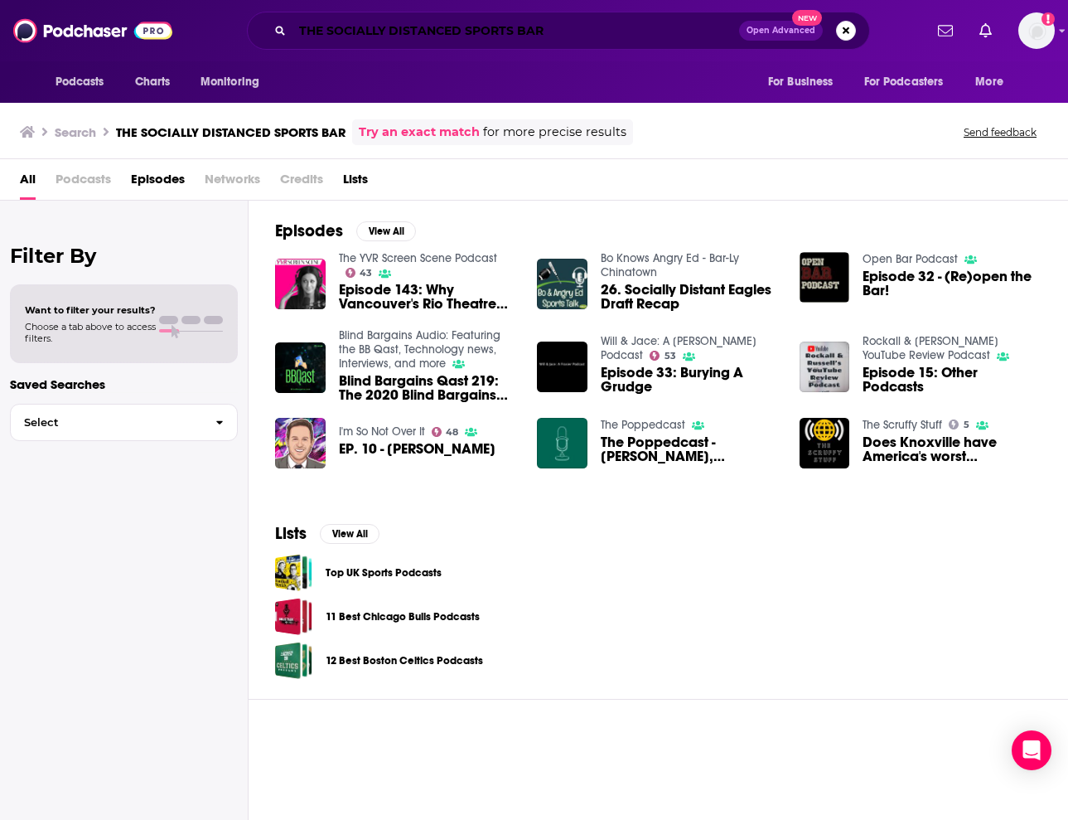
click at [458, 29] on input "THE SOCIALLY DISTANCED SPORTS BAR" at bounding box center [516, 30] width 447 height 27
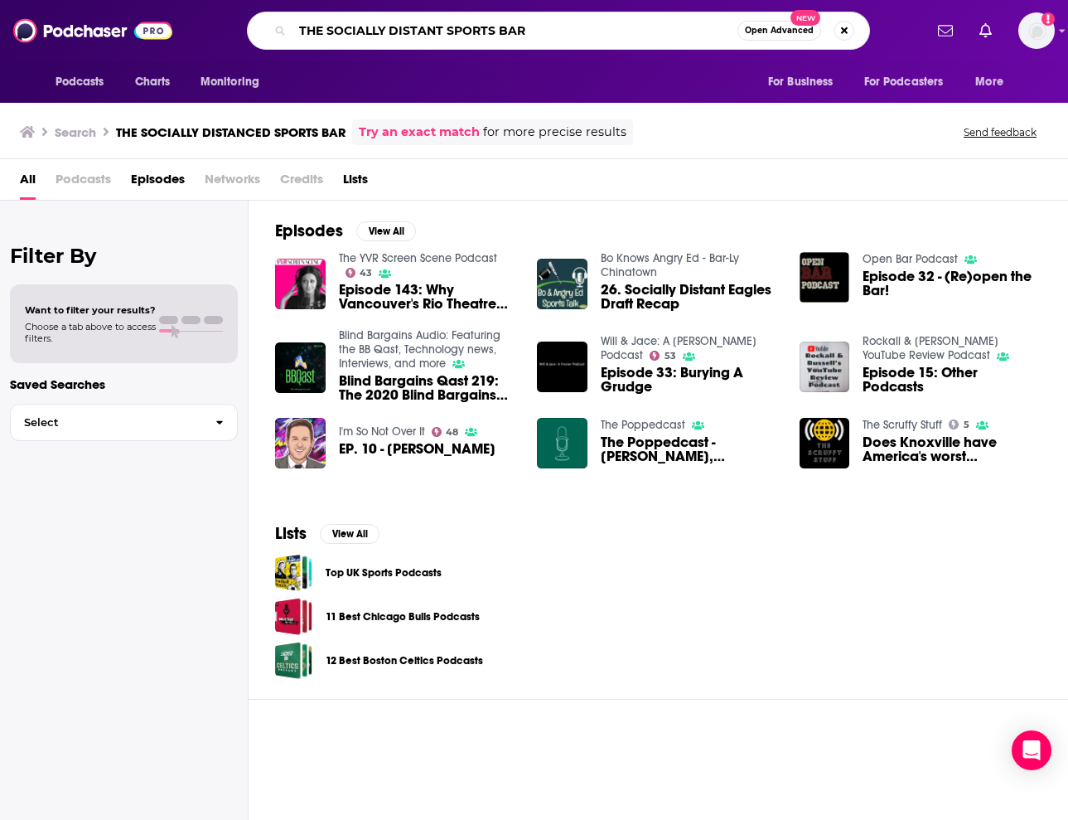
type input "THE SOCIALLY DISTANT SPORTS BAR"
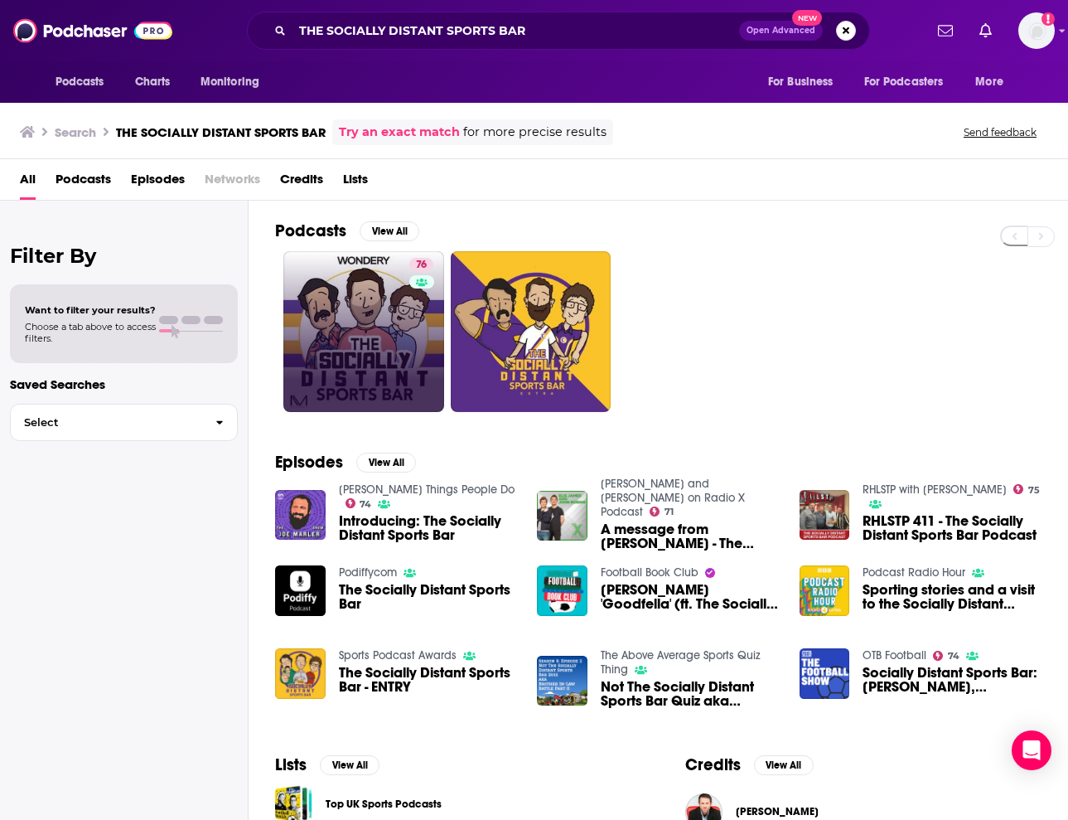
click at [403, 298] on link "76" at bounding box center [363, 331] width 161 height 161
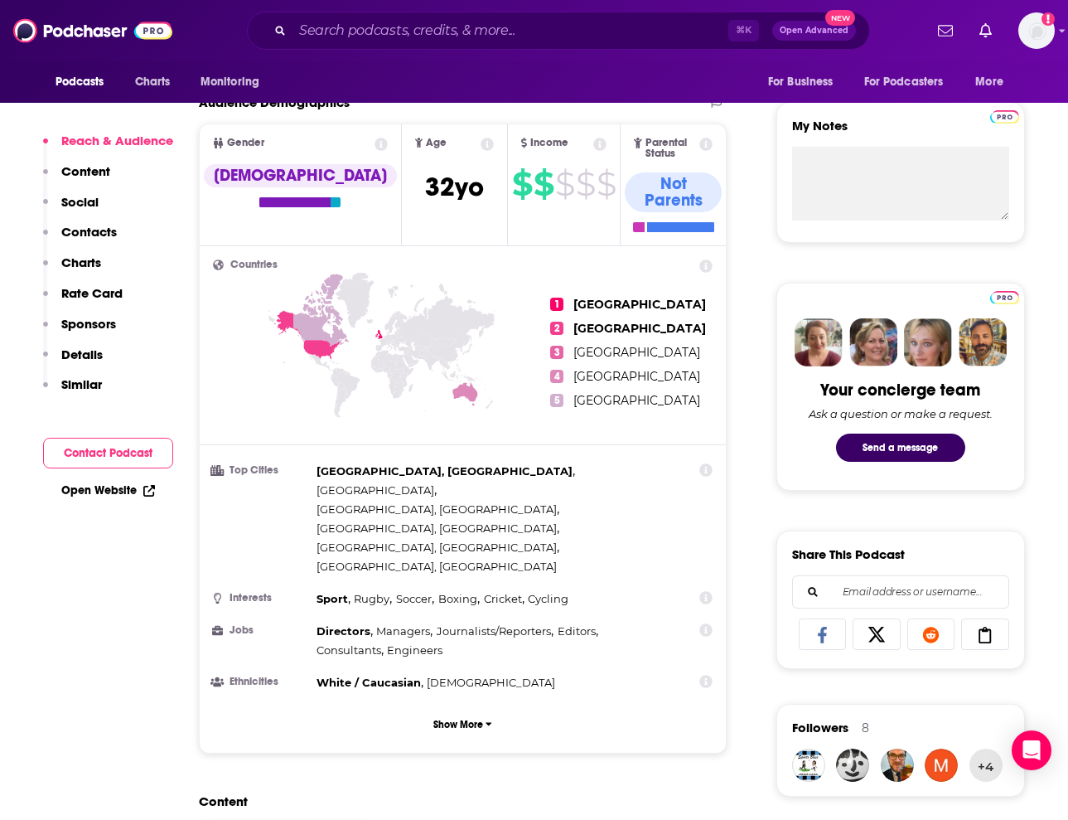
scroll to position [574, 0]
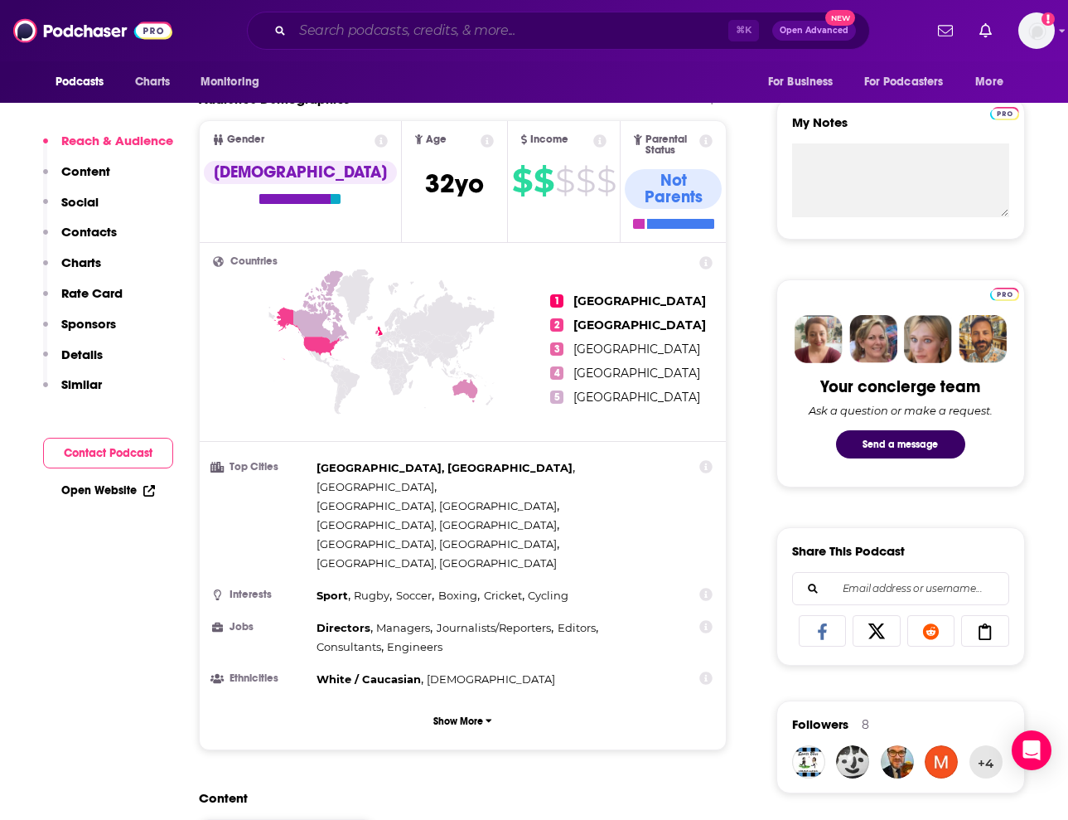
click at [501, 29] on input "Search podcasts, credits, & more..." at bounding box center [511, 30] width 436 height 27
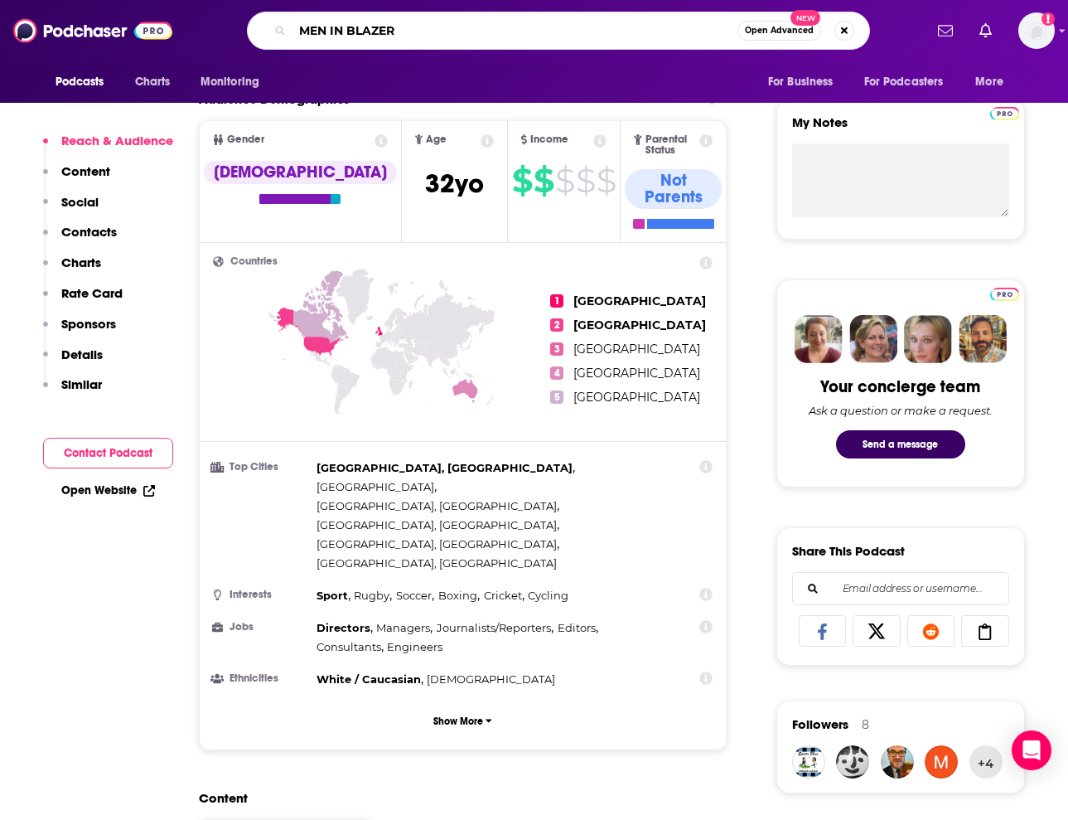
type input "MEN IN BLAZERS"
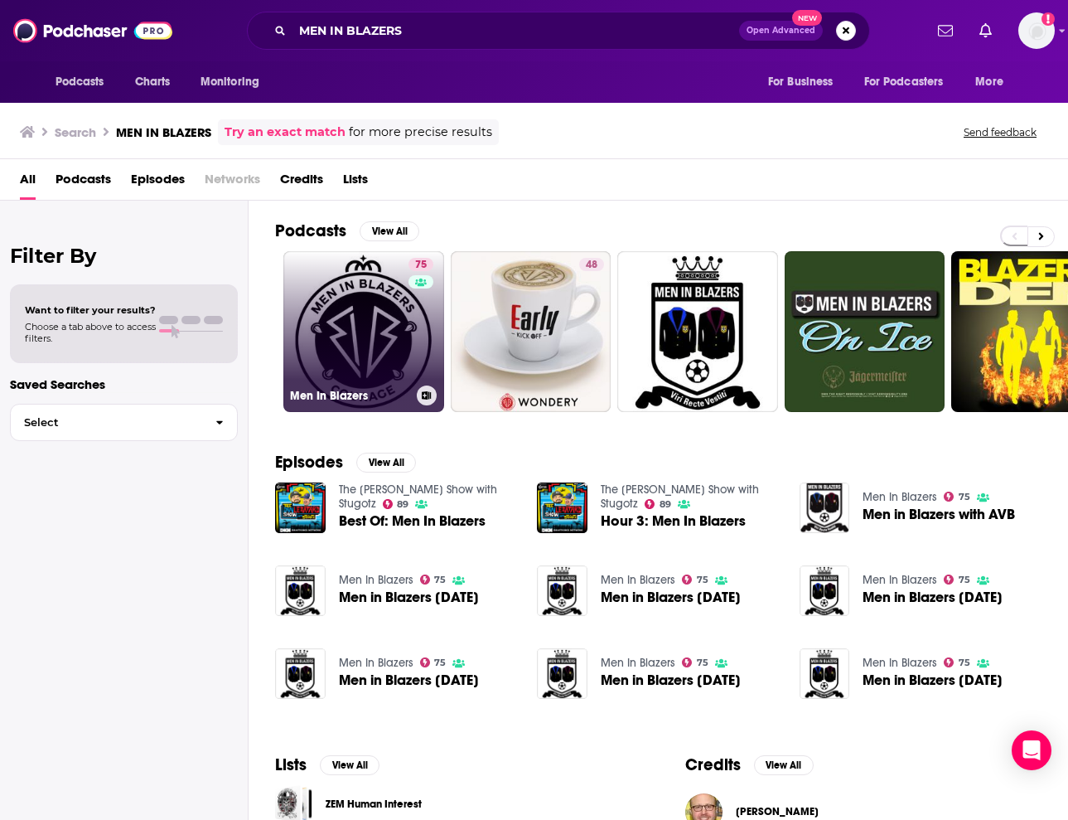
click at [346, 368] on link "75 Men In Blazers" at bounding box center [363, 331] width 161 height 161
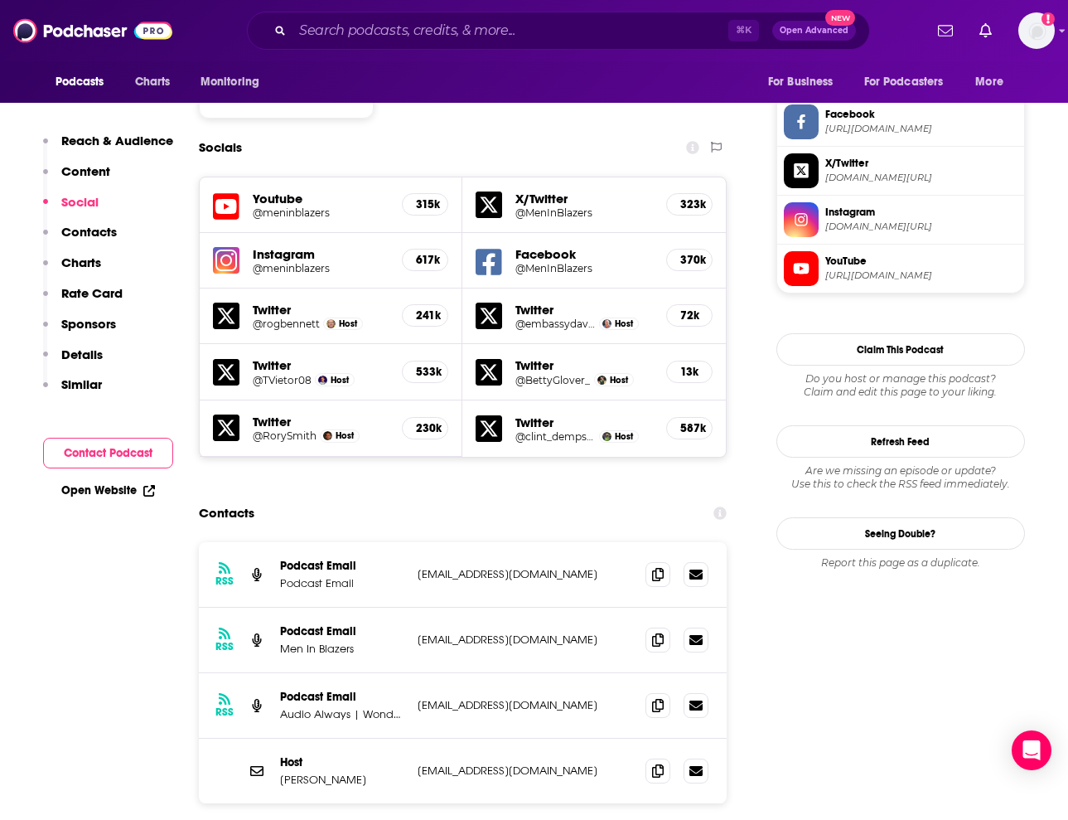
scroll to position [1403, 0]
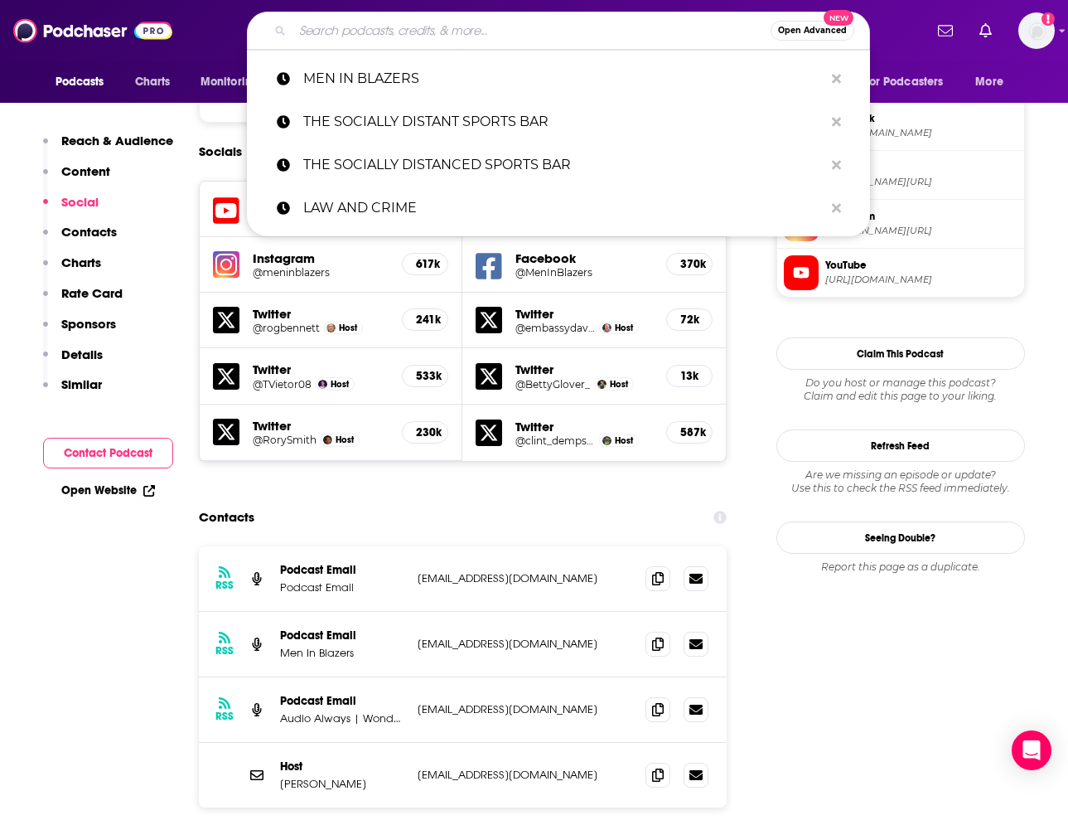
click at [413, 38] on input "Search podcasts, credits, & more..." at bounding box center [532, 30] width 478 height 27
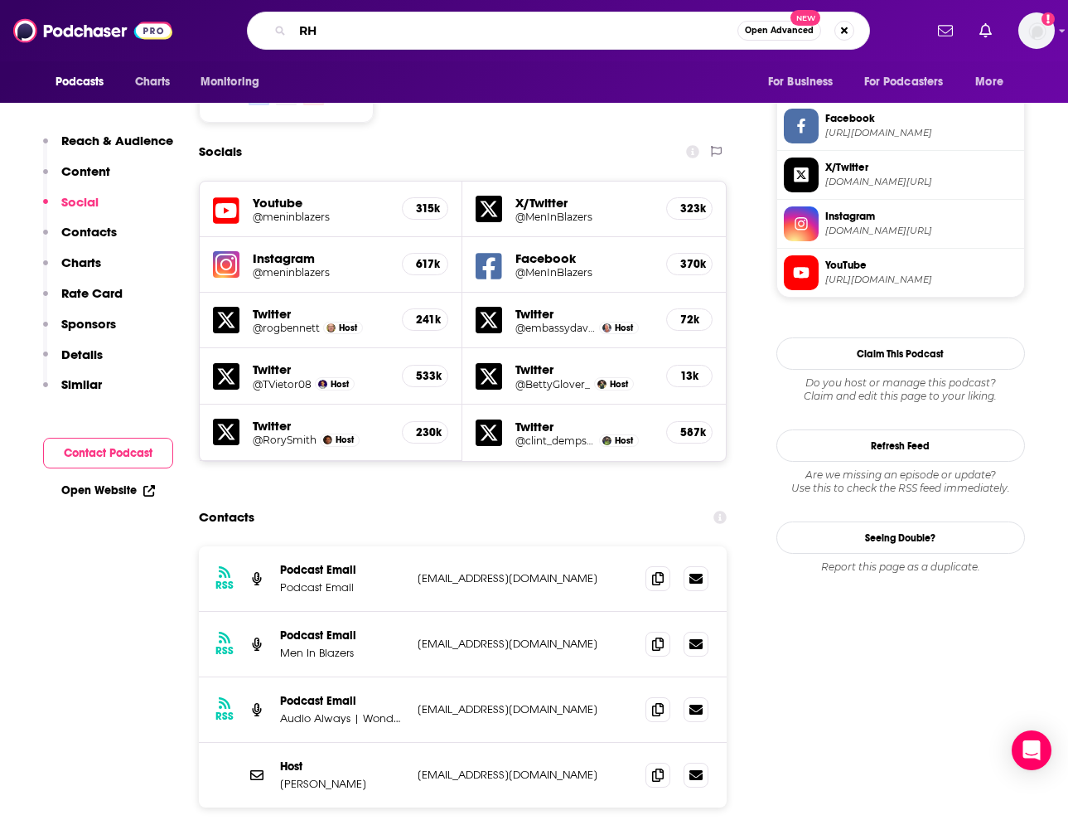
type input "R"
type input "THE OFFENSIVE LINE"
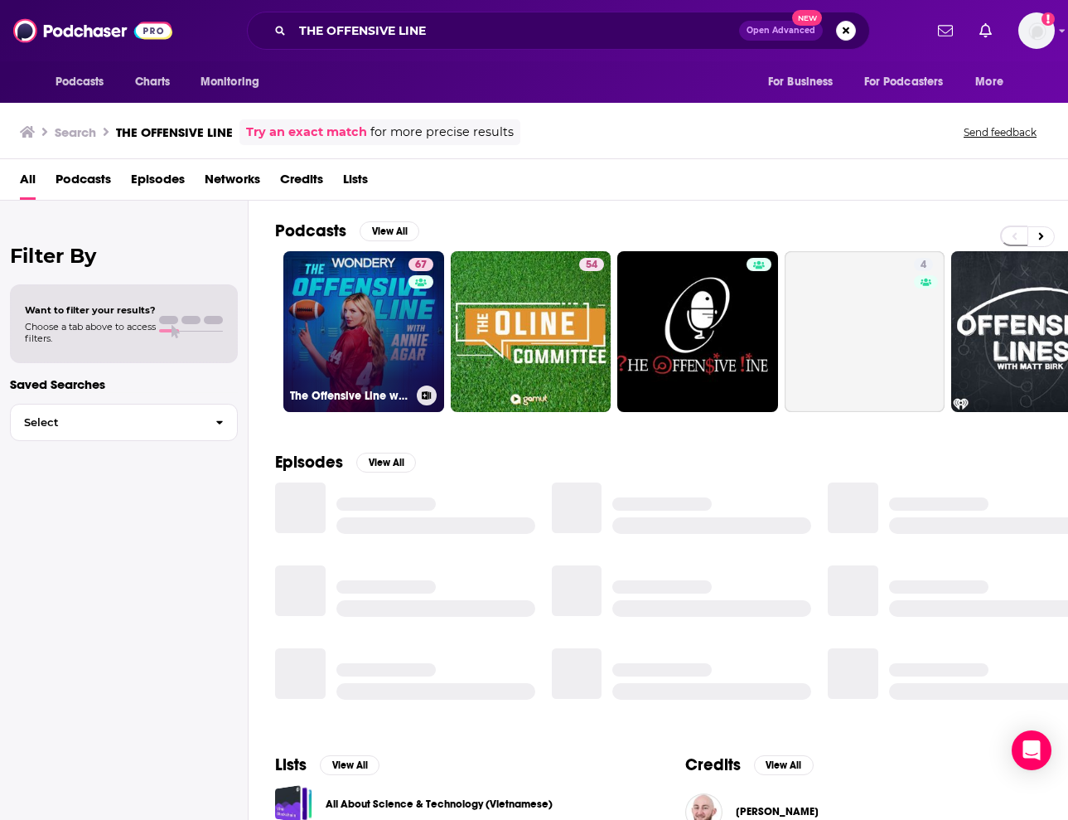
click at [345, 355] on link "67 The Offensive Line with [PERSON_NAME]" at bounding box center [363, 331] width 161 height 161
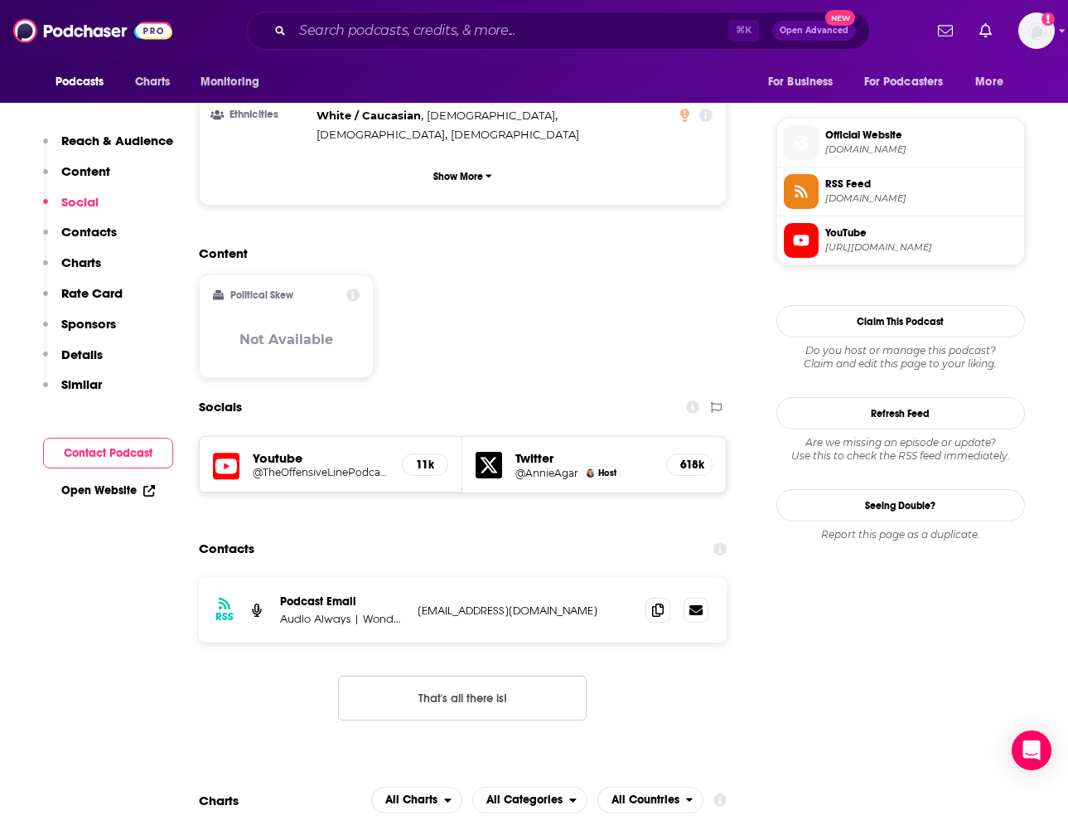
scroll to position [1165, 0]
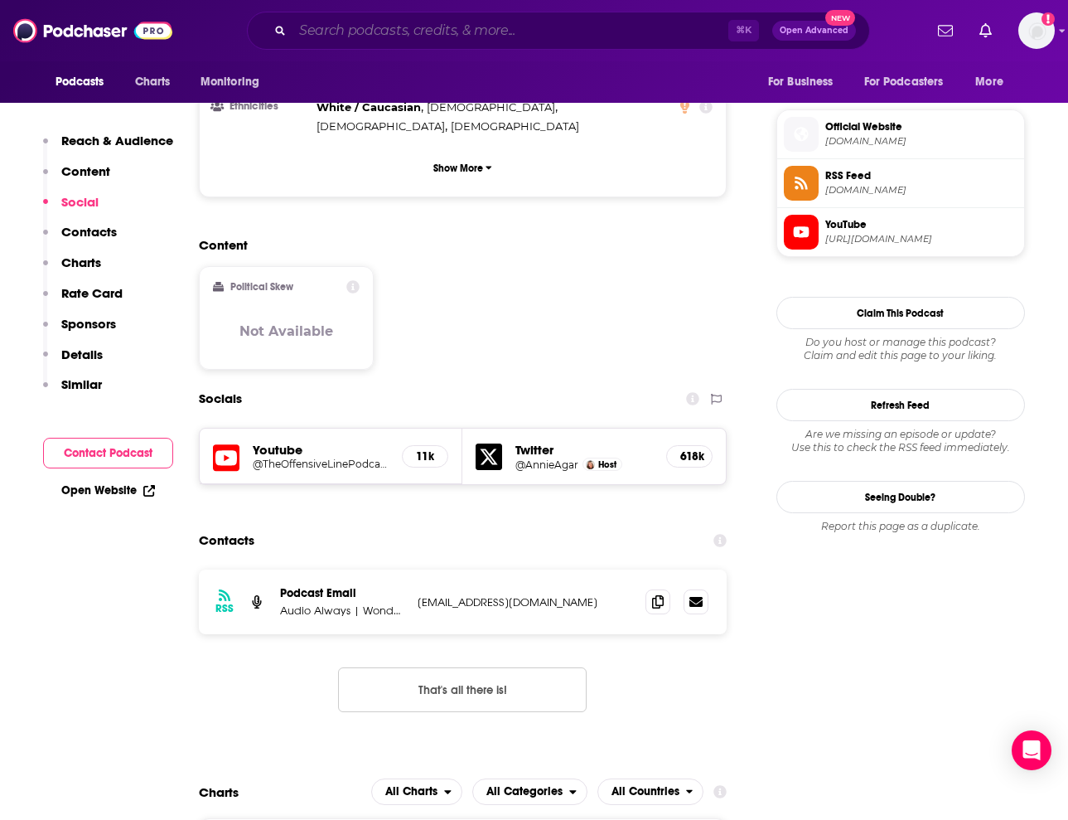
click at [510, 29] on input "Search podcasts, credits, & more..." at bounding box center [511, 30] width 436 height 27
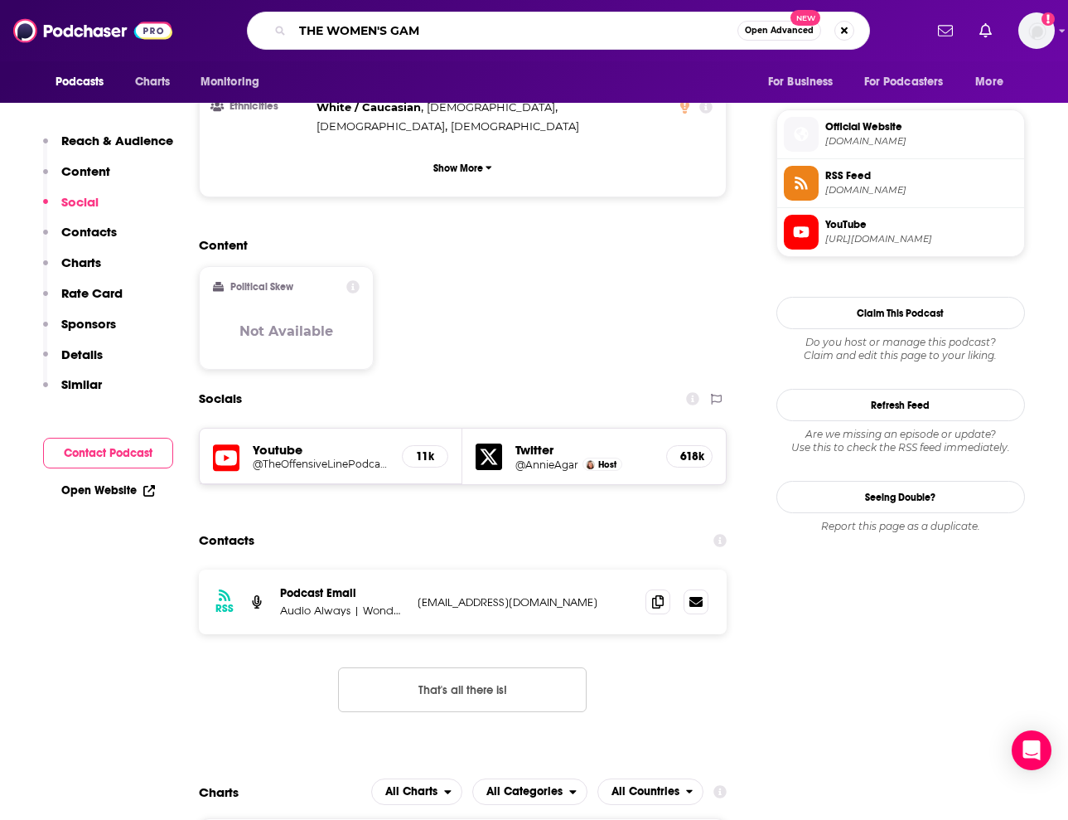
type input "THE WOMEN'S GAME"
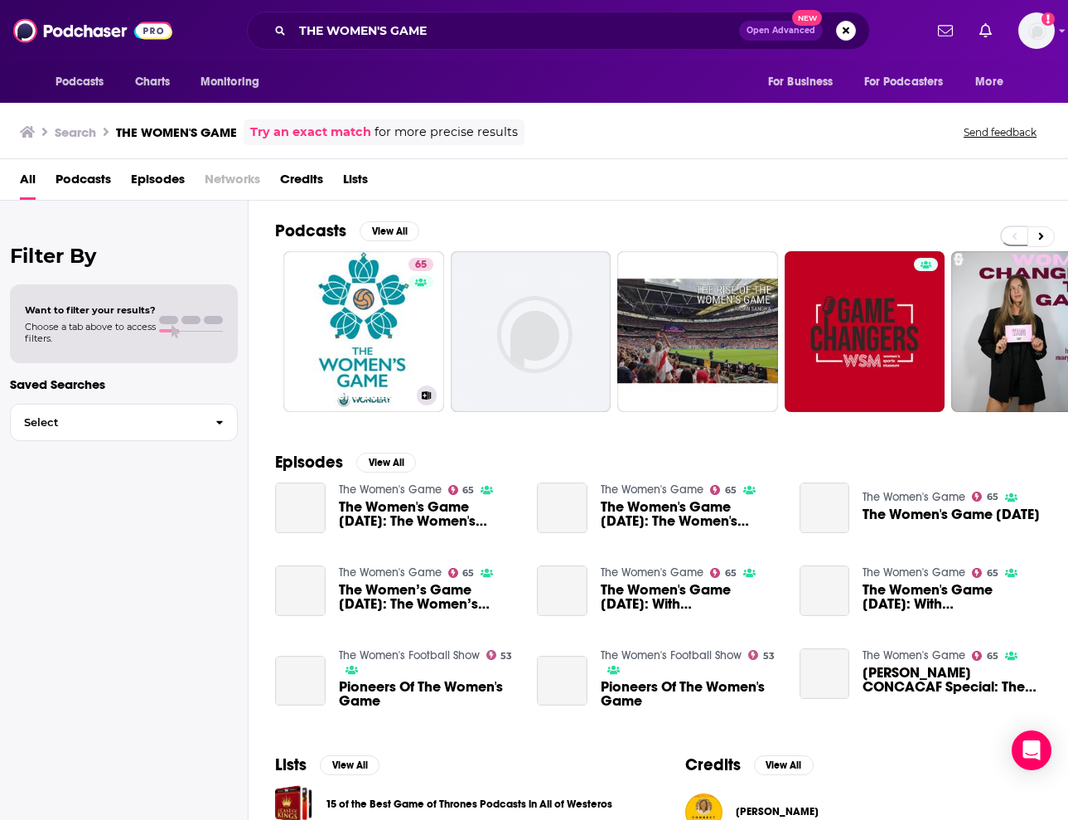
click at [396, 299] on link "65 The Women's Game" at bounding box center [363, 331] width 161 height 161
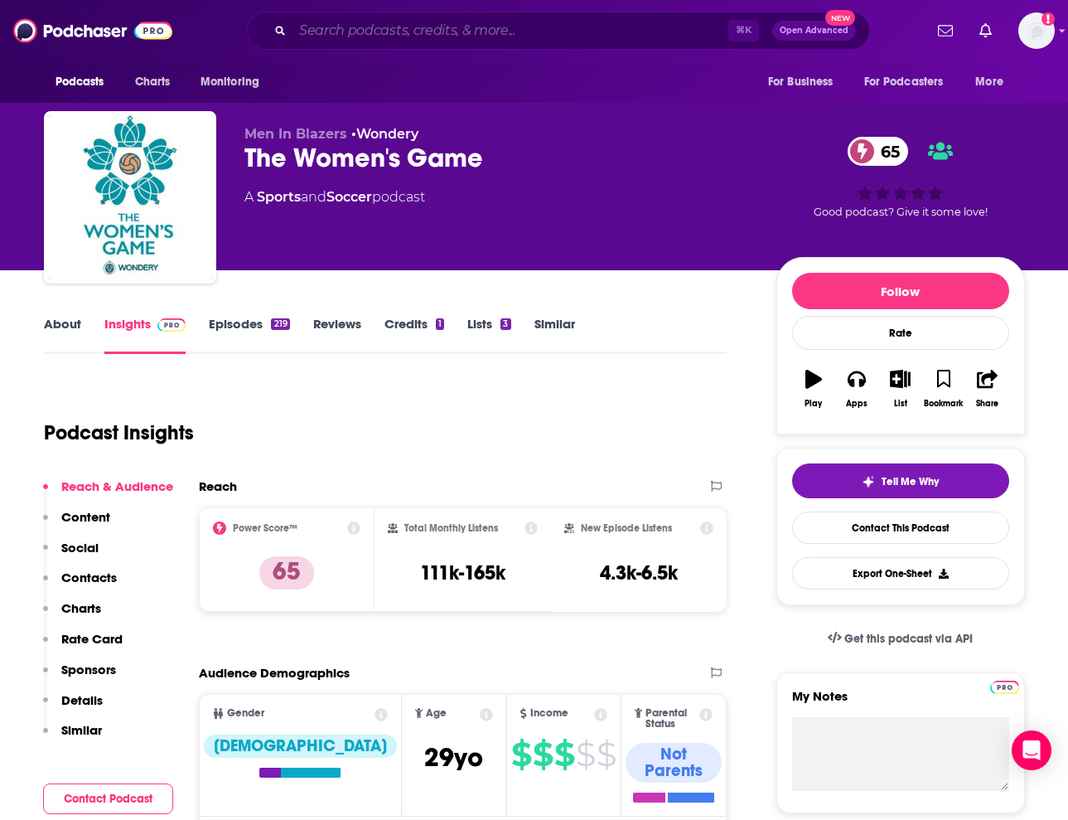
click at [535, 30] on input "Search podcasts, credits, & more..." at bounding box center [511, 30] width 436 height 27
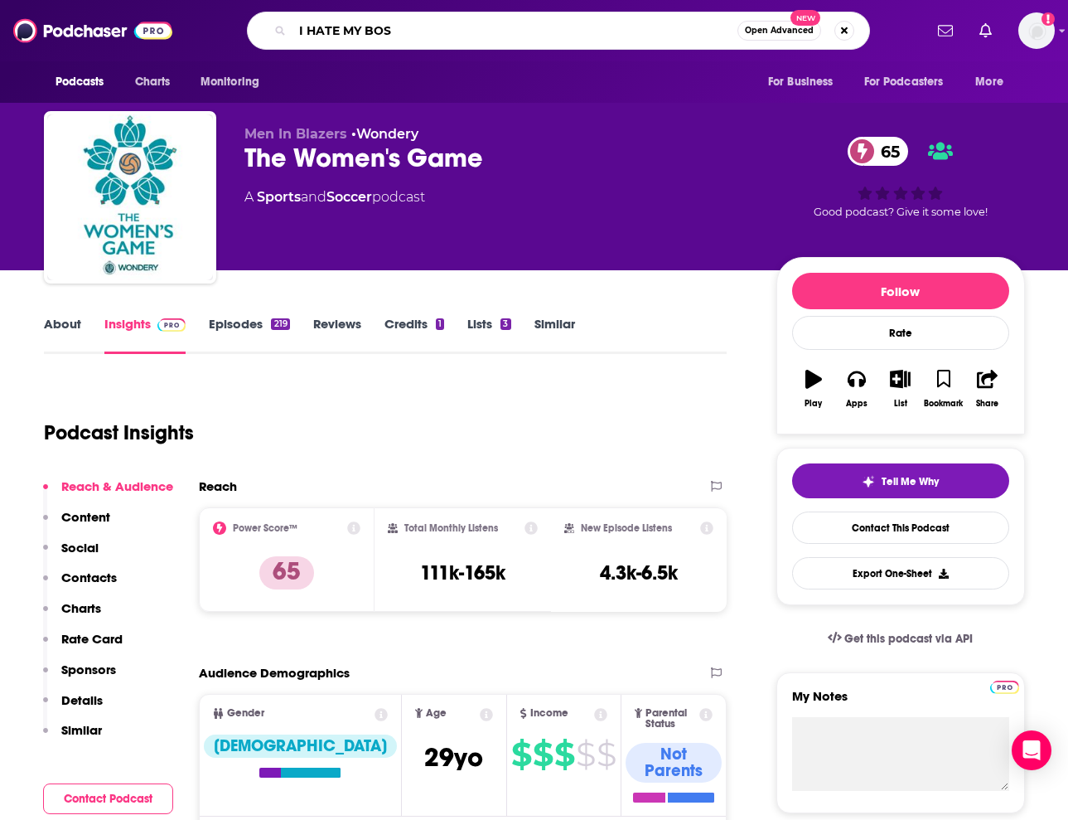
type input "I HATE MY BOSS"
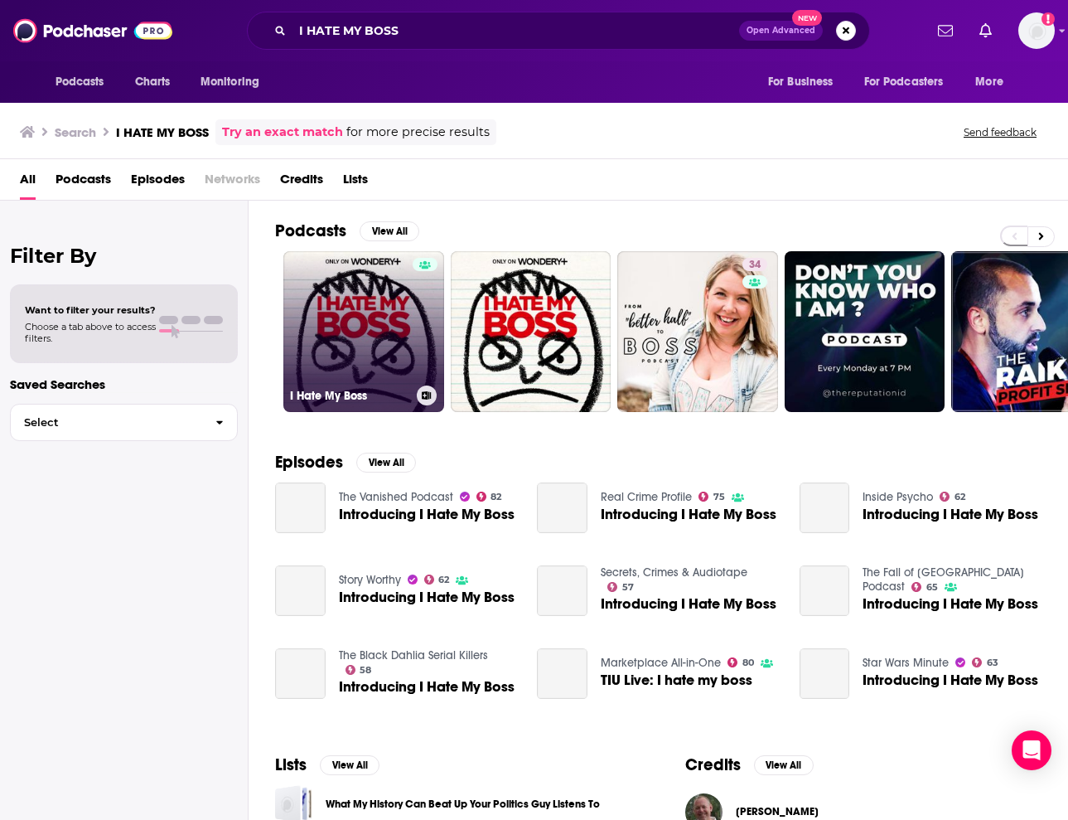
click at [395, 300] on link "I Hate My Boss" at bounding box center [363, 331] width 161 height 161
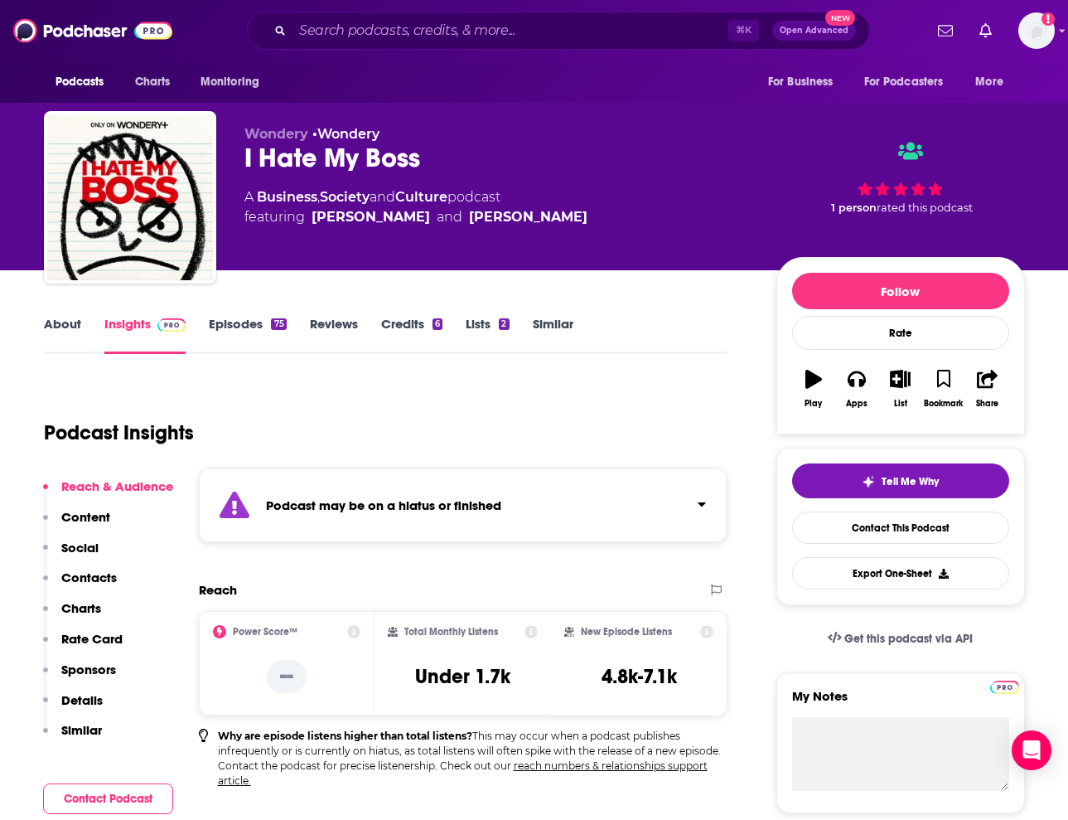
scroll to position [3, 0]
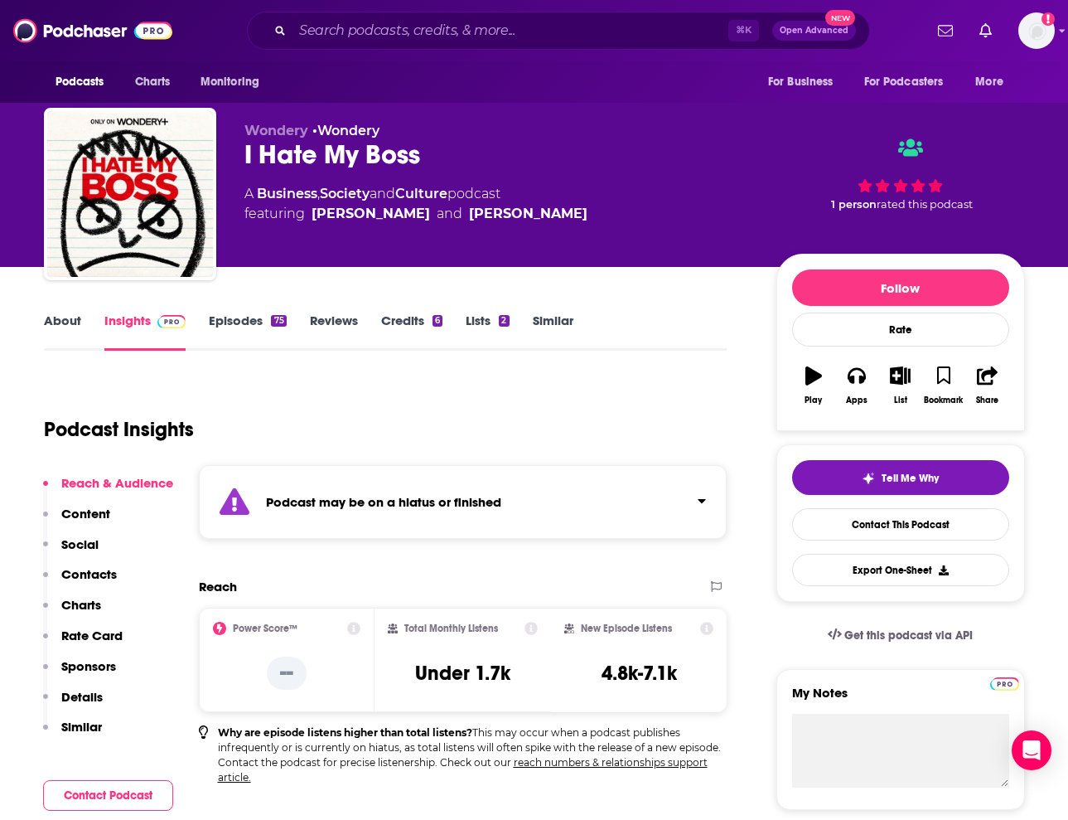
click at [458, 511] on div "Podcast may be on a hiatus or finished" at bounding box center [463, 502] width 529 height 74
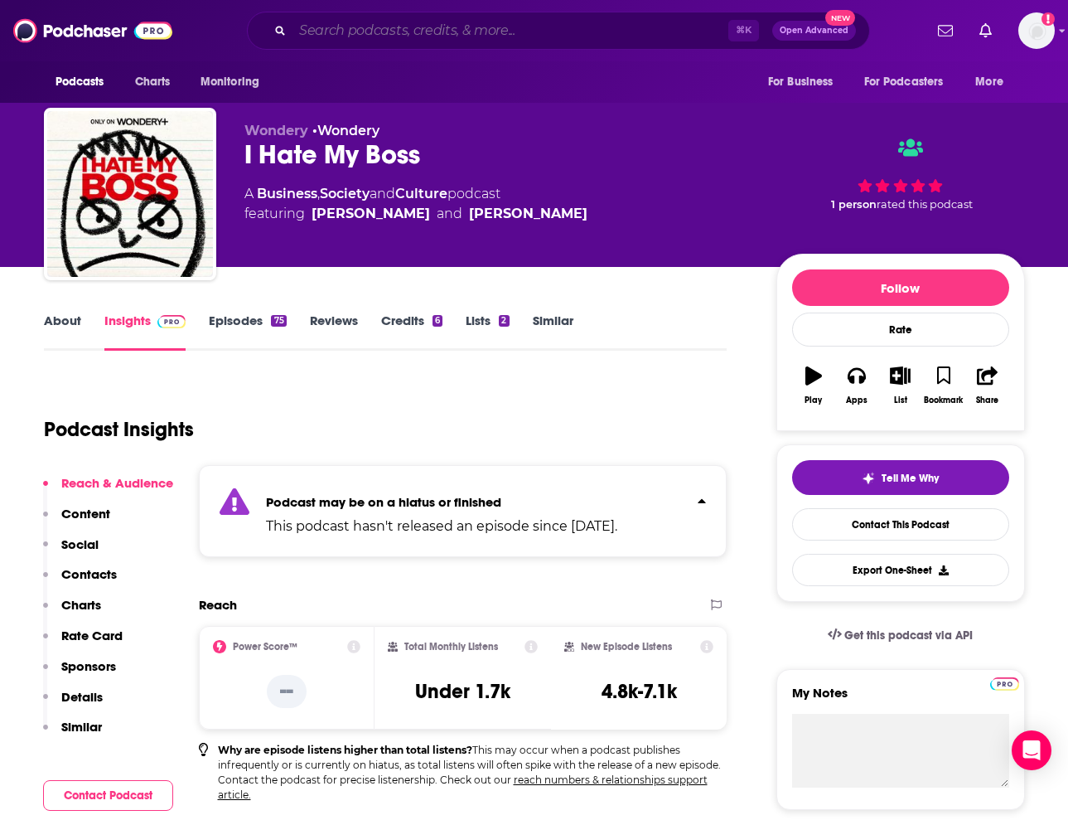
click at [489, 37] on input "Search podcasts, credits, & more..." at bounding box center [511, 30] width 436 height 27
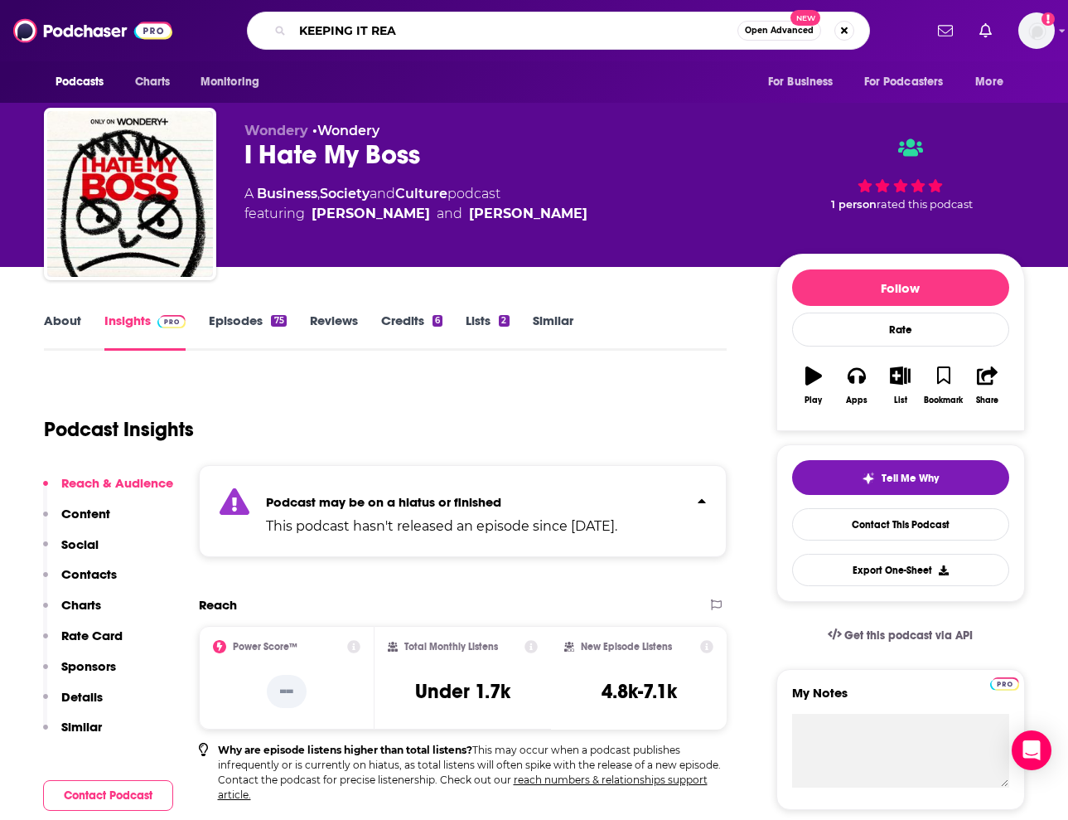
type input "KEEPING IT REAL"
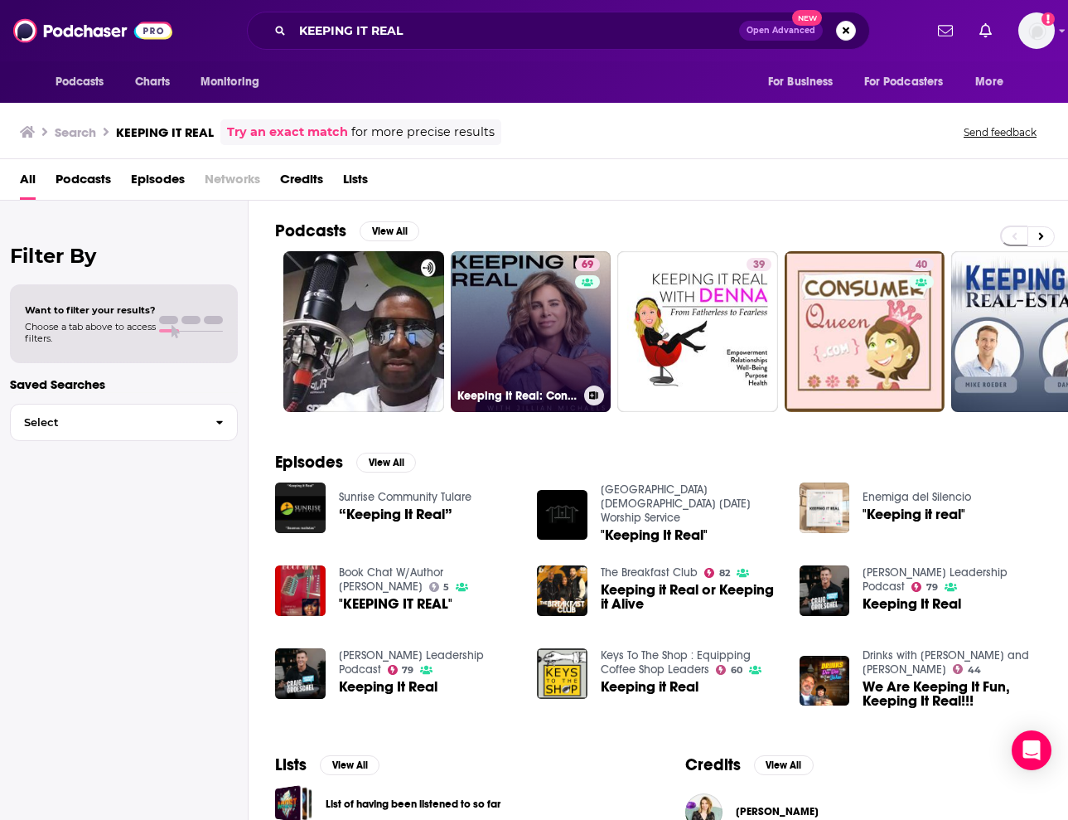
click at [524, 318] on link "69 Keeping It Real: Conversations with [PERSON_NAME]" at bounding box center [531, 331] width 161 height 161
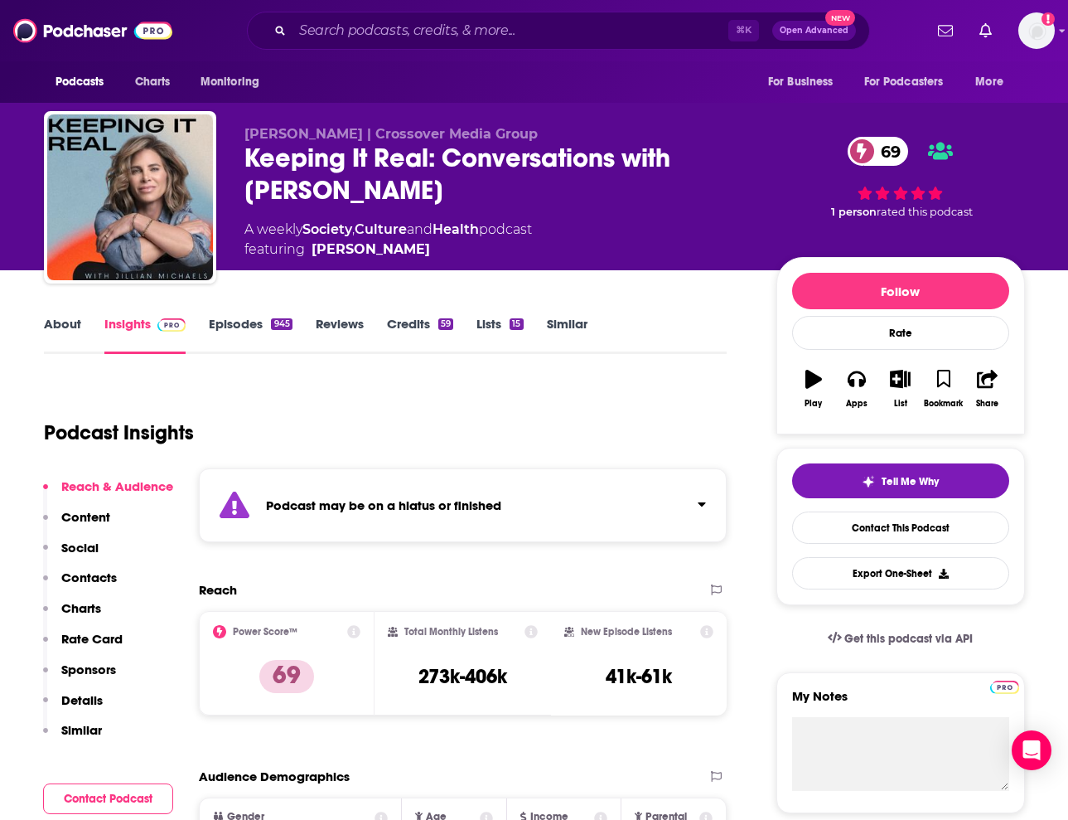
click at [380, 511] on strong "Podcast may be on a hiatus or finished" at bounding box center [383, 505] width 235 height 16
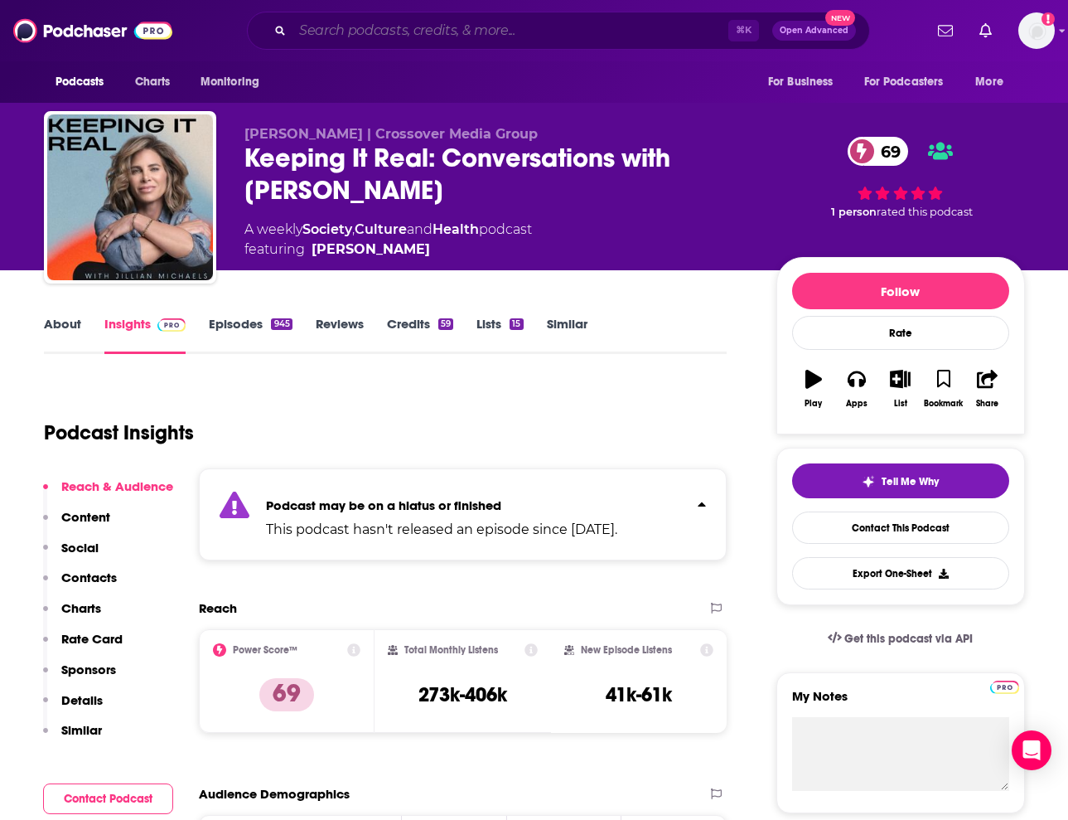
click at [545, 29] on input "Search podcasts, credits, & more..." at bounding box center [511, 30] width 436 height 27
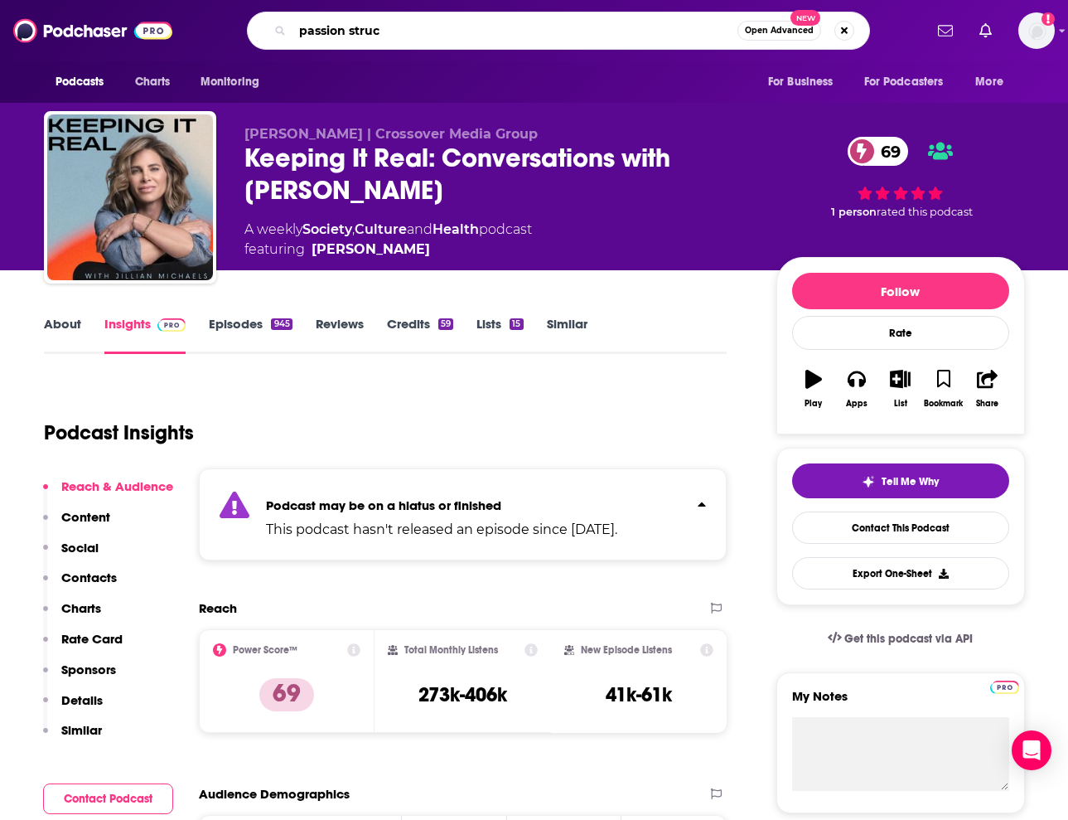
type input "passion struck"
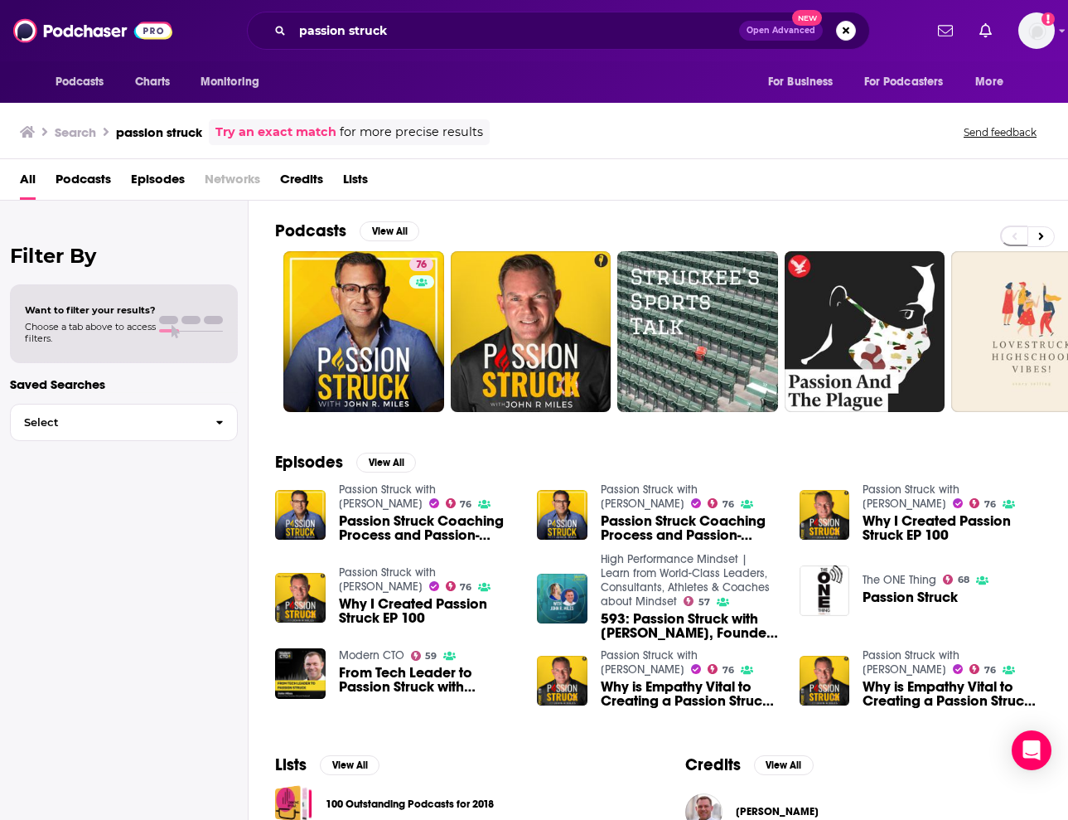
click at [393, 305] on link "76" at bounding box center [363, 331] width 161 height 161
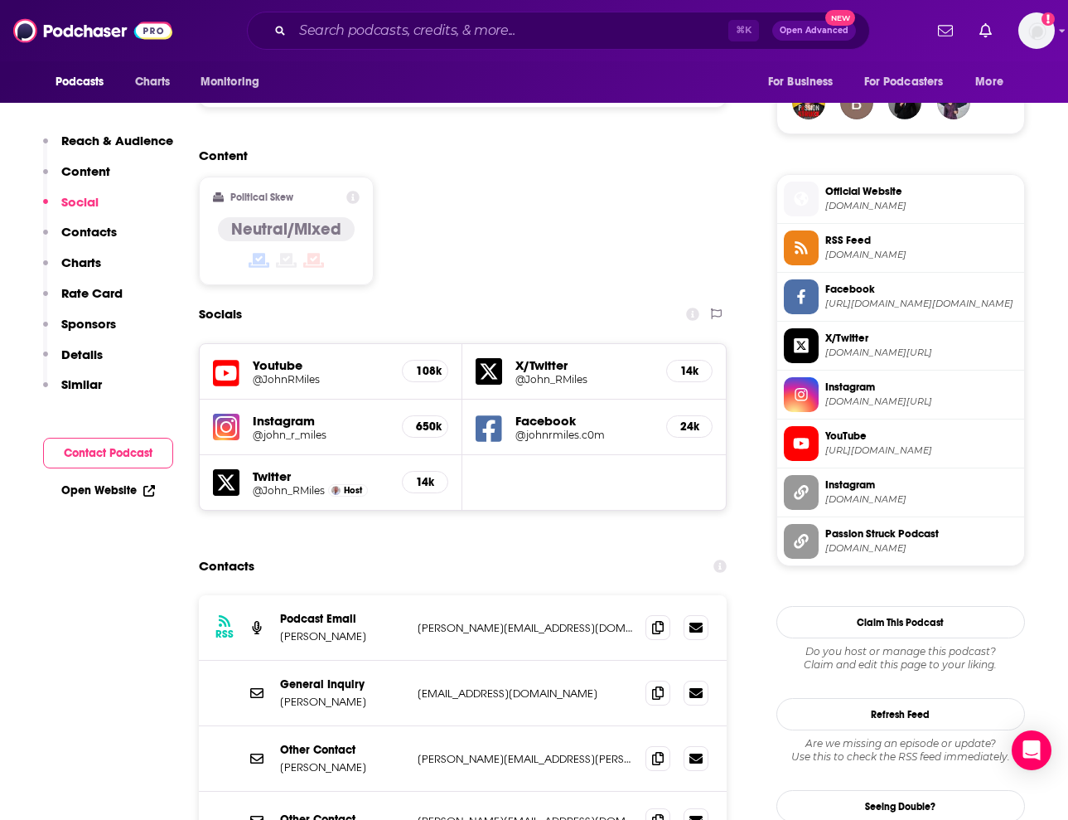
scroll to position [1247, 0]
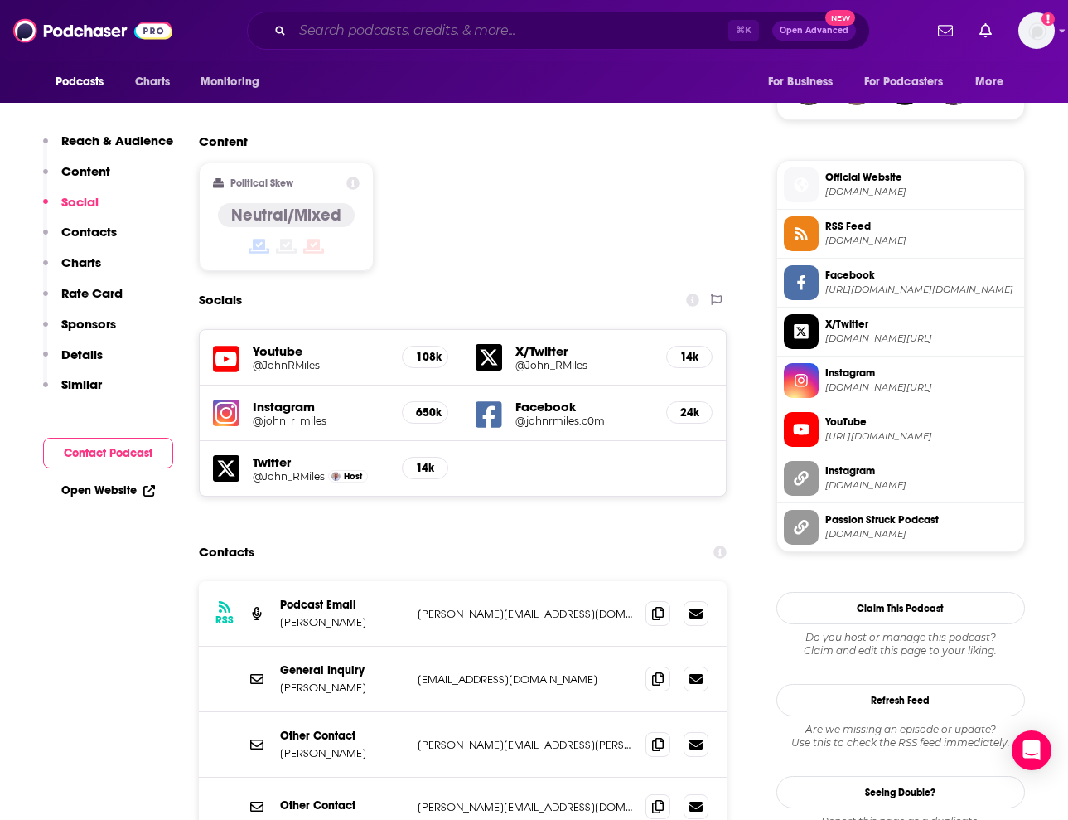
click at [481, 25] on input "Search podcasts, credits, & more..." at bounding box center [511, 30] width 436 height 27
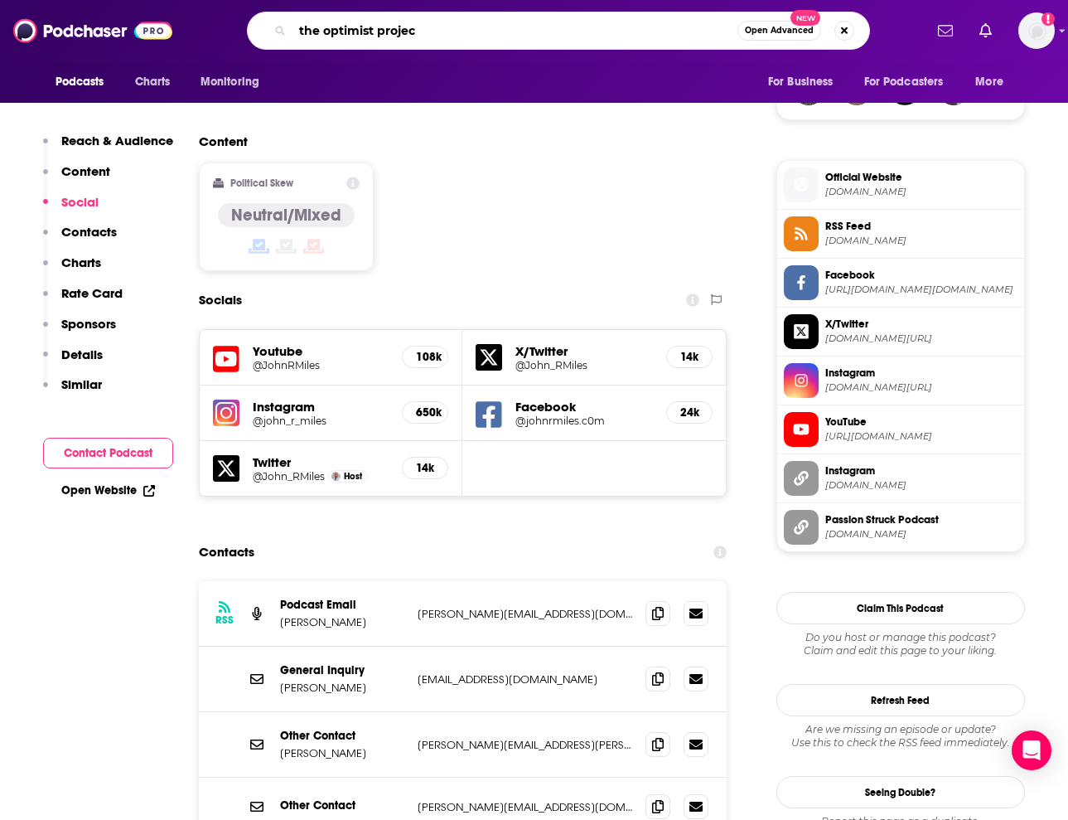
type input "the optimist project"
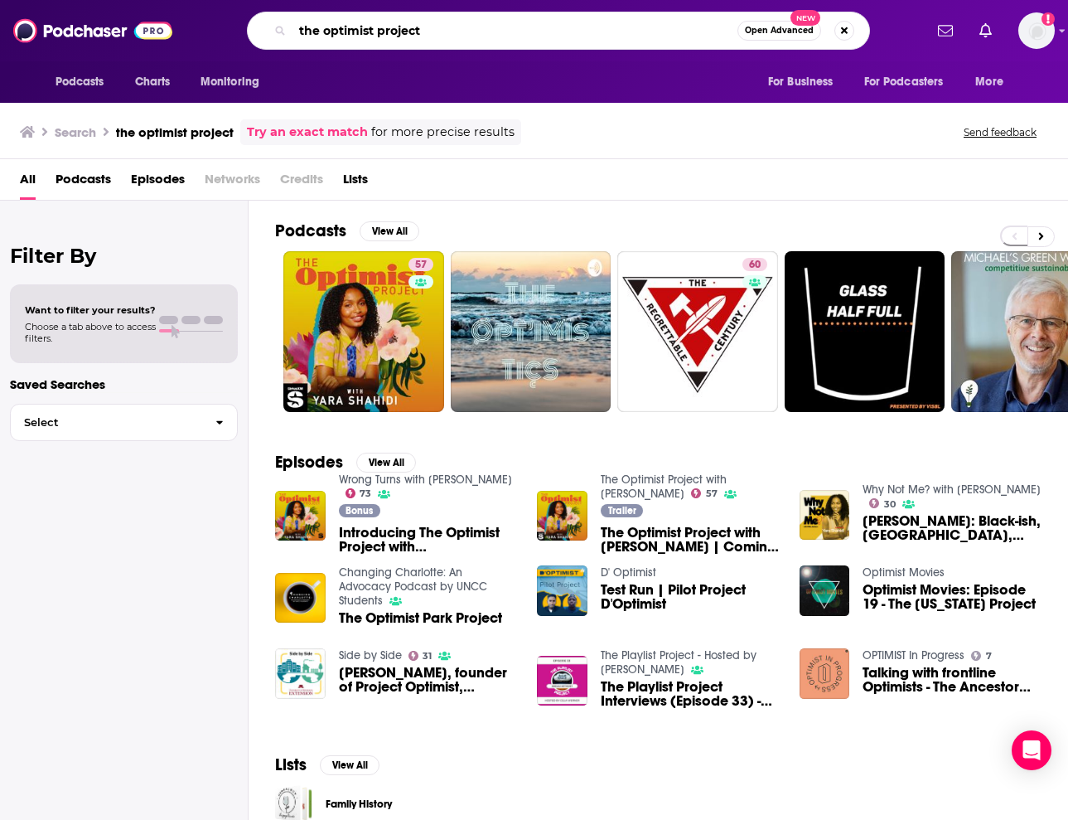
drag, startPoint x: 539, startPoint y: 40, endPoint x: 385, endPoint y: -26, distance: 166.7
click at [385, 0] on html "Podcasts Charts Monitoring the optimist project Open Advanced New For Business …" at bounding box center [534, 410] width 1068 height 820
type input "the 100 mba"
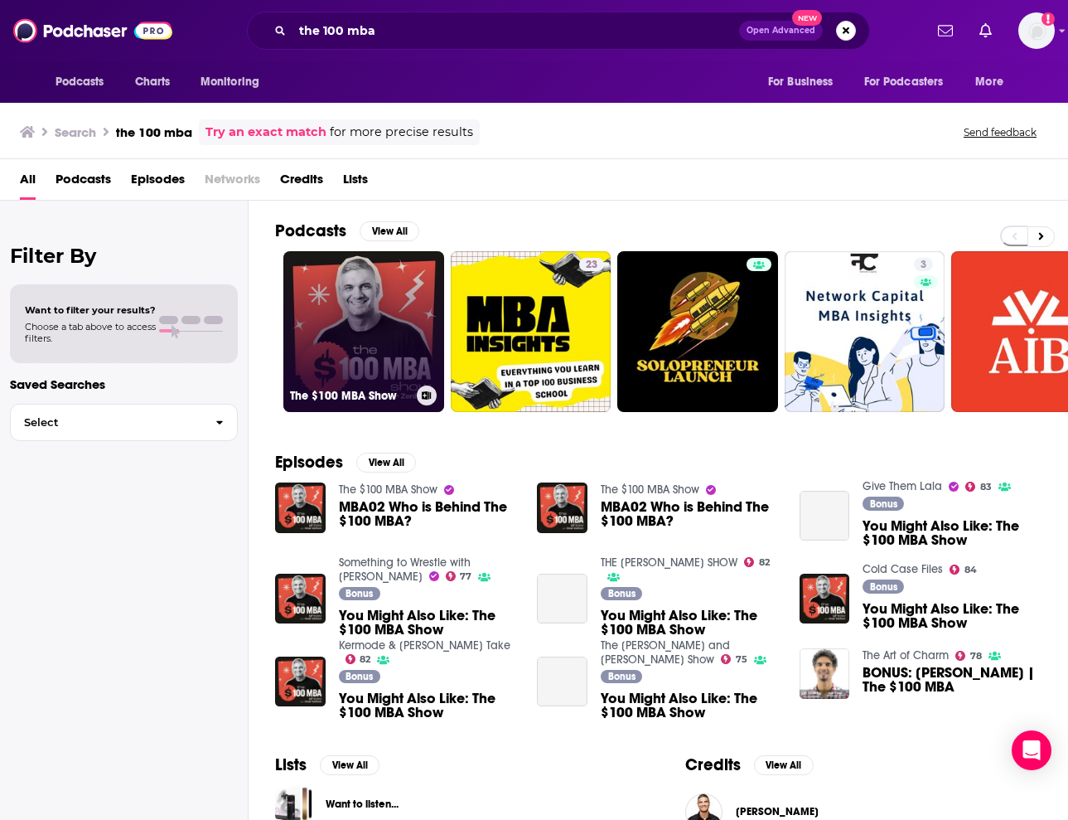
click at [392, 291] on link "The $100 MBA Show" at bounding box center [363, 331] width 161 height 161
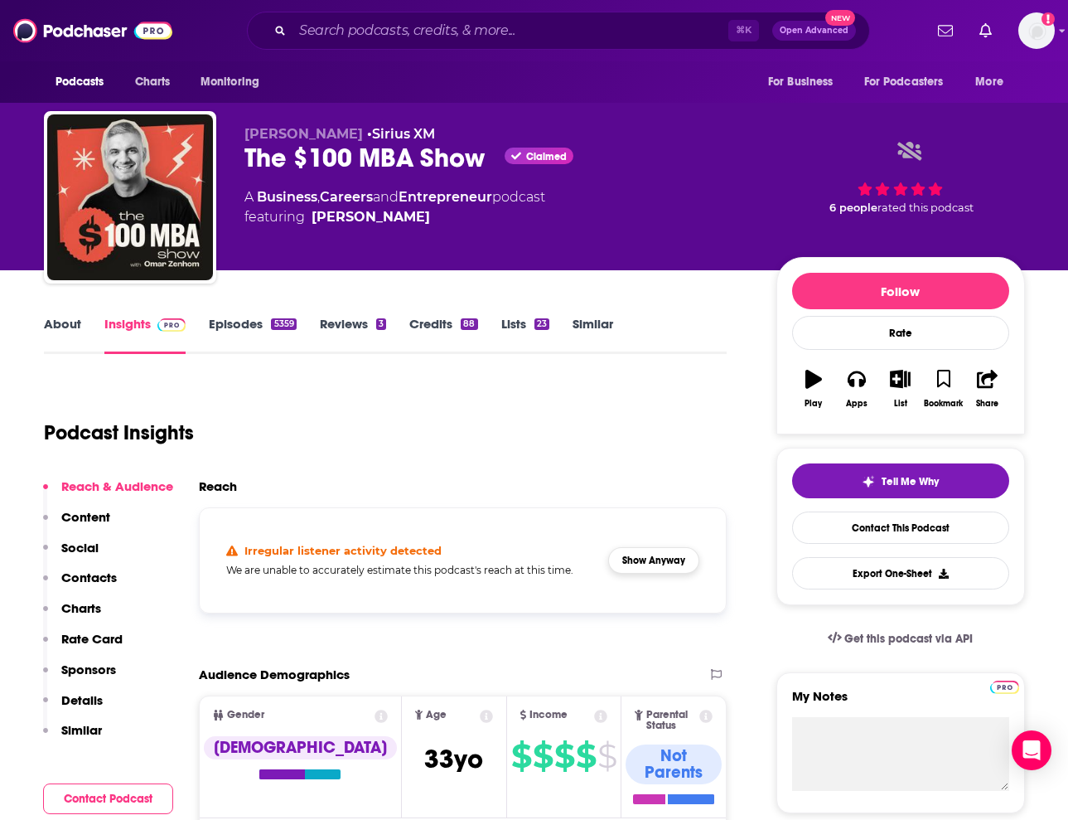
click at [627, 568] on button "Show Anyway" at bounding box center [653, 560] width 91 height 27
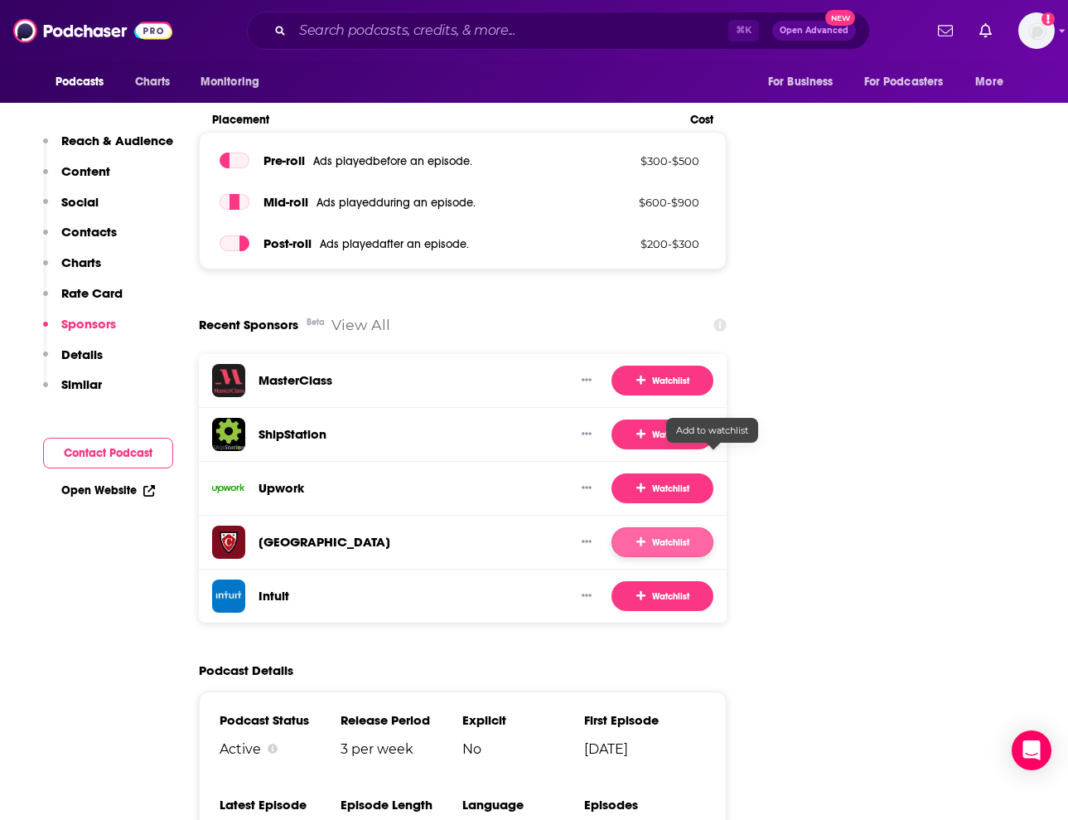
scroll to position [2628, 0]
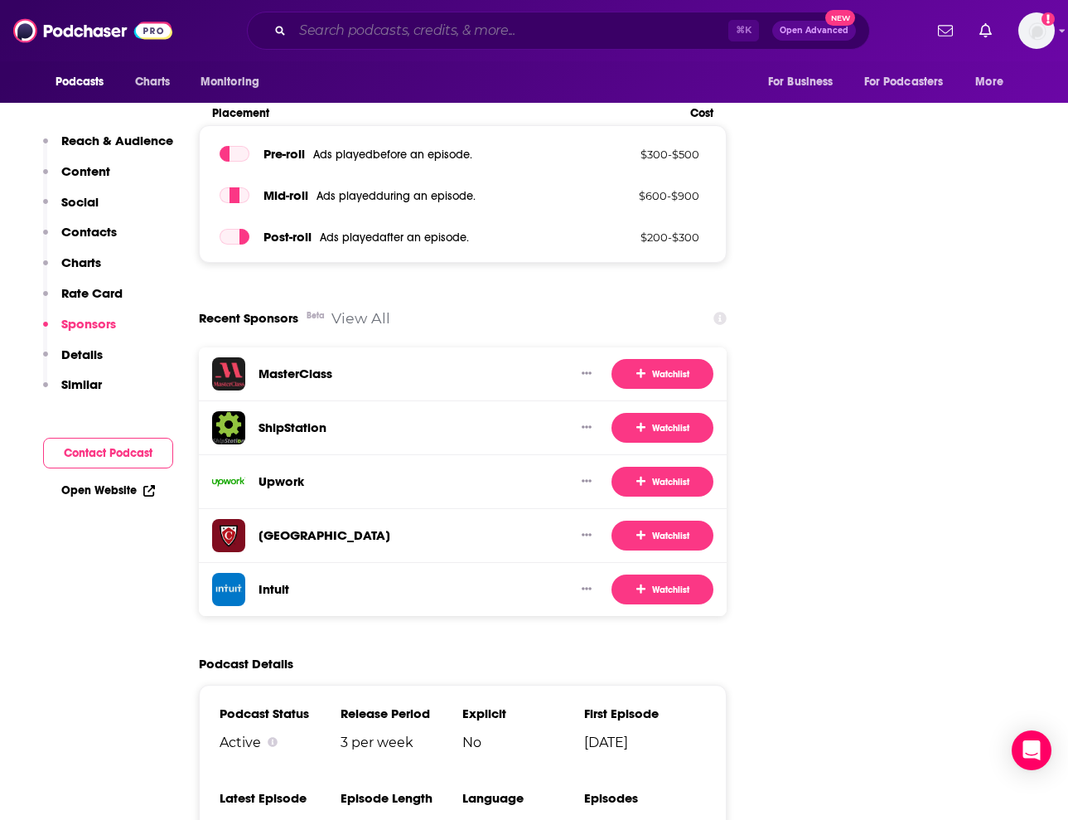
click at [540, 32] on input "Search podcasts, credits, & more..." at bounding box center [511, 30] width 436 height 27
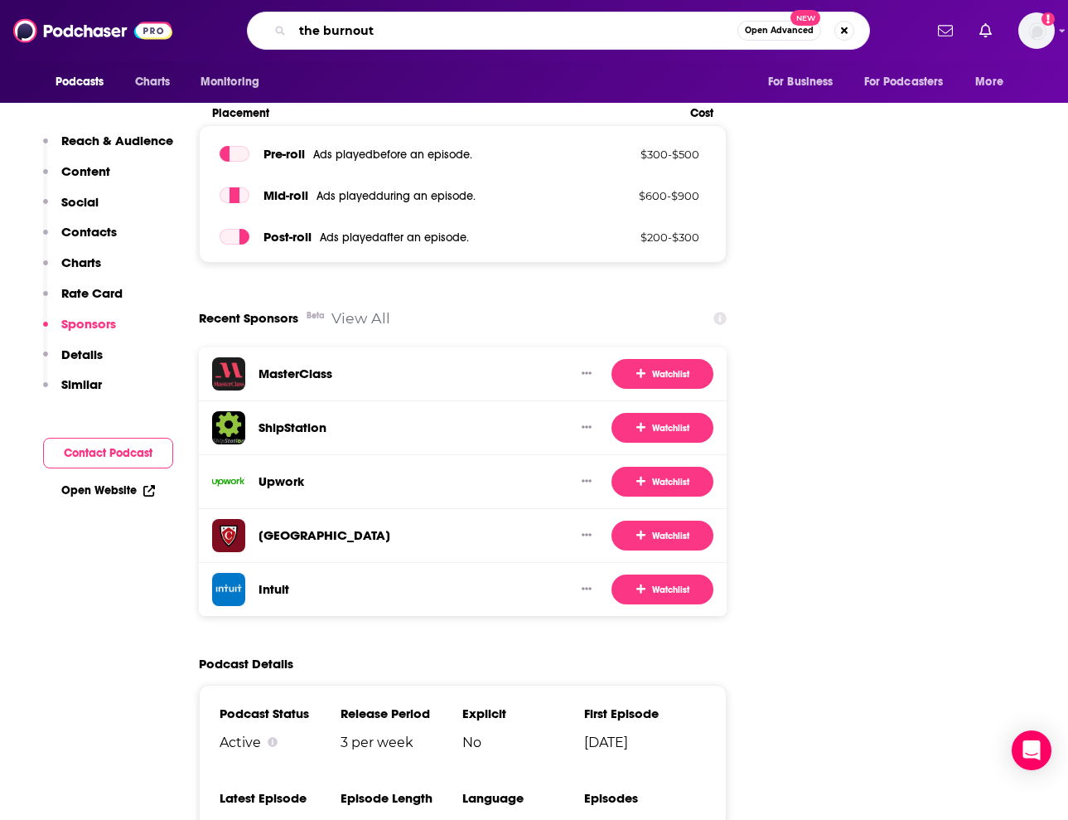
type input "the burnouts"
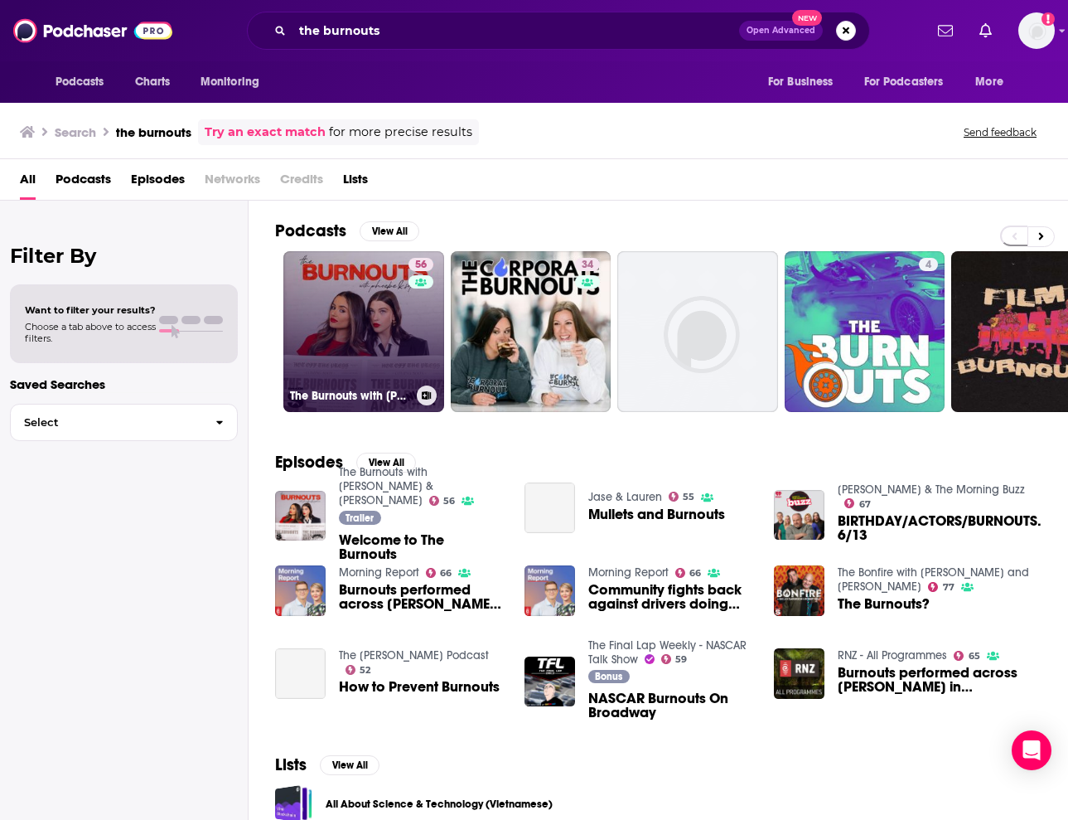
click at [384, 308] on link "56 The Burnouts with [PERSON_NAME] & [PERSON_NAME]" at bounding box center [363, 331] width 161 height 161
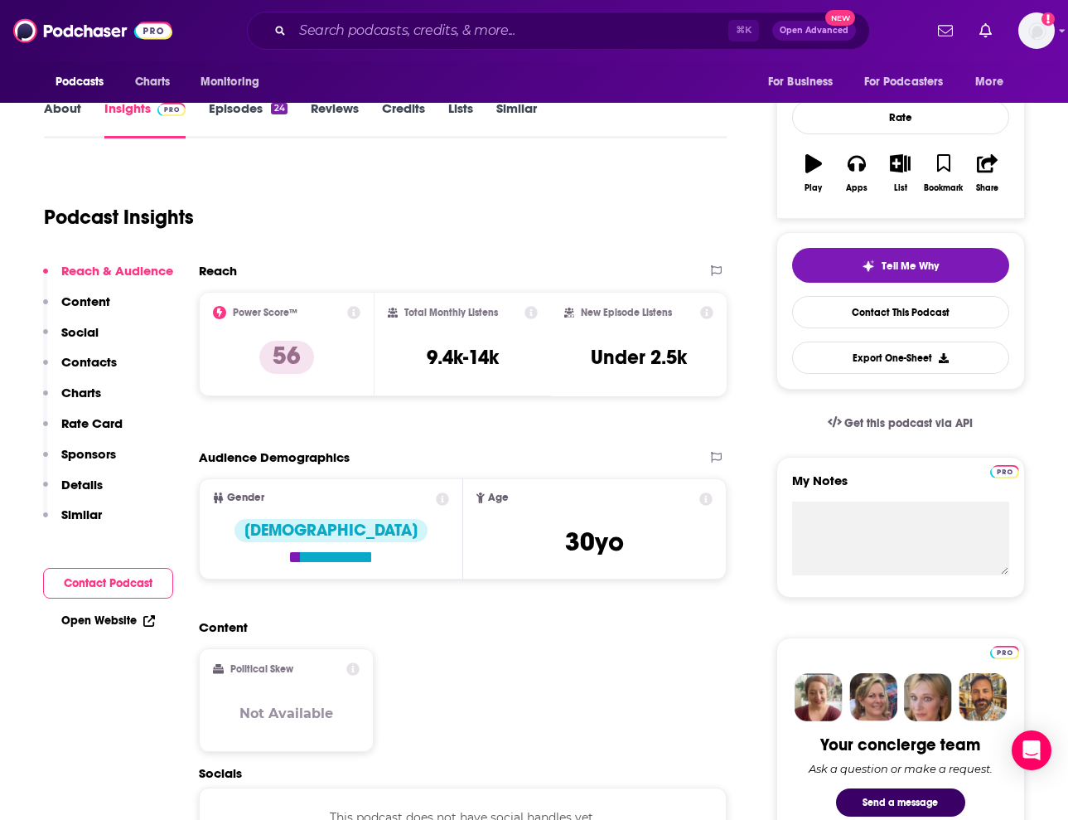
scroll to position [223, 0]
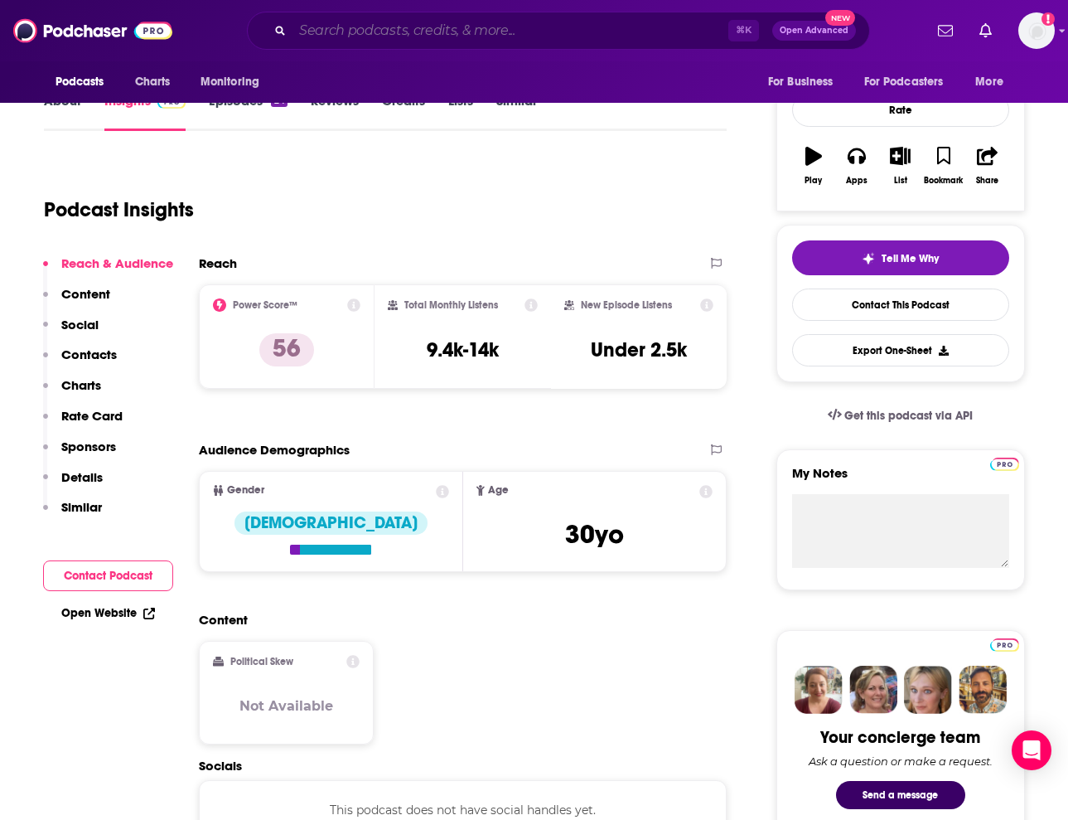
click at [398, 33] on input "Search podcasts, credits, & more..." at bounding box center [511, 30] width 436 height 27
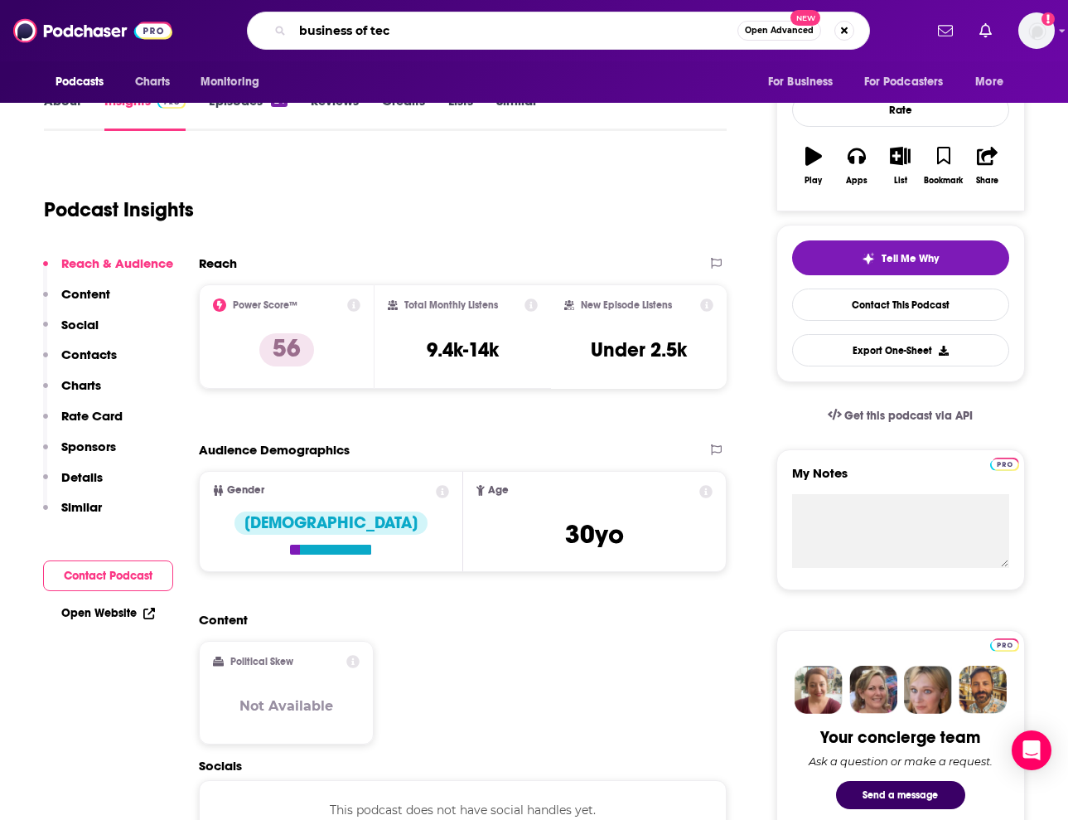
type input "business of tech"
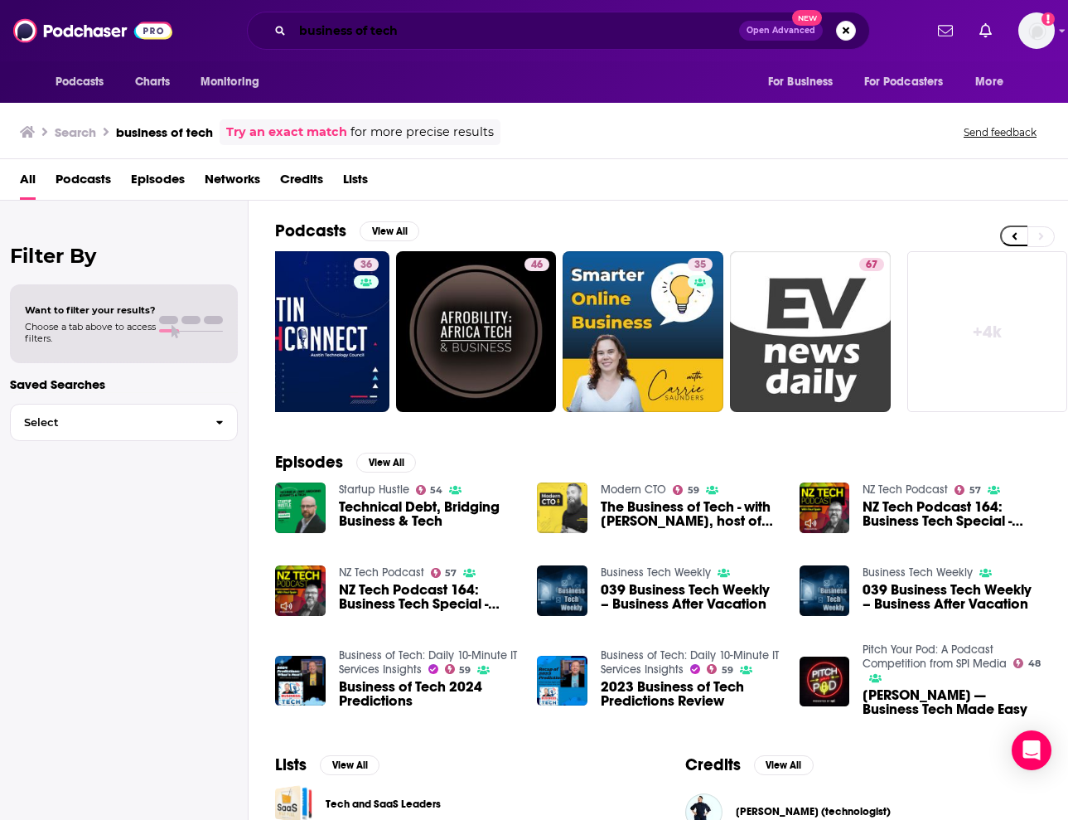
click at [299, 28] on input "business of tech" at bounding box center [516, 30] width 447 height 27
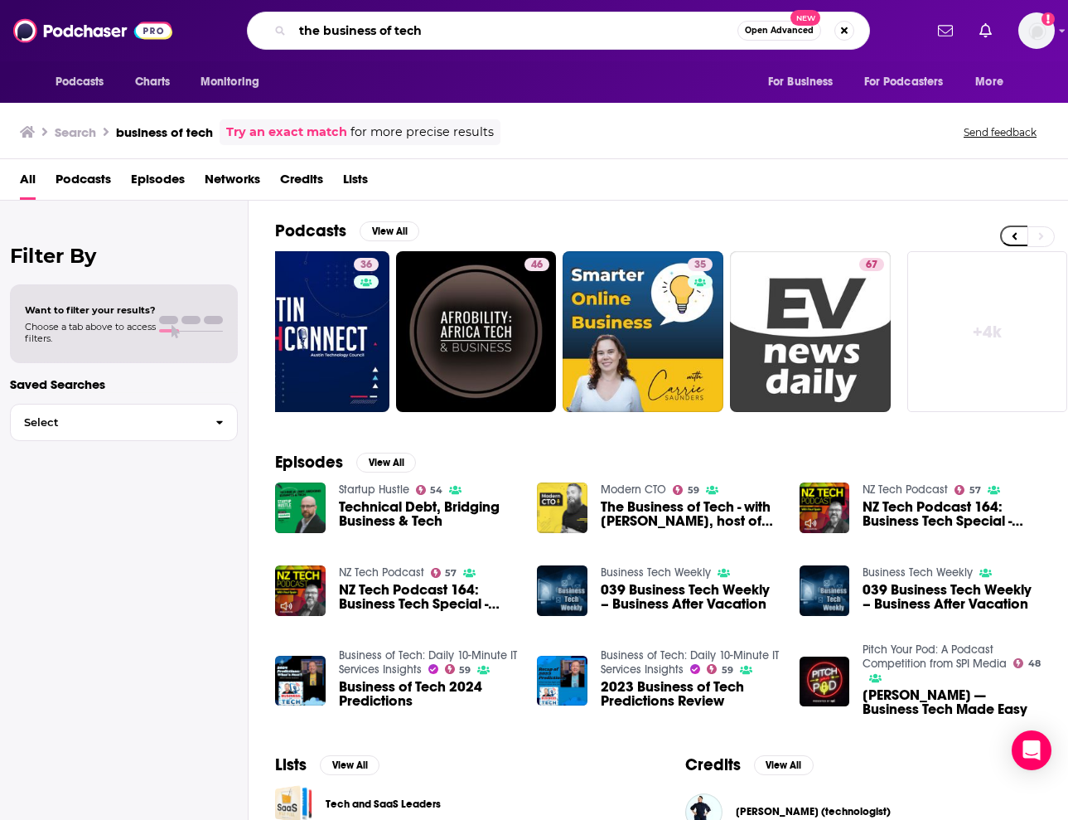
type input "the business of tech"
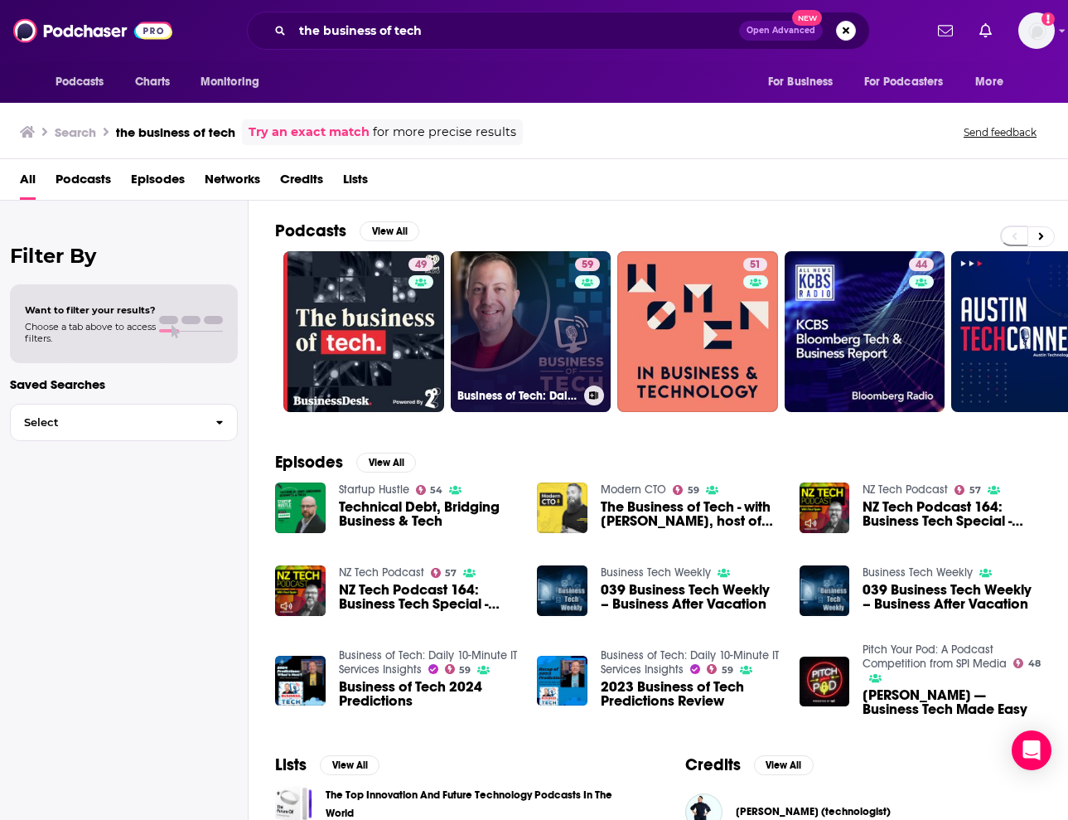
click at [528, 328] on link "59 Business of Tech: Daily 10-Minute IT Services Insights" at bounding box center [531, 331] width 161 height 161
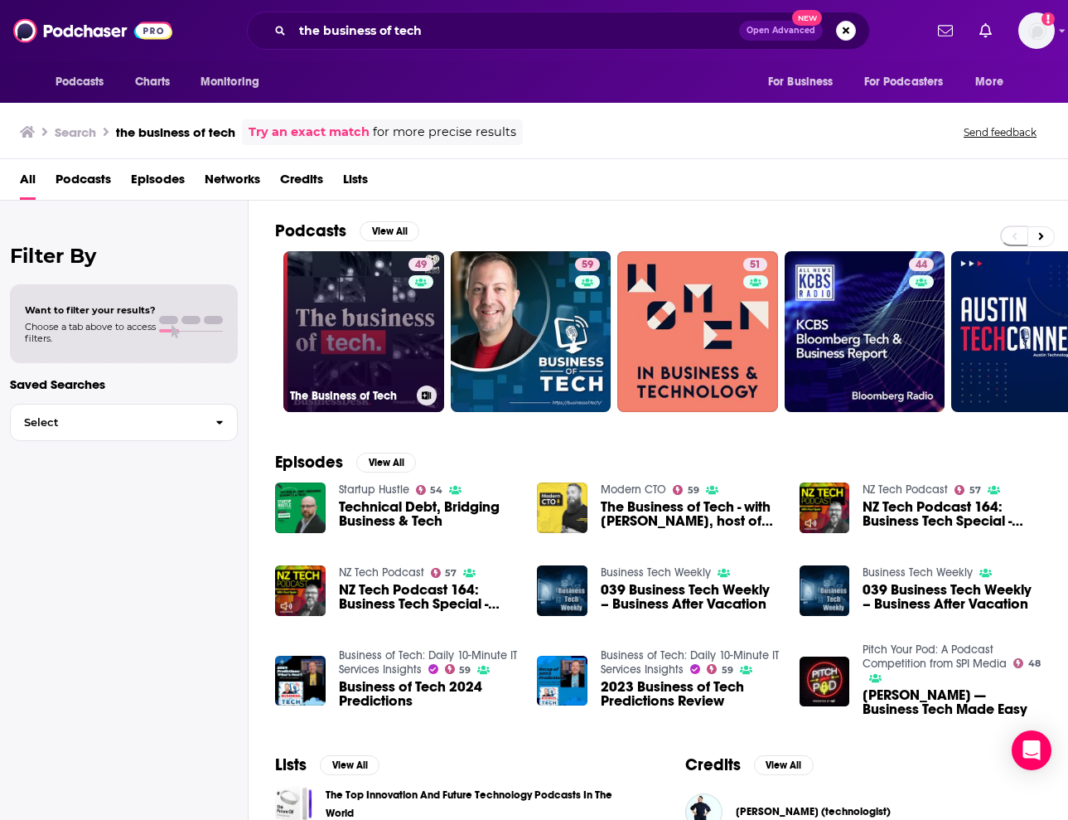
click at [375, 320] on link "49 The Business of Tech" at bounding box center [363, 331] width 161 height 161
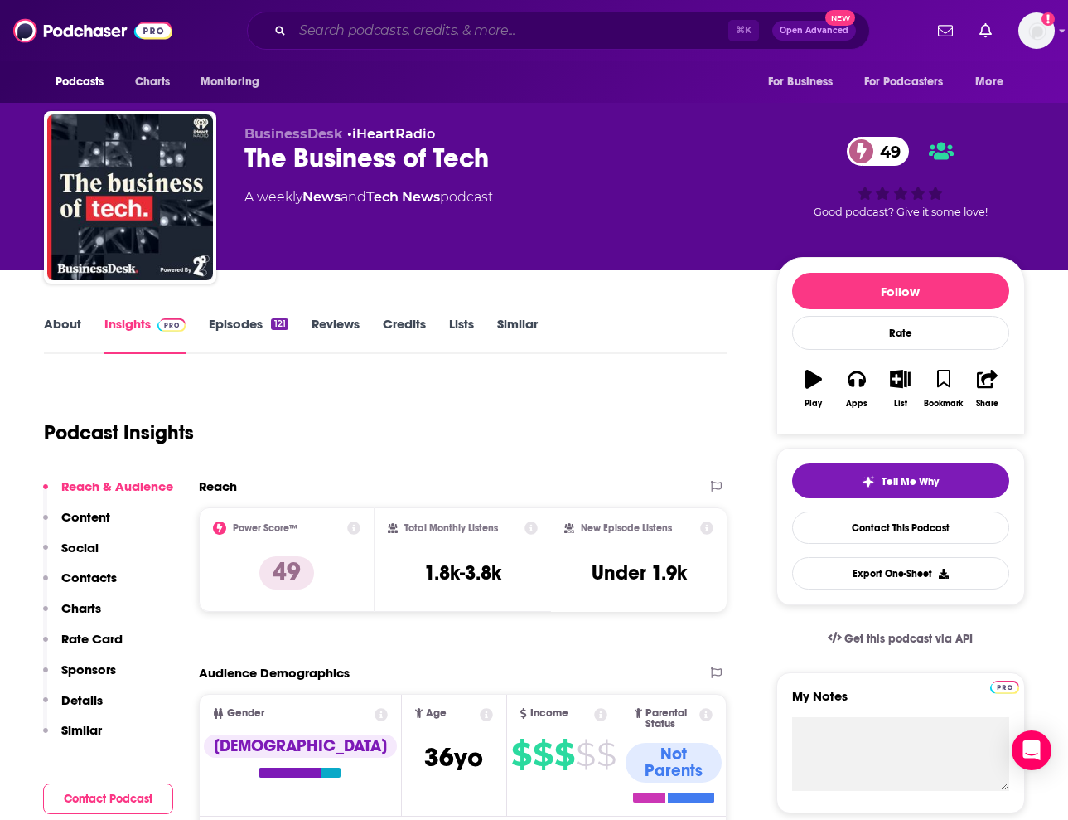
click at [560, 36] on input "Search podcasts, credits, & more..." at bounding box center [511, 30] width 436 height 27
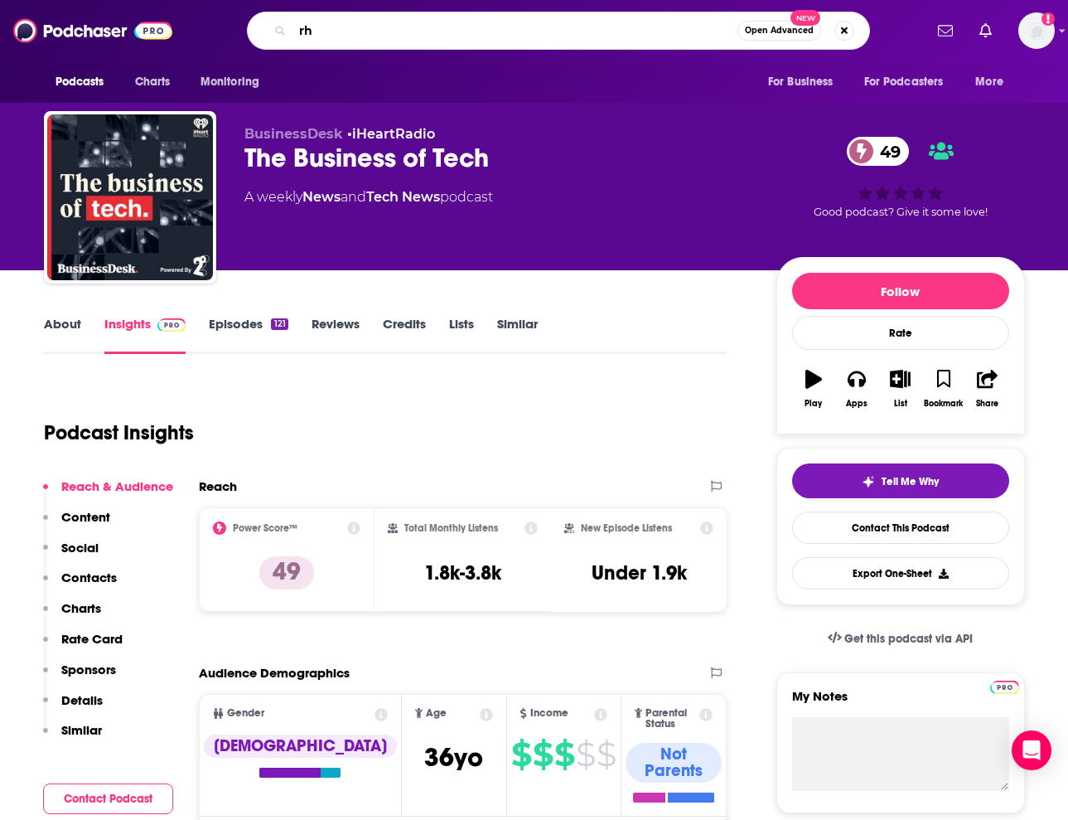
type input "r"
type input "the morning meeting"
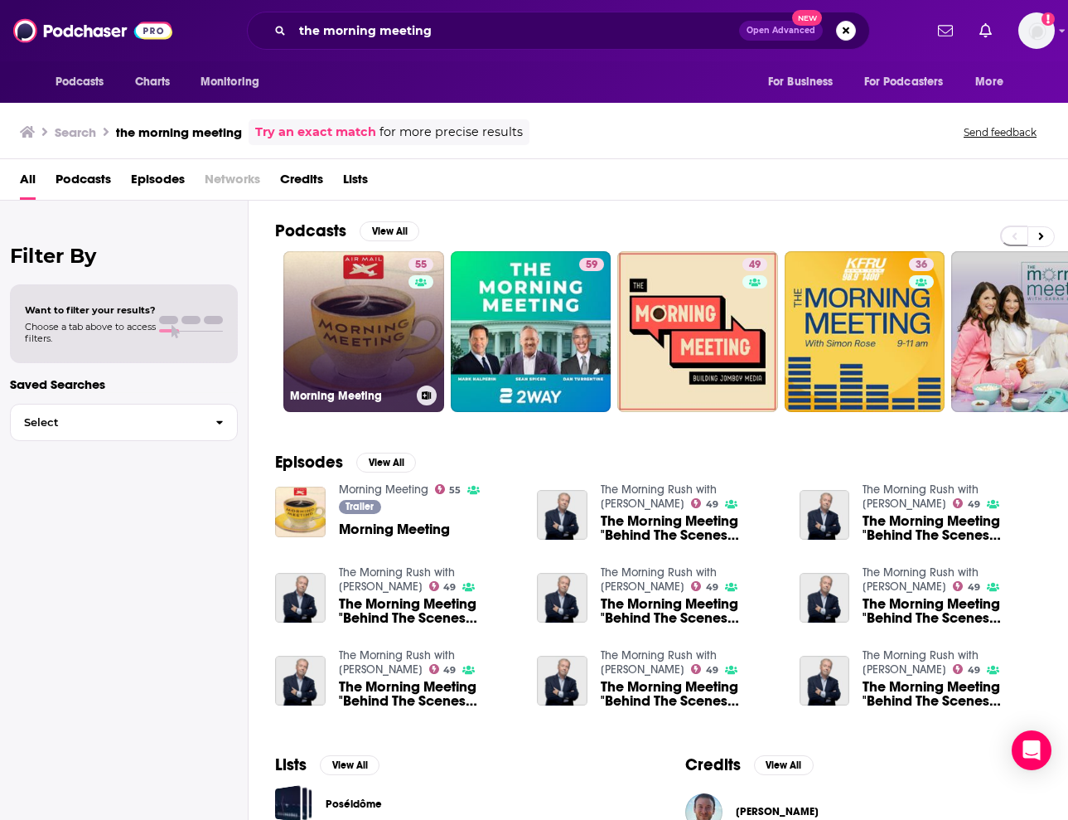
click at [421, 339] on div "55" at bounding box center [423, 322] width 29 height 128
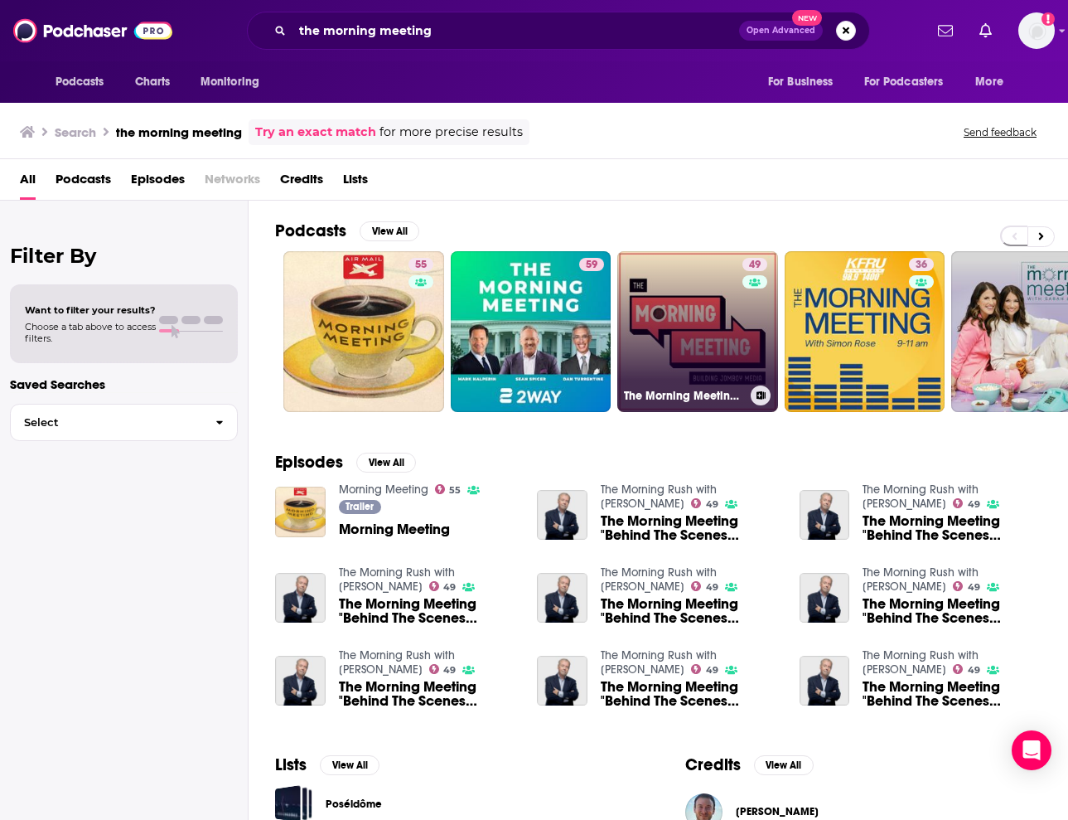
click at [704, 312] on link "49 The Morning Meeting (Building Jomboy Media)" at bounding box center [698, 331] width 161 height 161
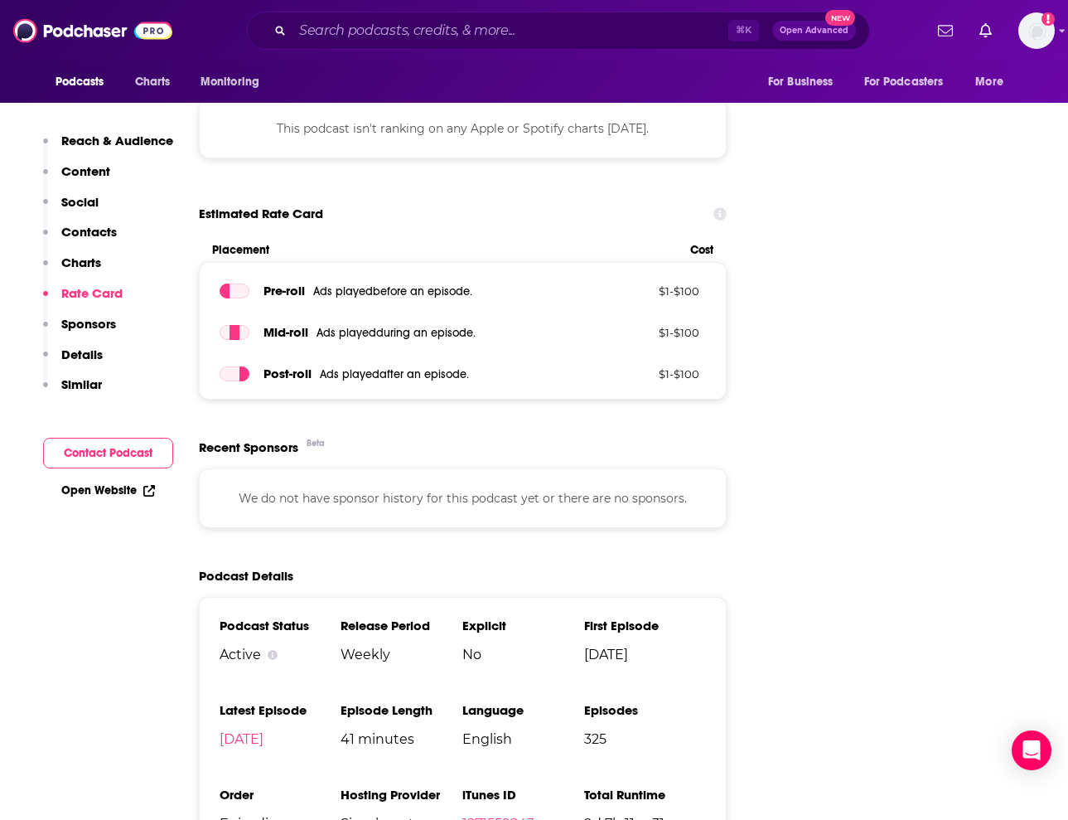
scroll to position [2215, 0]
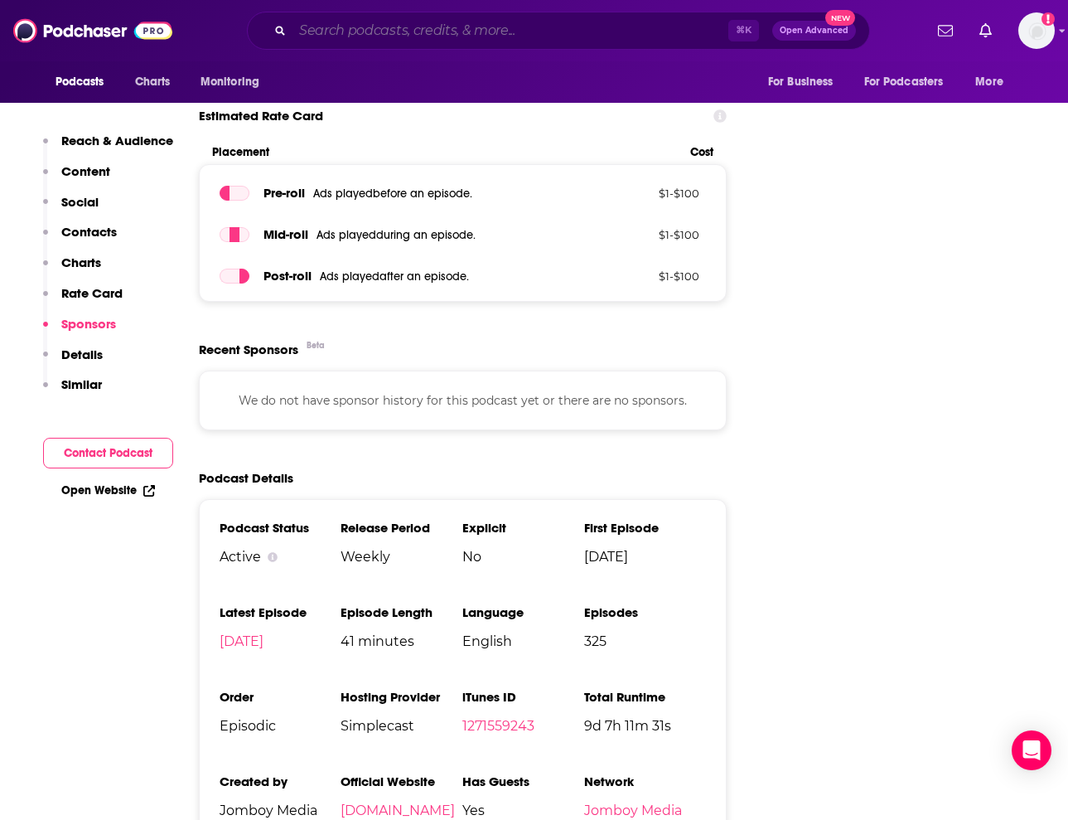
click at [487, 22] on input "Search podcasts, credits, & more..." at bounding box center [511, 30] width 436 height 27
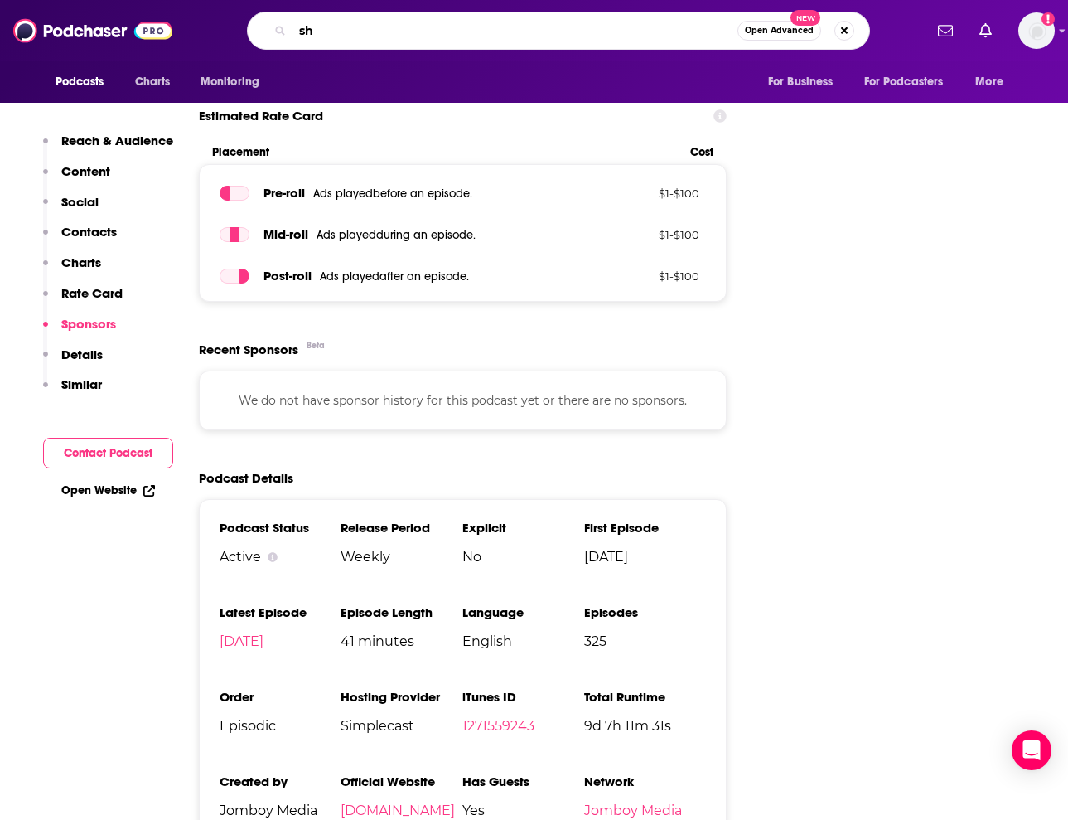
type input "she"
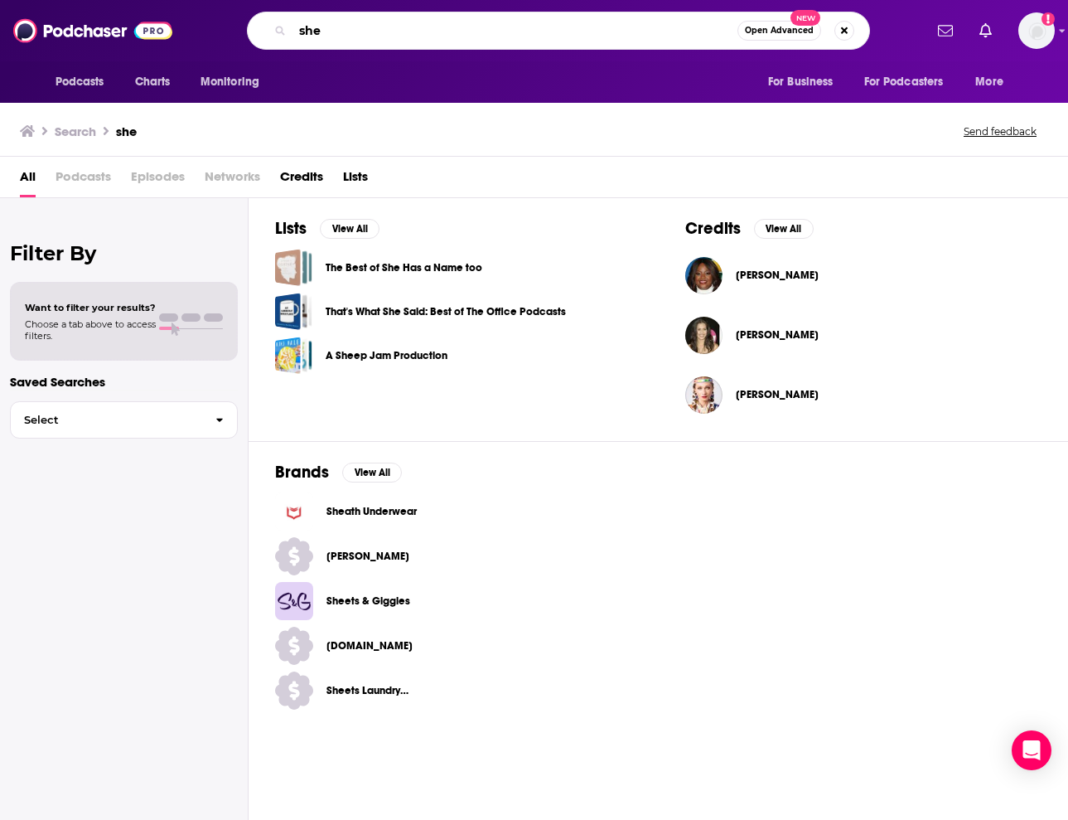
click at [346, 31] on input "she" at bounding box center [515, 30] width 445 height 27
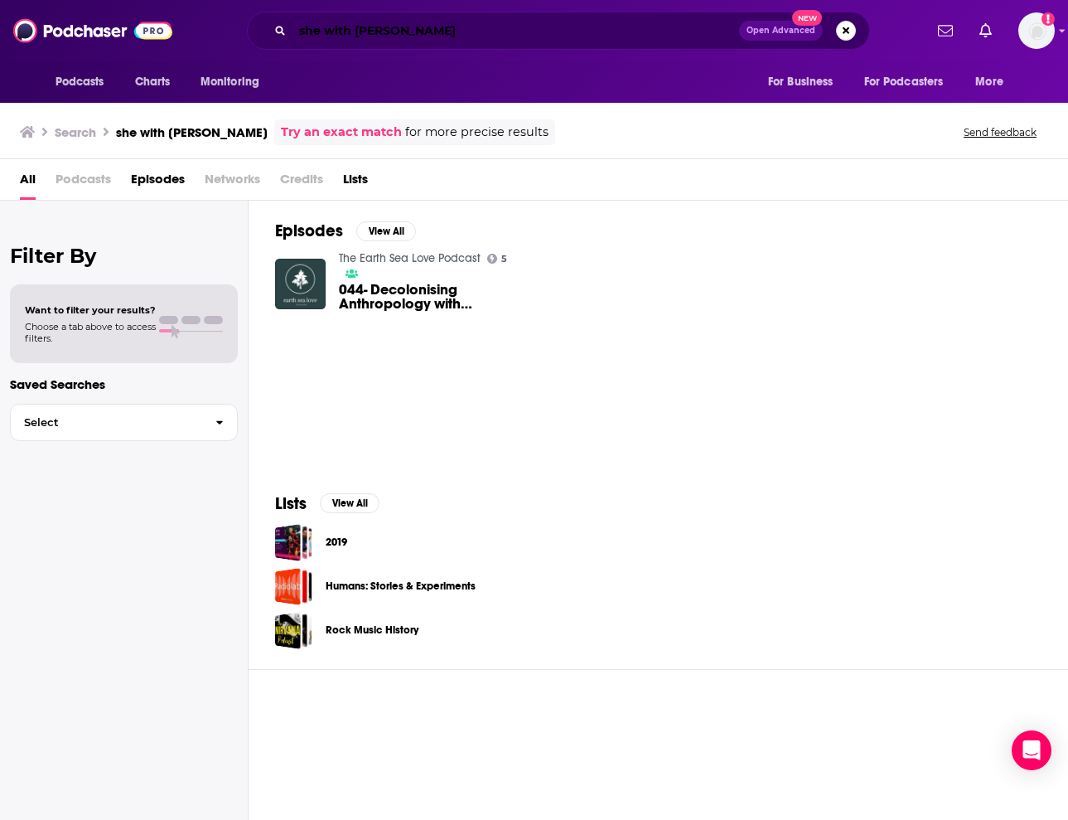
click at [453, 41] on input "she with [PERSON_NAME]" at bounding box center [516, 30] width 447 height 27
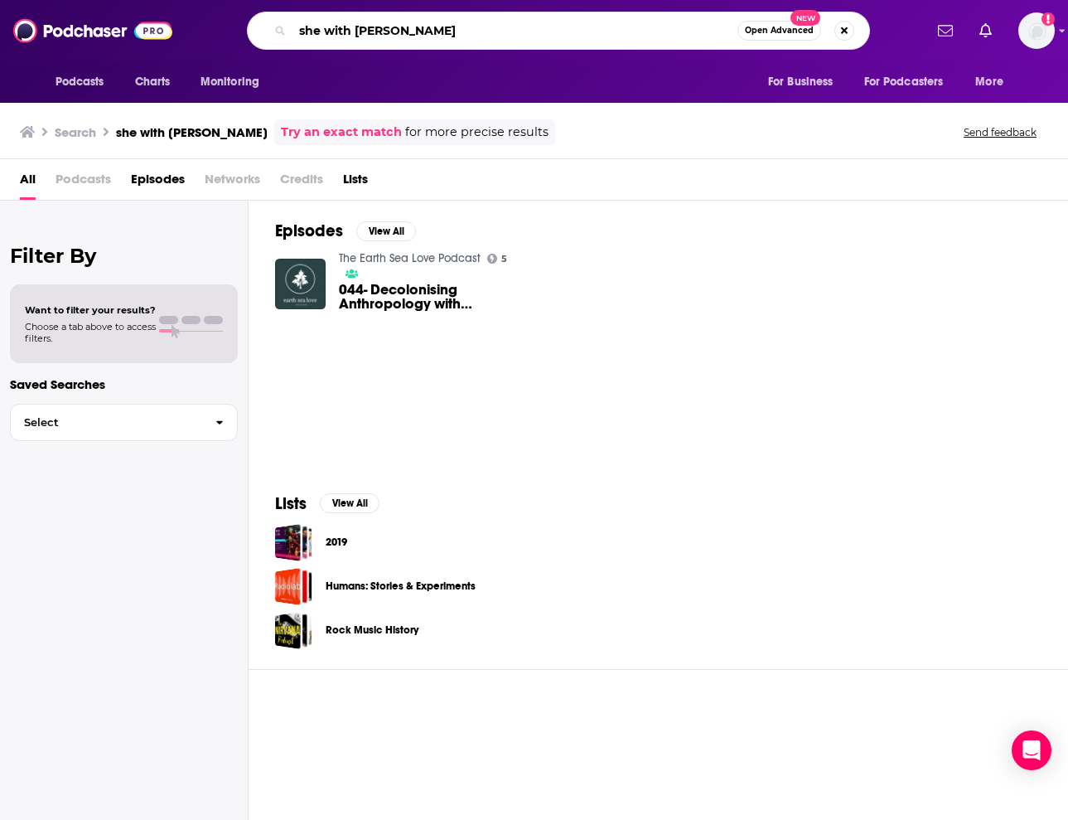
type input "she with [PERSON_NAME]"
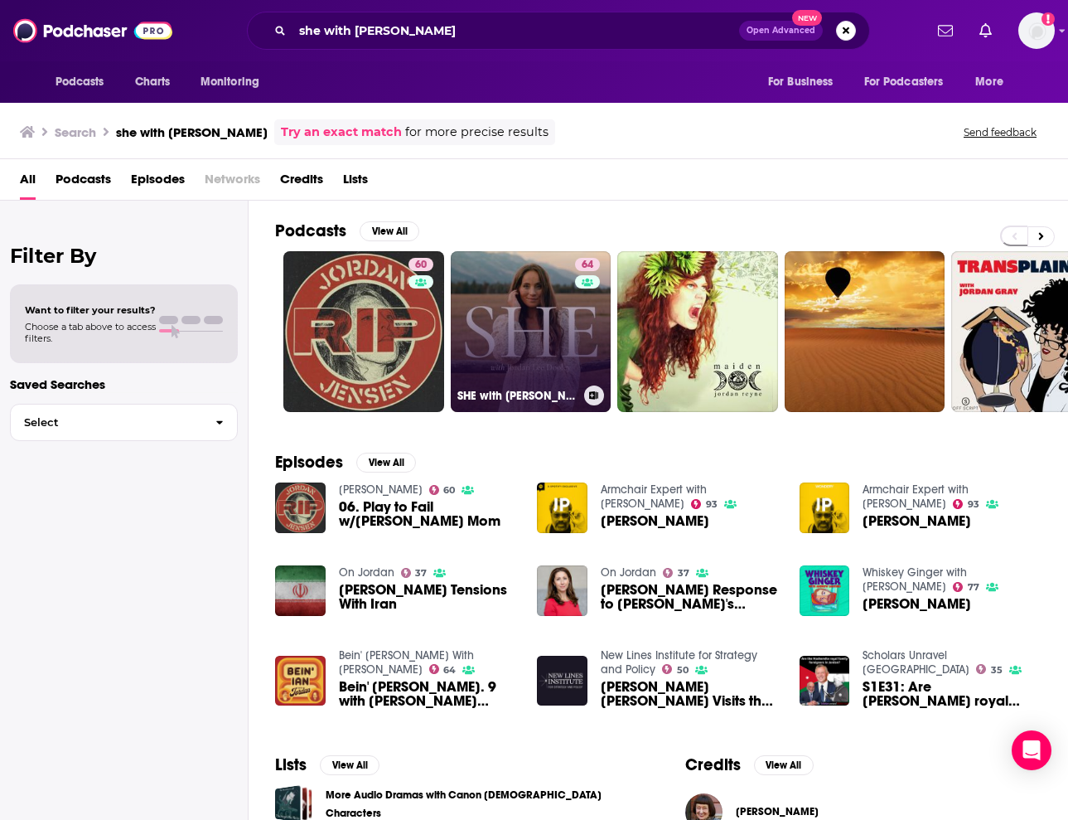
click at [529, 320] on link "64 SHE with [PERSON_NAME] [PERSON_NAME]" at bounding box center [531, 331] width 161 height 161
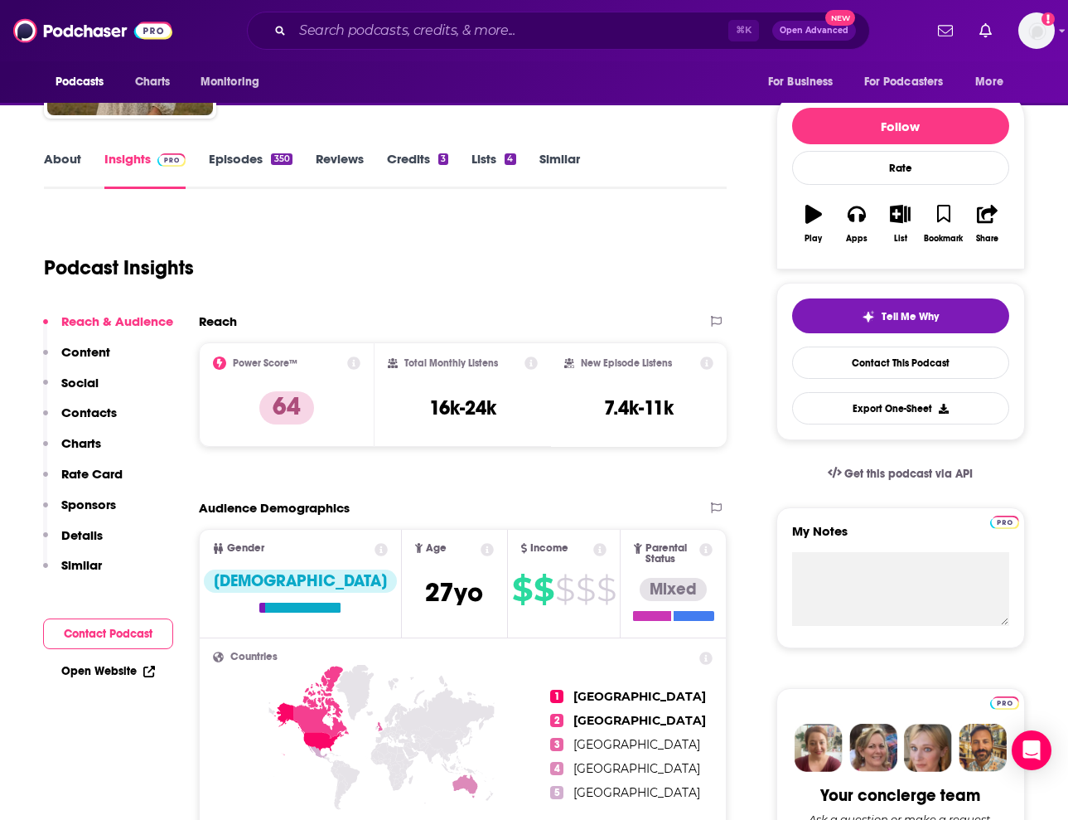
scroll to position [183, 0]
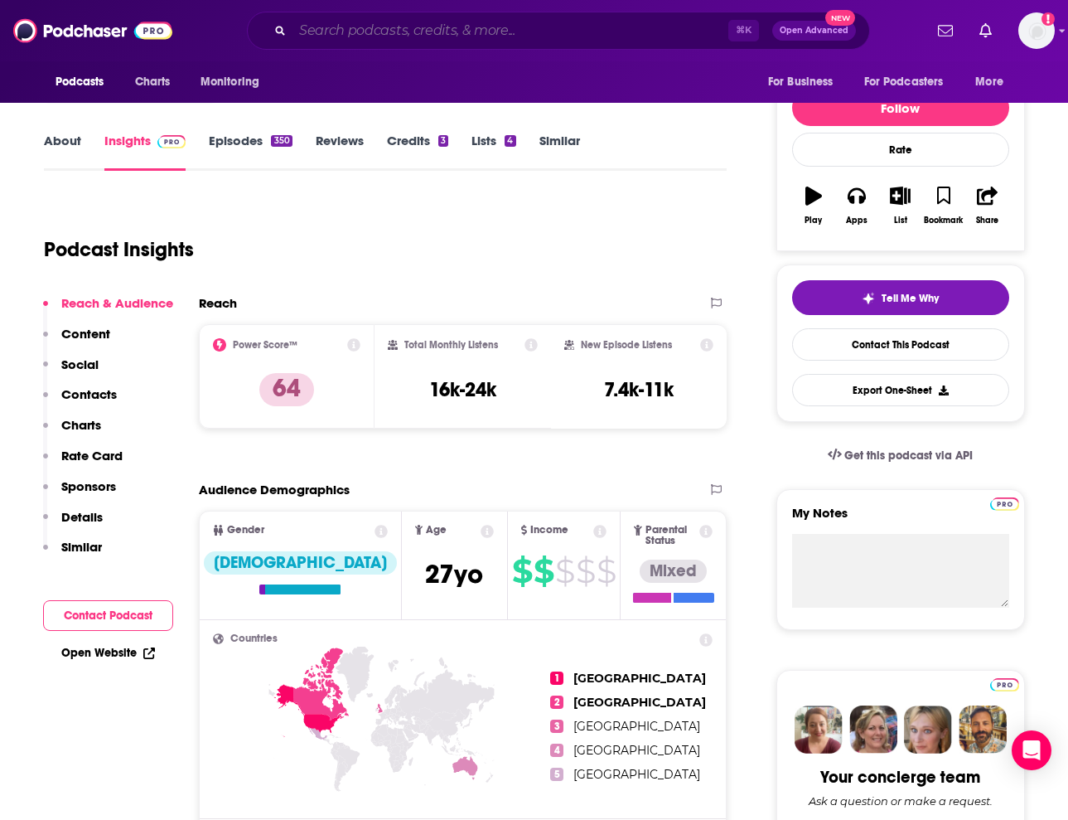
click at [567, 35] on input "Search podcasts, credits, & more..." at bounding box center [511, 30] width 436 height 27
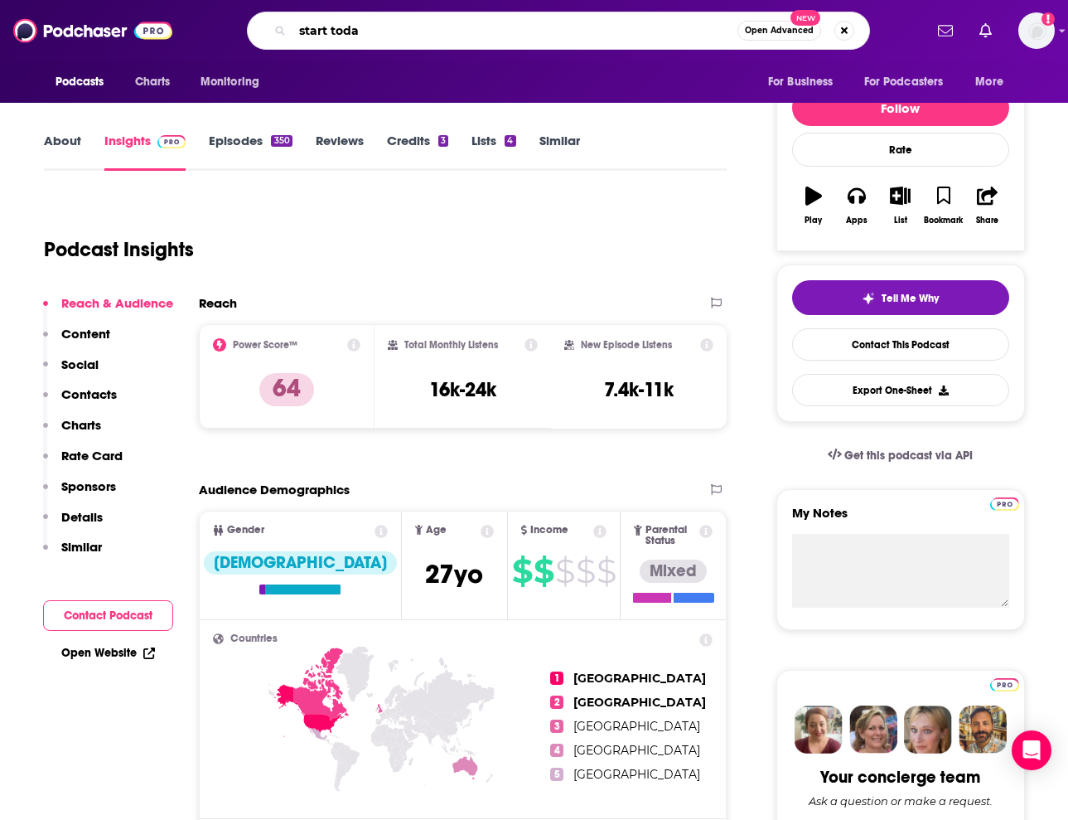
type input "start [DATE]"
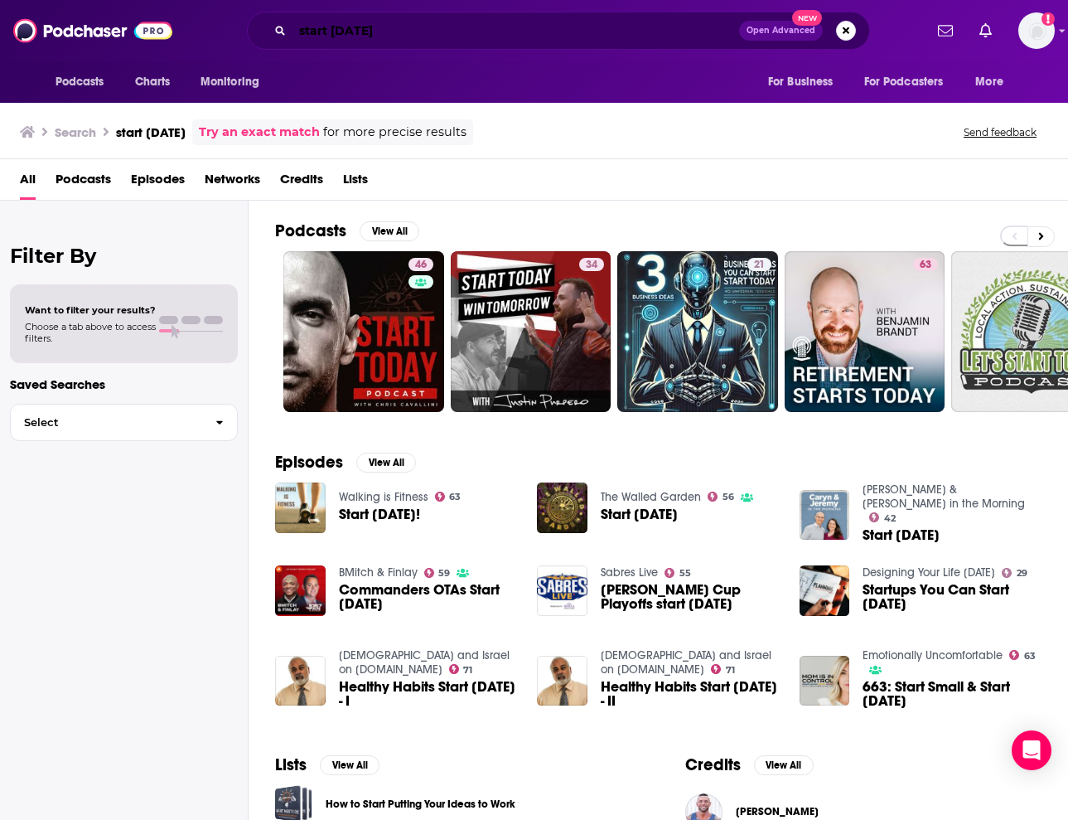
click at [298, 28] on input "start [DATE]" at bounding box center [516, 30] width 447 height 27
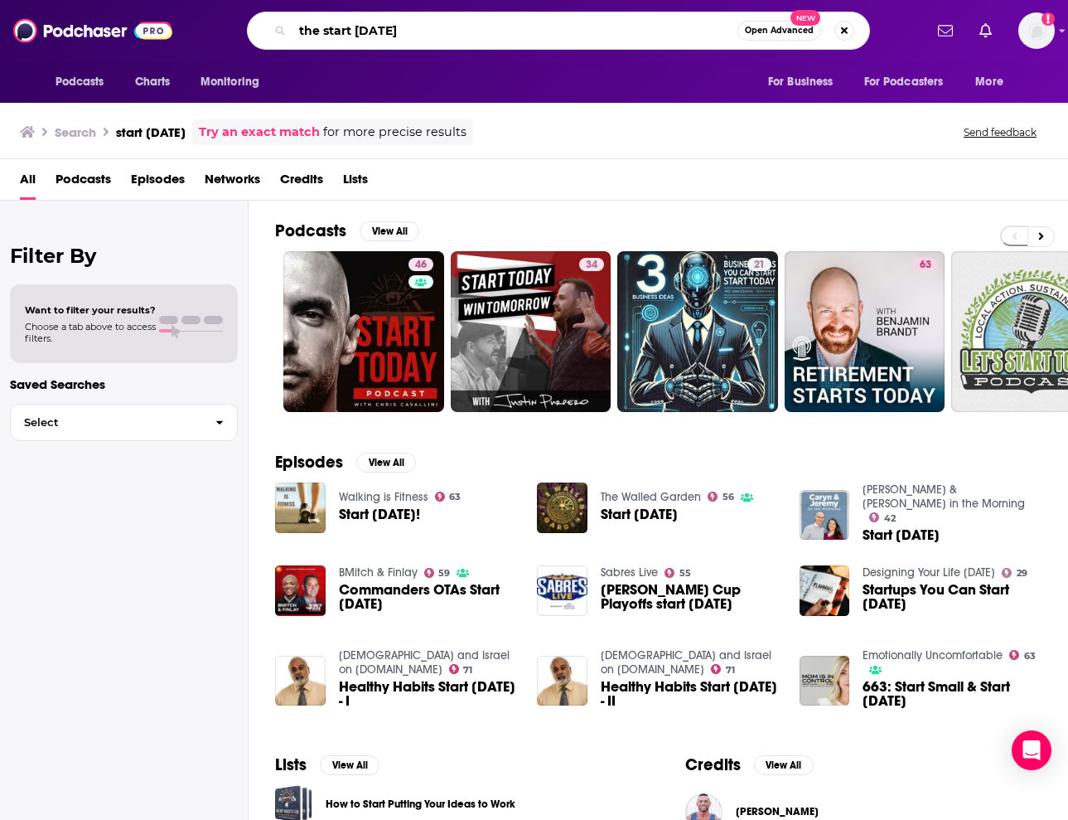
click at [487, 39] on input "the start [DATE]" at bounding box center [515, 30] width 445 height 27
type input "the start [DATE] podcast"
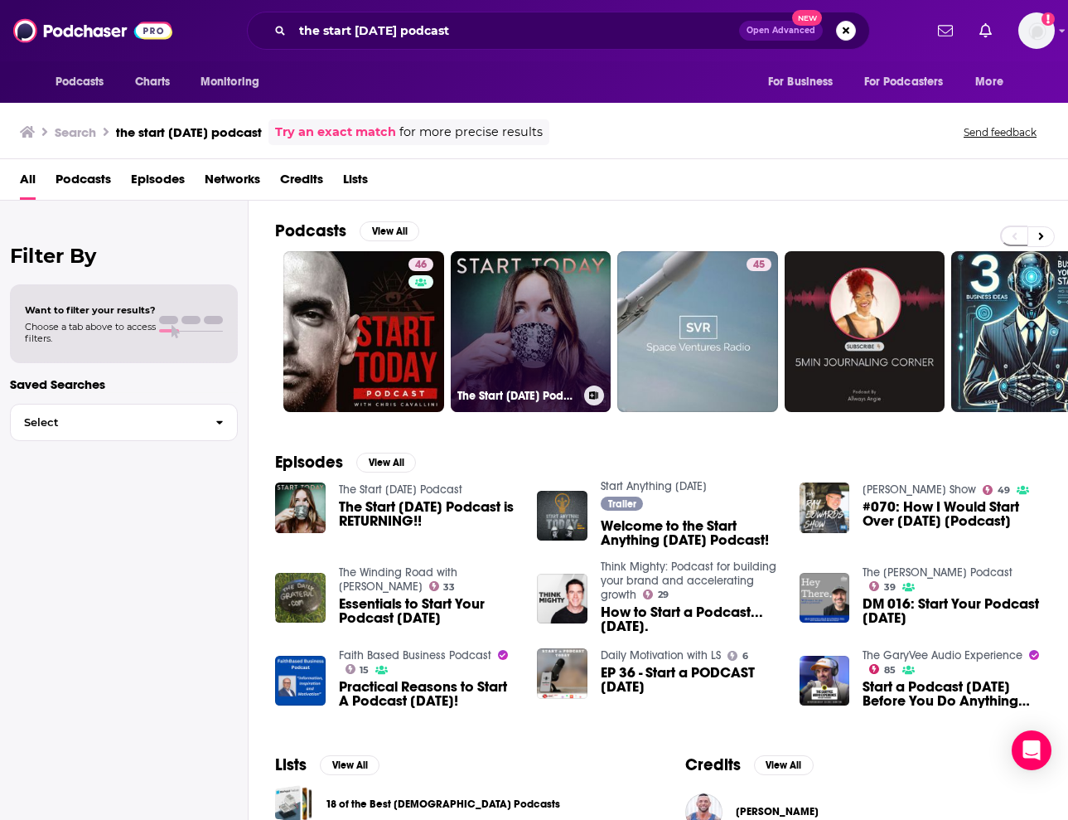
click at [534, 330] on link "The Start [DATE] Podcast" at bounding box center [531, 331] width 161 height 161
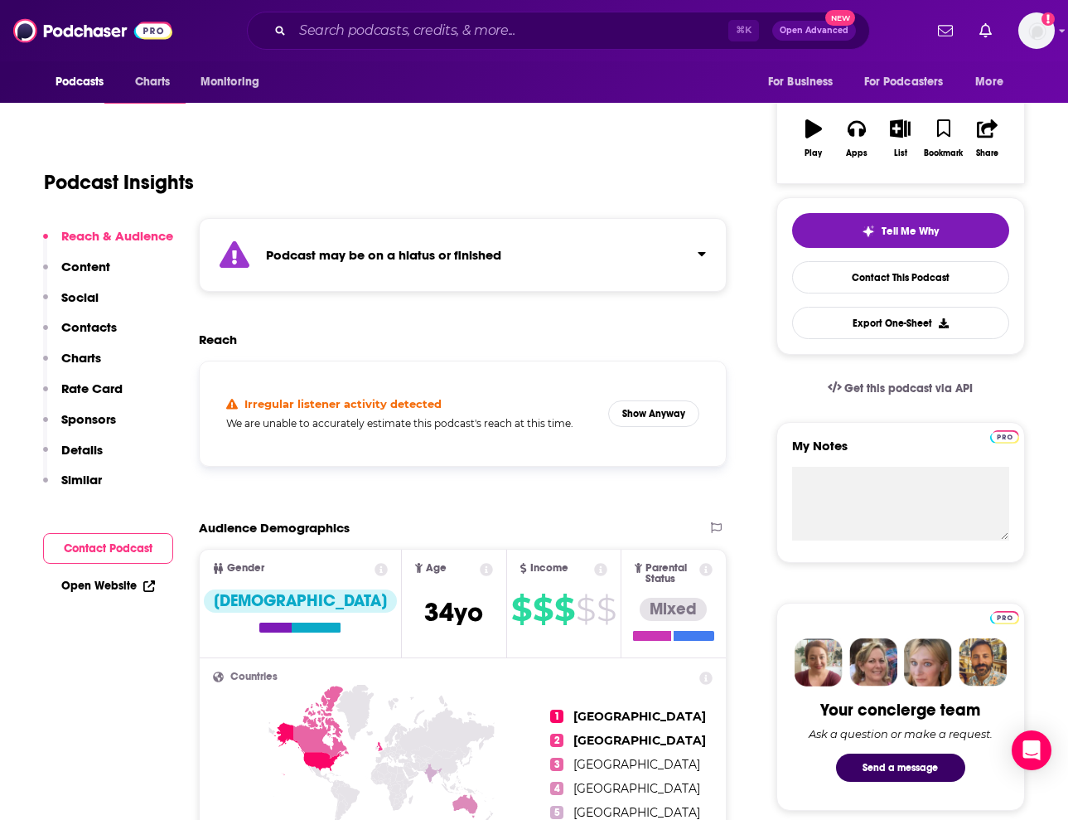
scroll to position [251, 0]
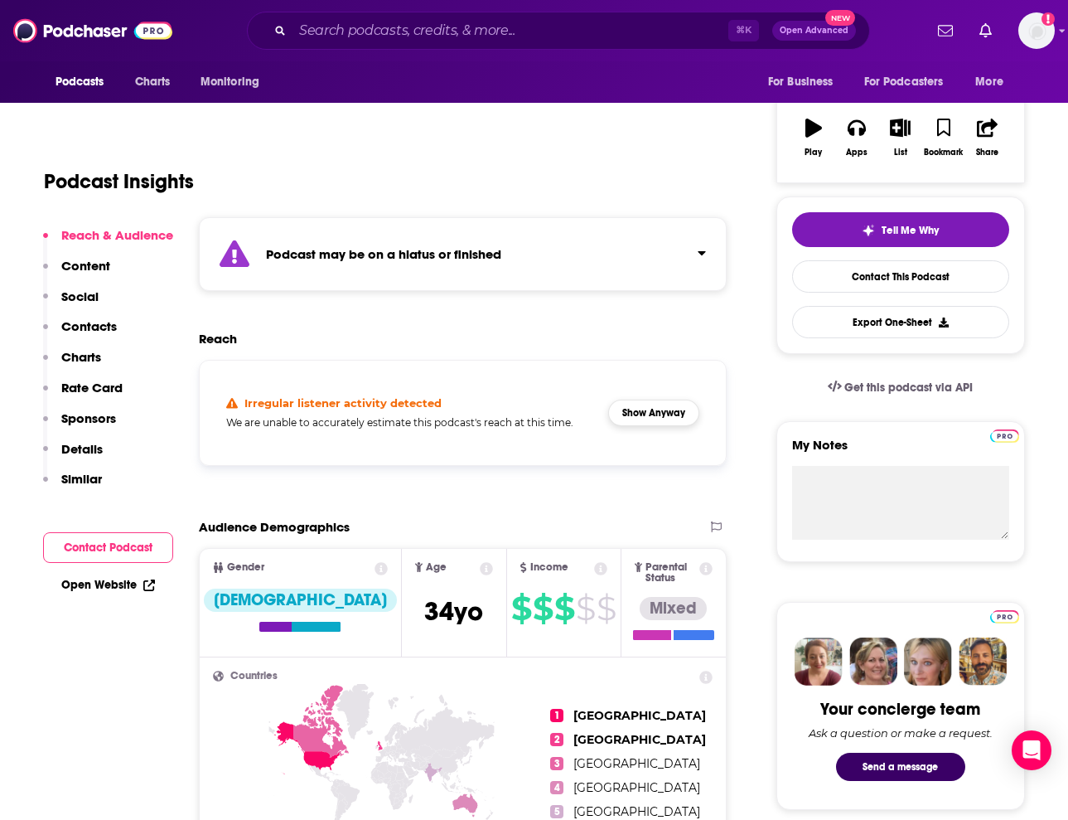
click at [650, 407] on button "Show Anyway" at bounding box center [653, 413] width 91 height 27
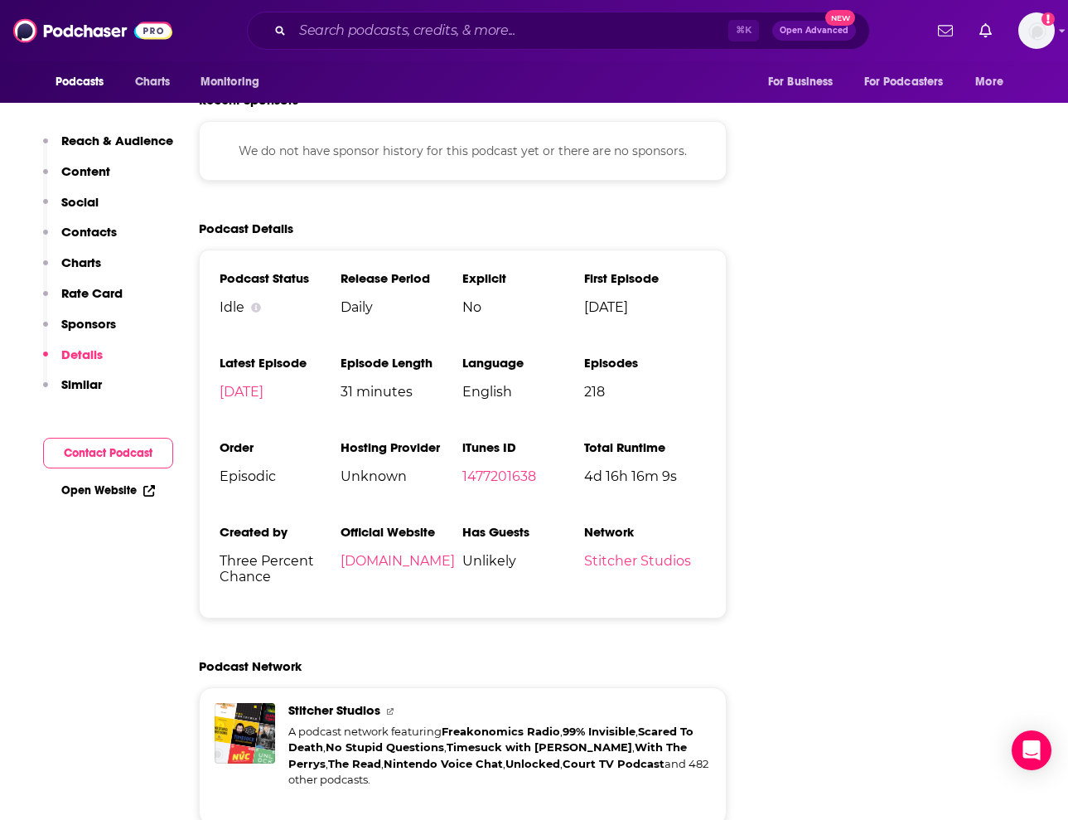
scroll to position [2465, 0]
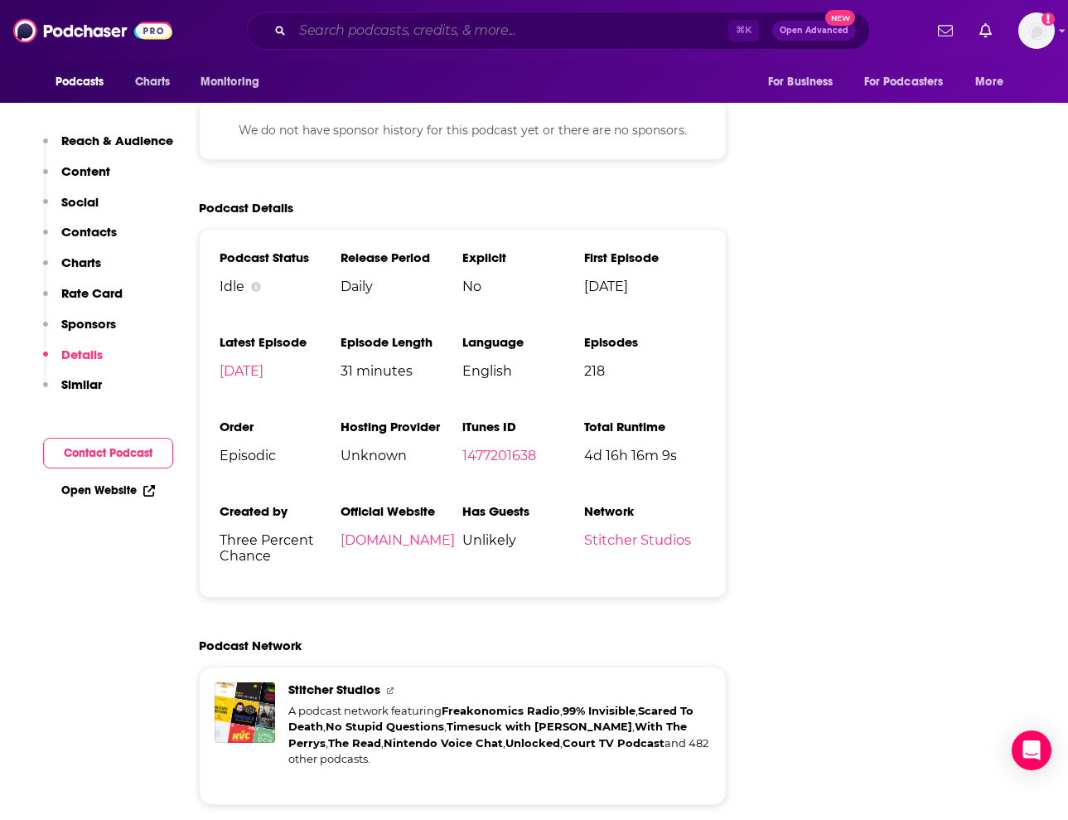
click at [506, 32] on input "Search podcasts, credits, & more..." at bounding box center [511, 30] width 436 height 27
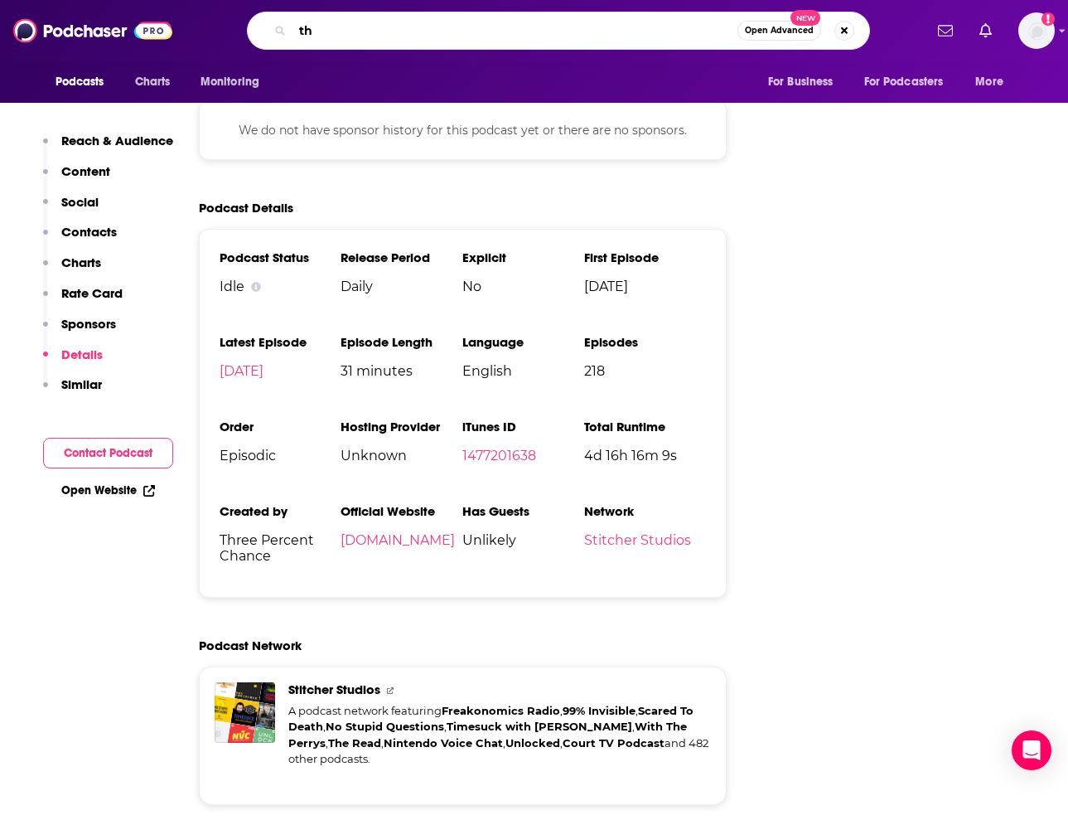
type input "t"
type input "13th juror podcast"
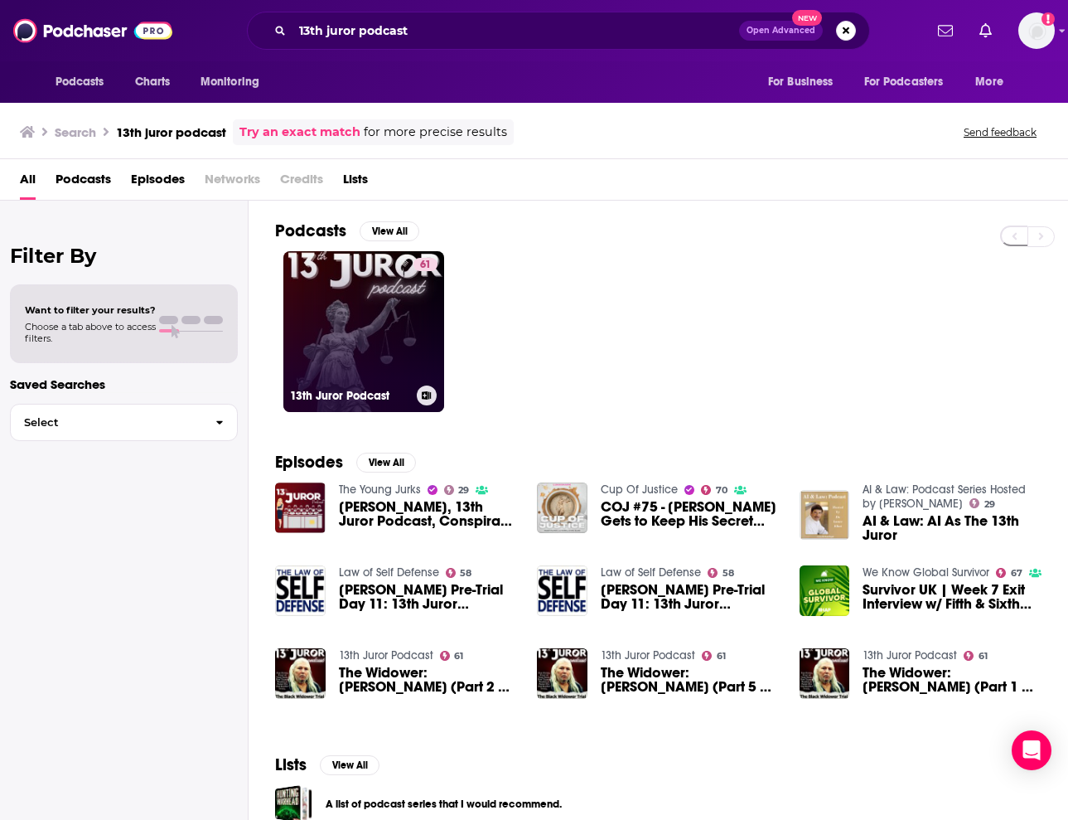
click at [415, 326] on div "61" at bounding box center [426, 322] width 24 height 128
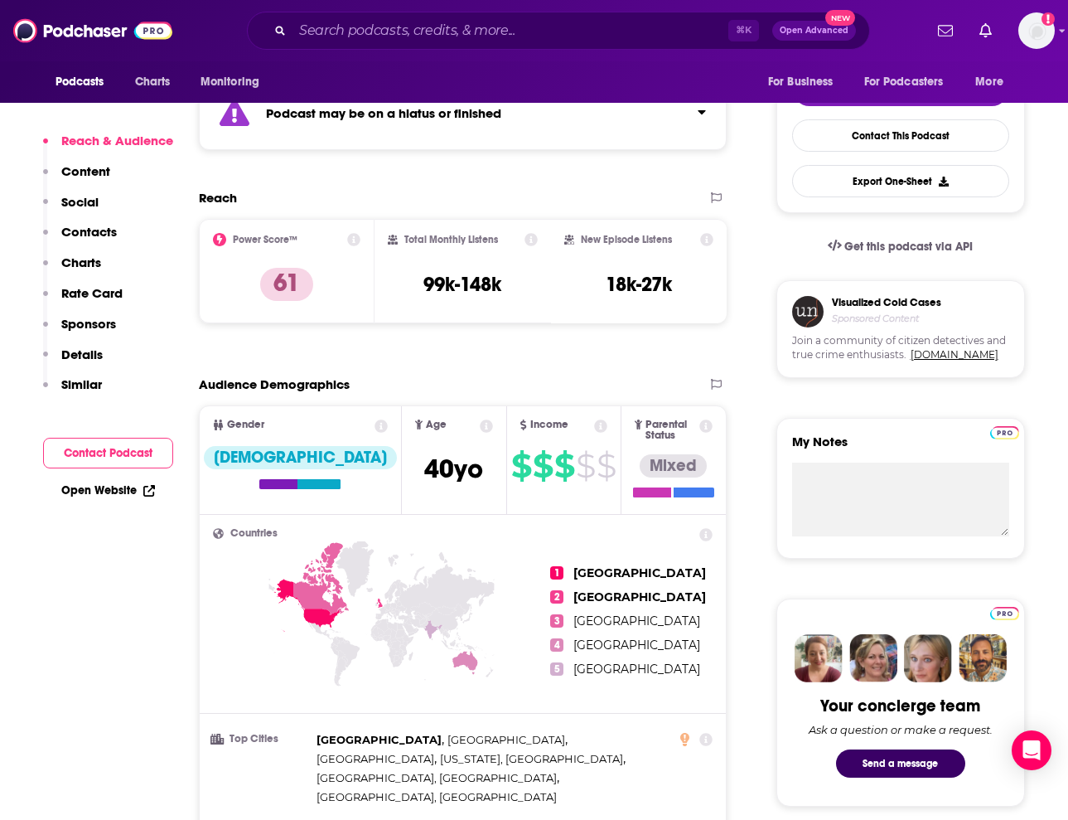
scroll to position [259, 0]
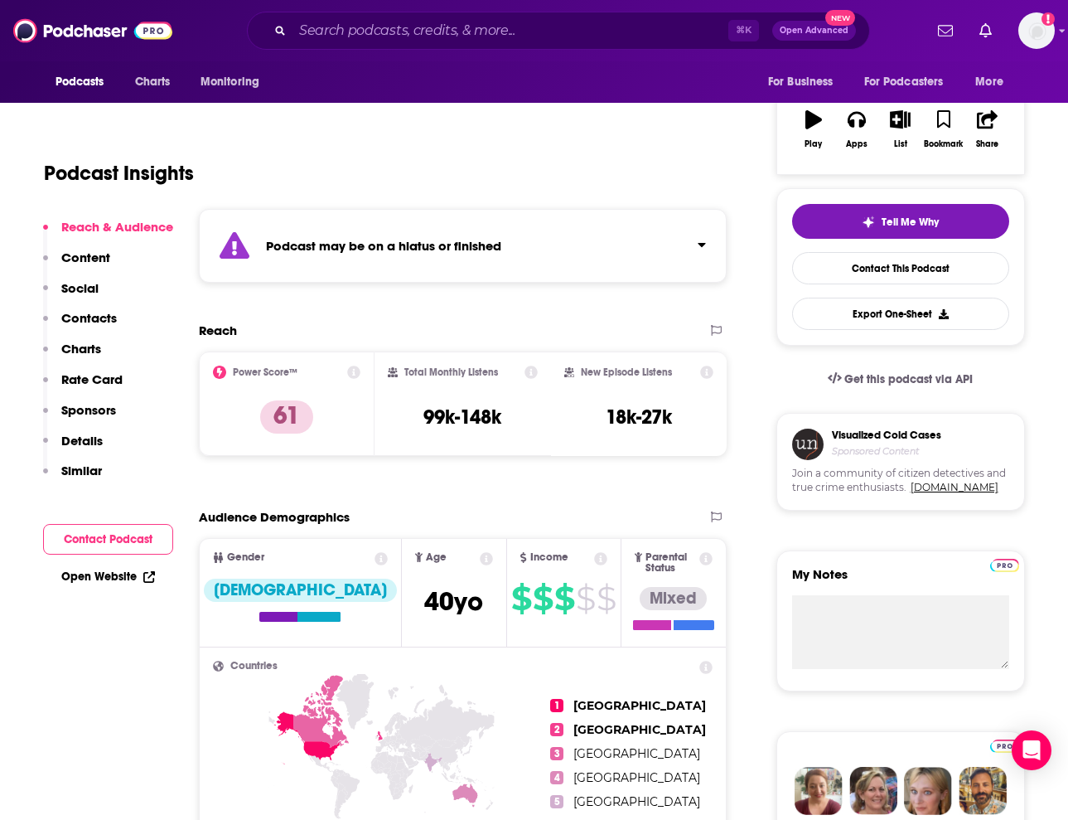
click at [448, 264] on div "Podcast may be on a hiatus or finished" at bounding box center [463, 246] width 529 height 74
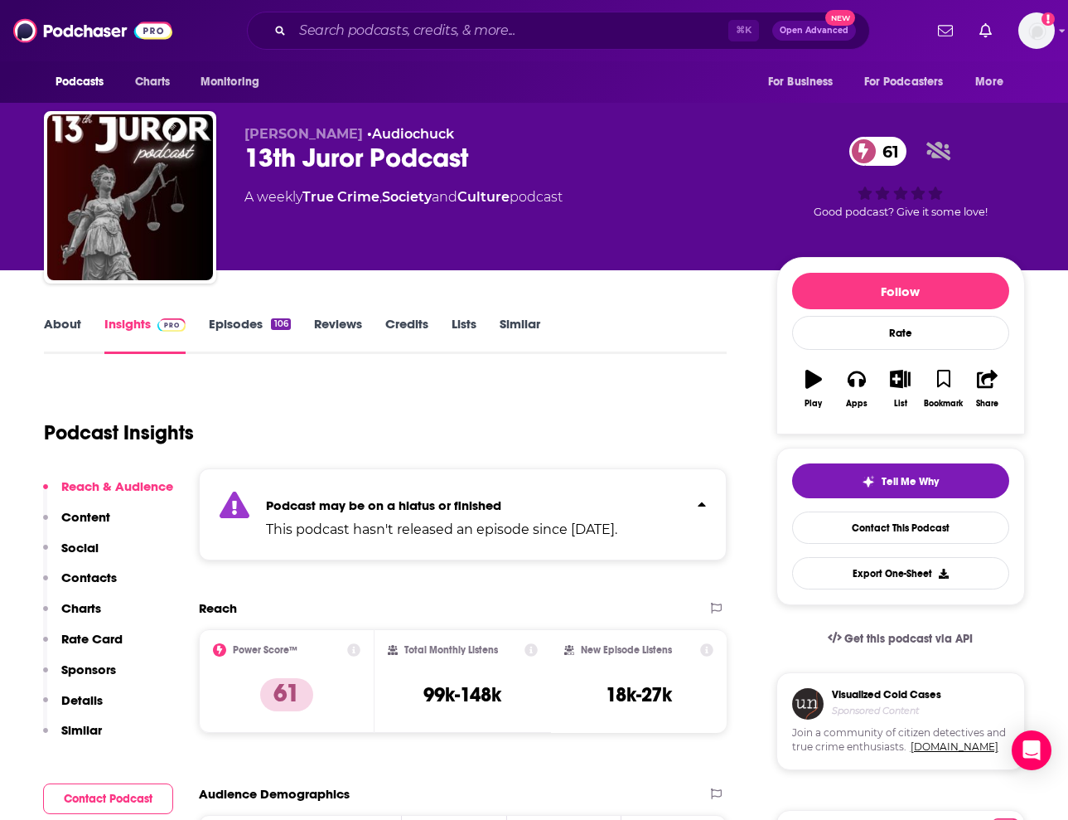
scroll to position [0, 0]
click at [628, 29] on input "Search podcasts, credits, & more..." at bounding box center [511, 30] width 436 height 27
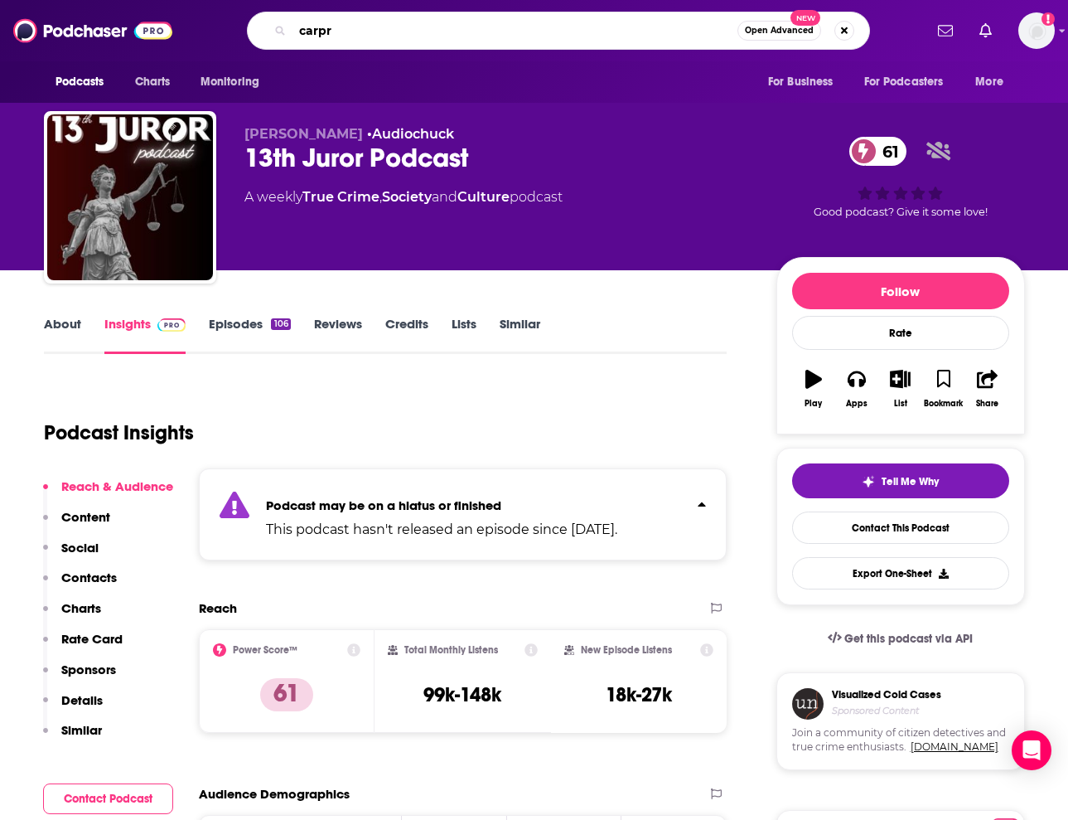
type input "carpro"
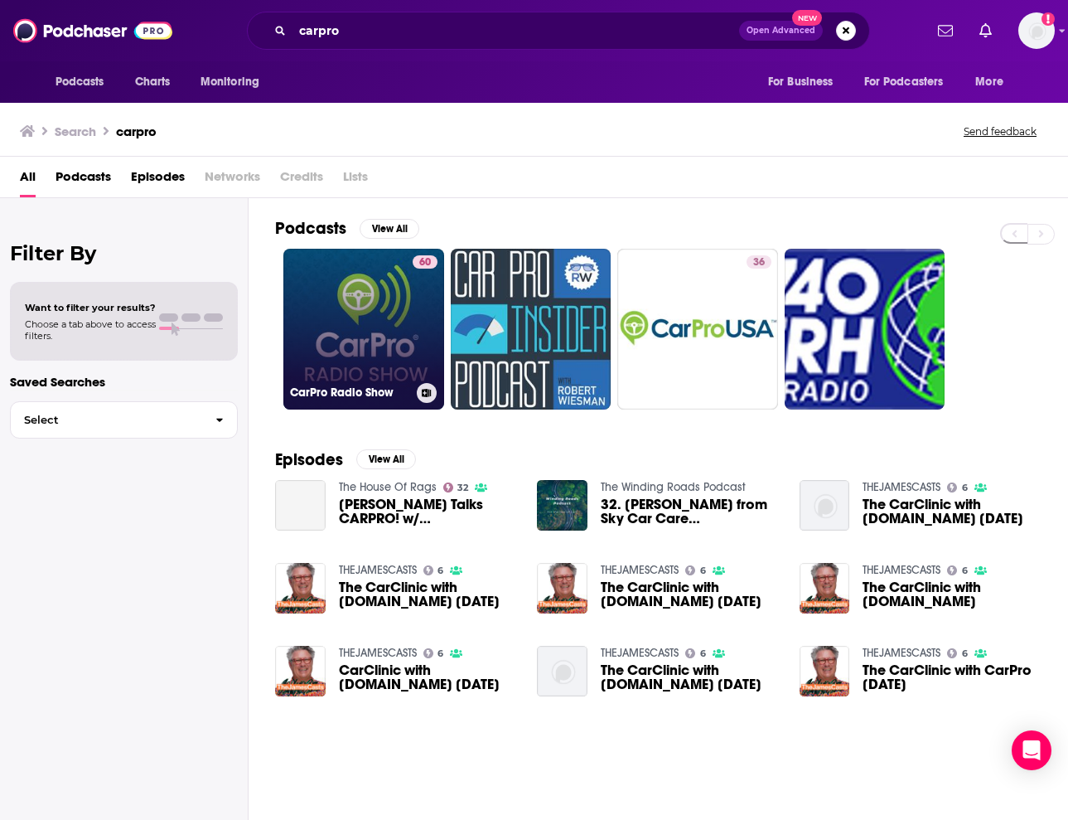
click at [400, 338] on link "60 CarPro Radio Show" at bounding box center [363, 329] width 161 height 161
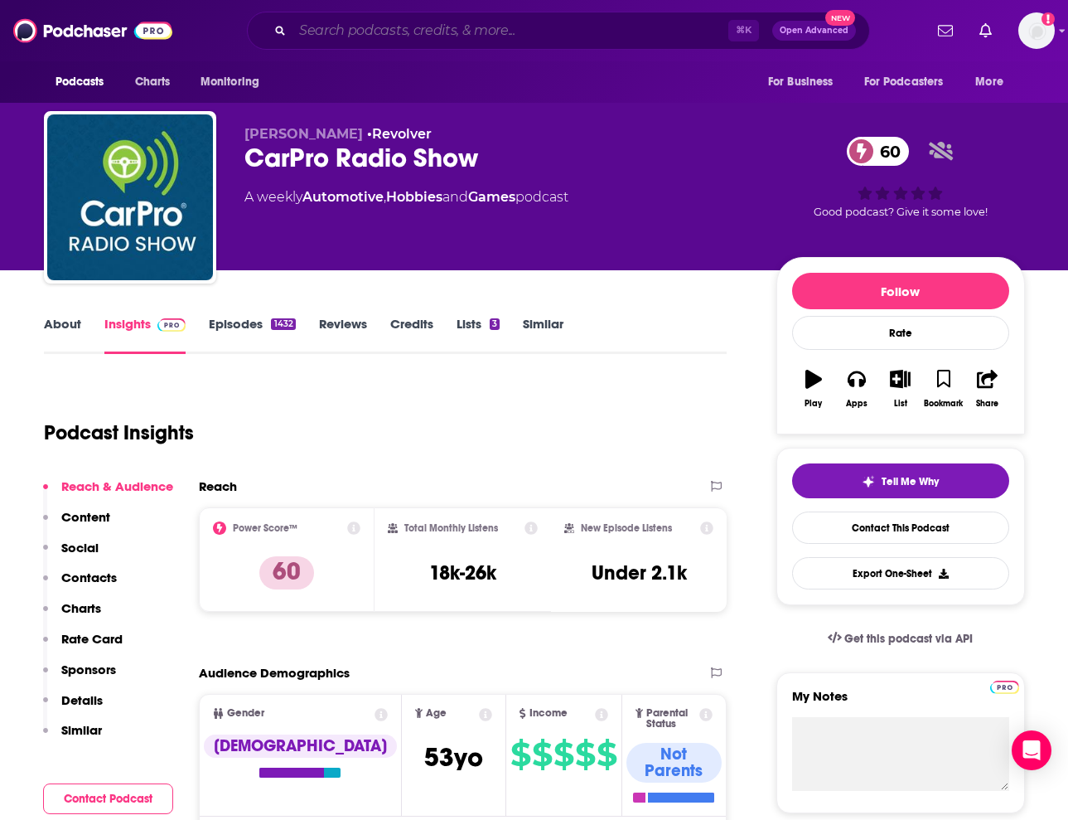
click at [609, 22] on input "Search podcasts, credits, & more..." at bounding box center [511, 30] width 436 height 27
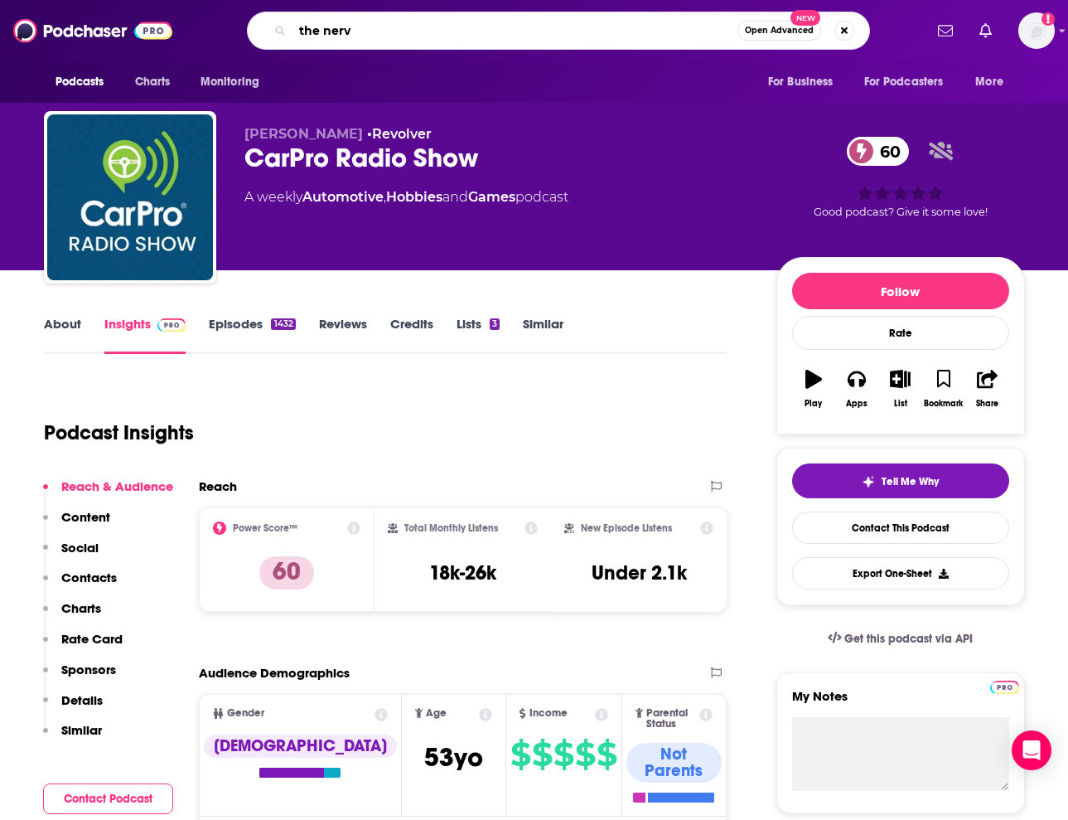
type input "the nerve"
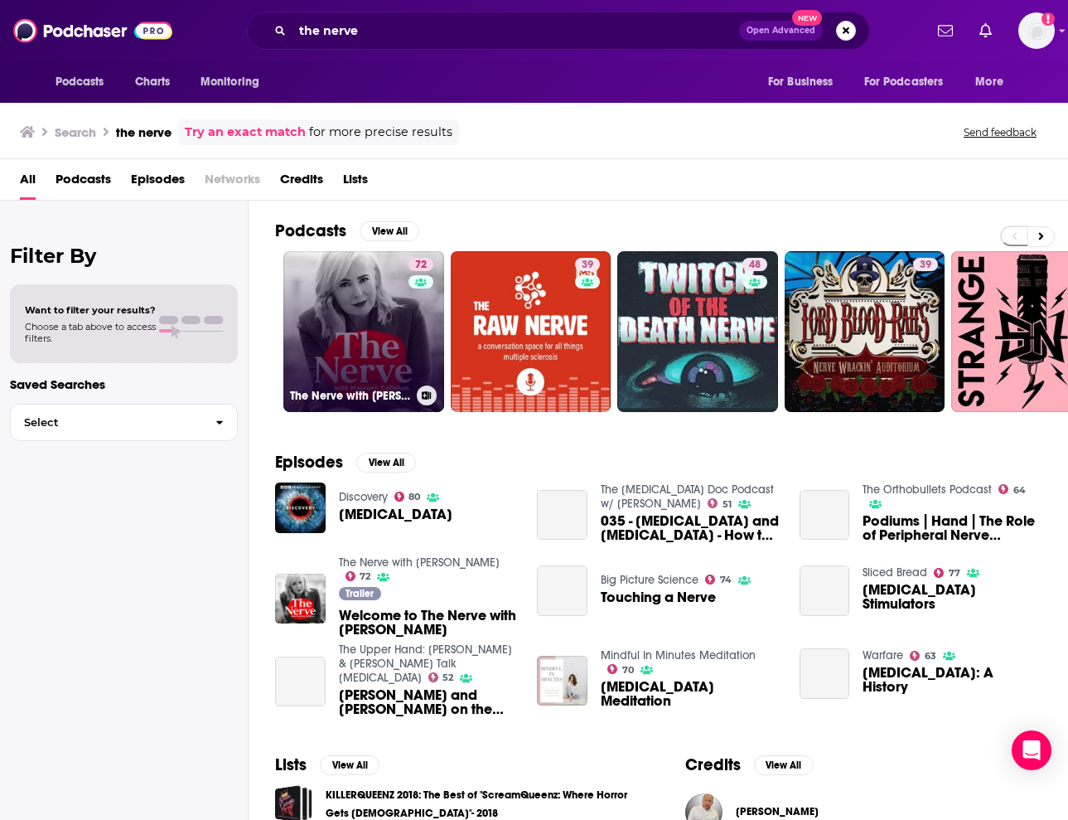
click at [380, 303] on link "72 The Nerve with [PERSON_NAME]" at bounding box center [363, 331] width 161 height 161
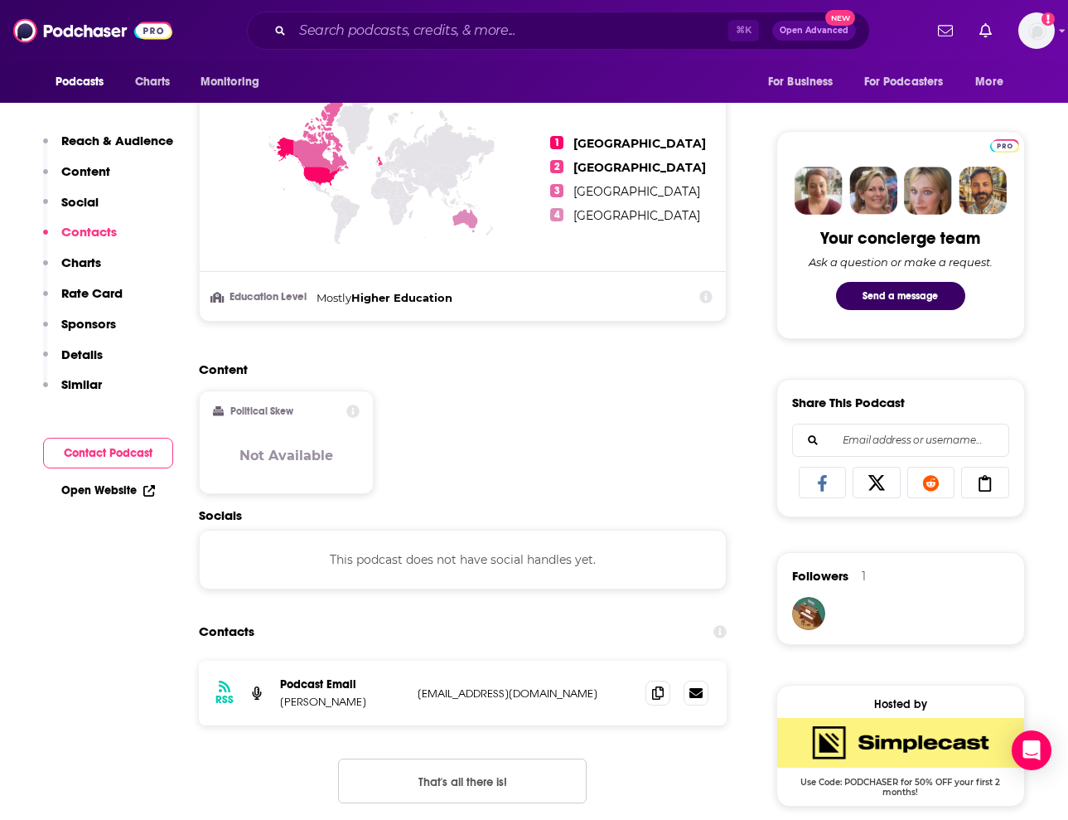
scroll to position [651, 0]
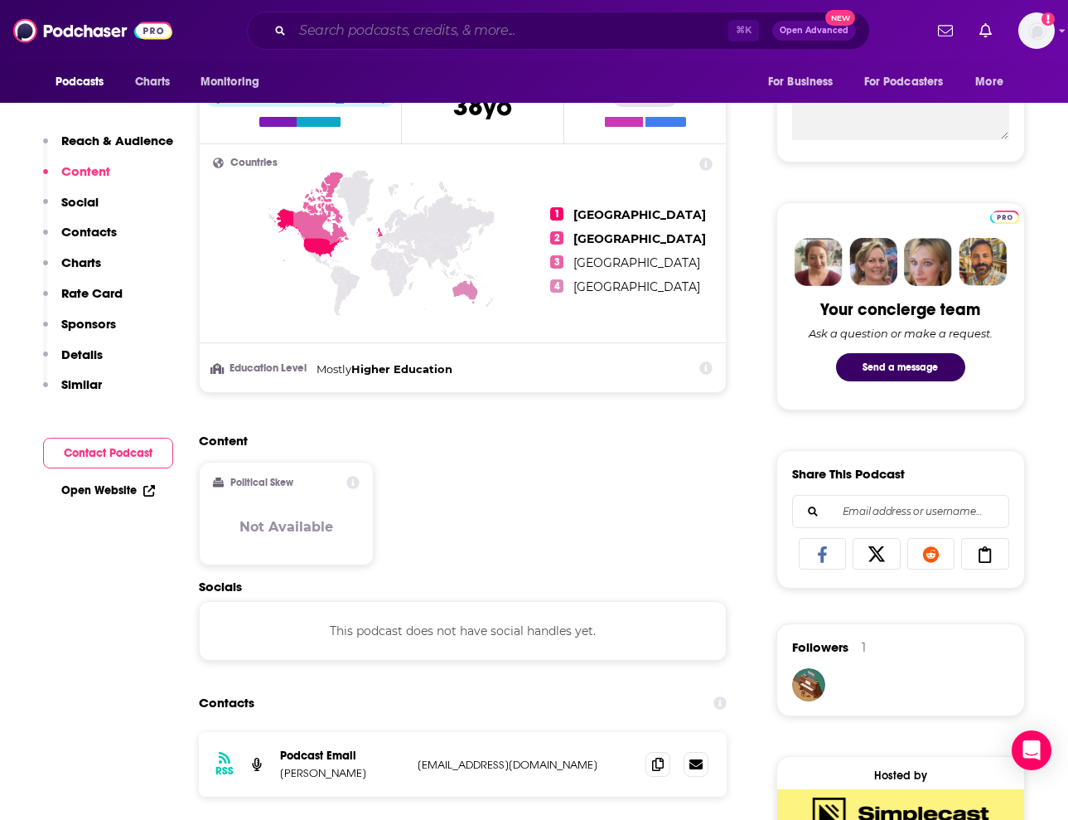
click at [412, 31] on input "Search podcasts, credits, & more..." at bounding box center [511, 30] width 436 height 27
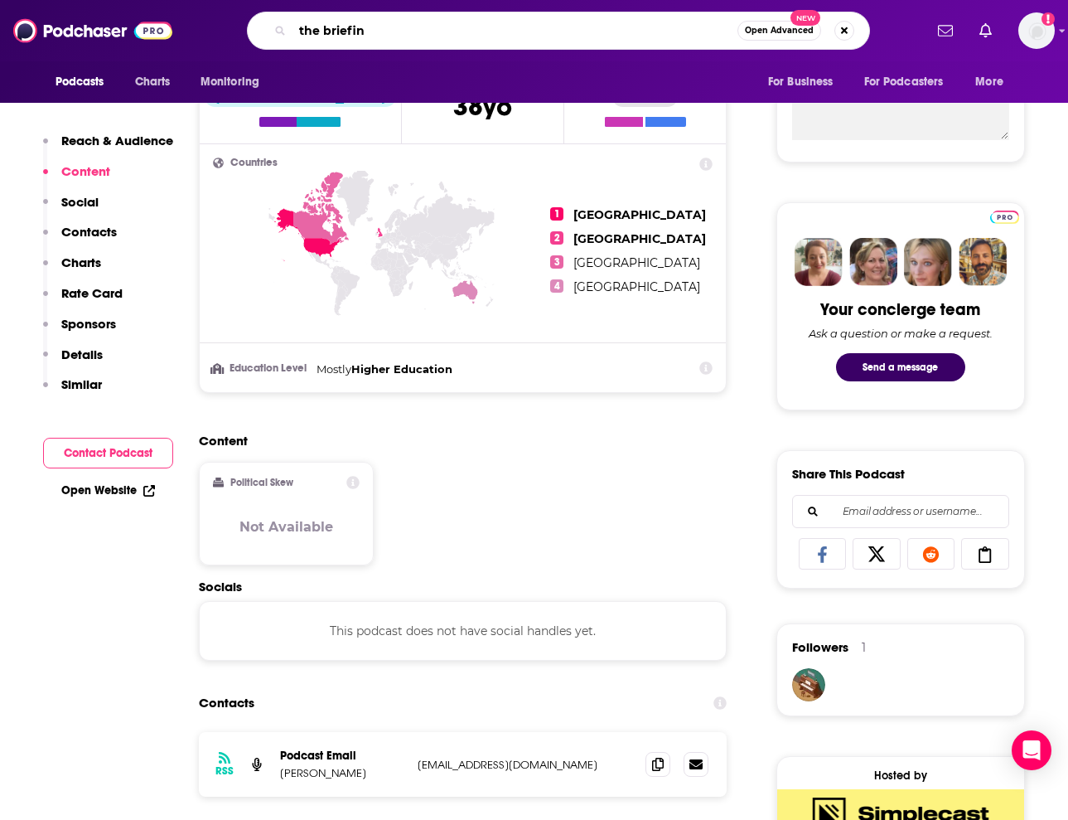
type input "the briefing"
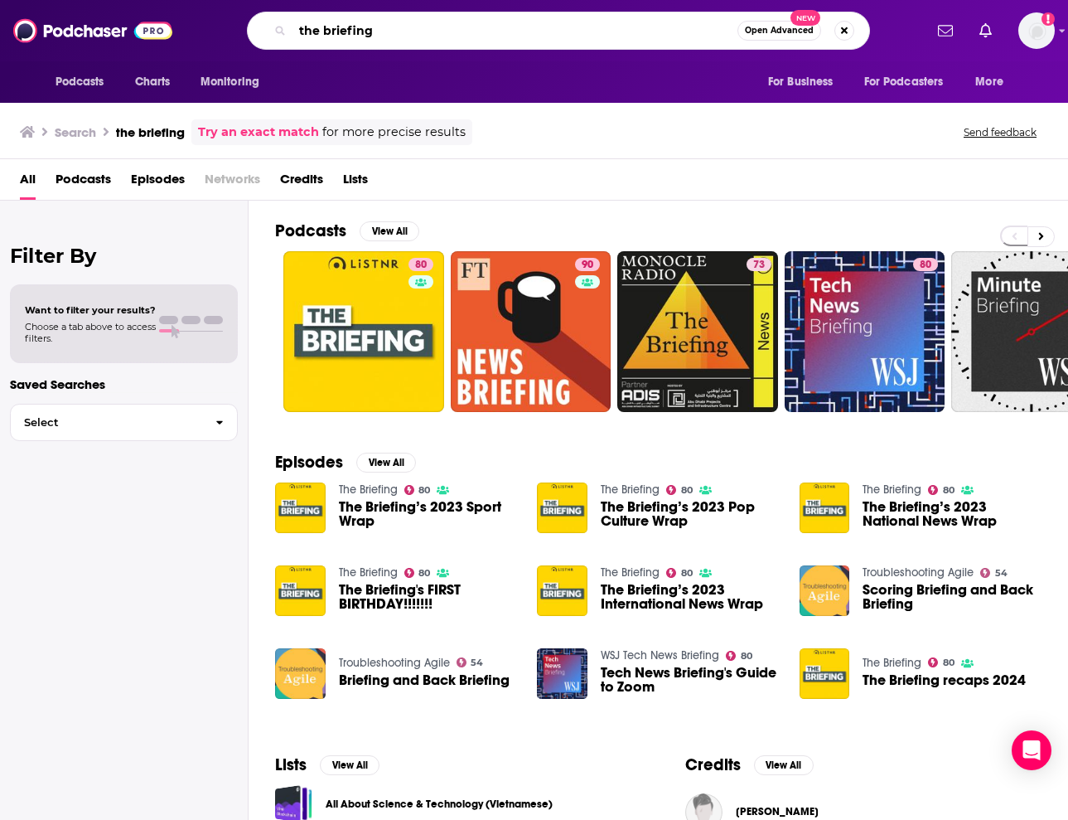
click at [393, 34] on input "the briefing" at bounding box center [515, 30] width 445 height 27
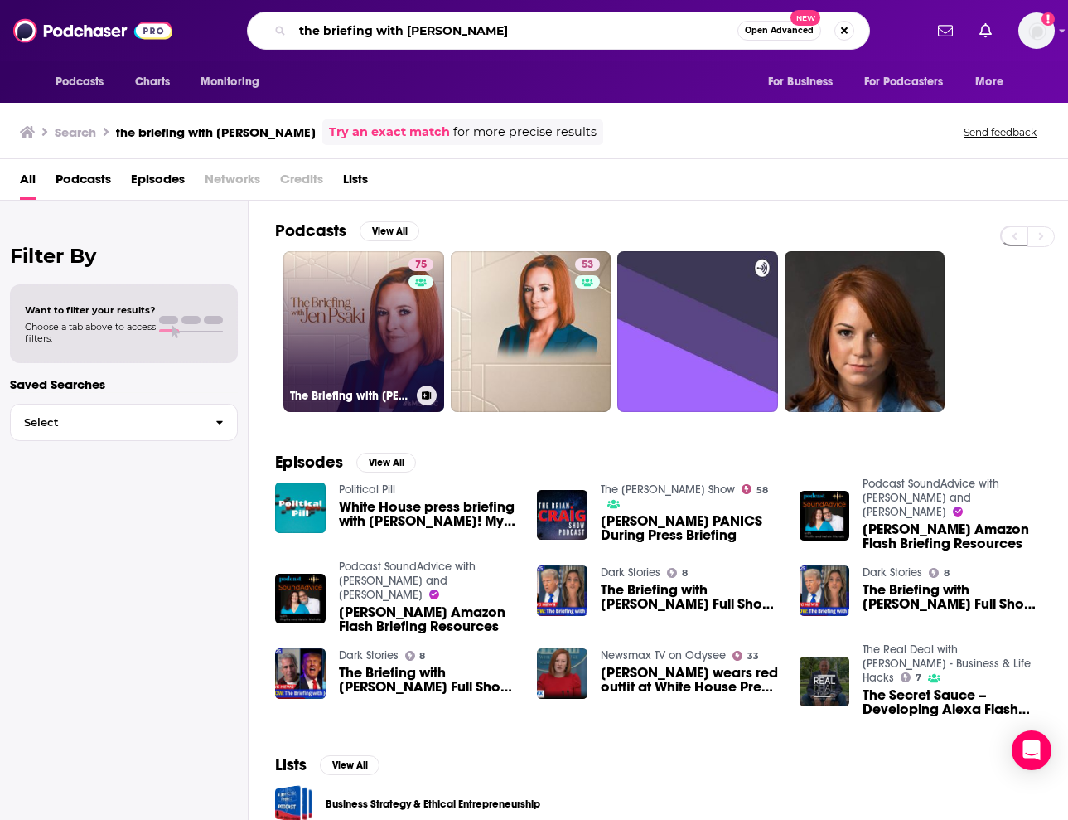
type input "the briefing with [PERSON_NAME]"
click at [419, 331] on div "75" at bounding box center [423, 322] width 29 height 128
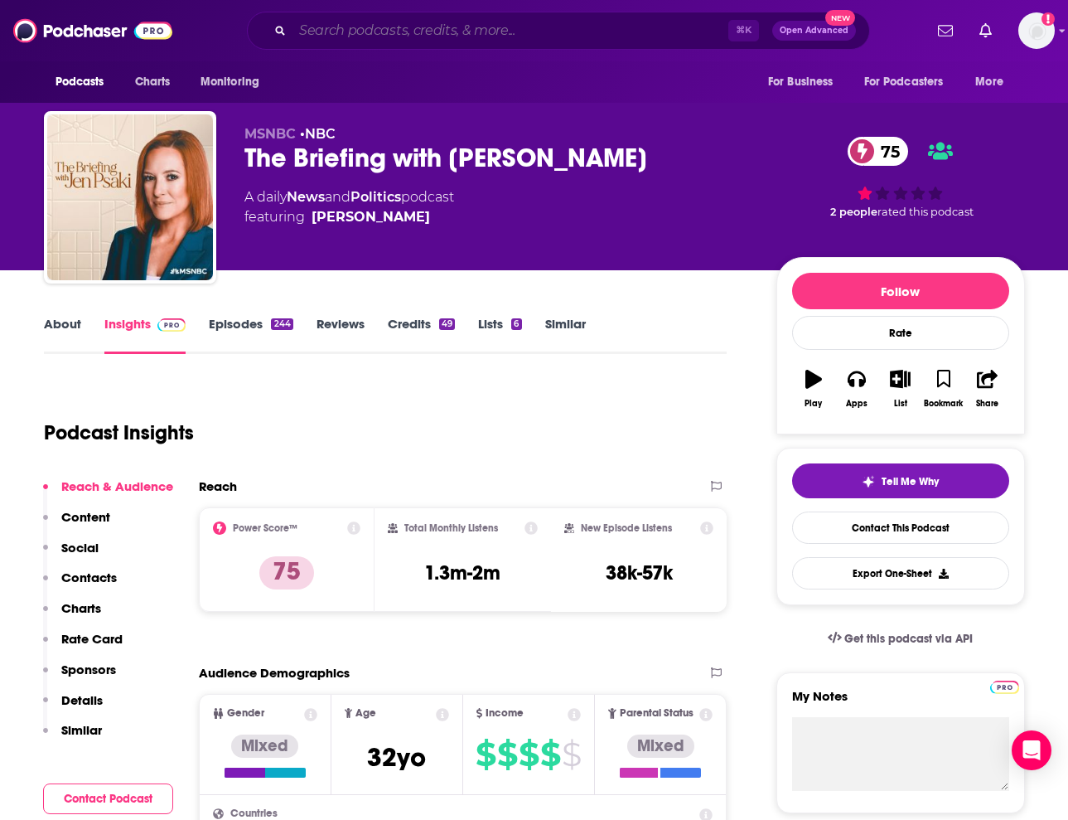
click at [690, 32] on input "Search podcasts, credits, & more..." at bounding box center [511, 30] width 436 height 27
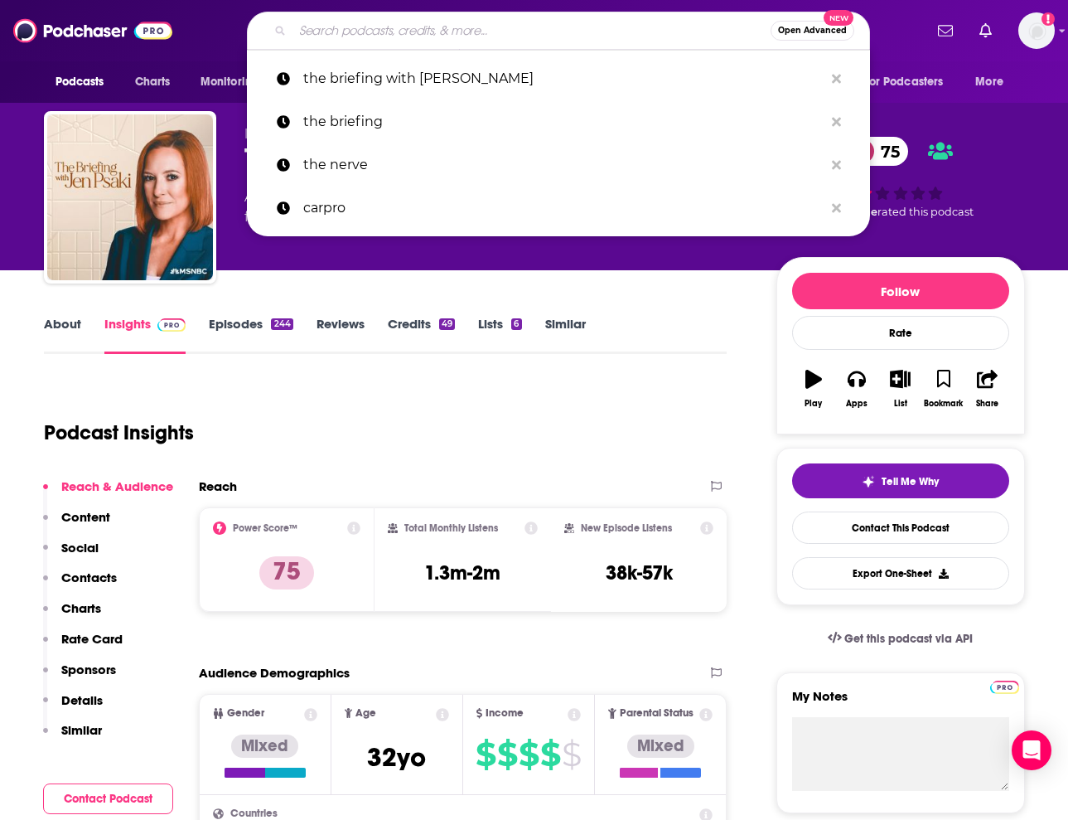
click at [690, 32] on input "Search podcasts, credits, & more..." at bounding box center [532, 30] width 478 height 27
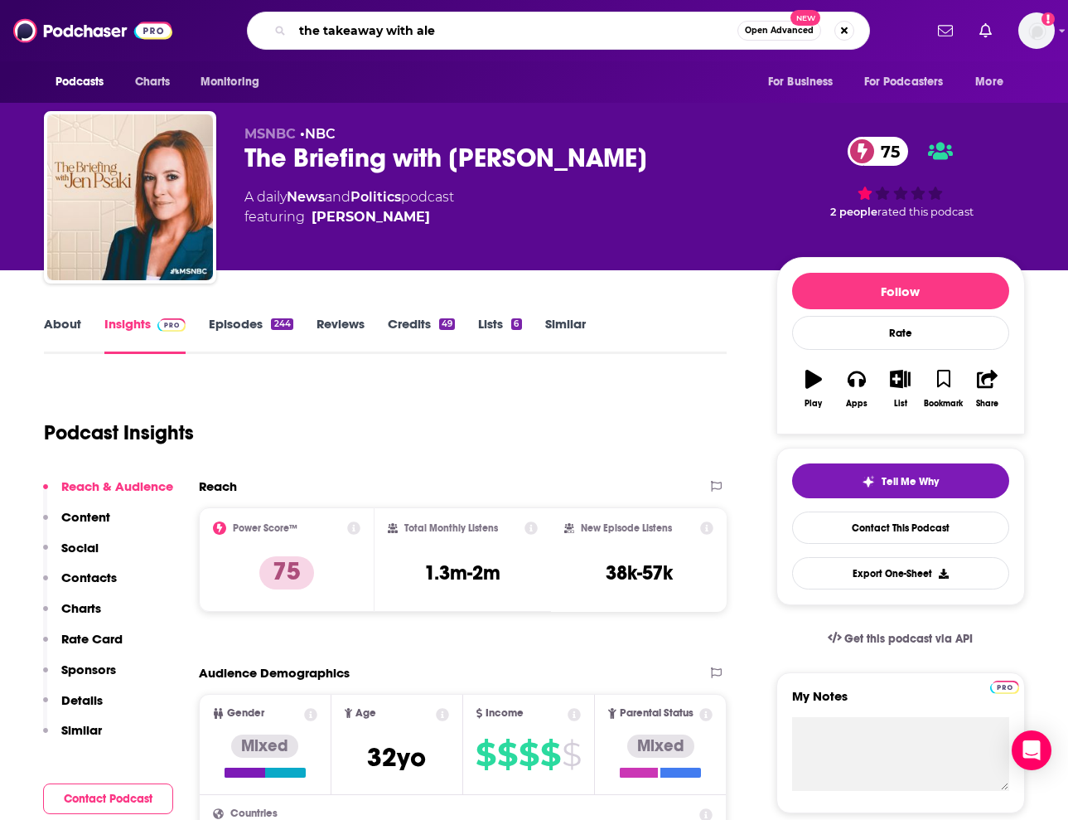
type input "the takeaway with [PERSON_NAME]"
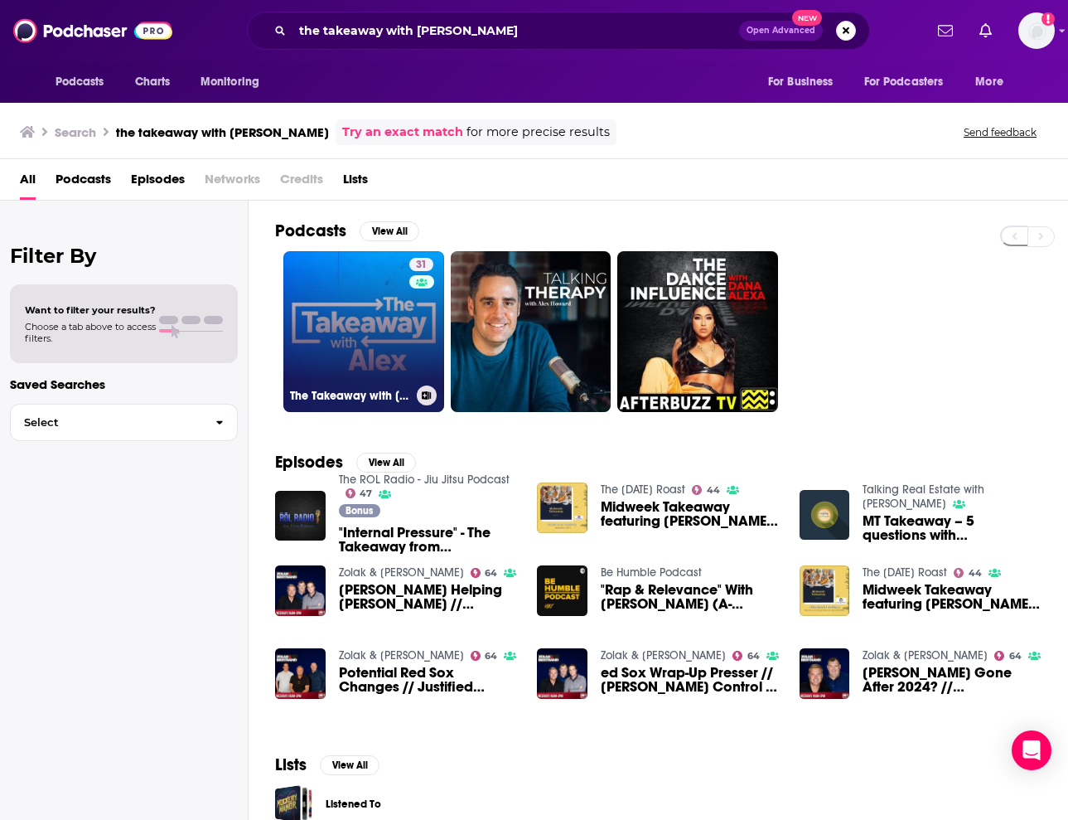
click at [402, 325] on link "31 The Takeaway with [PERSON_NAME]" at bounding box center [363, 331] width 161 height 161
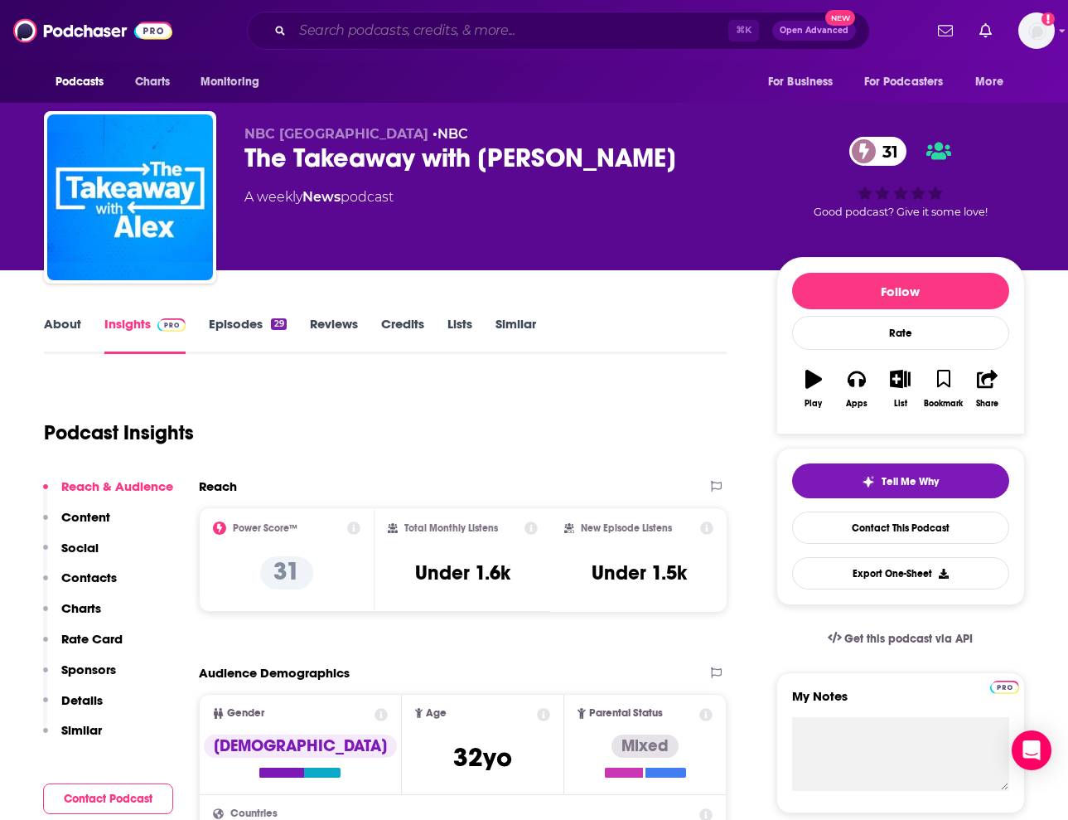
click at [692, 30] on input "Search podcasts, credits, & more..." at bounding box center [511, 30] width 436 height 27
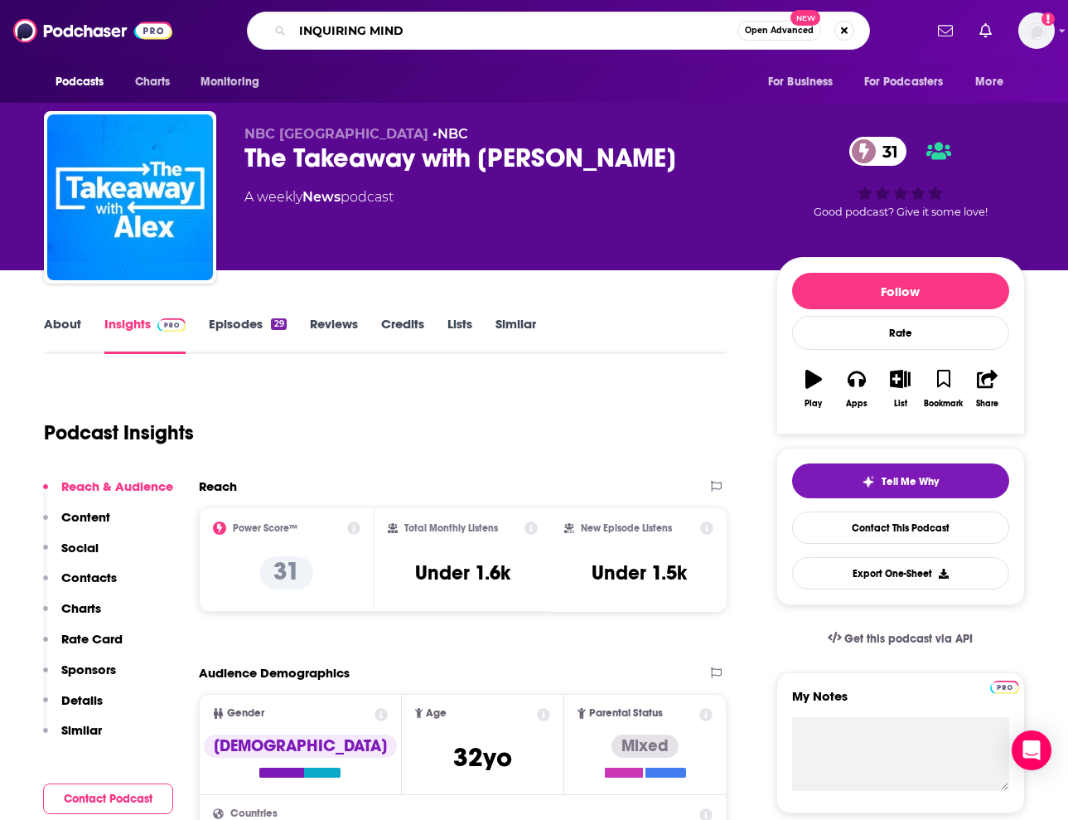
type input "INQUIRING MINDS"
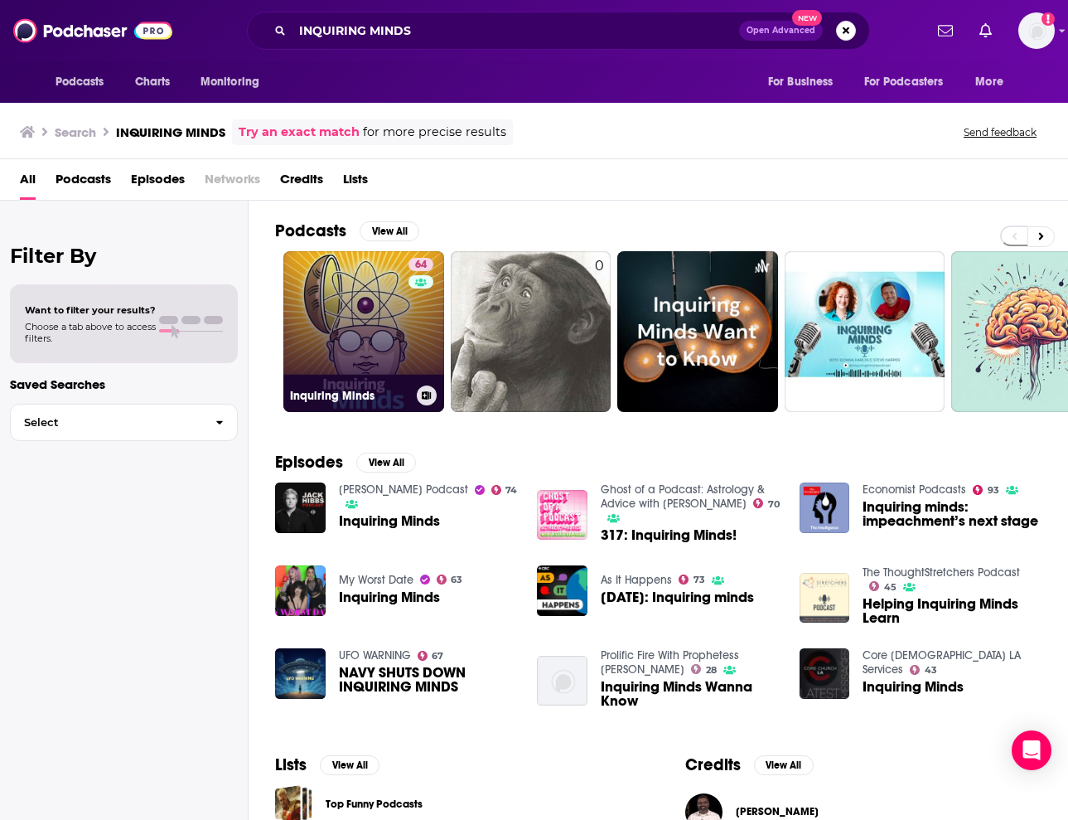
click at [351, 325] on link "64 Inquiring Minds" at bounding box center [363, 331] width 161 height 161
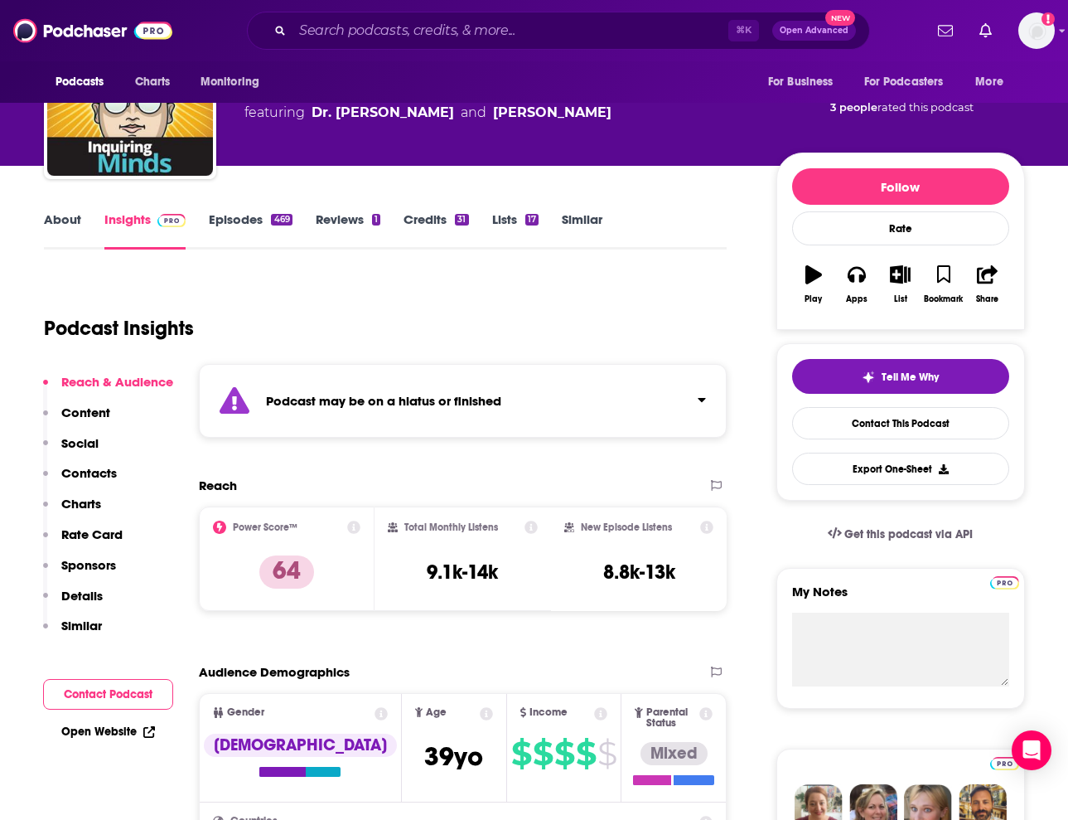
scroll to position [119, 0]
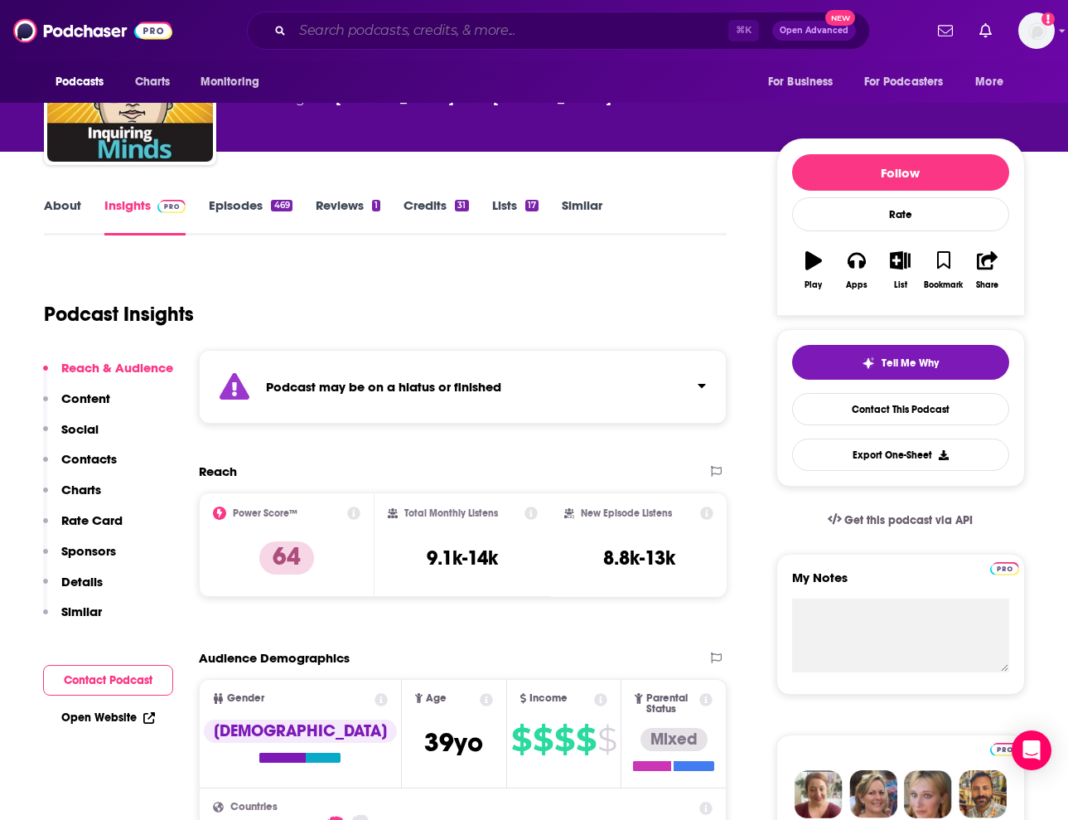
click at [687, 27] on input "Search podcasts, credits, & more..." at bounding box center [511, 30] width 436 height 27
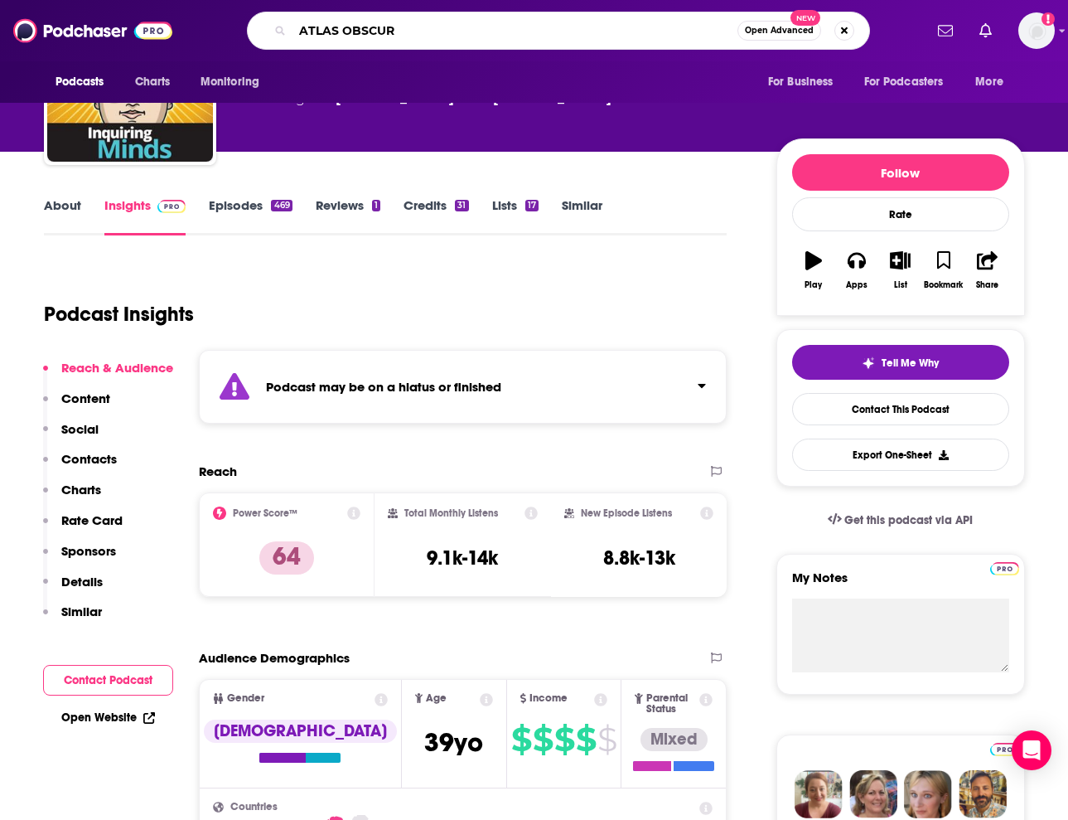
type input "ATLAS OBSCURA"
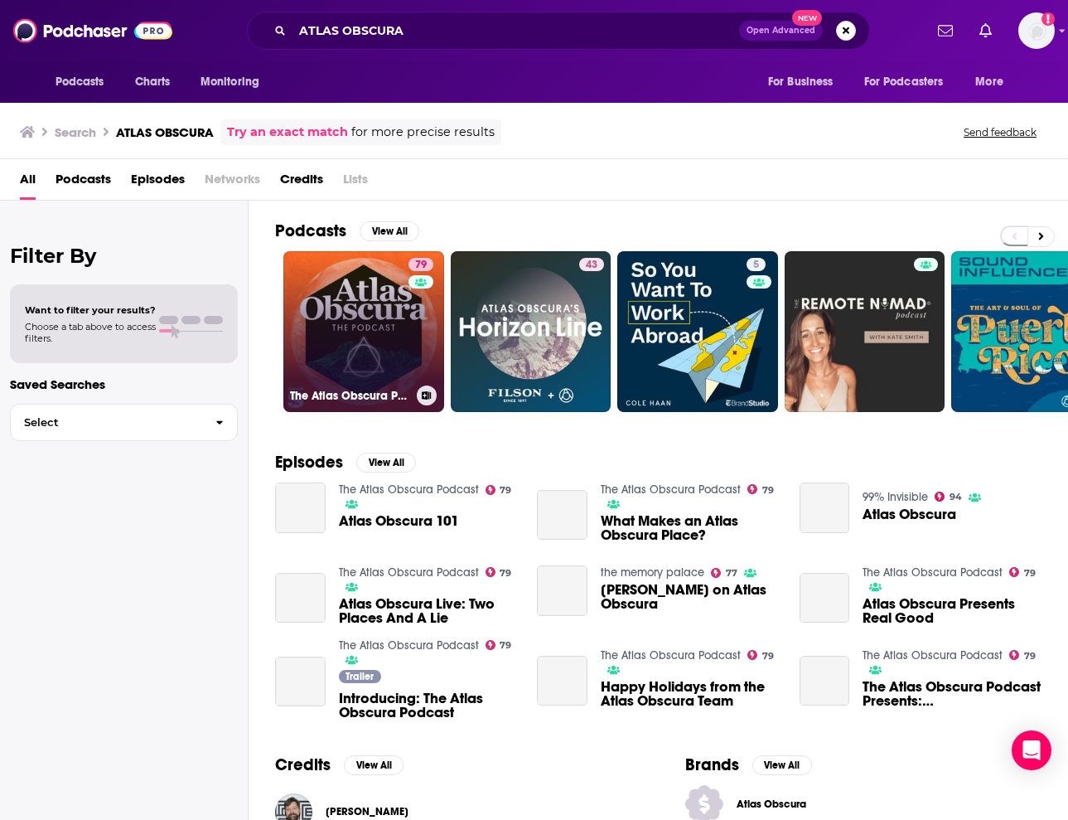
click at [371, 295] on link "79 The Atlas Obscura Podcast" at bounding box center [363, 331] width 161 height 161
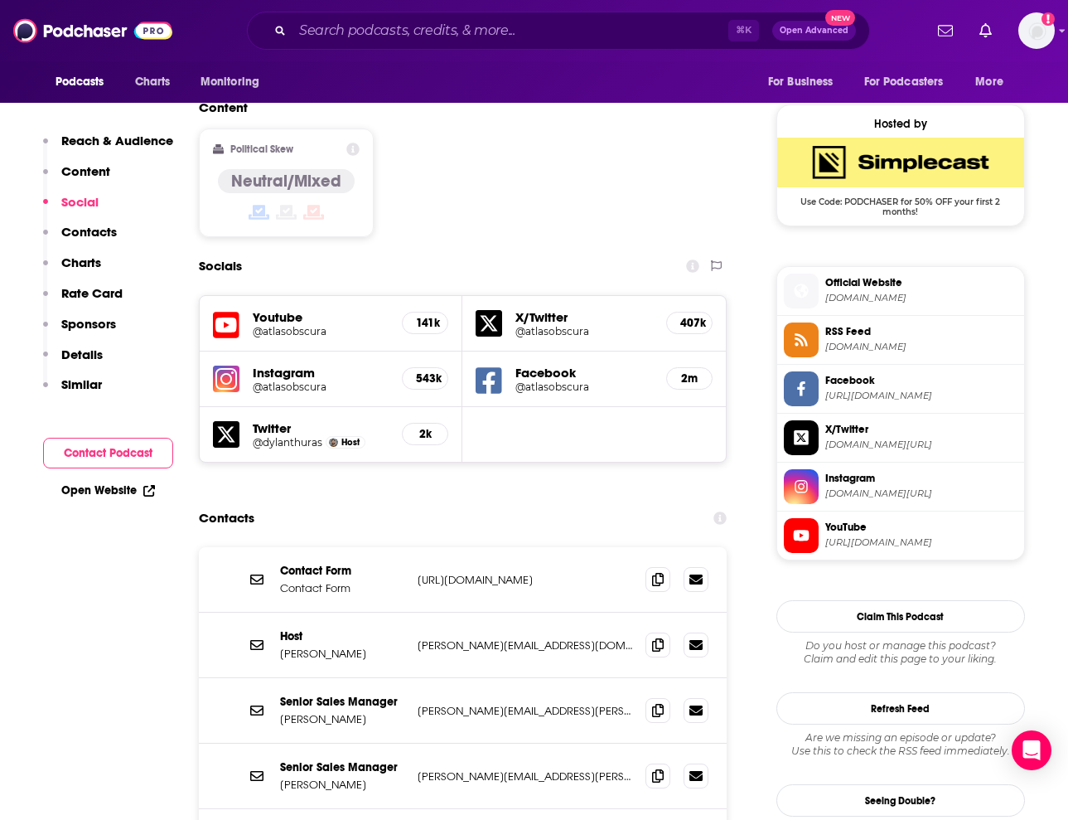
scroll to position [1335, 0]
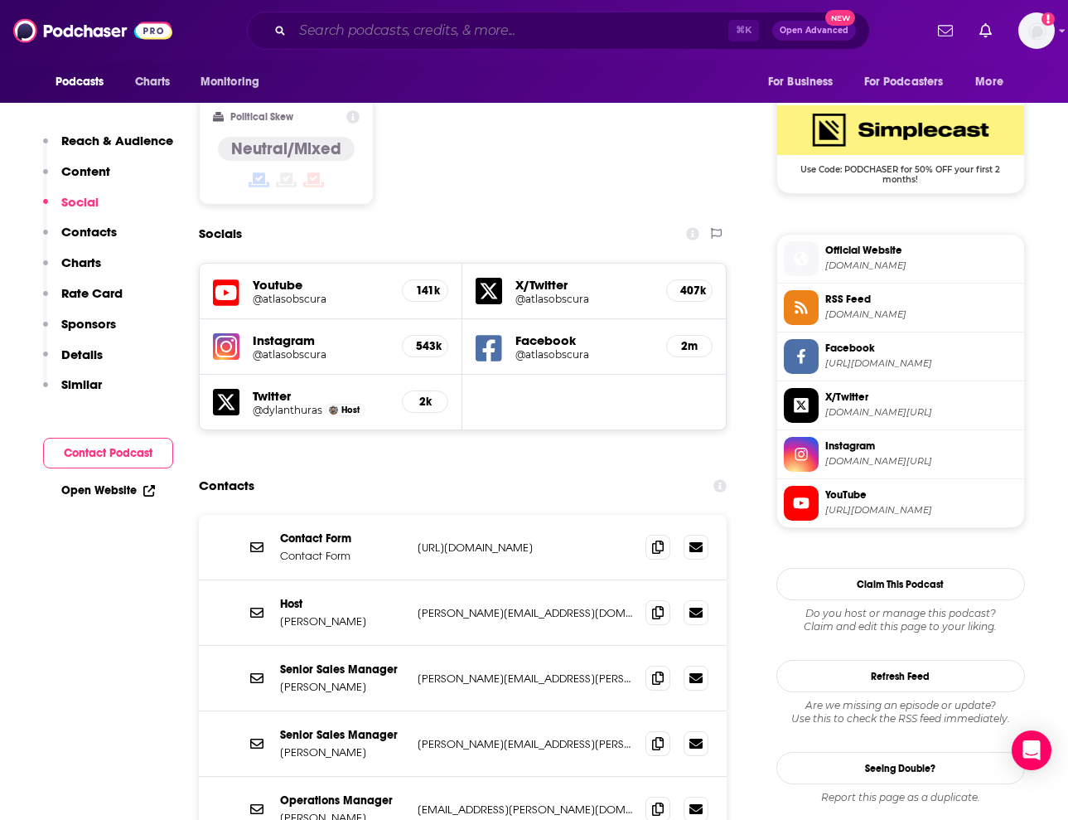
click at [690, 31] on input "Search podcasts, credits, & more..." at bounding box center [511, 30] width 436 height 27
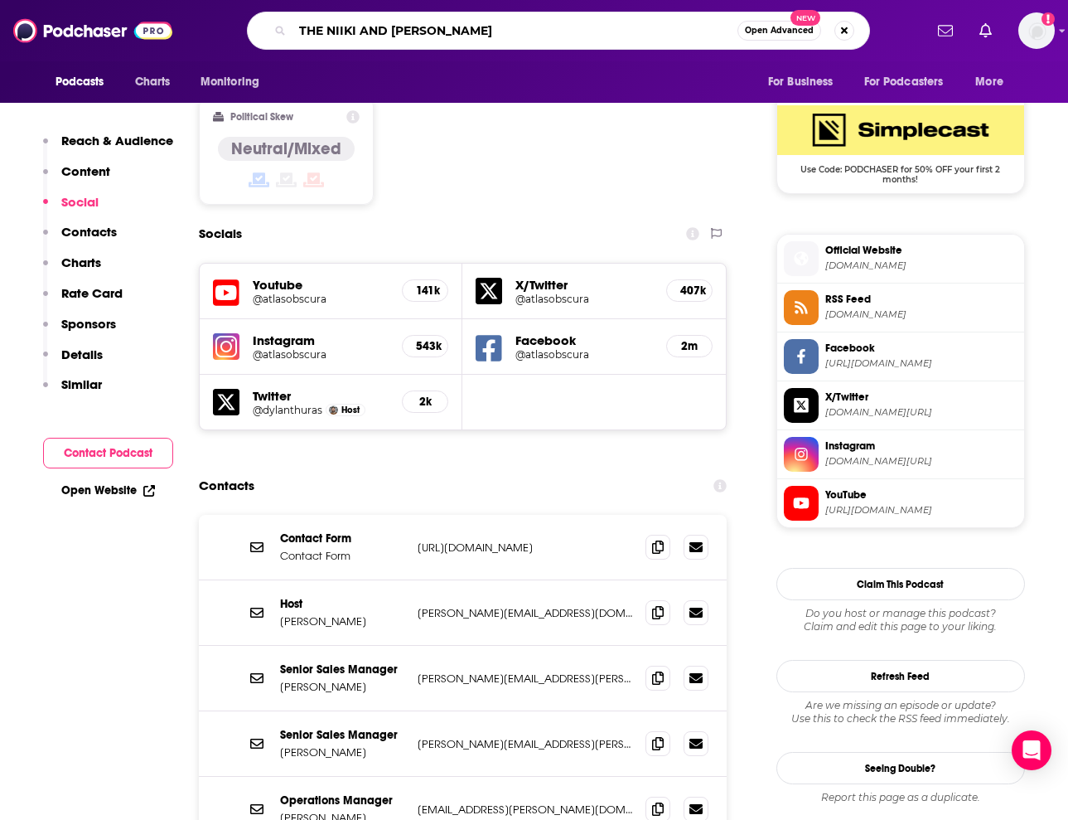
type input "THE NIIKI AND [PERSON_NAME] SHOW"
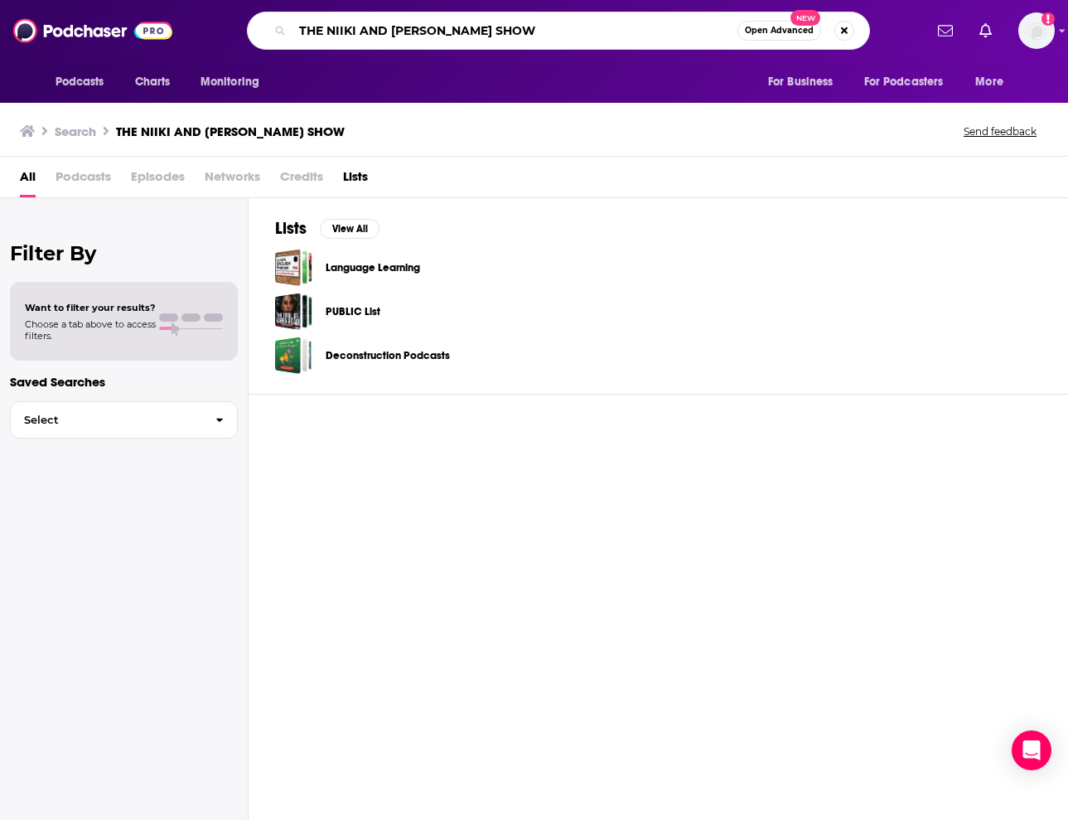
drag, startPoint x: 388, startPoint y: 31, endPoint x: 361, endPoint y: 32, distance: 26.5
click at [361, 32] on input "THE NIIKI AND [PERSON_NAME] SHOW" at bounding box center [515, 30] width 445 height 27
type input "THE [PERSON_NAME] SHOW"
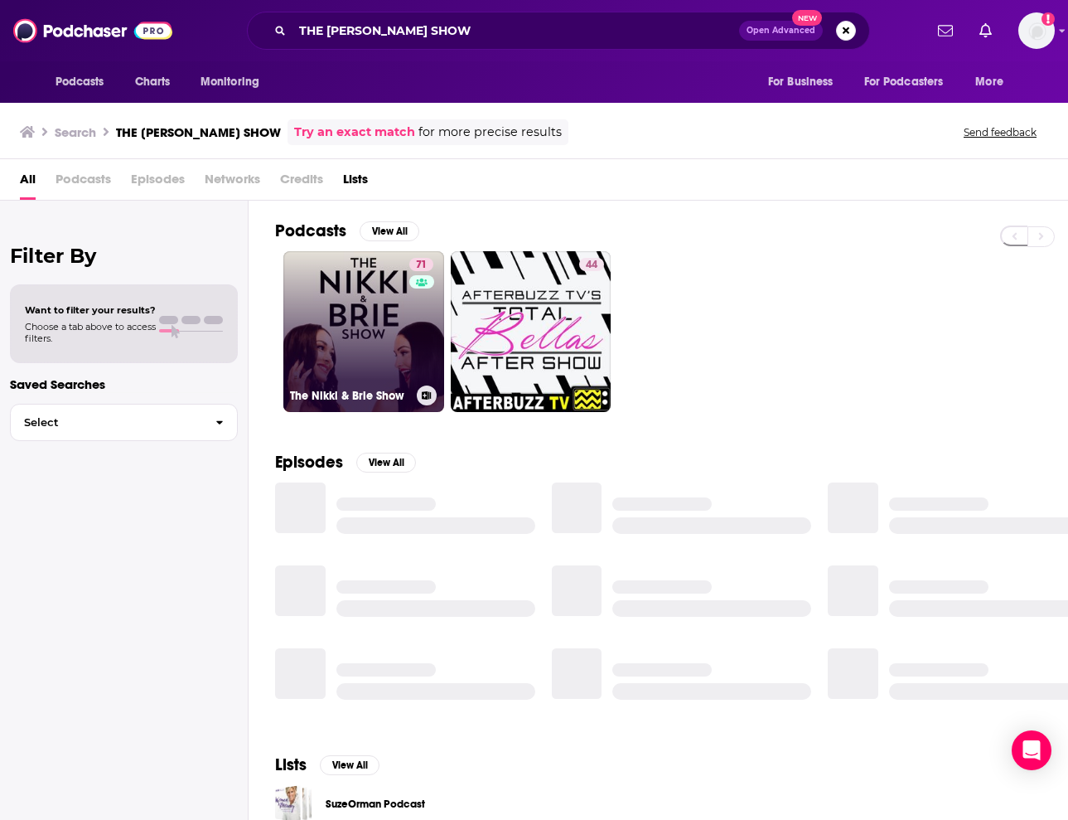
click at [374, 315] on link "71 The Nikki & [PERSON_NAME] Show" at bounding box center [363, 331] width 161 height 161
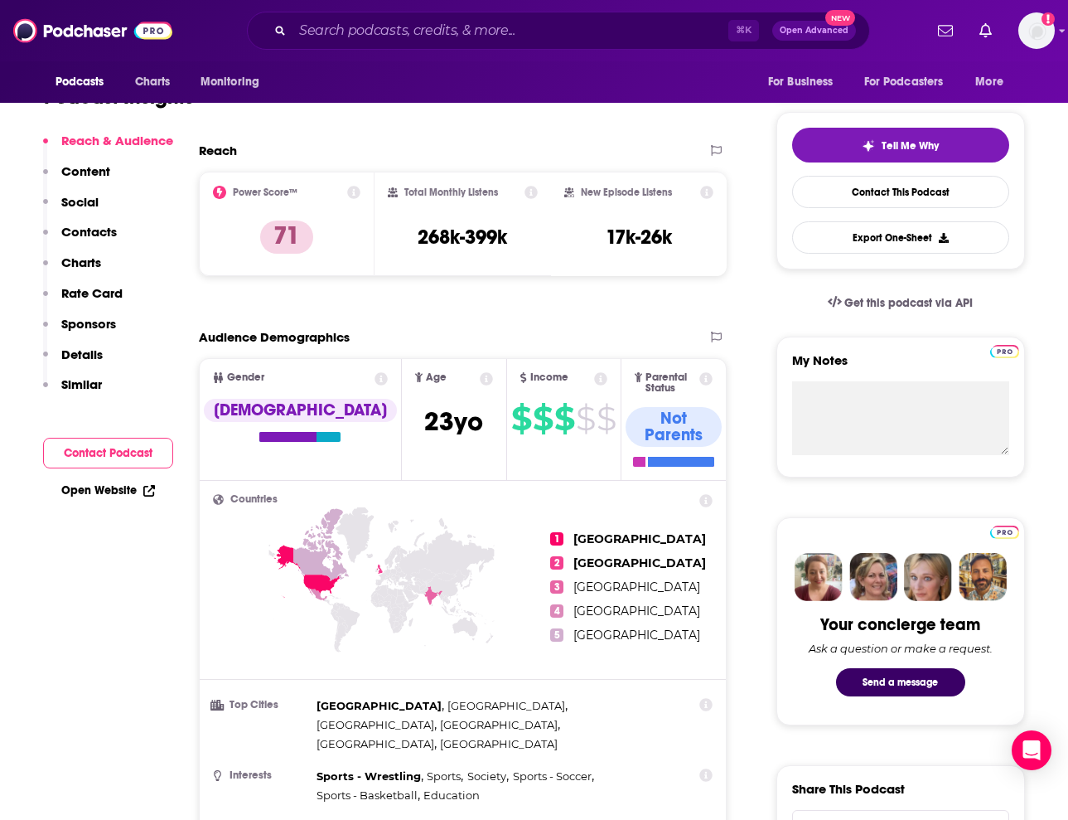
scroll to position [438, 0]
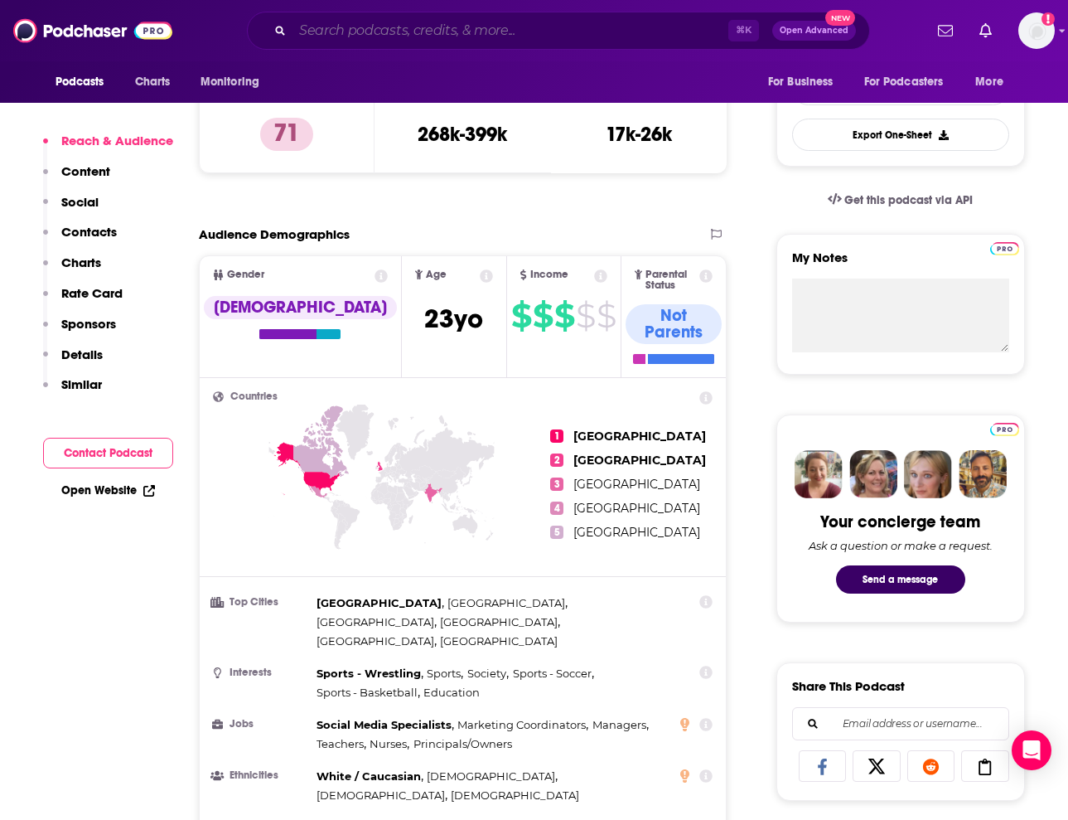
click at [682, 31] on input "Search podcasts, credits, & more..." at bounding box center [511, 30] width 436 height 27
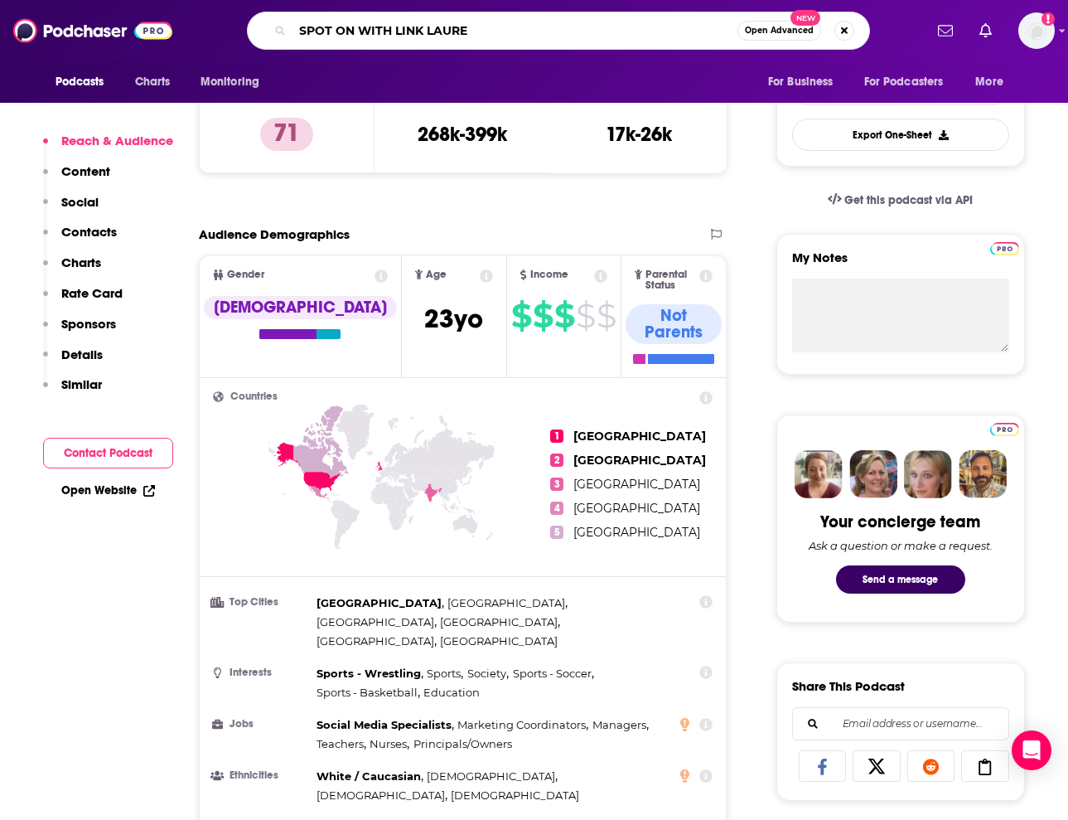
type input "SPOT ON WITH LINK LAUREN"
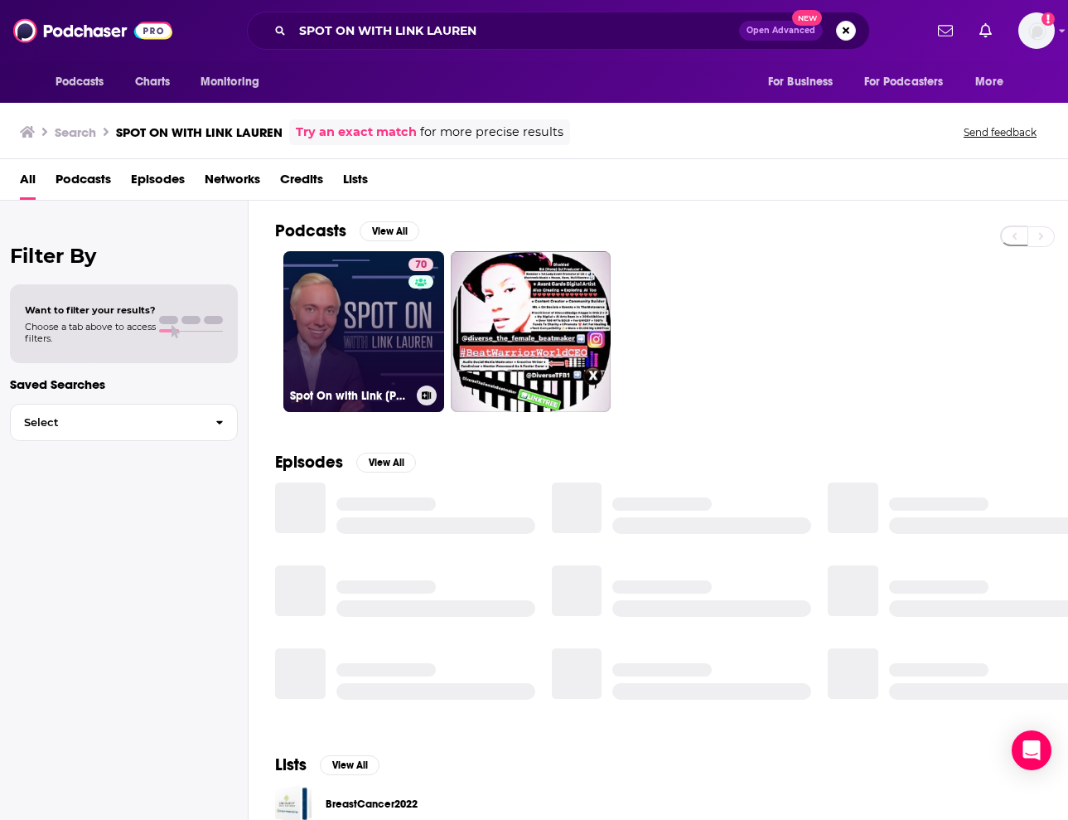
click at [414, 330] on div "70" at bounding box center [423, 322] width 29 height 128
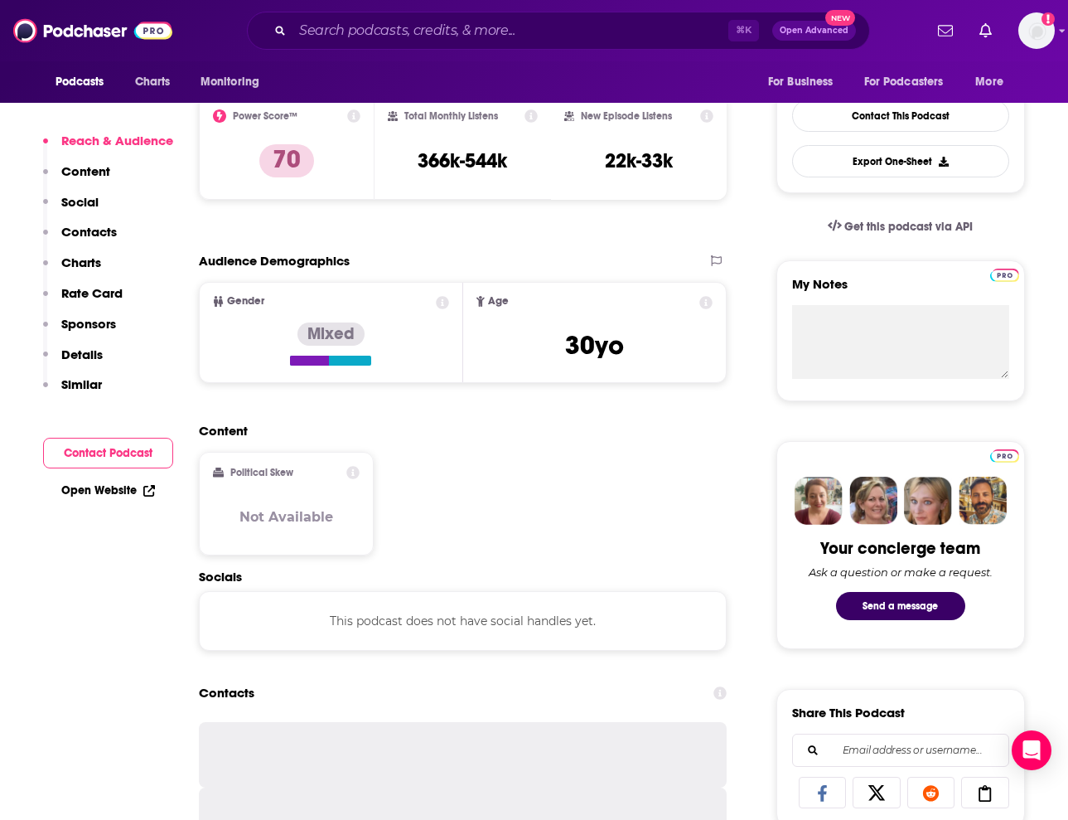
scroll to position [414, 0]
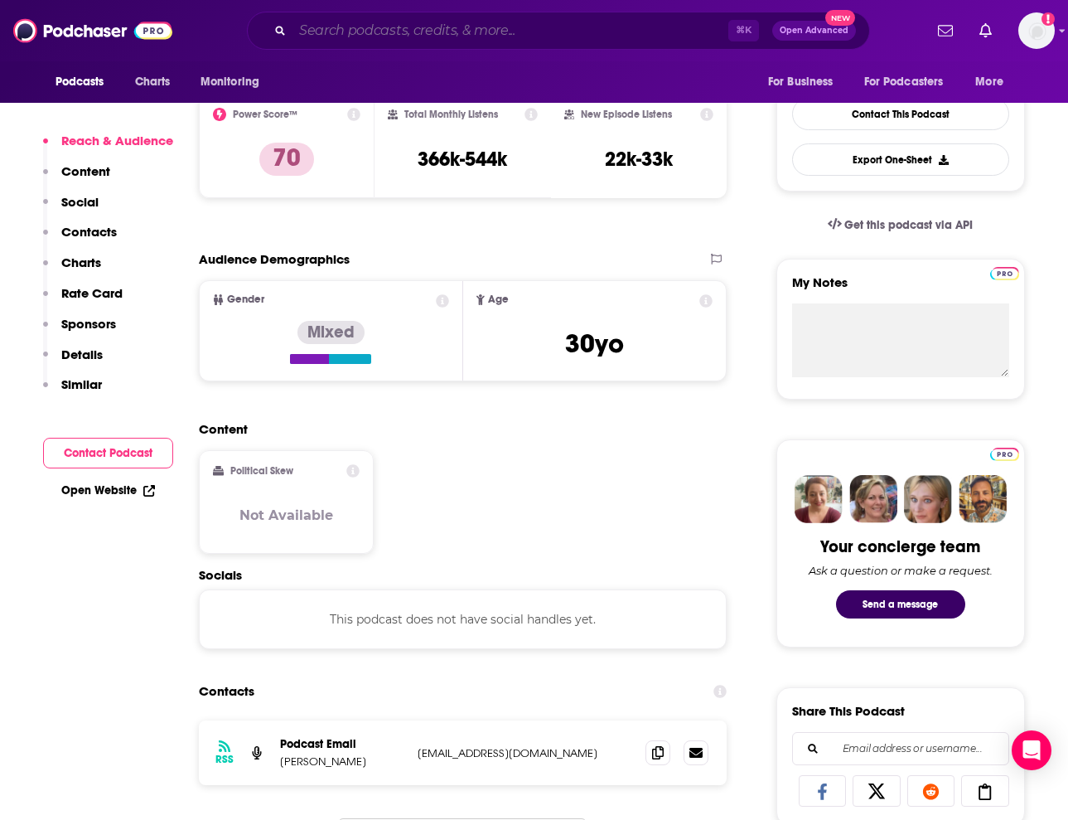
click at [609, 33] on input "Search podcasts, credits, & more..." at bounding box center [511, 30] width 436 height 27
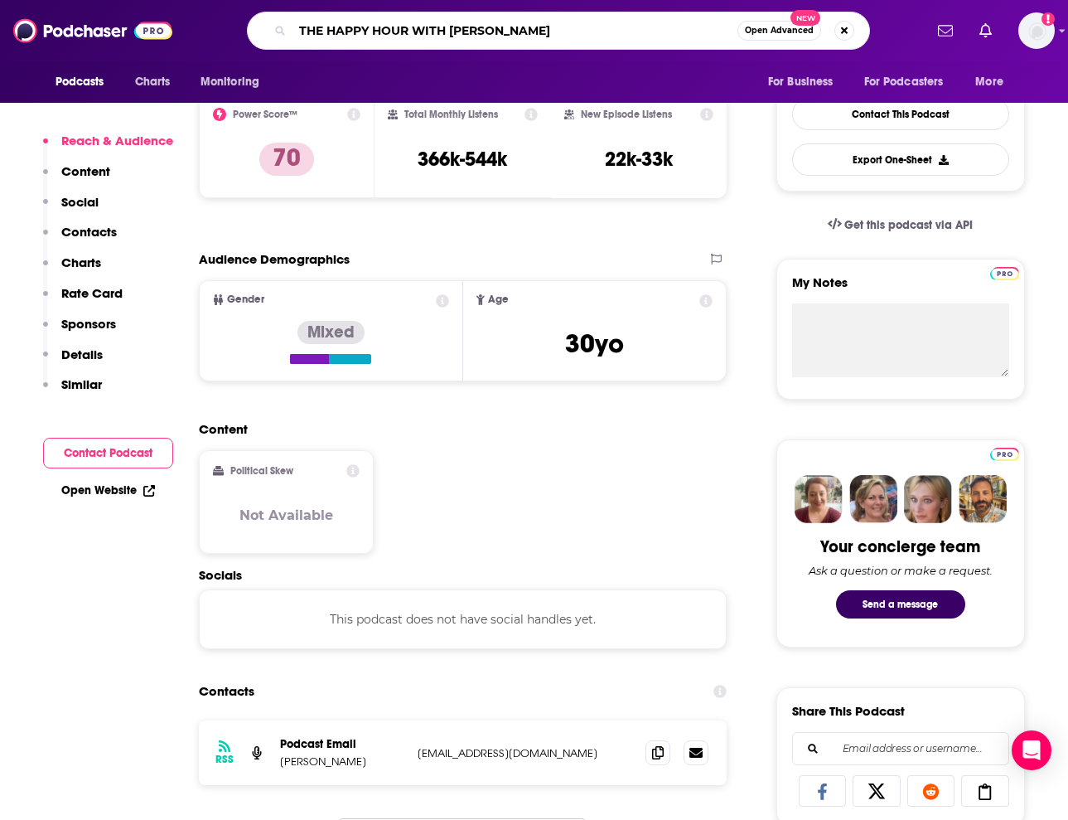
type input "THE HAPPY HOUR WITH [PERSON_NAME]"
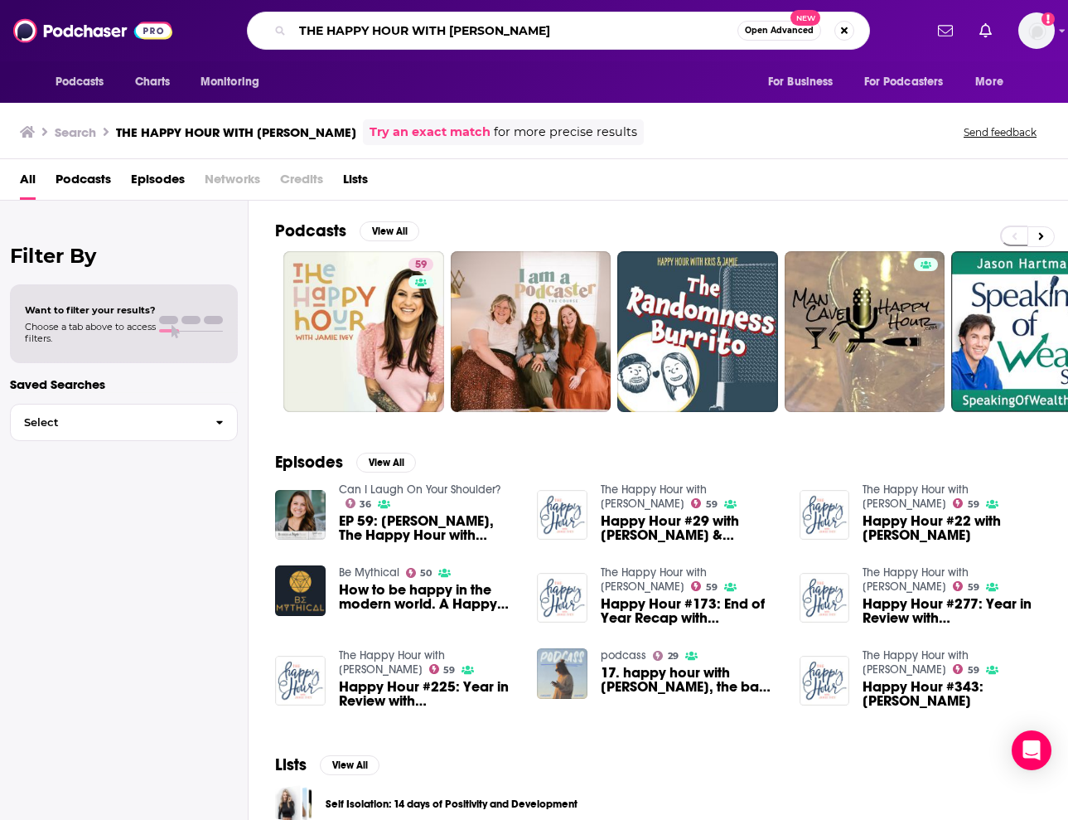
click at [693, 36] on input "THE HAPPY HOUR WITH [PERSON_NAME]" at bounding box center [515, 30] width 445 height 27
drag, startPoint x: 693, startPoint y: 36, endPoint x: 517, endPoint y: -23, distance: 185.6
click at [517, 0] on html "Podcasts Charts Monitoring THE HAPPY HOUR WITH [PERSON_NAME] Open Advanced New …" at bounding box center [534, 410] width 1068 height 820
type input "D"
type input "SWAMP DONKEY RADIO"
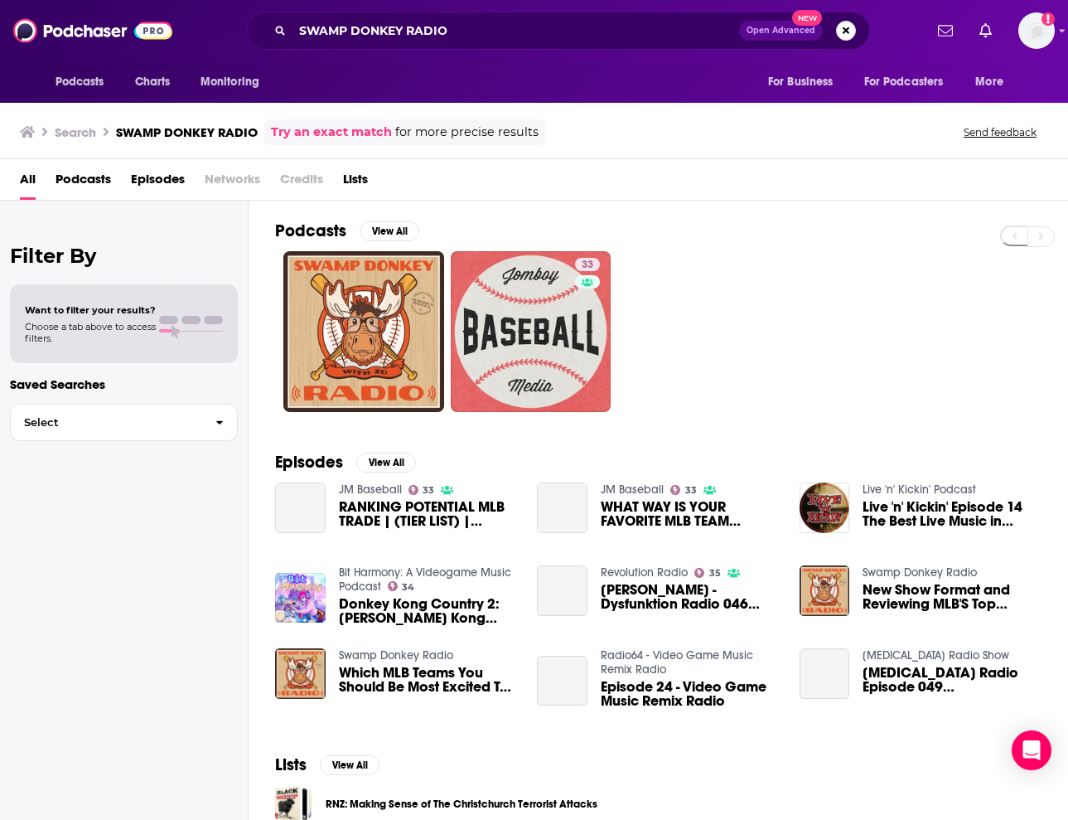
click at [423, 292] on link at bounding box center [363, 331] width 161 height 161
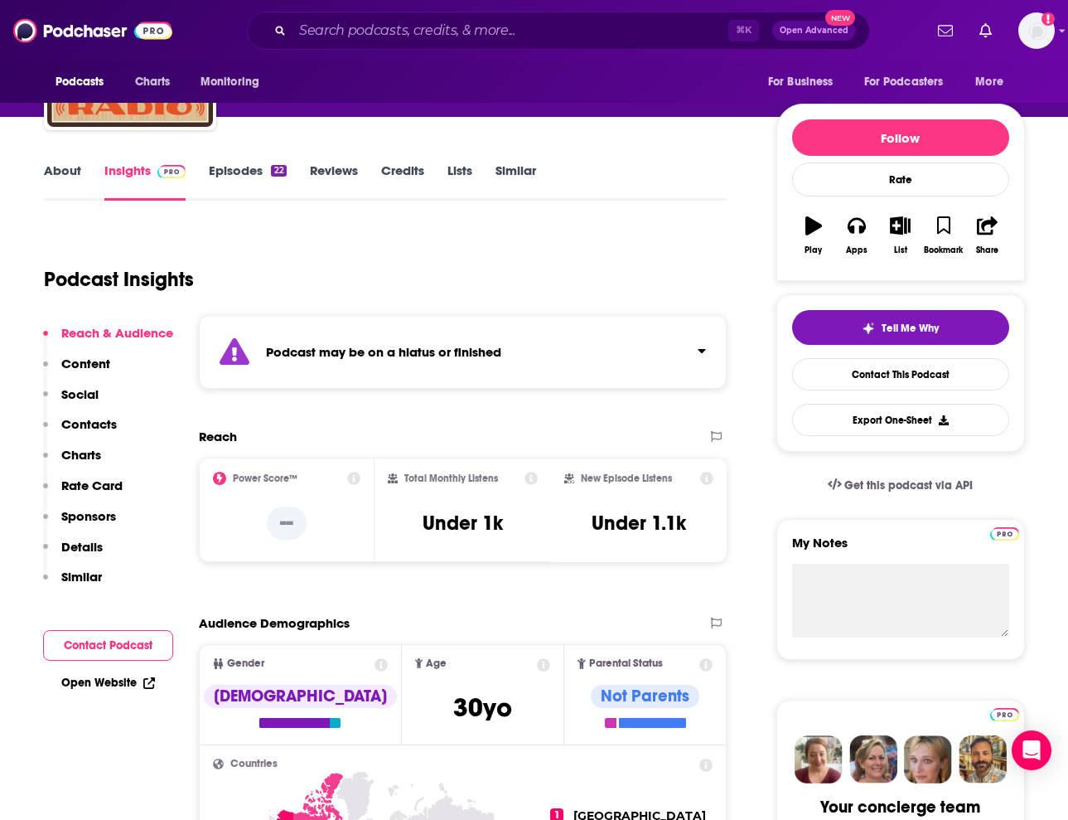
scroll to position [154, 0]
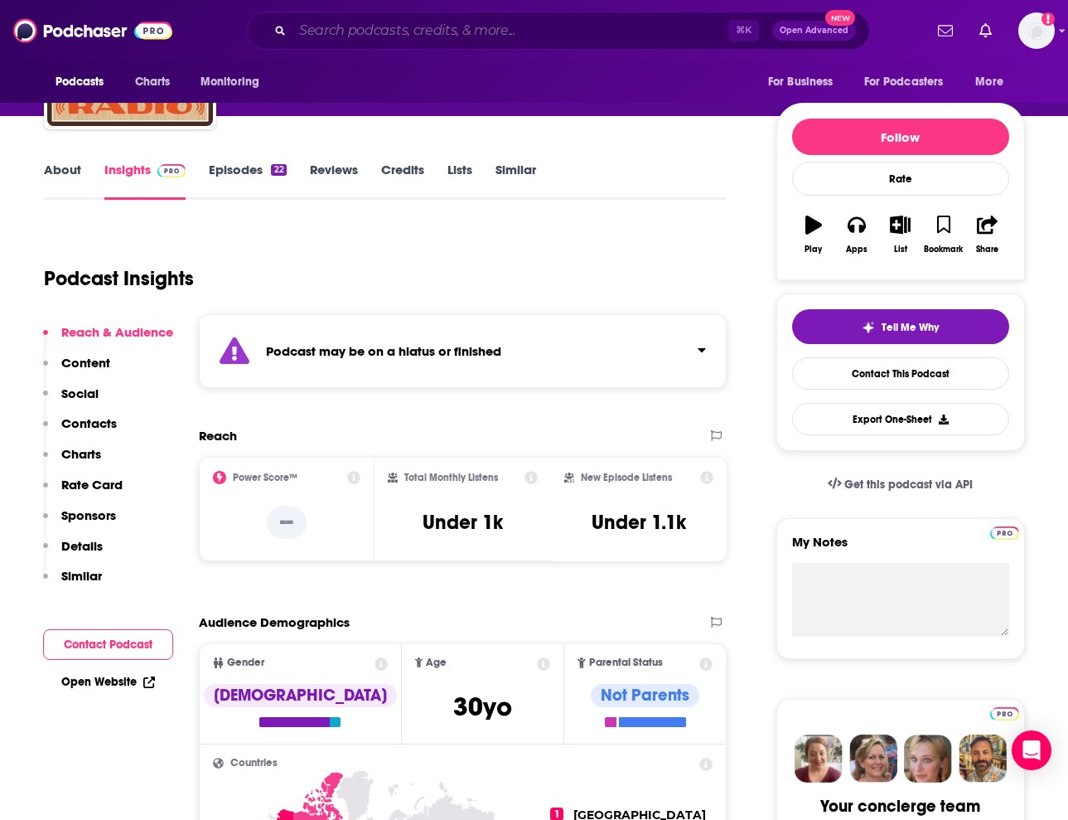
click at [501, 36] on input "Search podcasts, credits, & more..." at bounding box center [511, 30] width 436 height 27
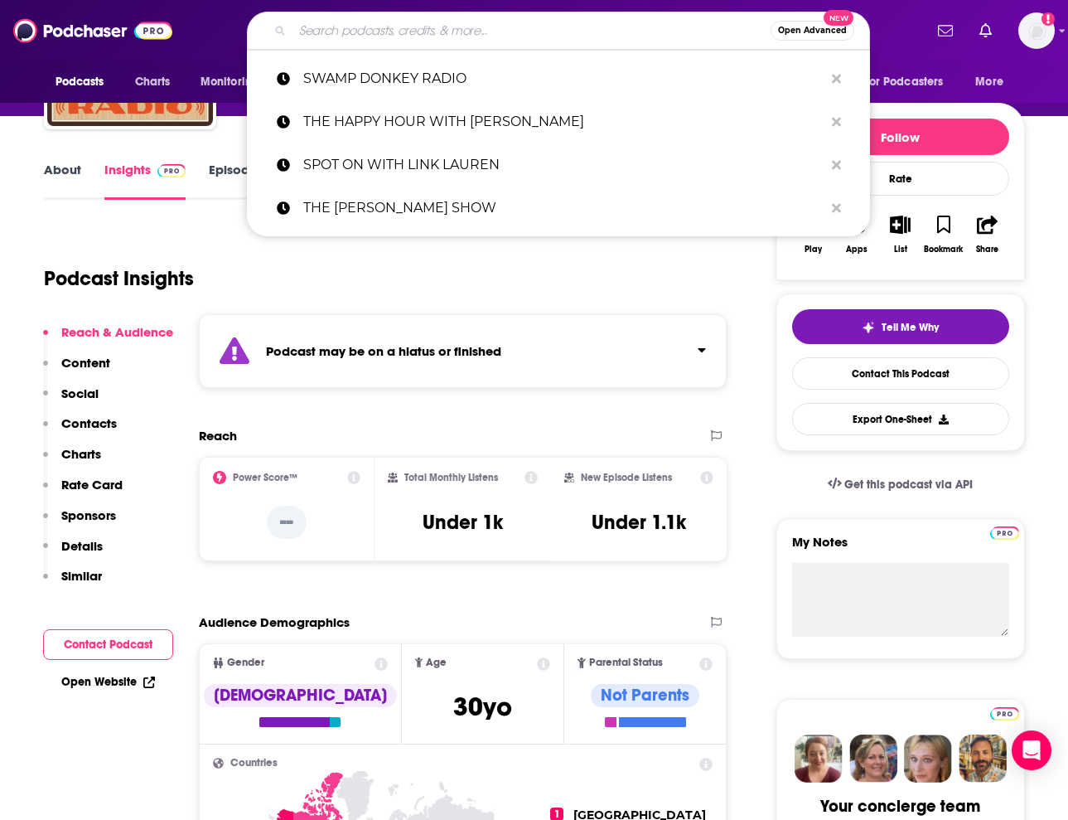
click at [422, 33] on input "Search podcasts, credits, & more..." at bounding box center [532, 30] width 478 height 27
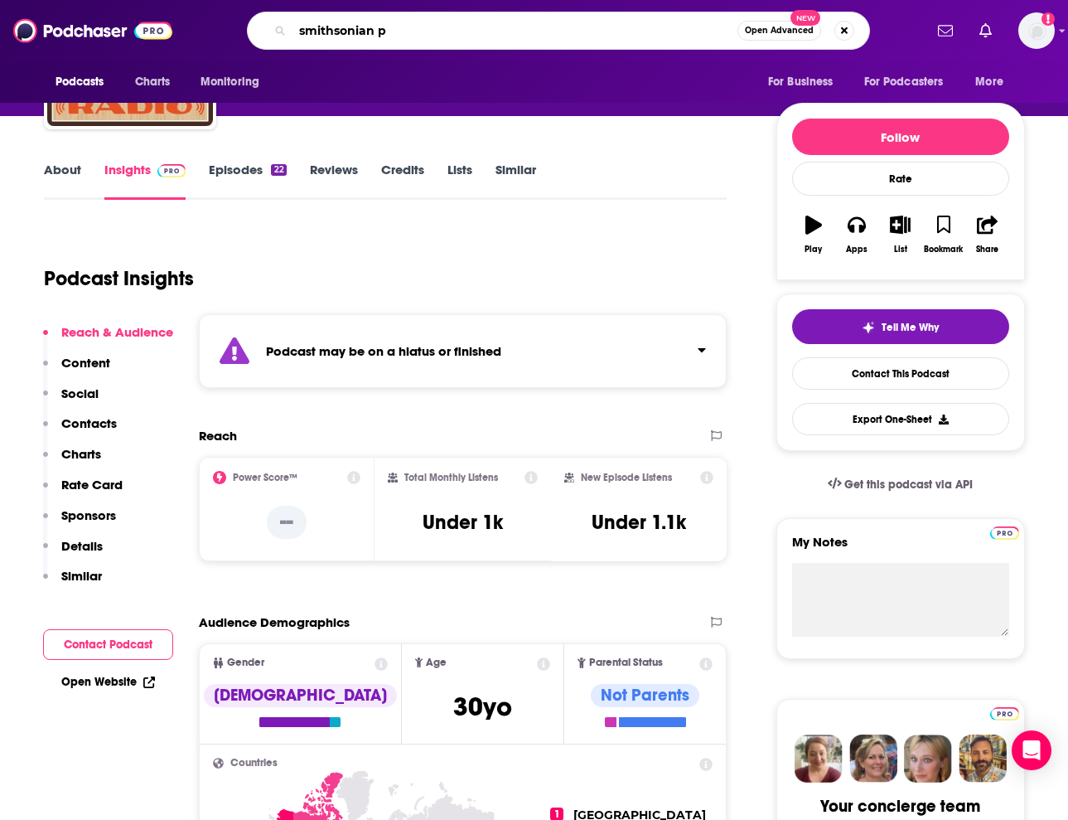
drag, startPoint x: 406, startPoint y: 29, endPoint x: 288, endPoint y: -4, distance: 123.1
click at [288, 0] on html "Podcasts Charts Monitoring smithsonian p Open Advanced New For Business For Pod…" at bounding box center [534, 256] width 1068 height 820
type input "sidedoor"
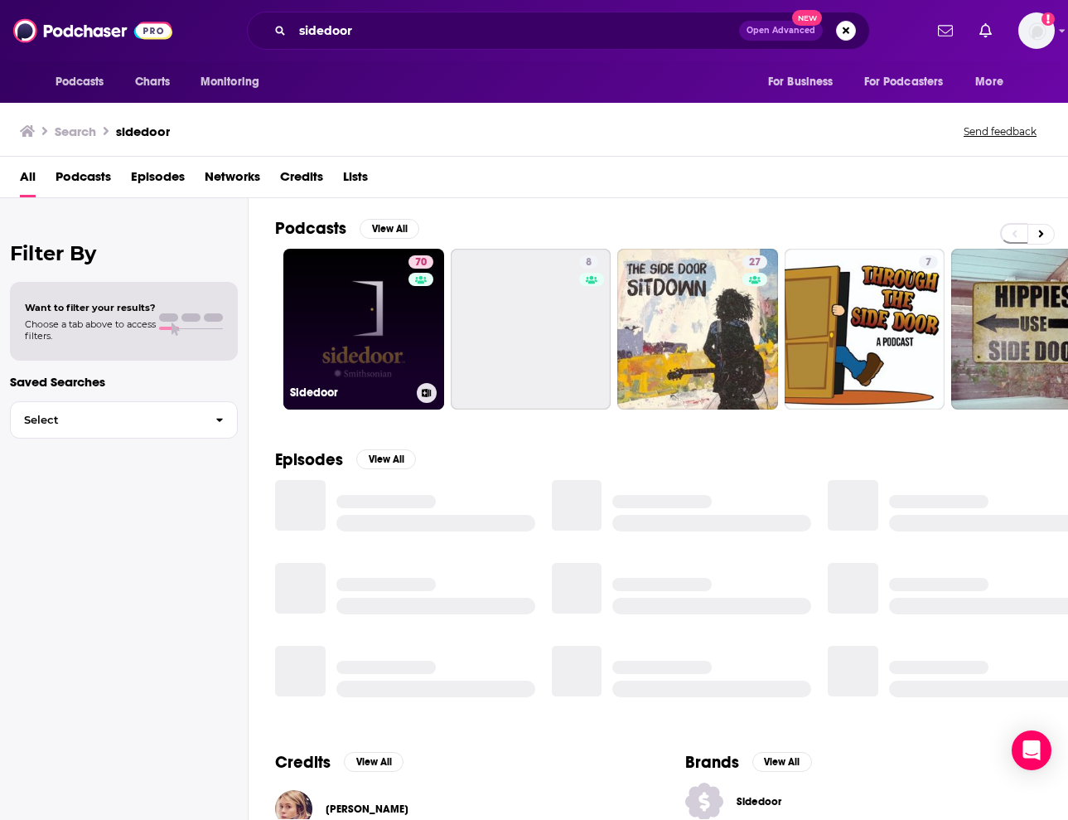
click at [380, 328] on link "70 Sidedoor" at bounding box center [363, 329] width 161 height 161
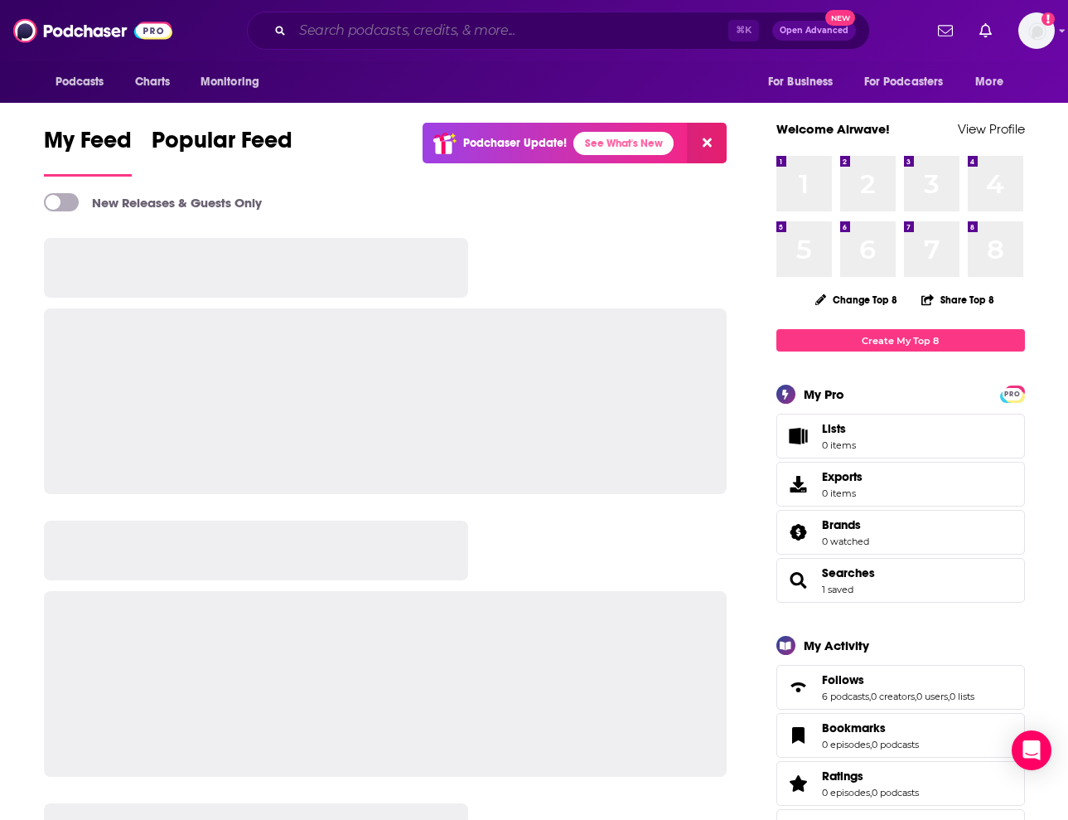
click at [442, 36] on input "Search podcasts, credits, & more..." at bounding box center [511, 30] width 436 height 27
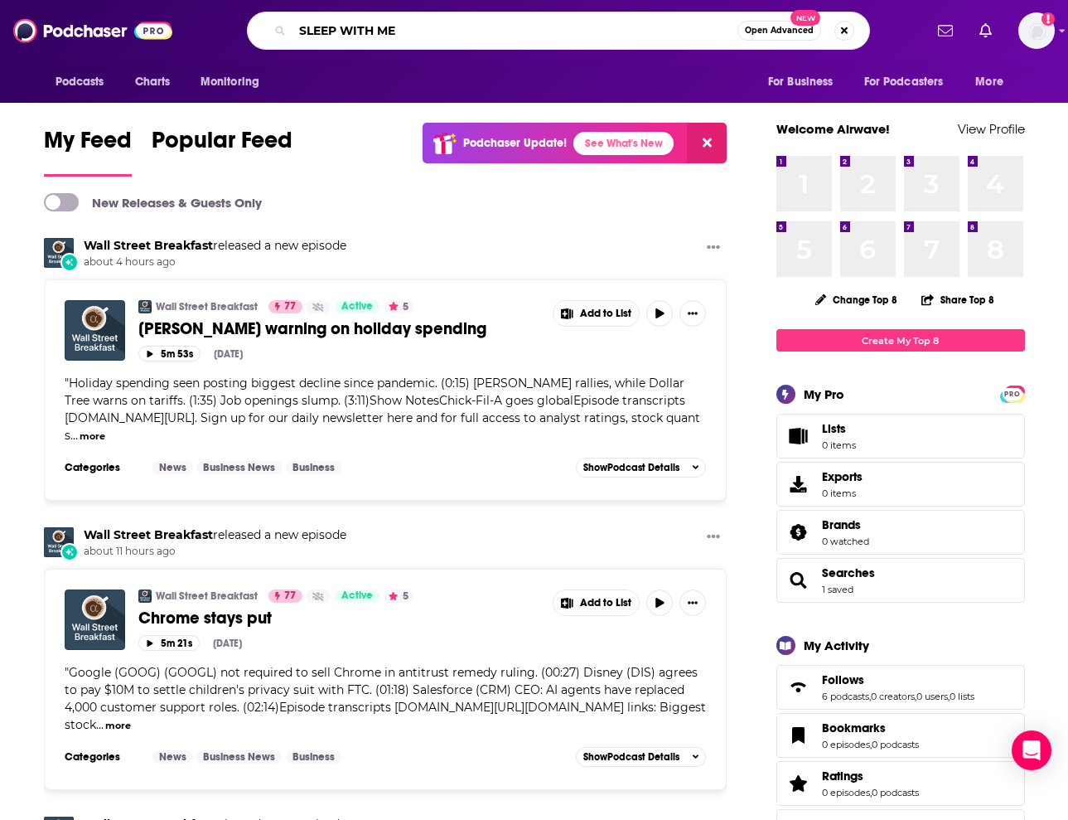
type input "SLEEP WITH ME"
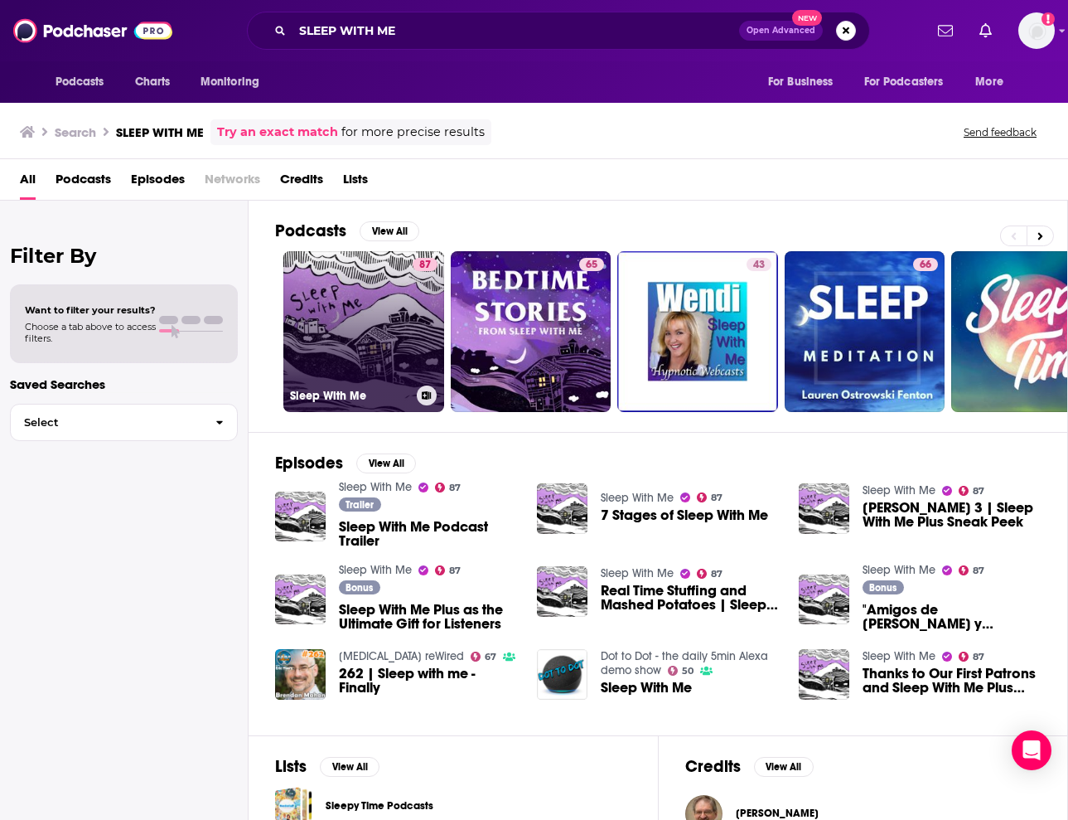
click at [372, 330] on link "87 Sleep With Me" at bounding box center [363, 331] width 161 height 161
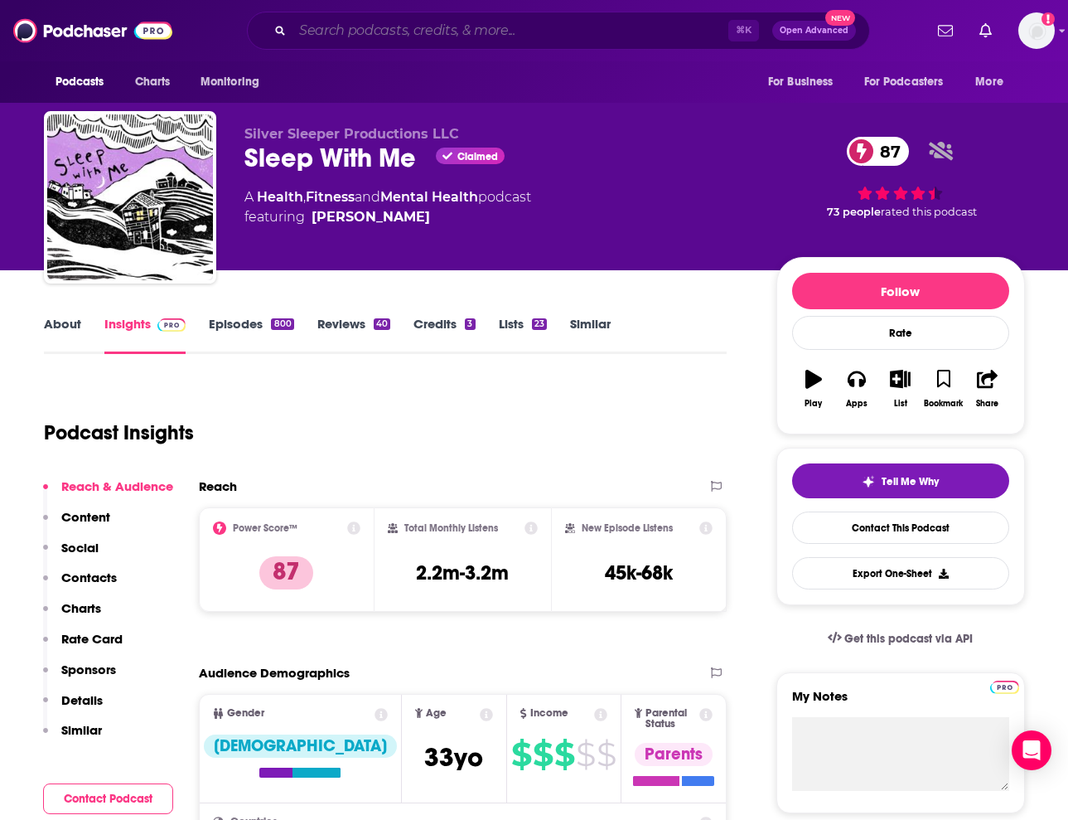
click at [579, 39] on input "Search podcasts, credits, & more..." at bounding box center [511, 30] width 436 height 27
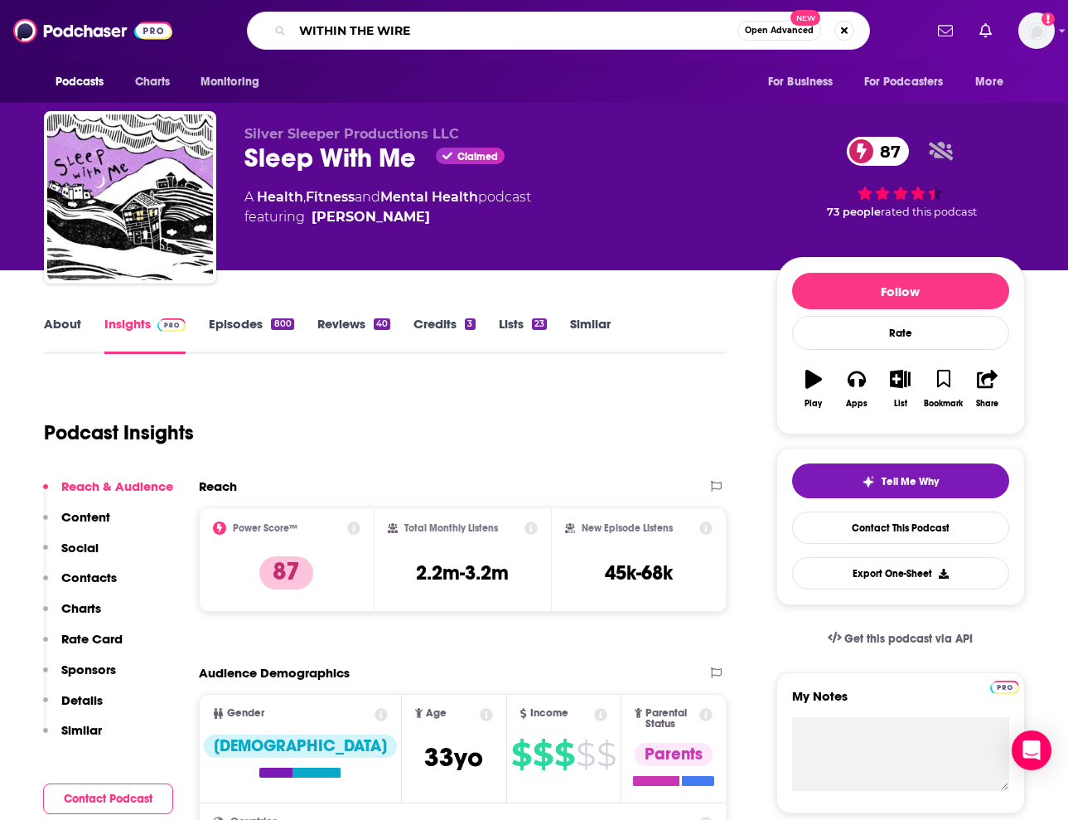
type input "WITHIN THE WIRES"
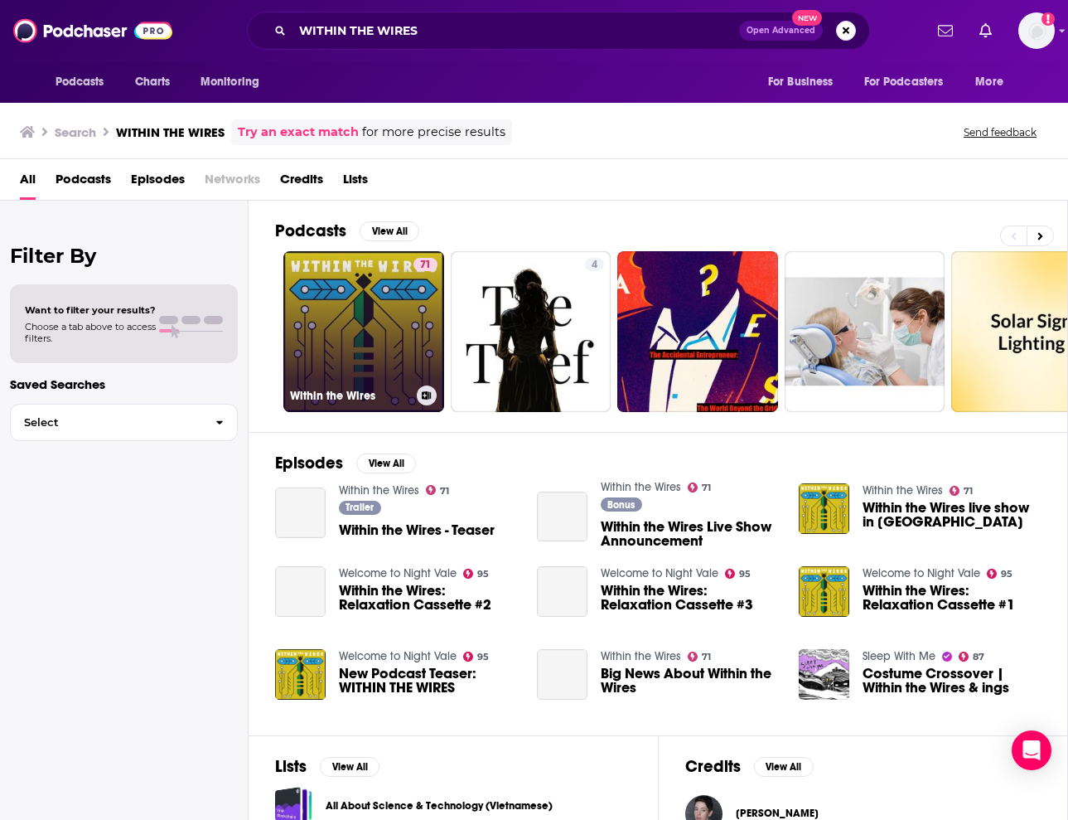
click at [419, 309] on div "71" at bounding box center [426, 322] width 24 height 128
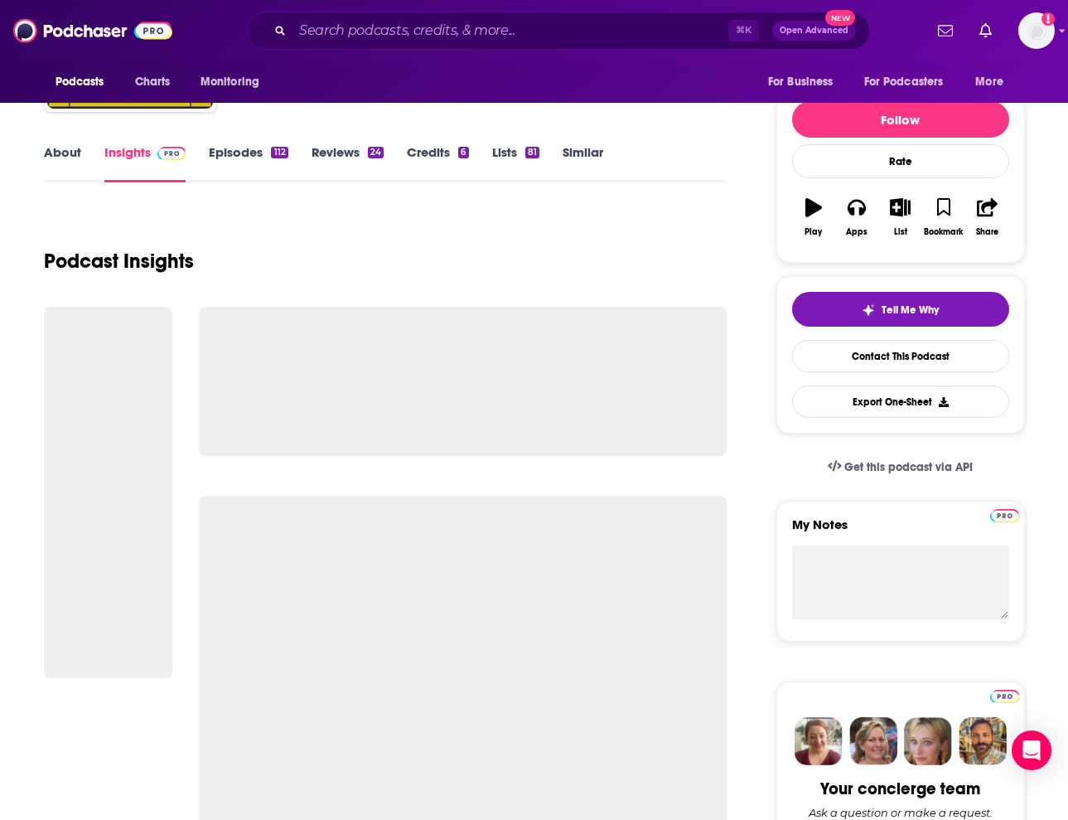
scroll to position [172, 0]
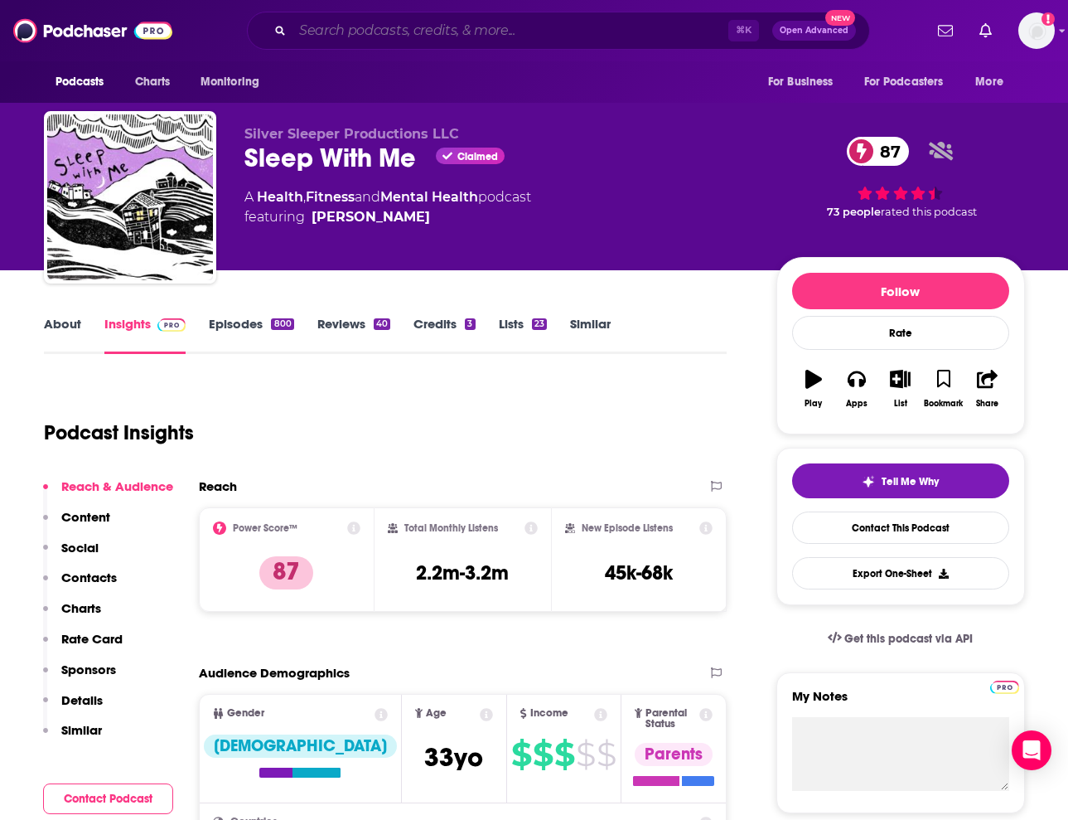
click at [579, 27] on input "Search podcasts, credits, & more..." at bounding box center [511, 30] width 436 height 27
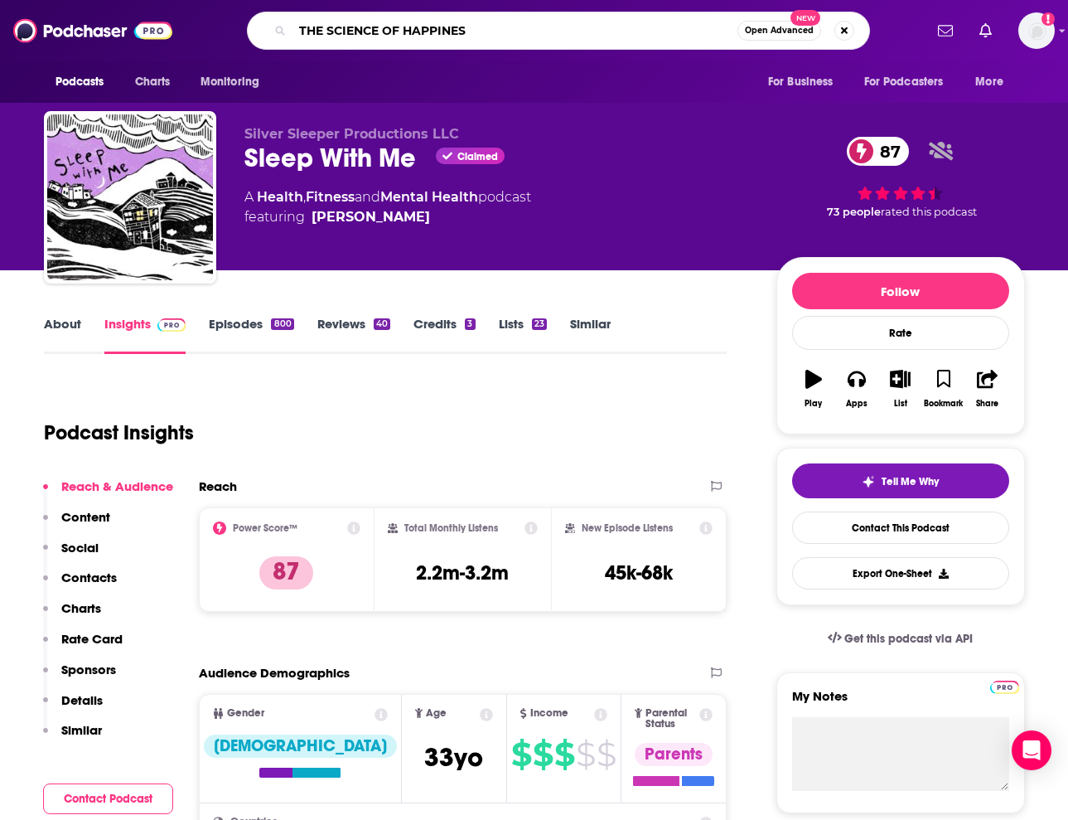
type input "THE SCIENCE OF HAPPINESS"
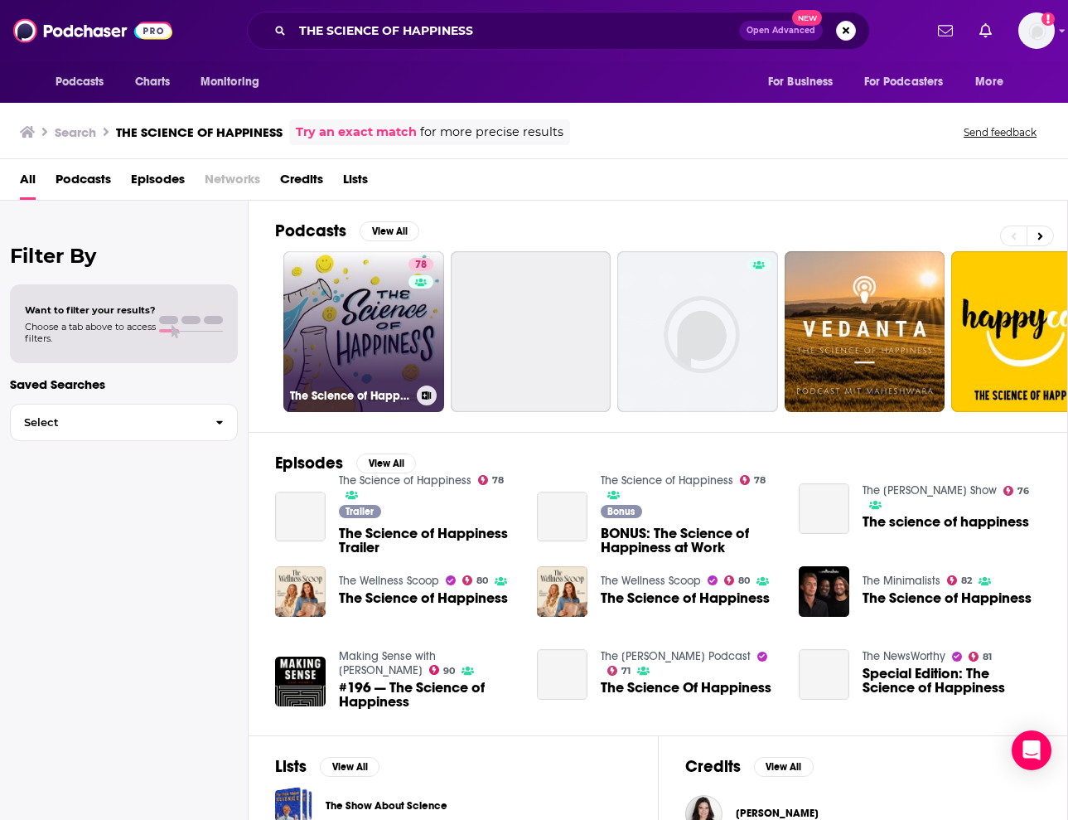
click at [421, 308] on div "78" at bounding box center [423, 322] width 29 height 128
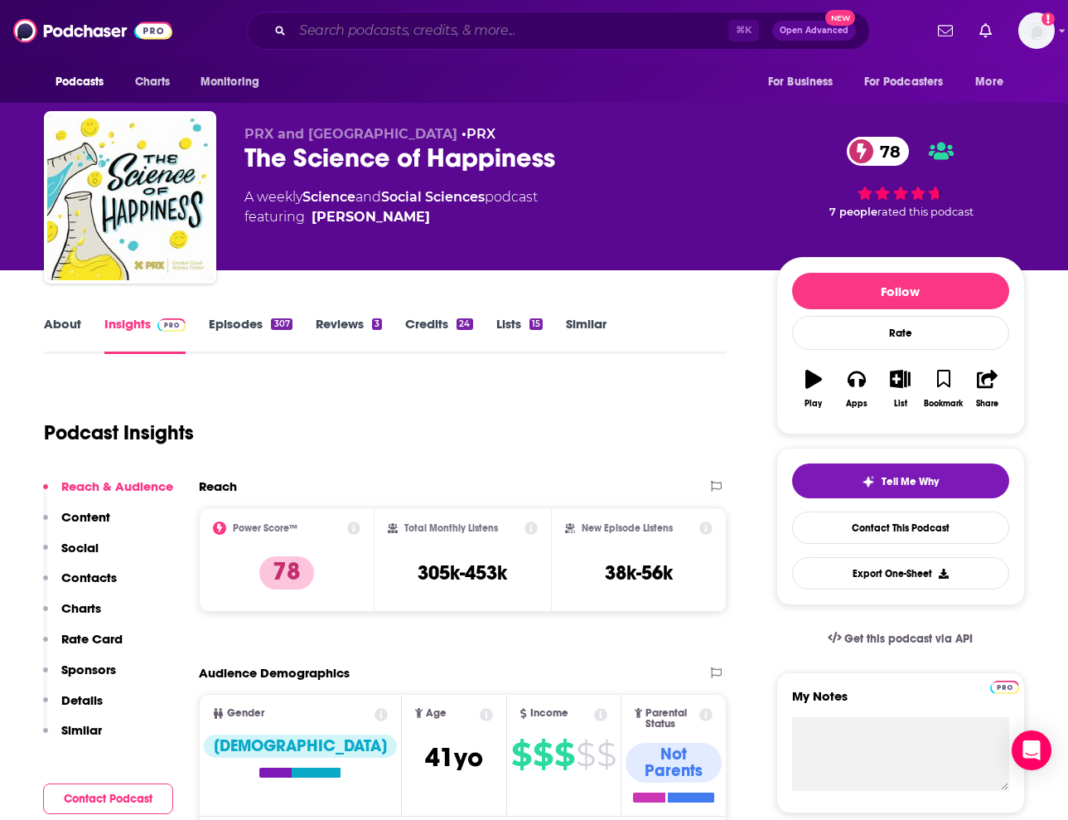
click at [598, 37] on input "Search podcasts, credits, & more..." at bounding box center [511, 30] width 436 height 27
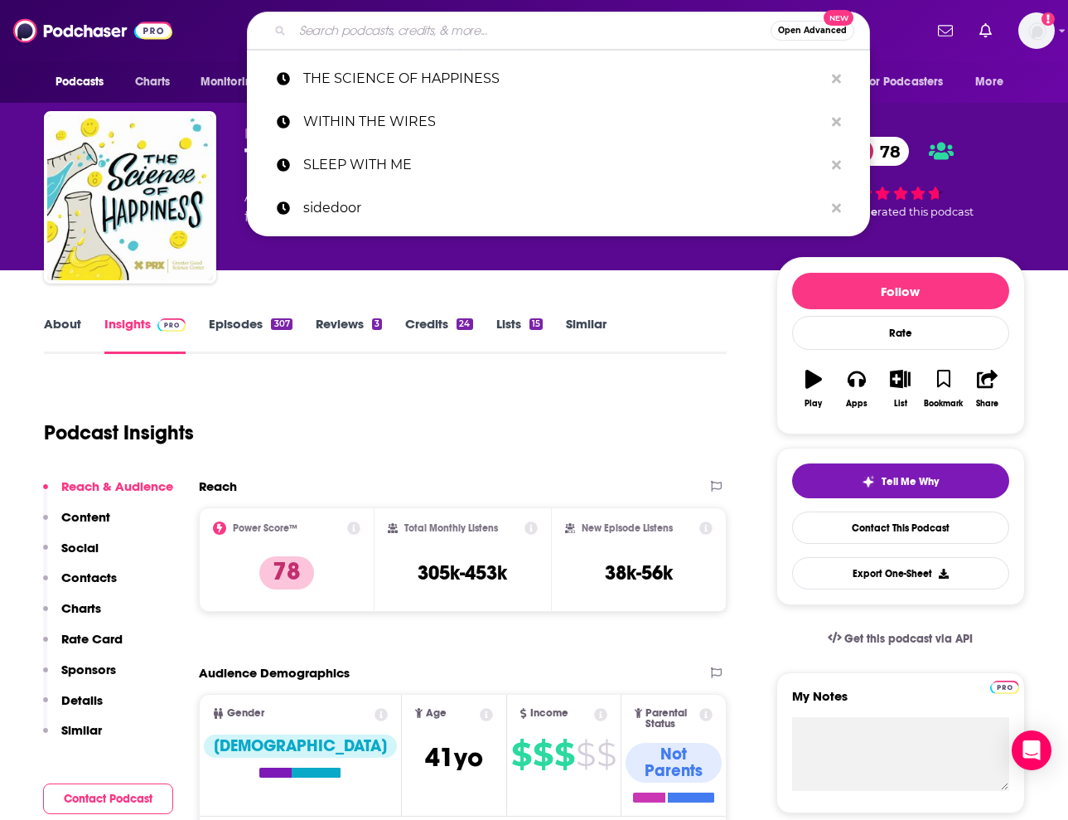
type input "K"
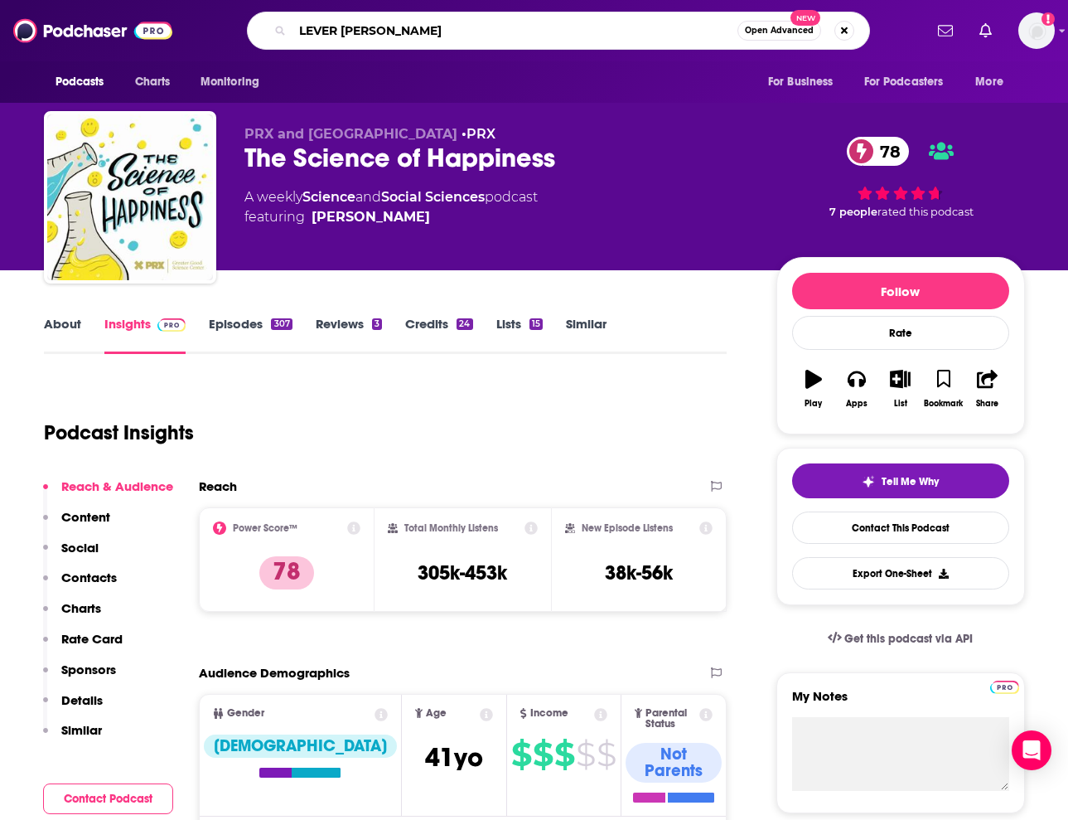
type input "LEVER TIME"
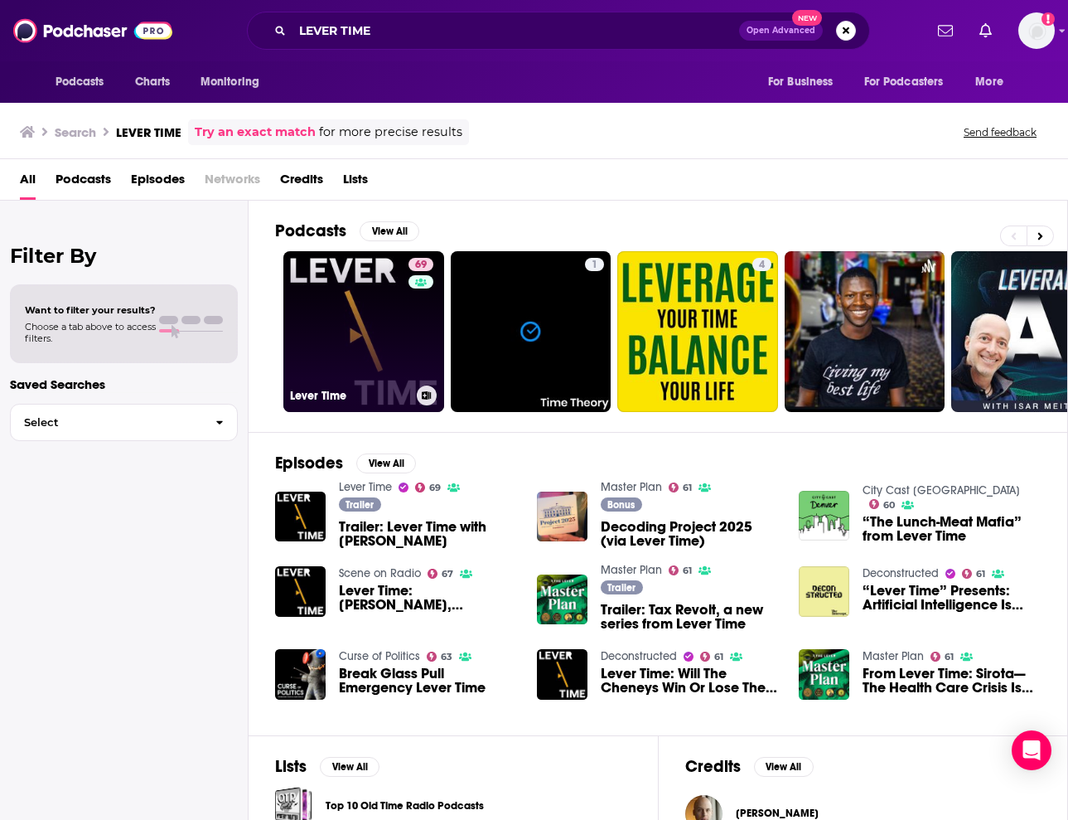
click at [395, 306] on link "69 Lever Time" at bounding box center [363, 331] width 161 height 161
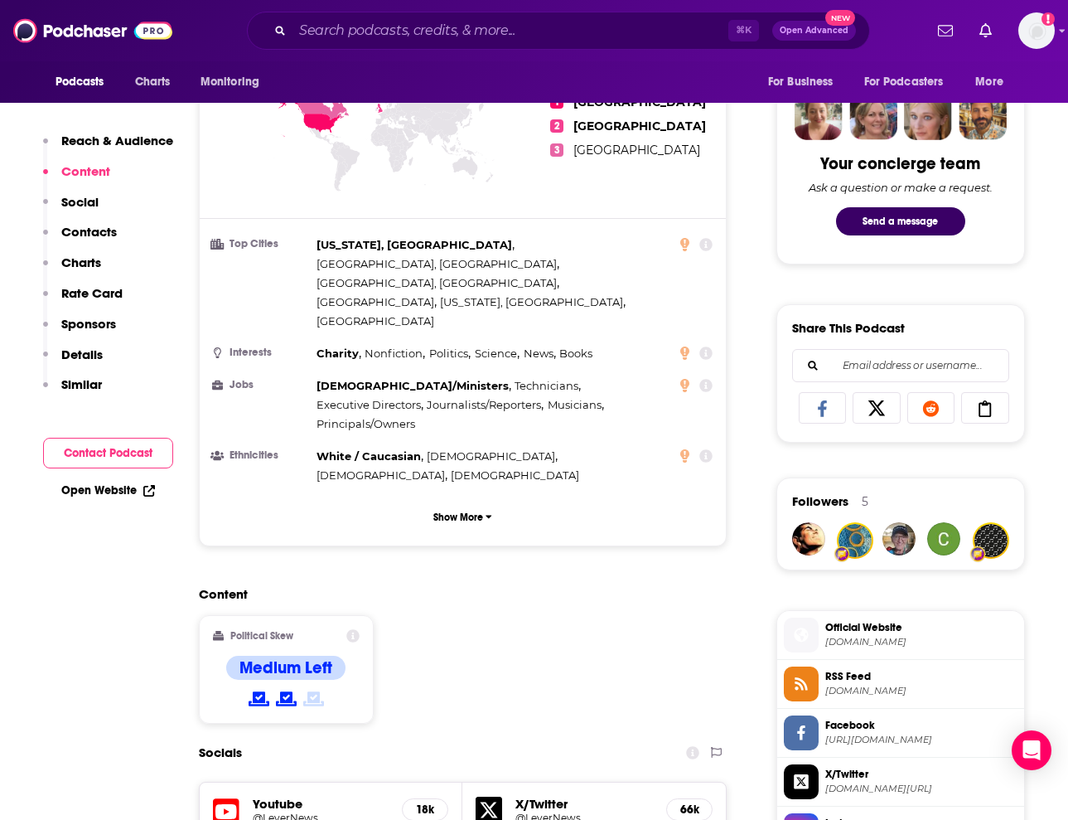
scroll to position [1058, 0]
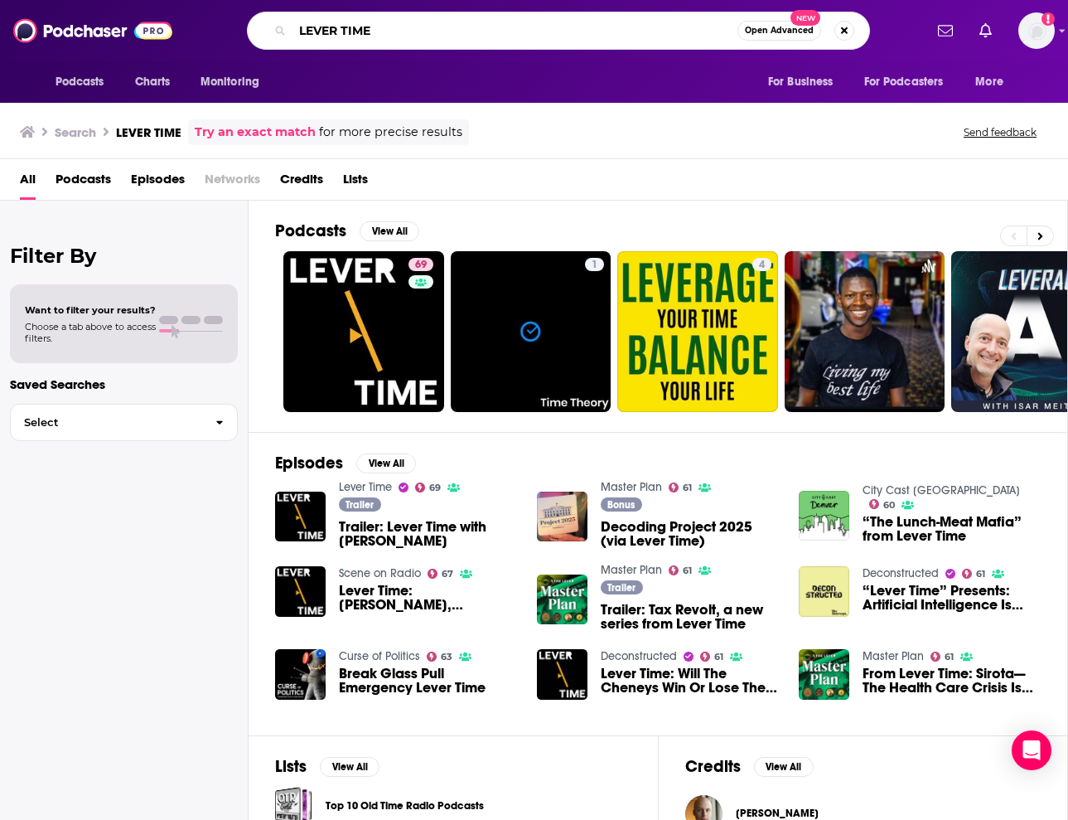
drag, startPoint x: 406, startPoint y: 36, endPoint x: 306, endPoint y: -9, distance: 109.8
click at [306, 0] on html "Podcasts Charts Monitoring LEVER TIME Open Advanced New For Business For Podcas…" at bounding box center [534, 410] width 1068 height 820
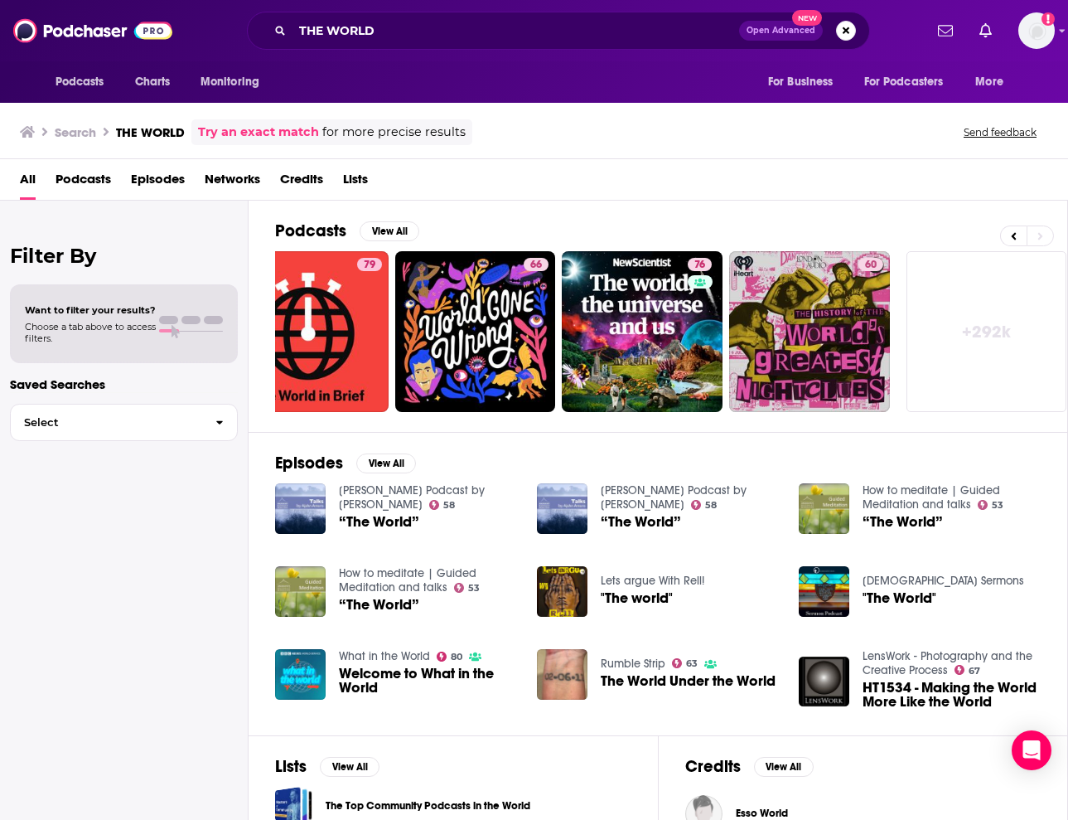
scroll to position [0, 723]
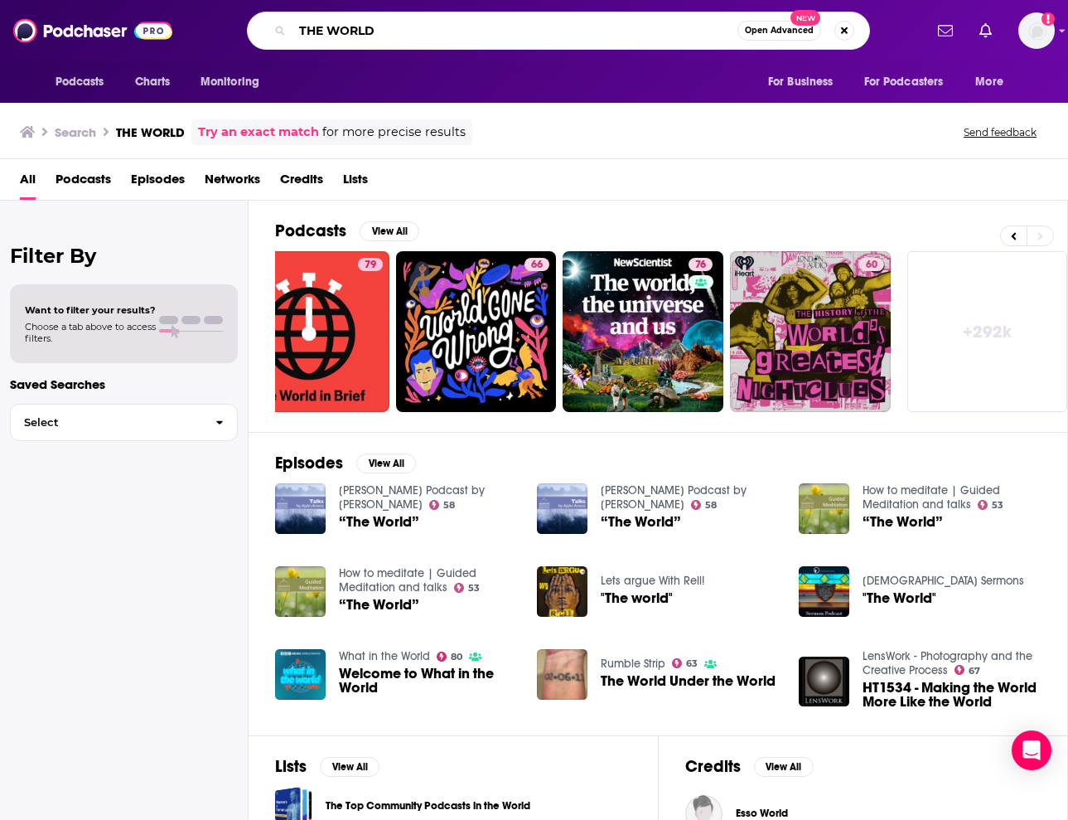
click at [405, 33] on input "THE WORLD" at bounding box center [515, 30] width 445 height 27
click at [300, 31] on input "THE WORLD"" at bounding box center [515, 30] width 445 height 27
type input ""THE WORLD""
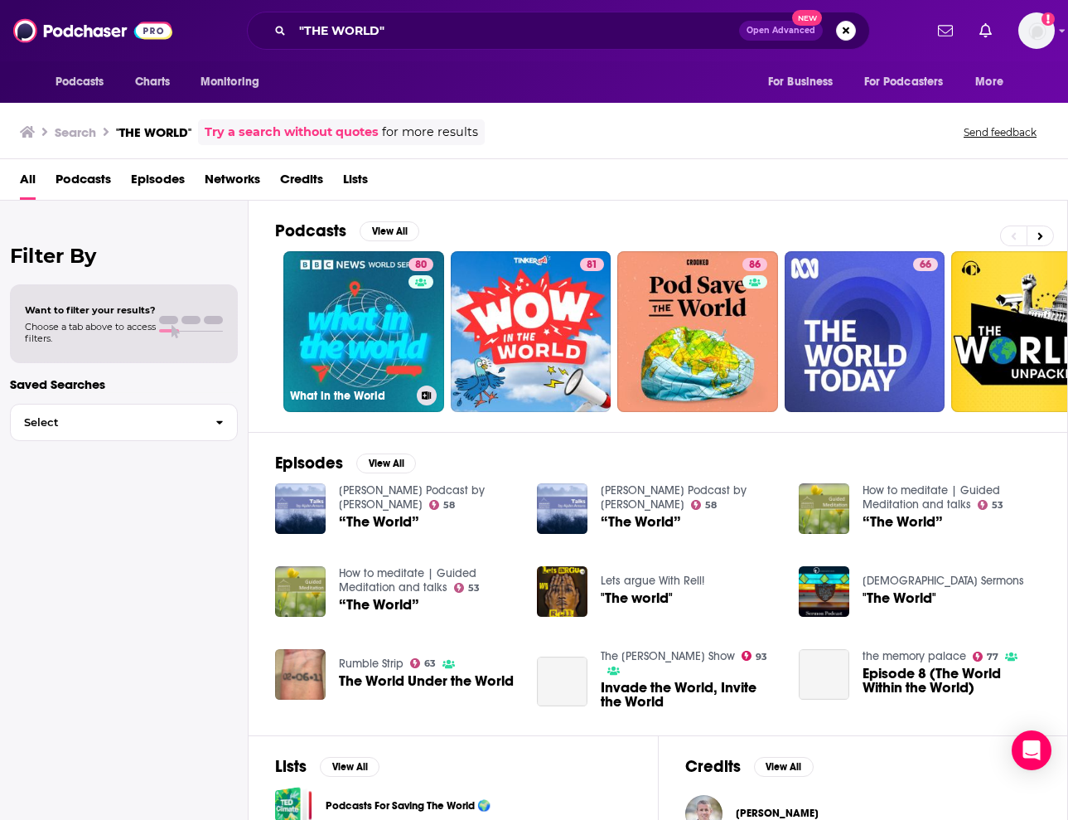
click at [370, 306] on link "80 What in the World" at bounding box center [363, 331] width 161 height 161
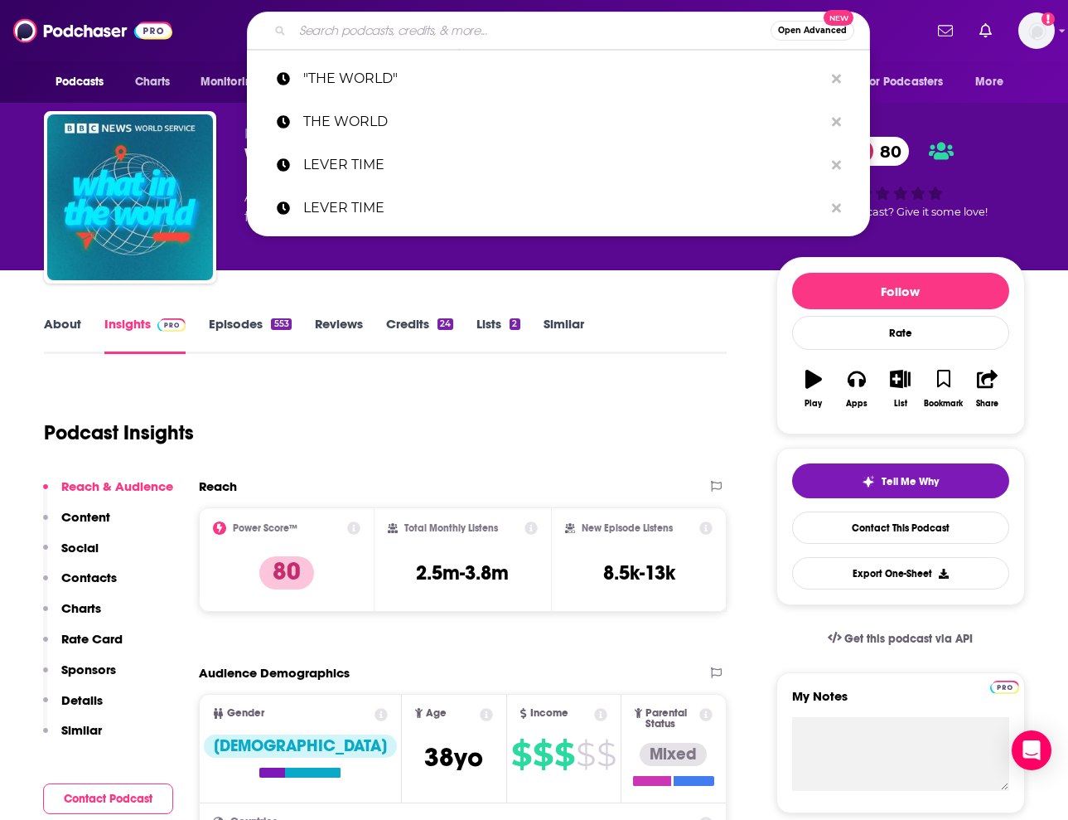
click at [512, 31] on input "Search podcasts, credits, & more..." at bounding box center [532, 30] width 478 height 27
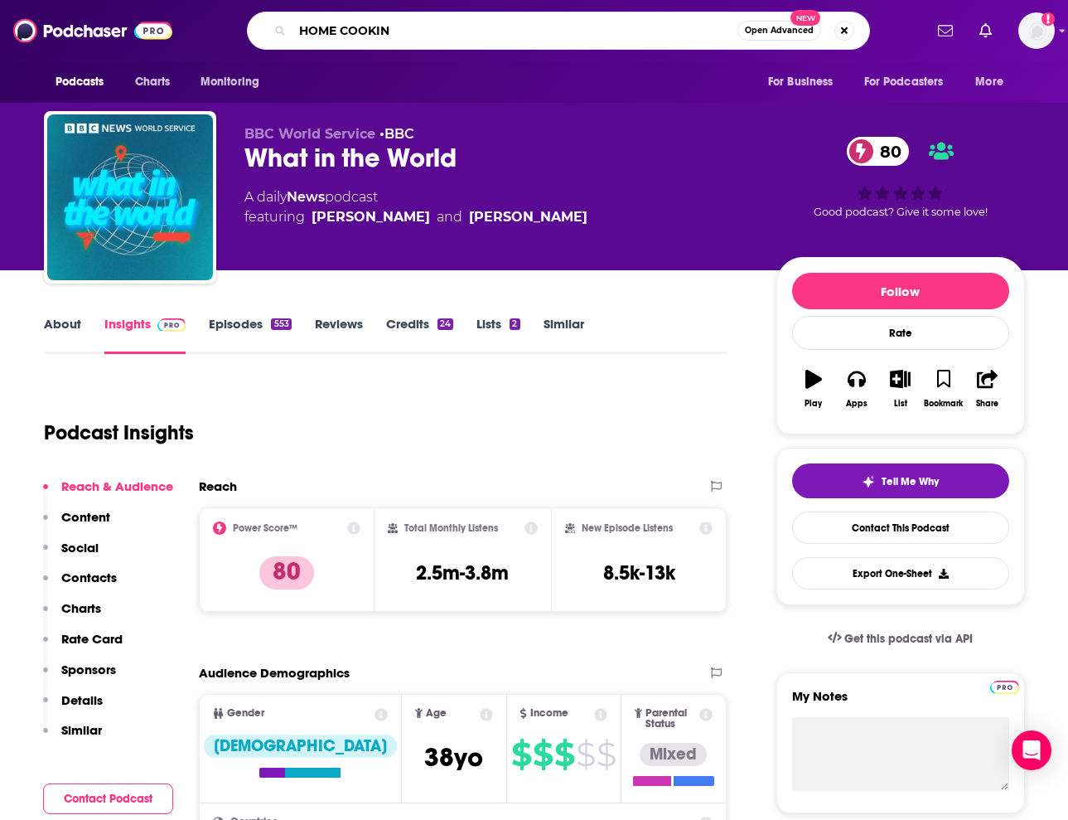
type input "HOME COOKING"
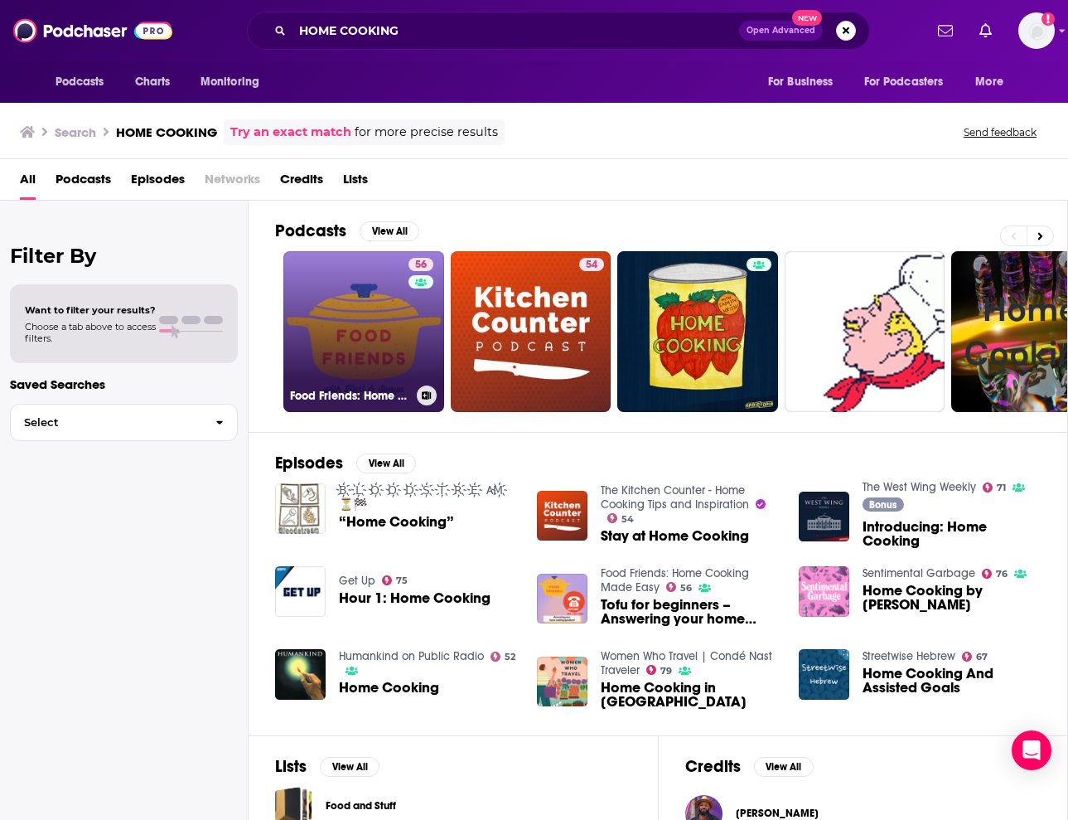
click at [378, 317] on link "56 Food Friends: Home Cooking Made Easy" at bounding box center [363, 331] width 161 height 161
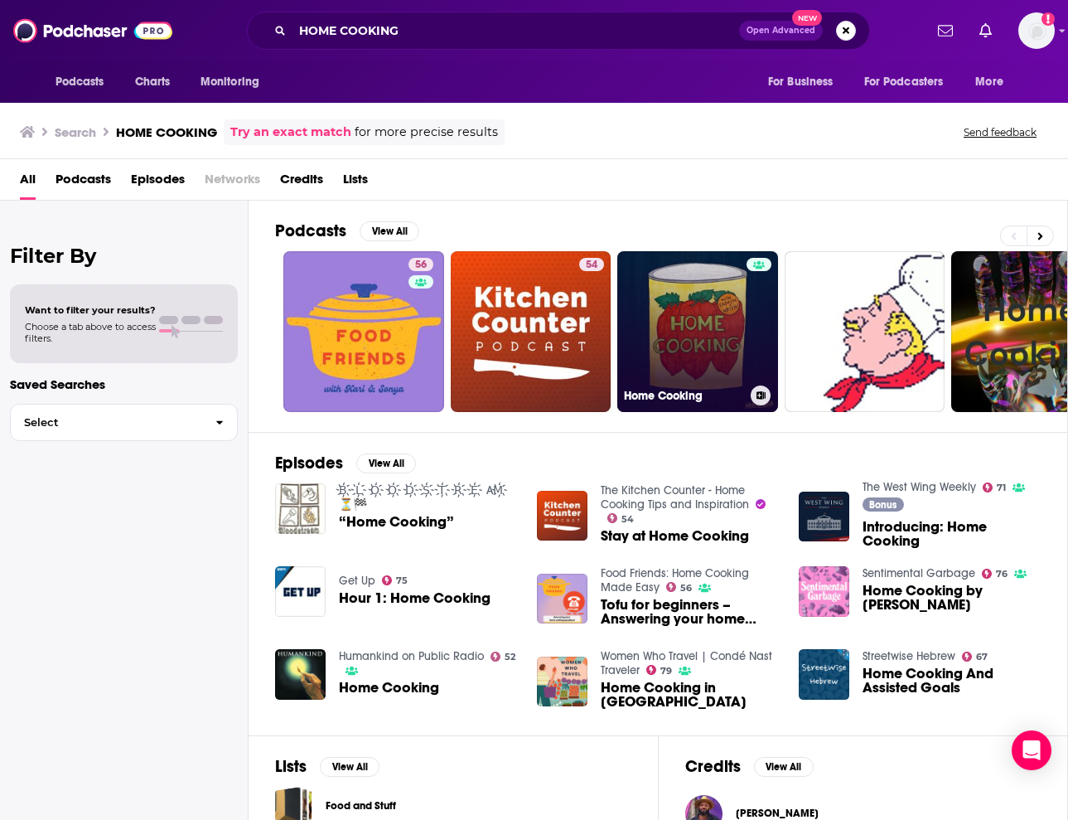
click at [682, 368] on link "Home Cooking" at bounding box center [698, 331] width 161 height 161
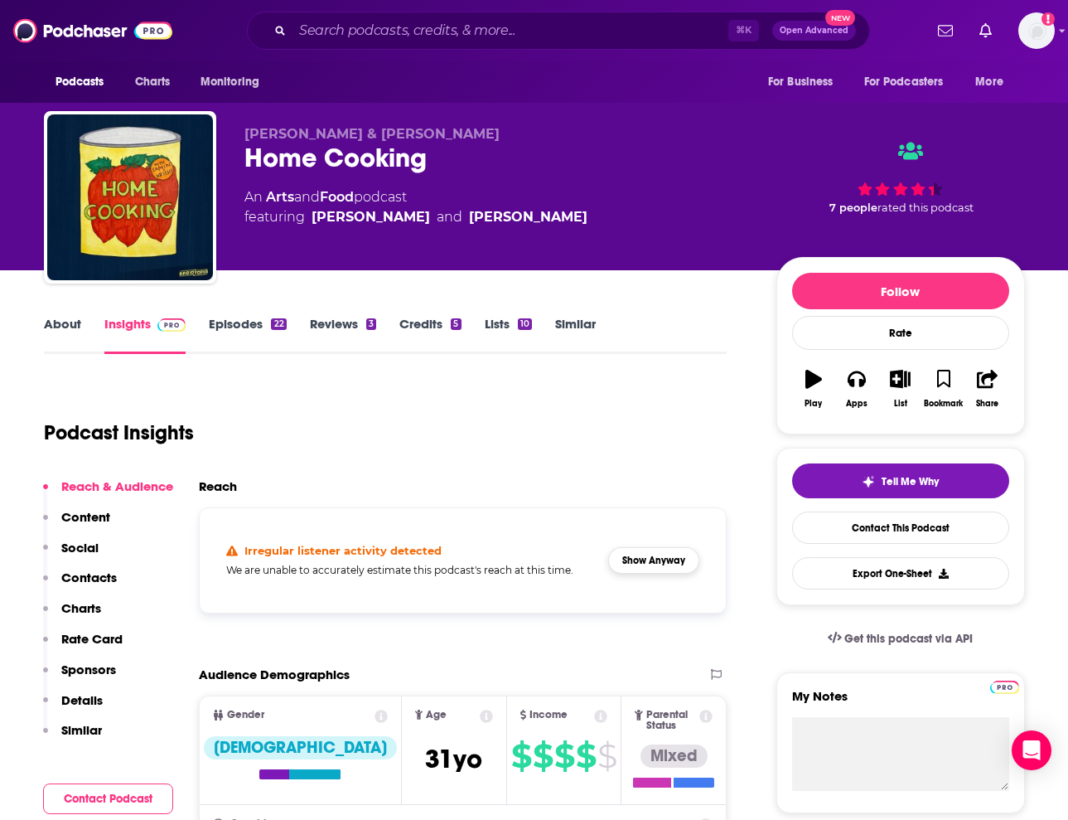
click at [637, 560] on button "Show Anyway" at bounding box center [653, 560] width 91 height 27
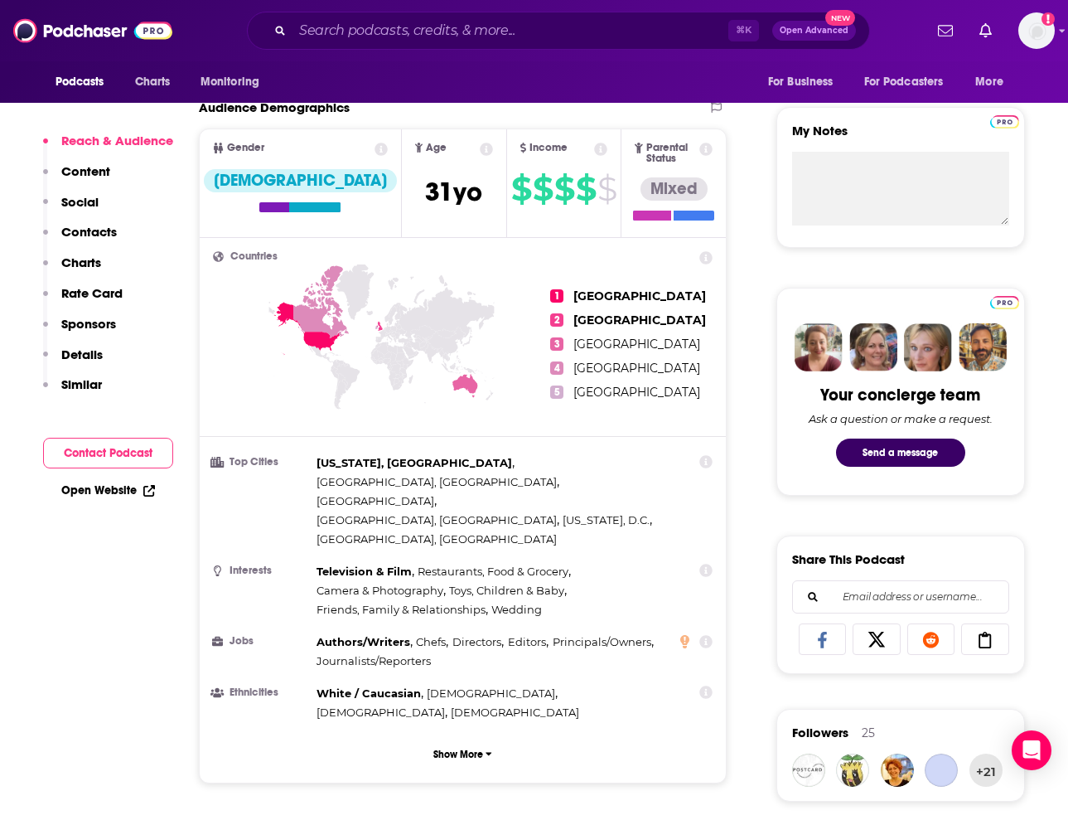
scroll to position [568, 0]
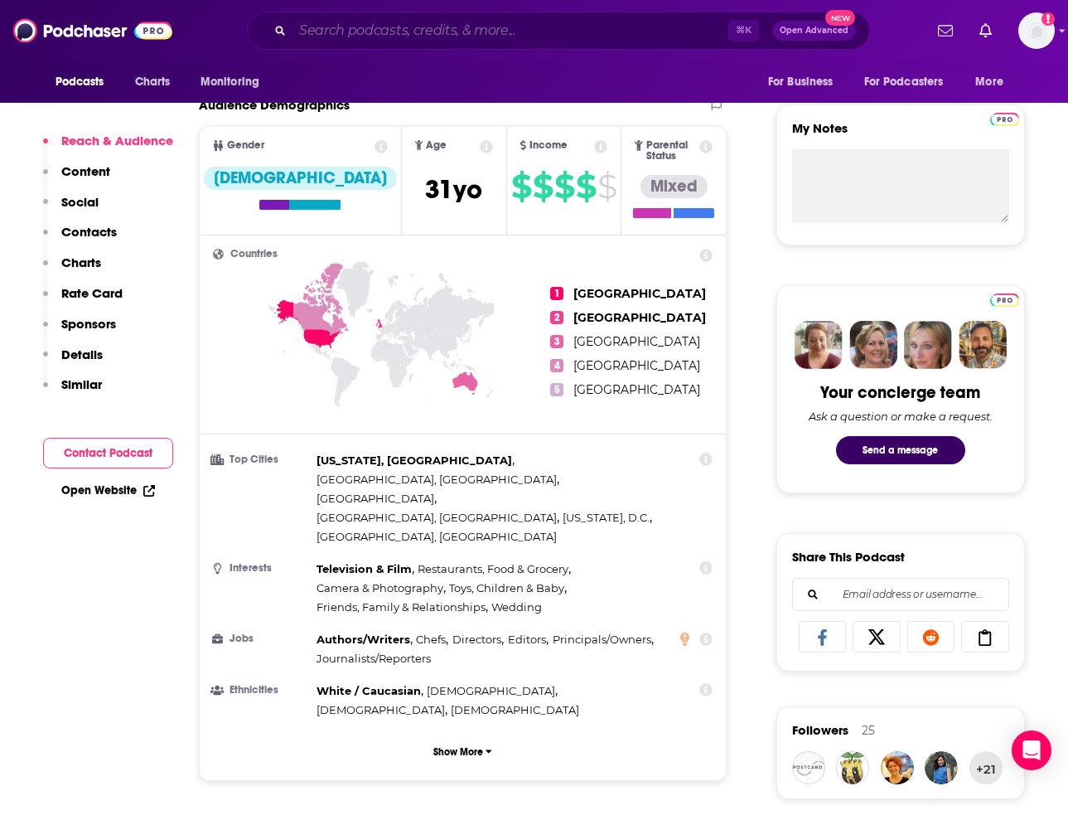
click at [518, 38] on input "Search podcasts, credits, & more..." at bounding box center [511, 30] width 436 height 27
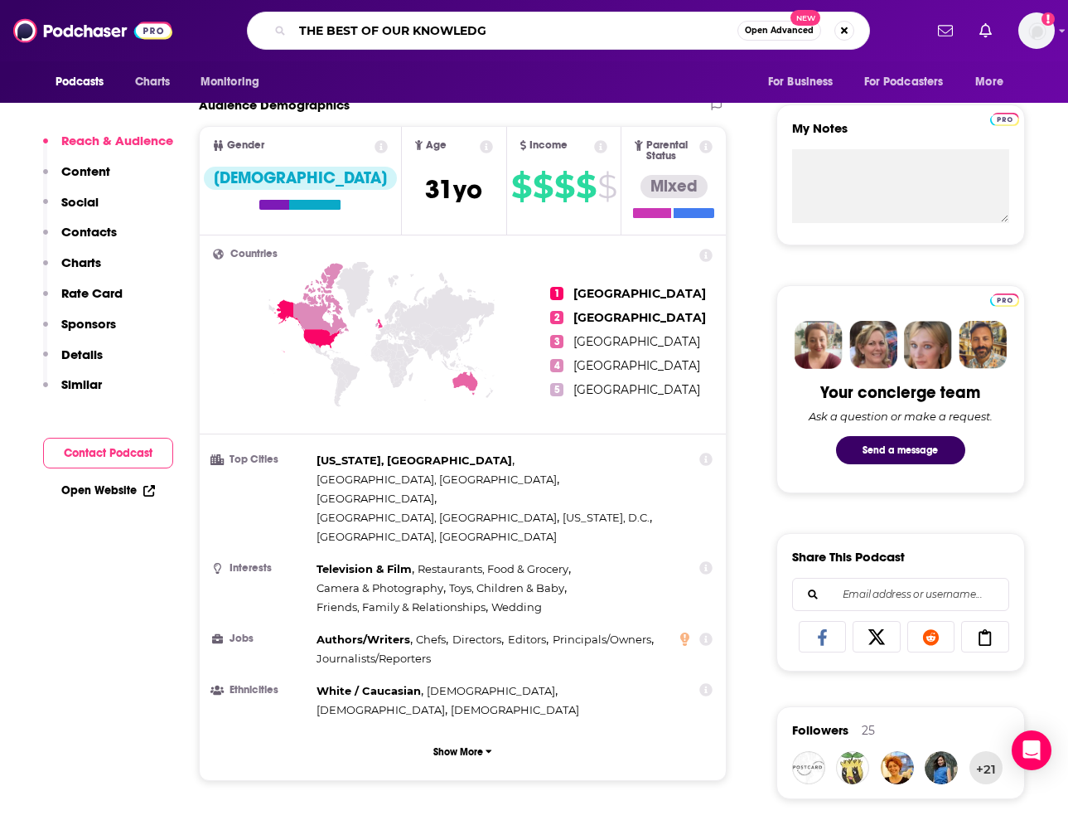
type input "THE BEST OF OUR KNOWLEDGE"
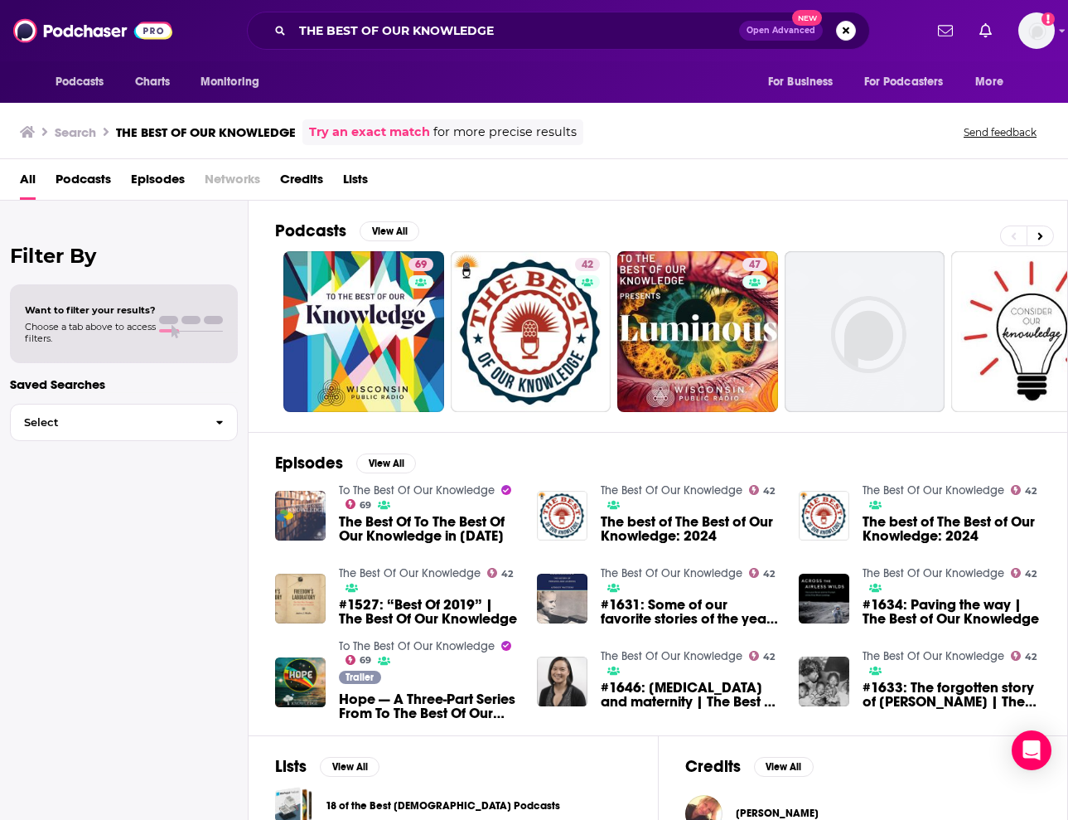
click at [410, 322] on div "69" at bounding box center [423, 332] width 29 height 148
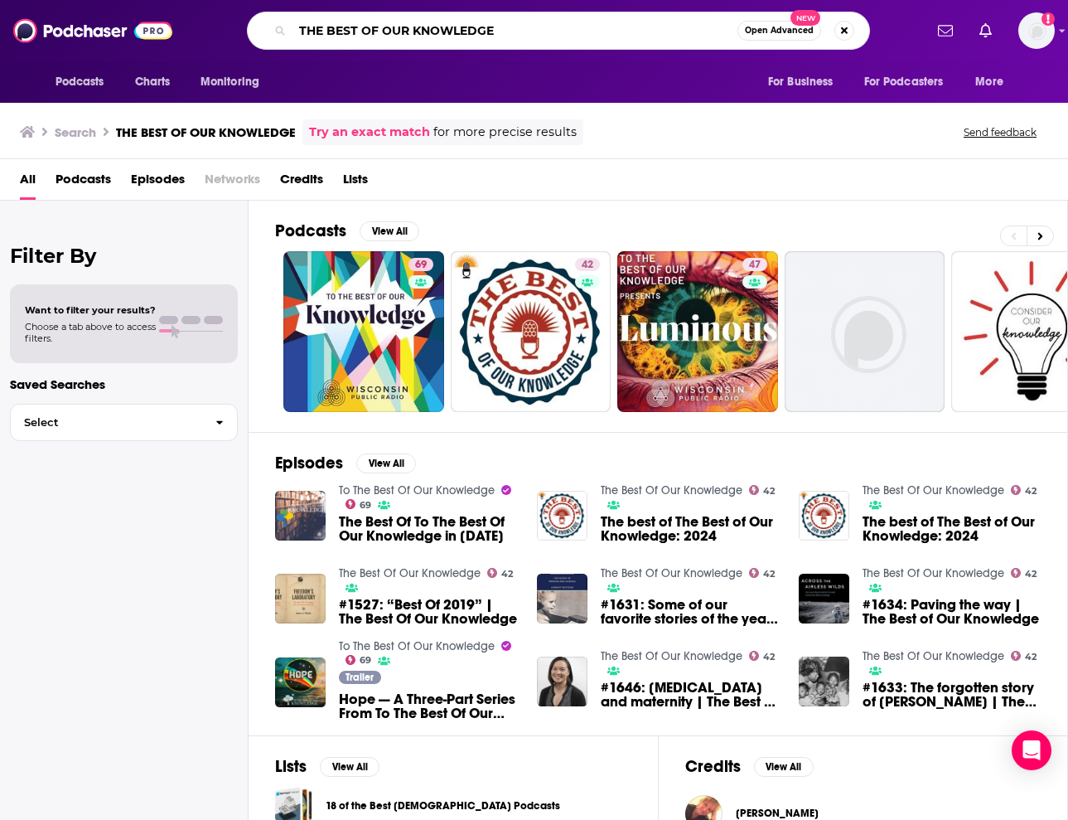
drag, startPoint x: 504, startPoint y: 31, endPoint x: 394, endPoint y: 7, distance: 113.0
click at [394, 7] on div "Podcasts Charts Monitoring THE BEST OF OUR KNOWLEDGE Open Advanced New For Busi…" at bounding box center [534, 30] width 1068 height 61
type input "THE PITCHFORK"
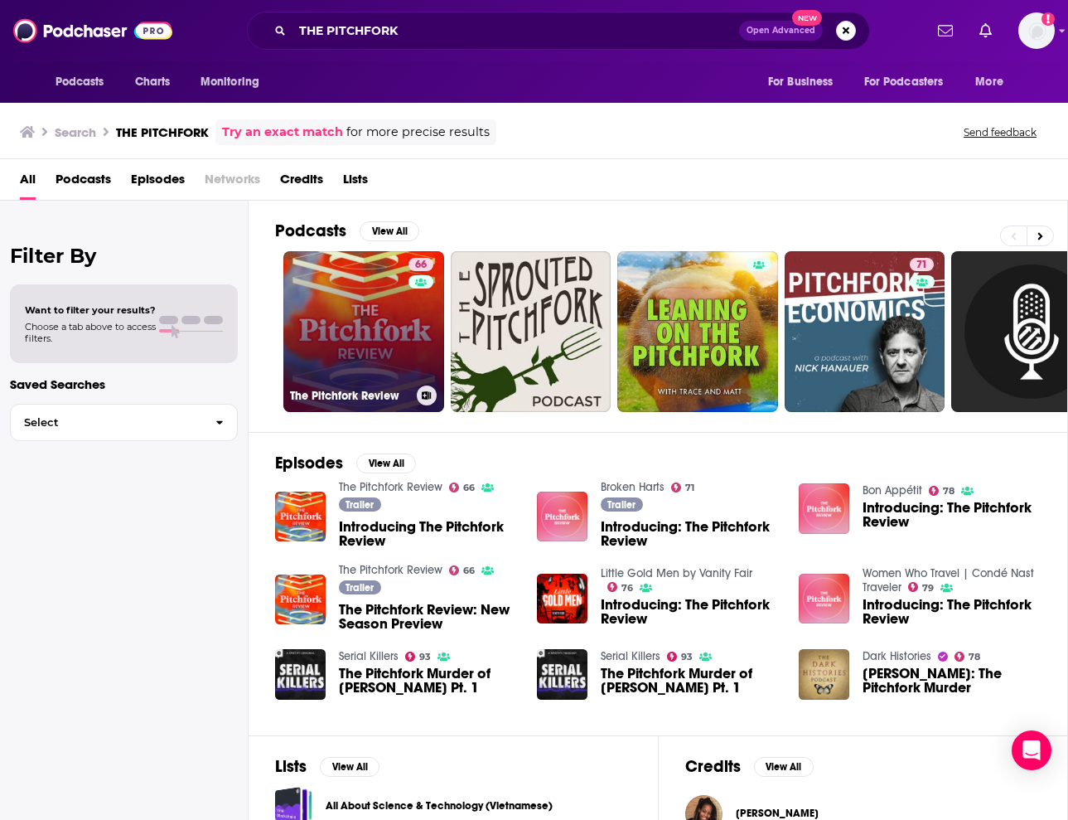
click at [424, 327] on div "66" at bounding box center [423, 322] width 29 height 128
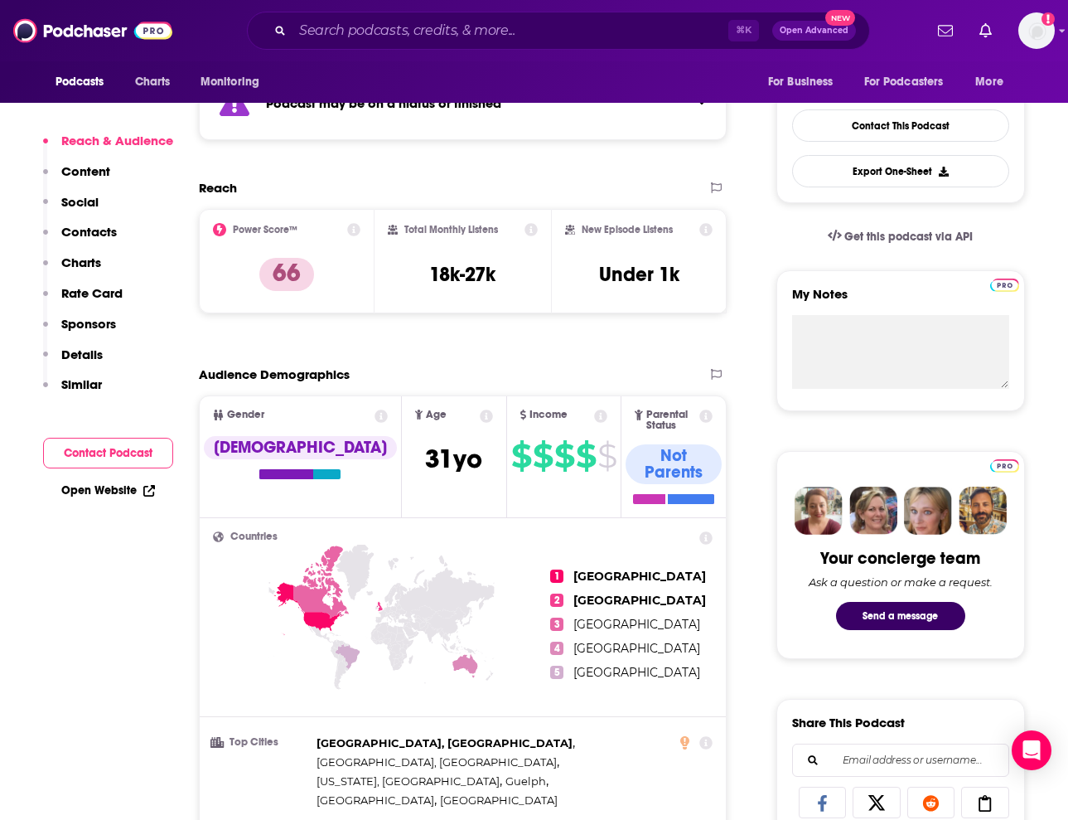
scroll to position [404, 0]
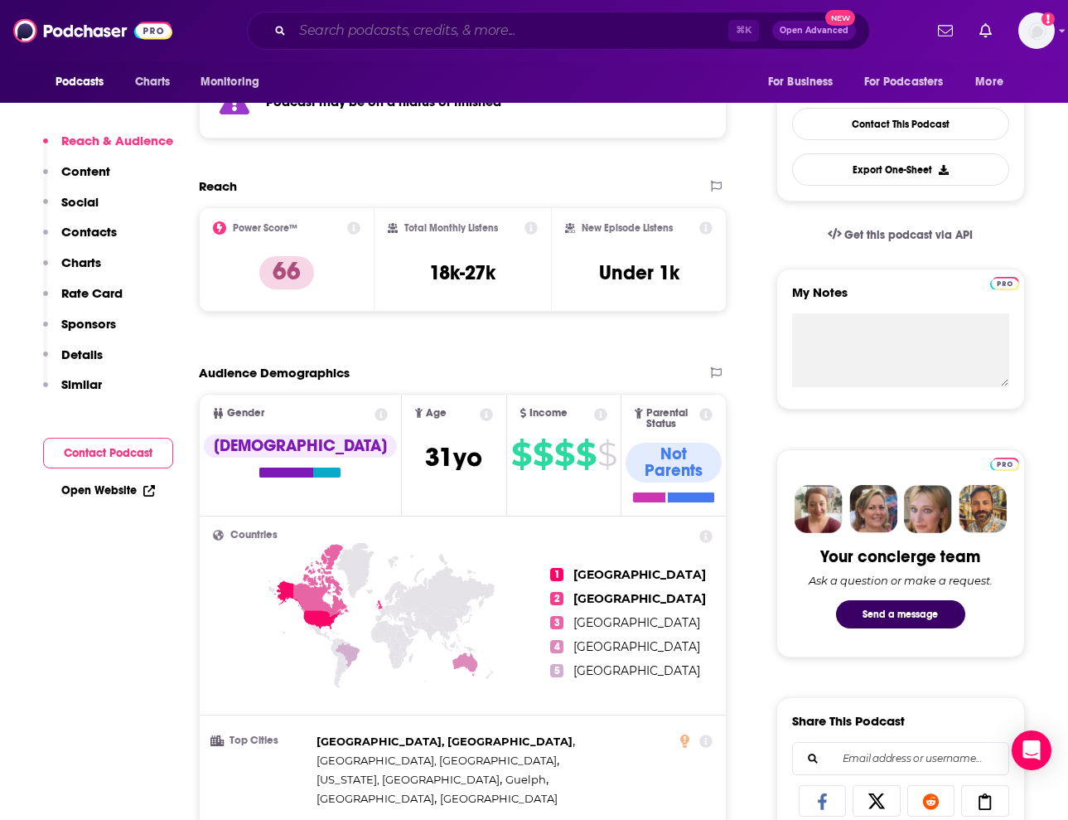
click at [586, 28] on input "Search podcasts, credits, & more..." at bounding box center [511, 30] width 436 height 27
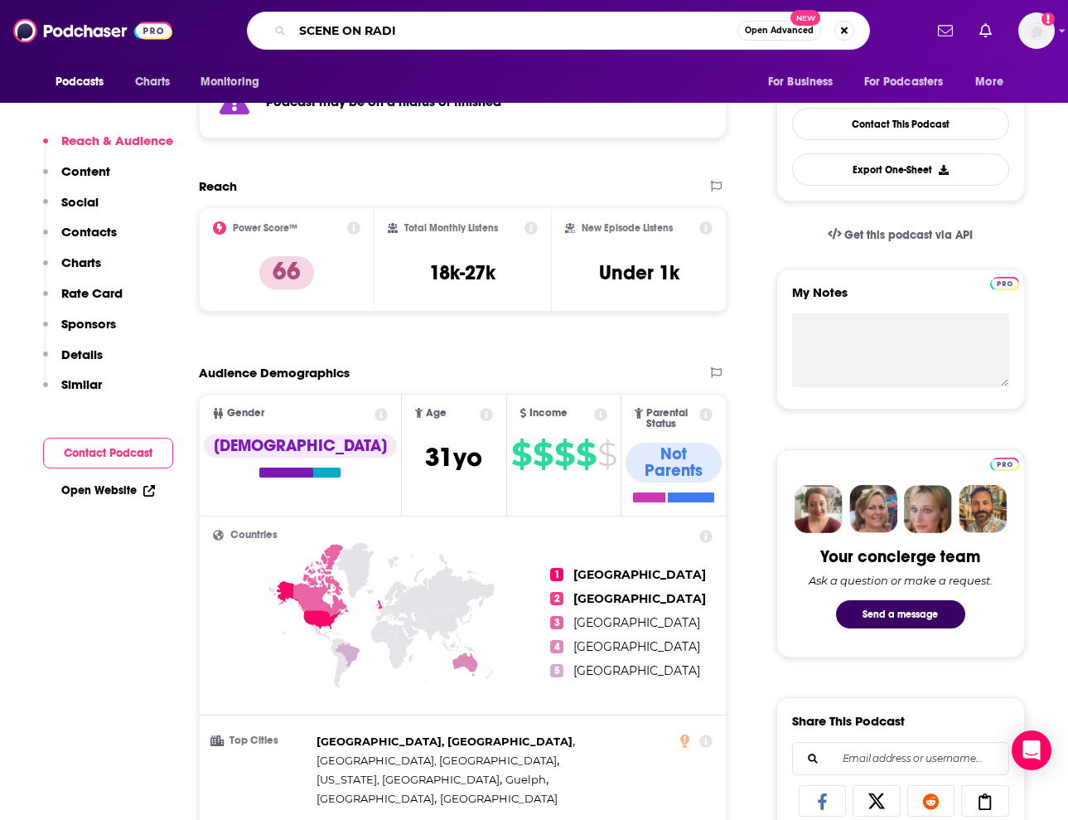
type input "SCENE ON RADIO"
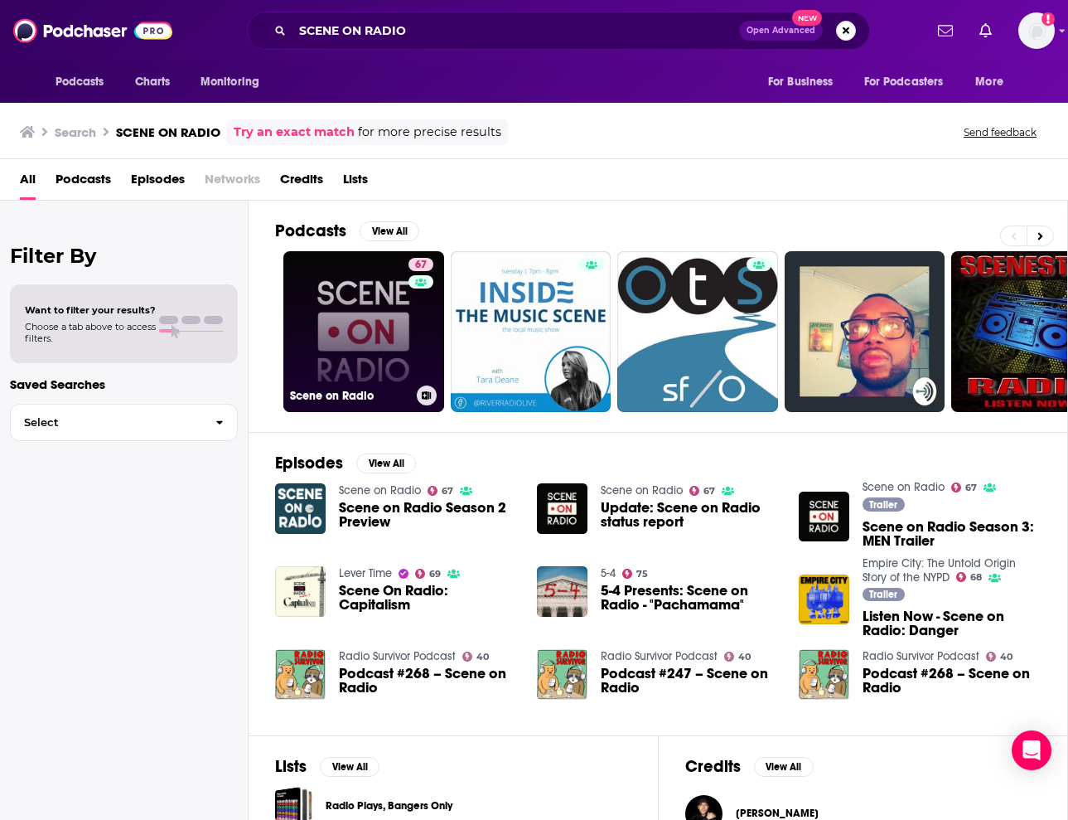
click at [428, 349] on div "67" at bounding box center [423, 322] width 29 height 128
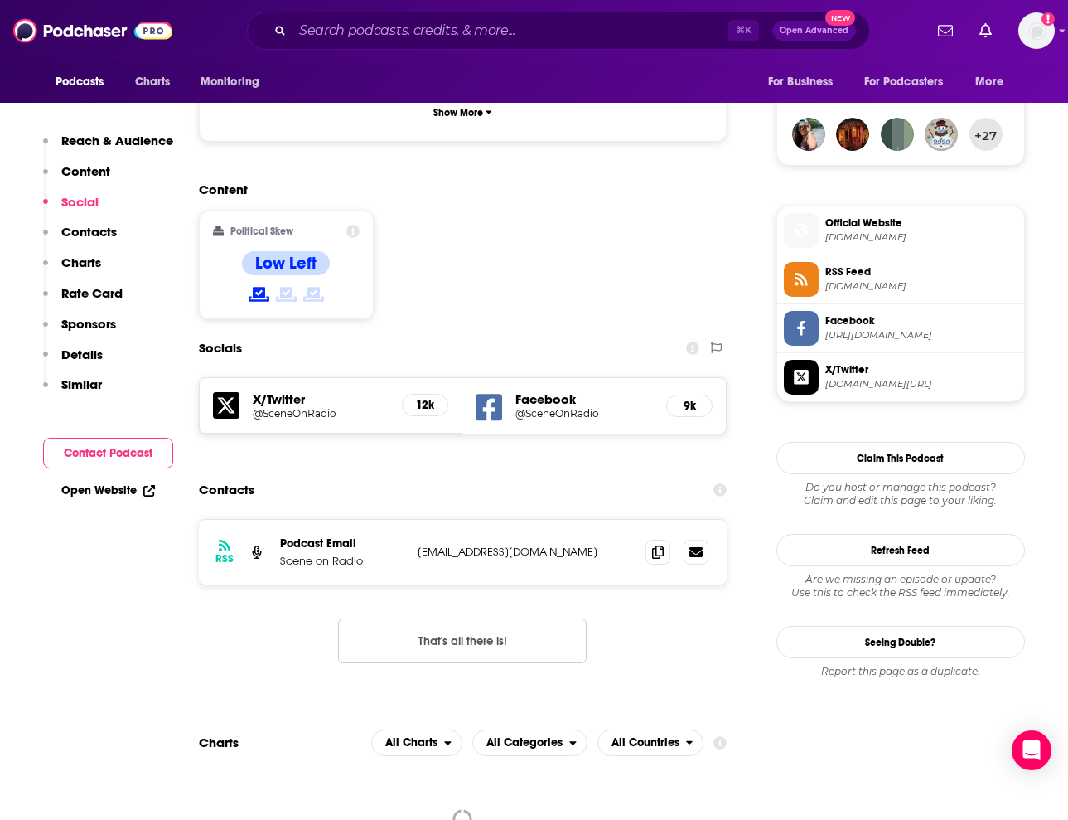
scroll to position [1198, 0]
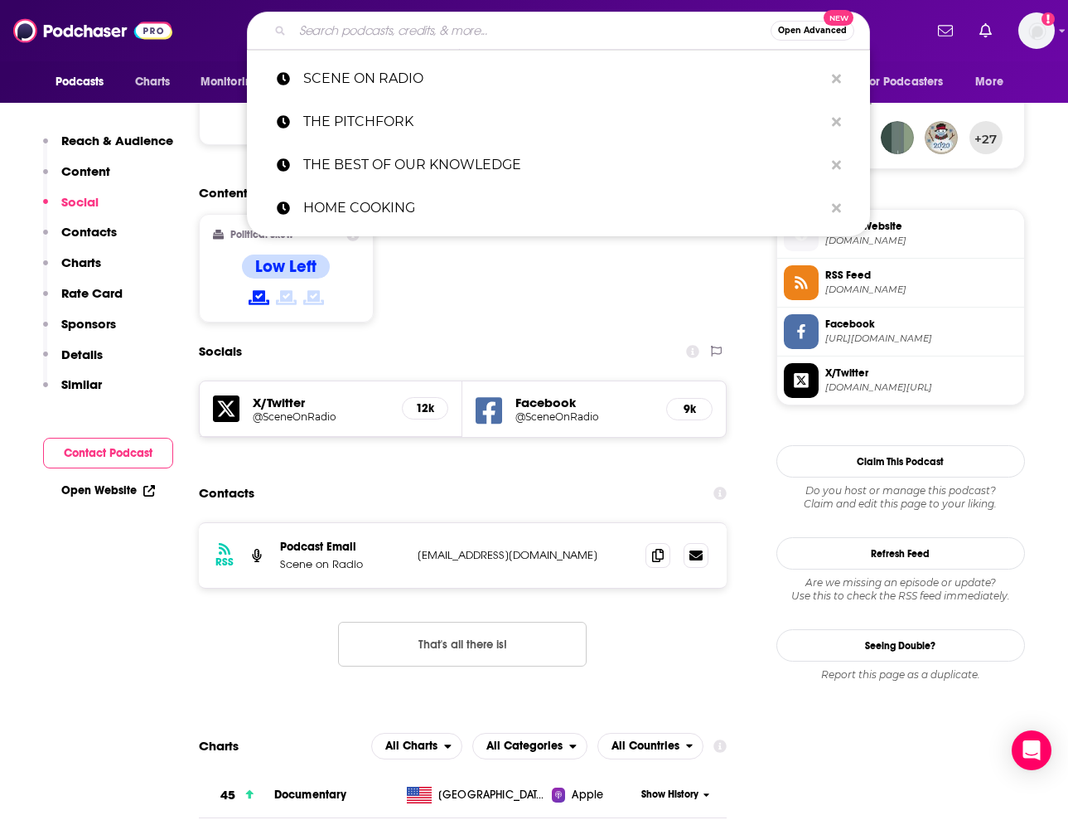
click at [558, 27] on input "Search podcasts, credits, & more..." at bounding box center [532, 30] width 478 height 27
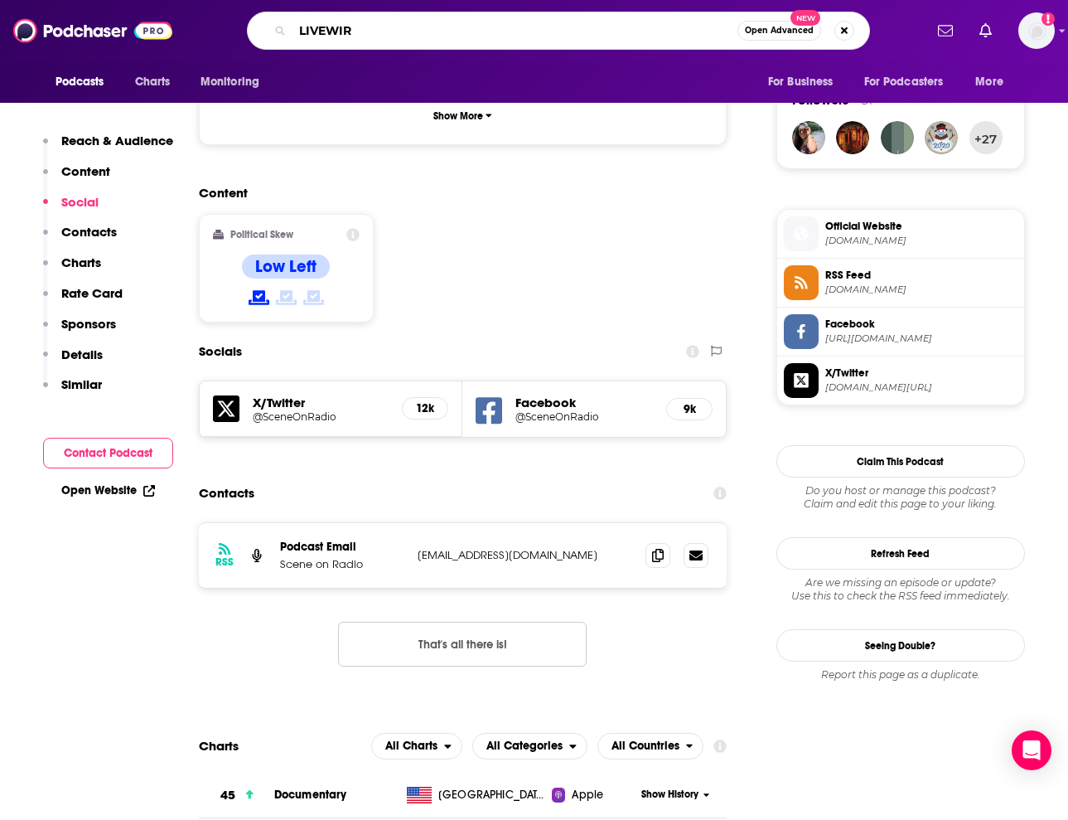
type input "LIVEWIRE"
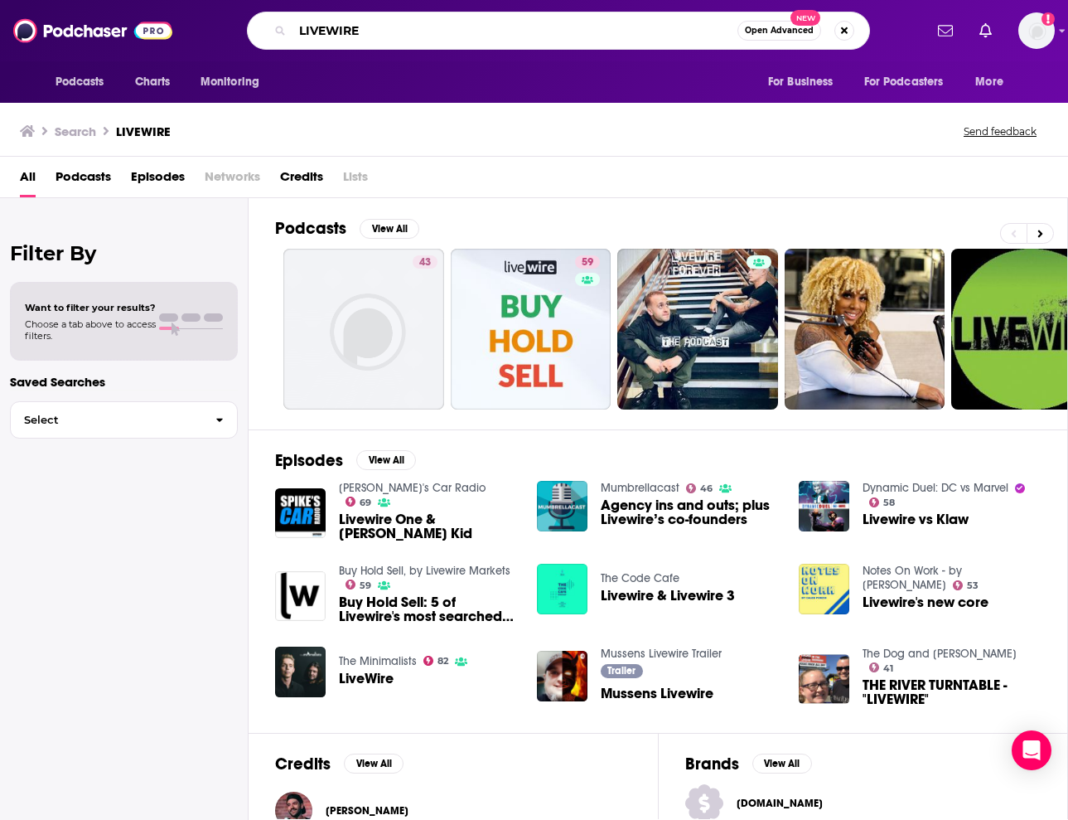
click at [331, 31] on input "LIVEWIRE" at bounding box center [515, 30] width 445 height 27
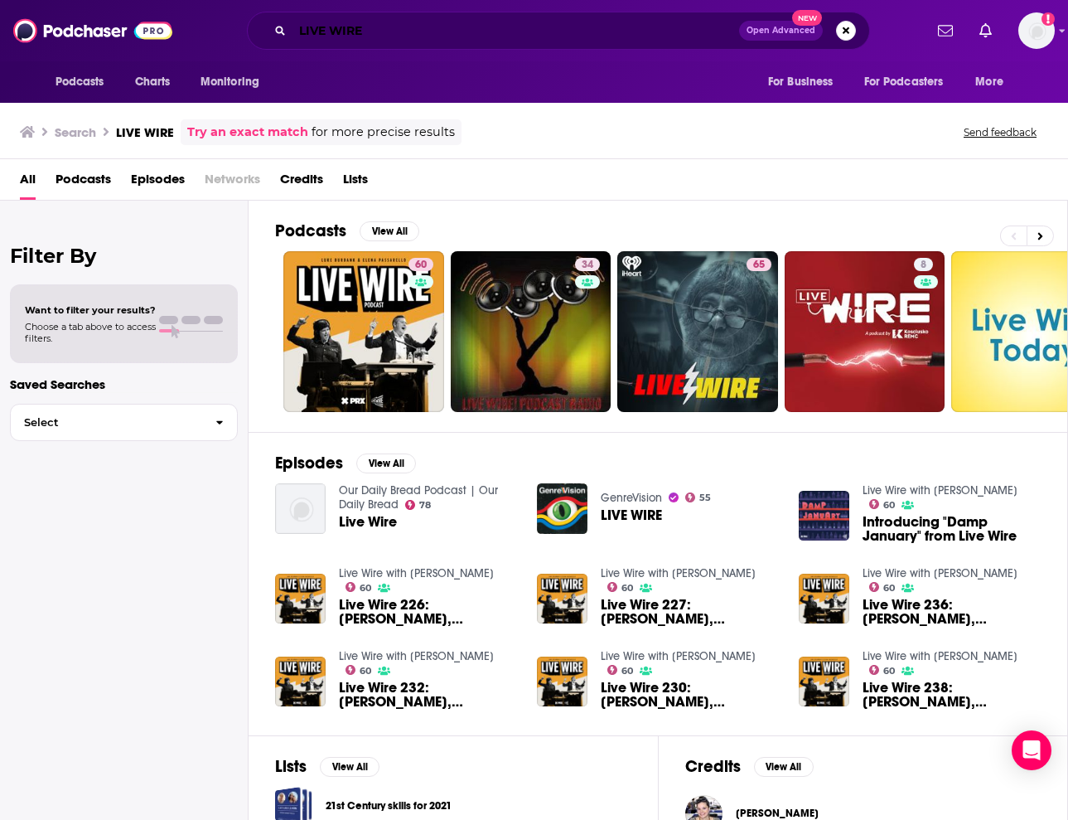
click at [434, 36] on input "LIVE WIRE" at bounding box center [516, 30] width 447 height 27
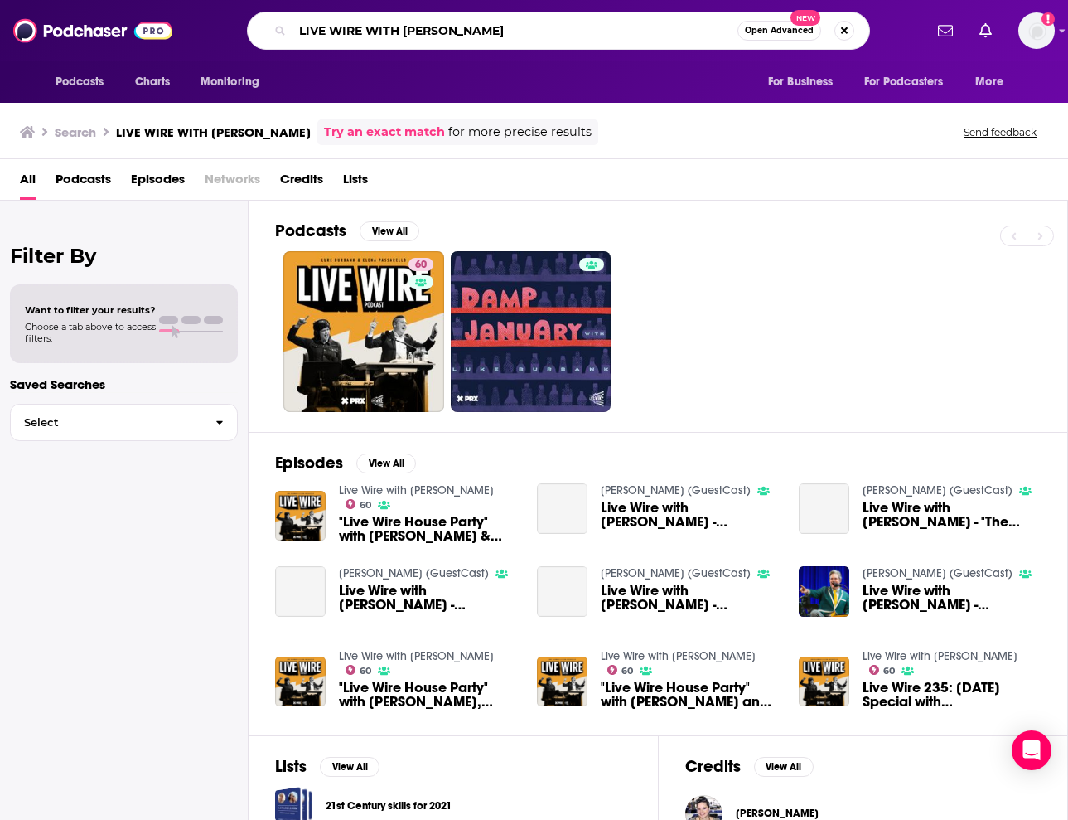
click at [332, 36] on input "LIVE WIRE WITH LUKE" at bounding box center [515, 30] width 445 height 27
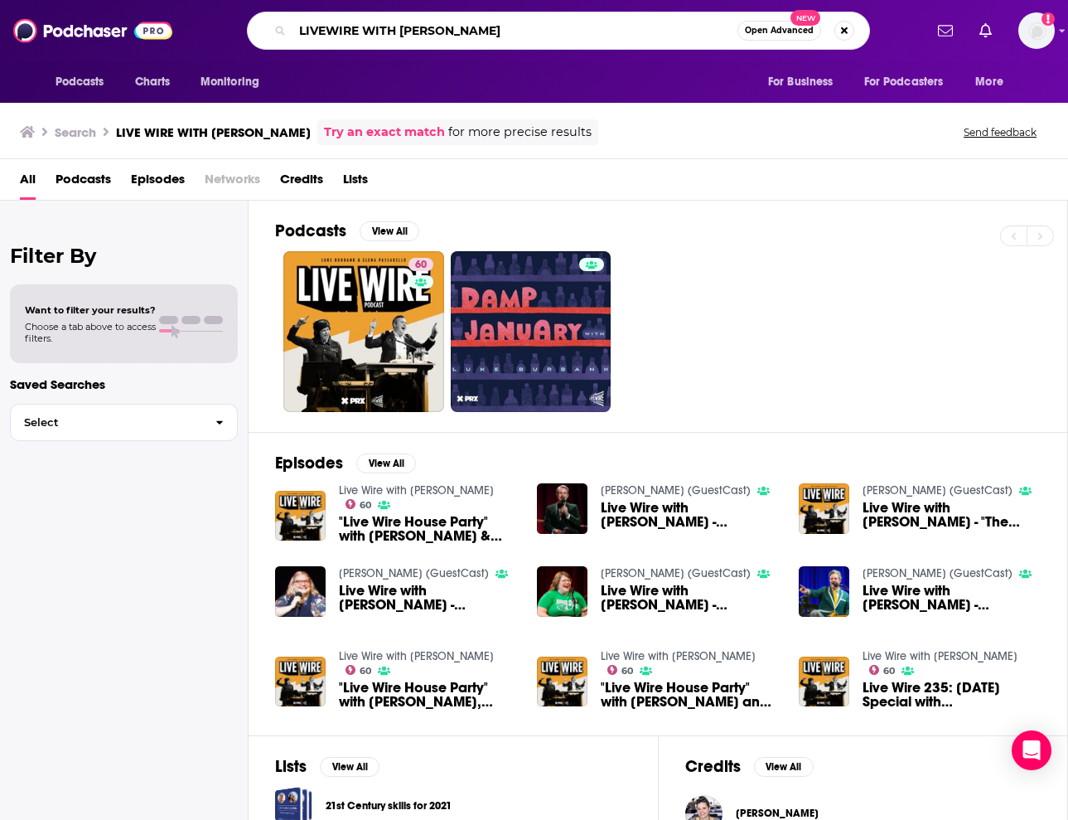
type input "LIVEWIRE WITH LUKE"
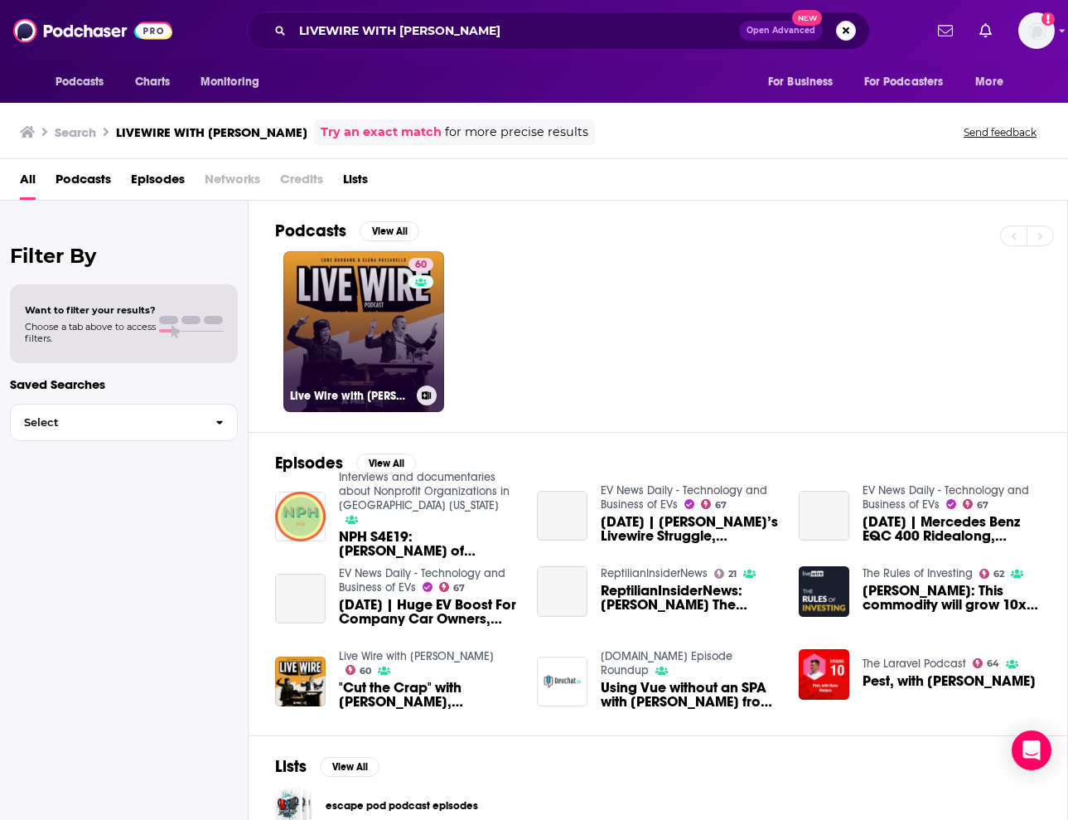
click at [377, 255] on link "60 Live Wire with Luke Burbank" at bounding box center [363, 331] width 161 height 161
